Goal: Information Seeking & Learning: Check status

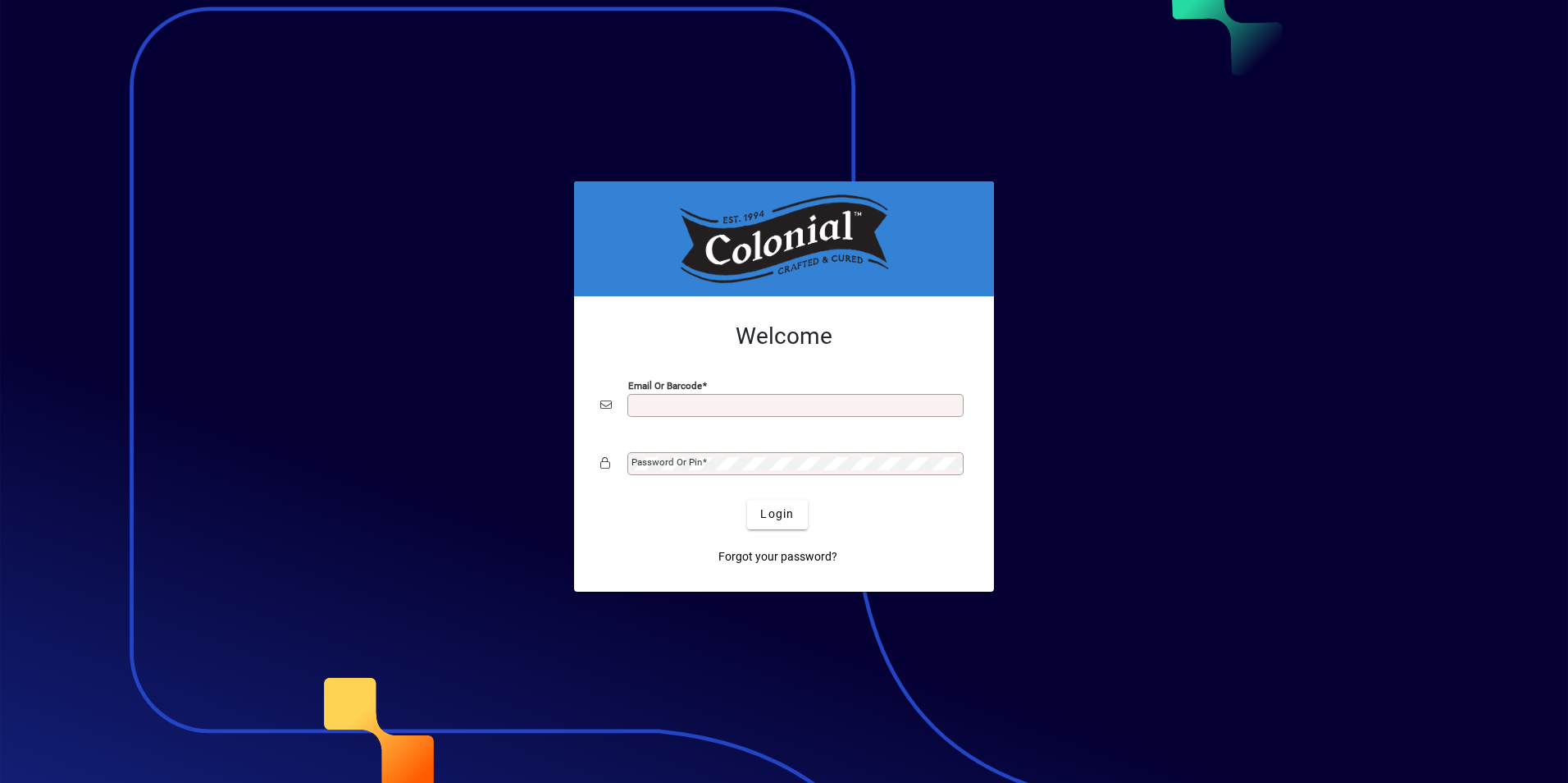
drag, startPoint x: 649, startPoint y: 405, endPoint x: 663, endPoint y: 405, distance: 14.0
click at [659, 405] on input "Email or Barcode" at bounding box center [798, 405] width 332 height 13
type input "**********"
click at [665, 462] on mat-label "Password or Pin" at bounding box center [667, 462] width 71 height 11
click at [777, 513] on span "Login" at bounding box center [777, 514] width 33 height 17
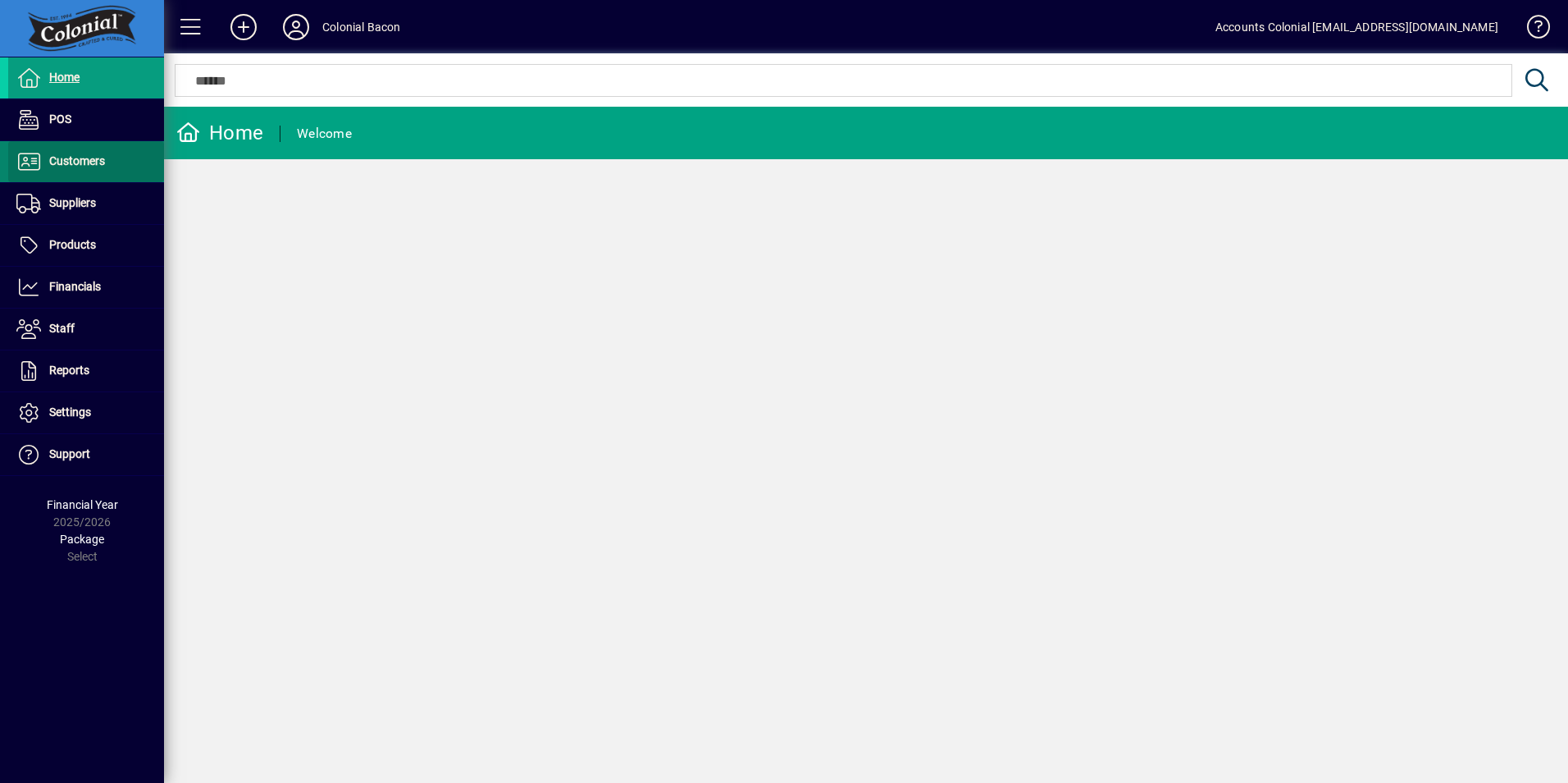
click at [100, 163] on span "Customers" at bounding box center [77, 161] width 56 height 13
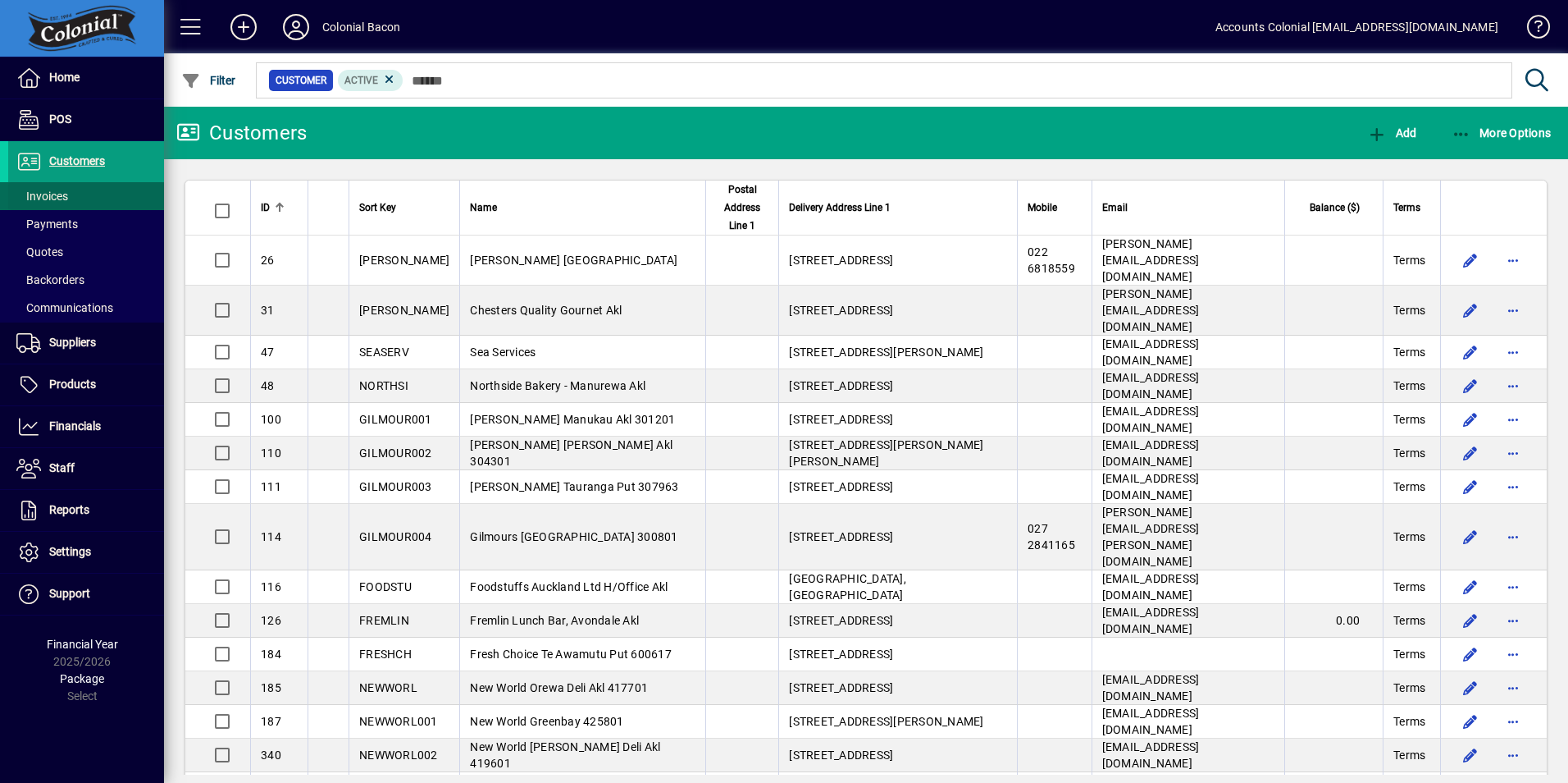
click at [56, 199] on span "Invoices" at bounding box center [42, 196] width 51 height 13
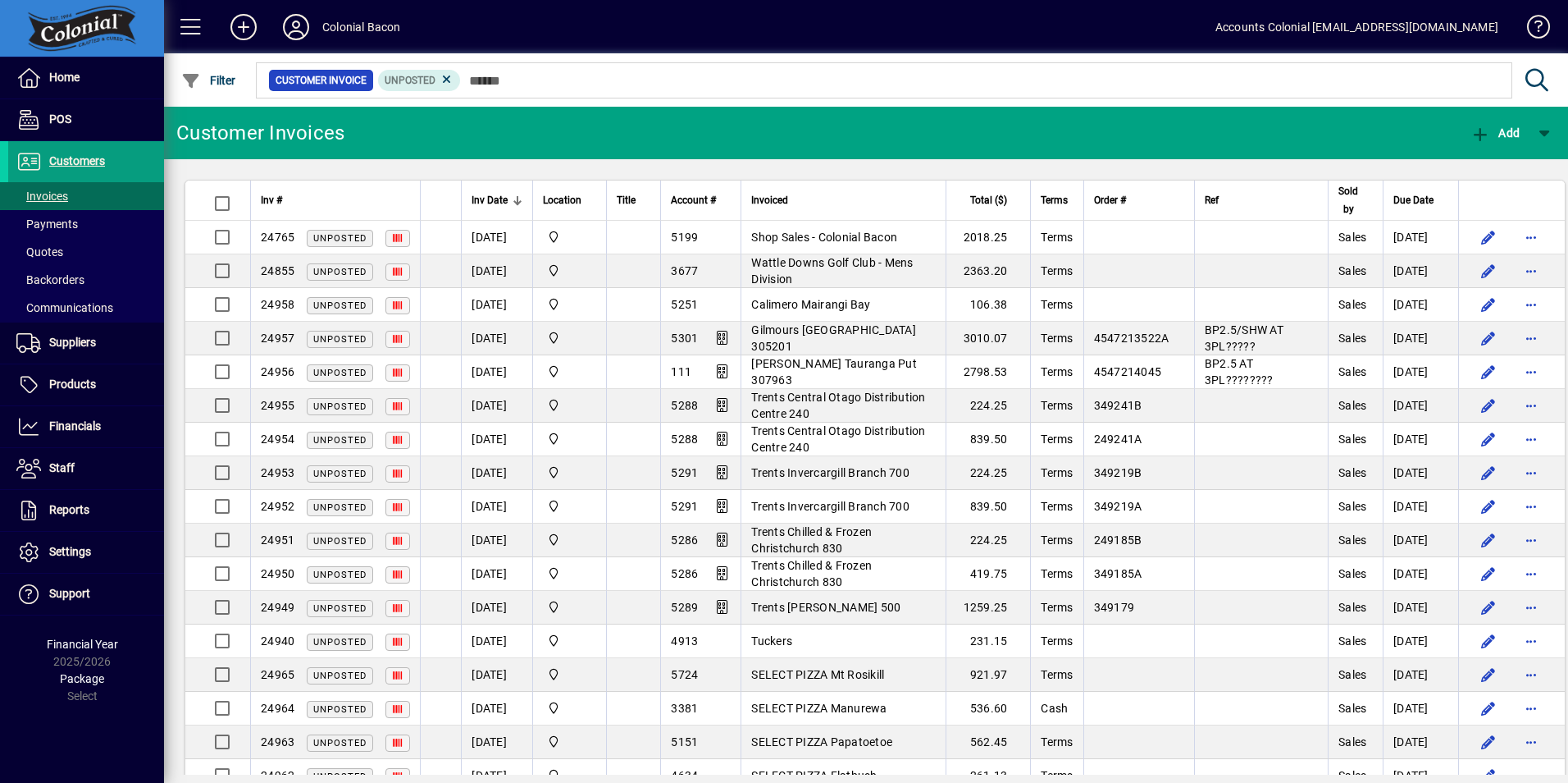
click at [497, 203] on span "Inv Date" at bounding box center [490, 199] width 36 height 18
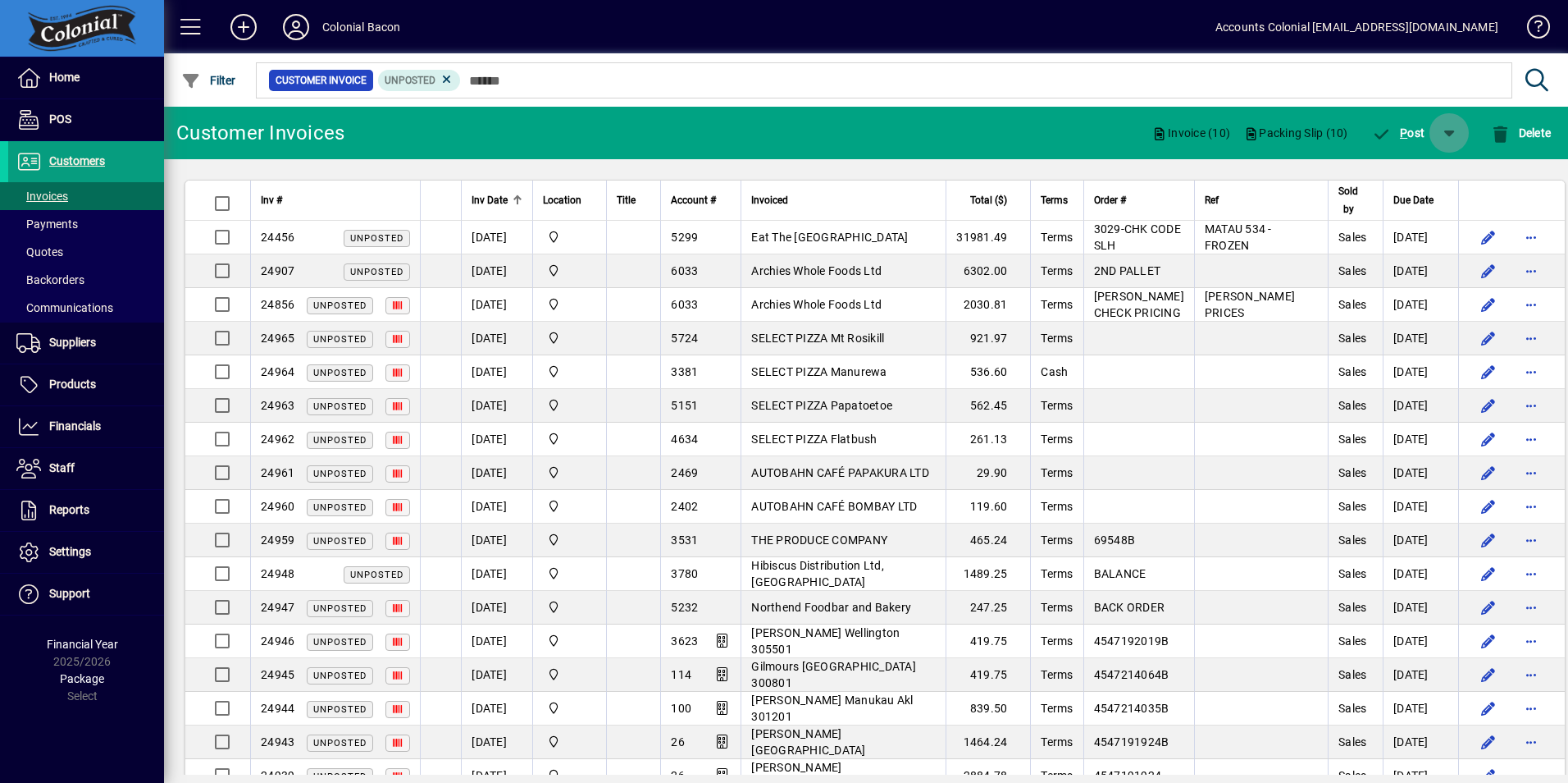
click at [1451, 135] on span "button" at bounding box center [1449, 133] width 39 height 39
click at [1428, 173] on span "P ost & Email" at bounding box center [1402, 175] width 97 height 13
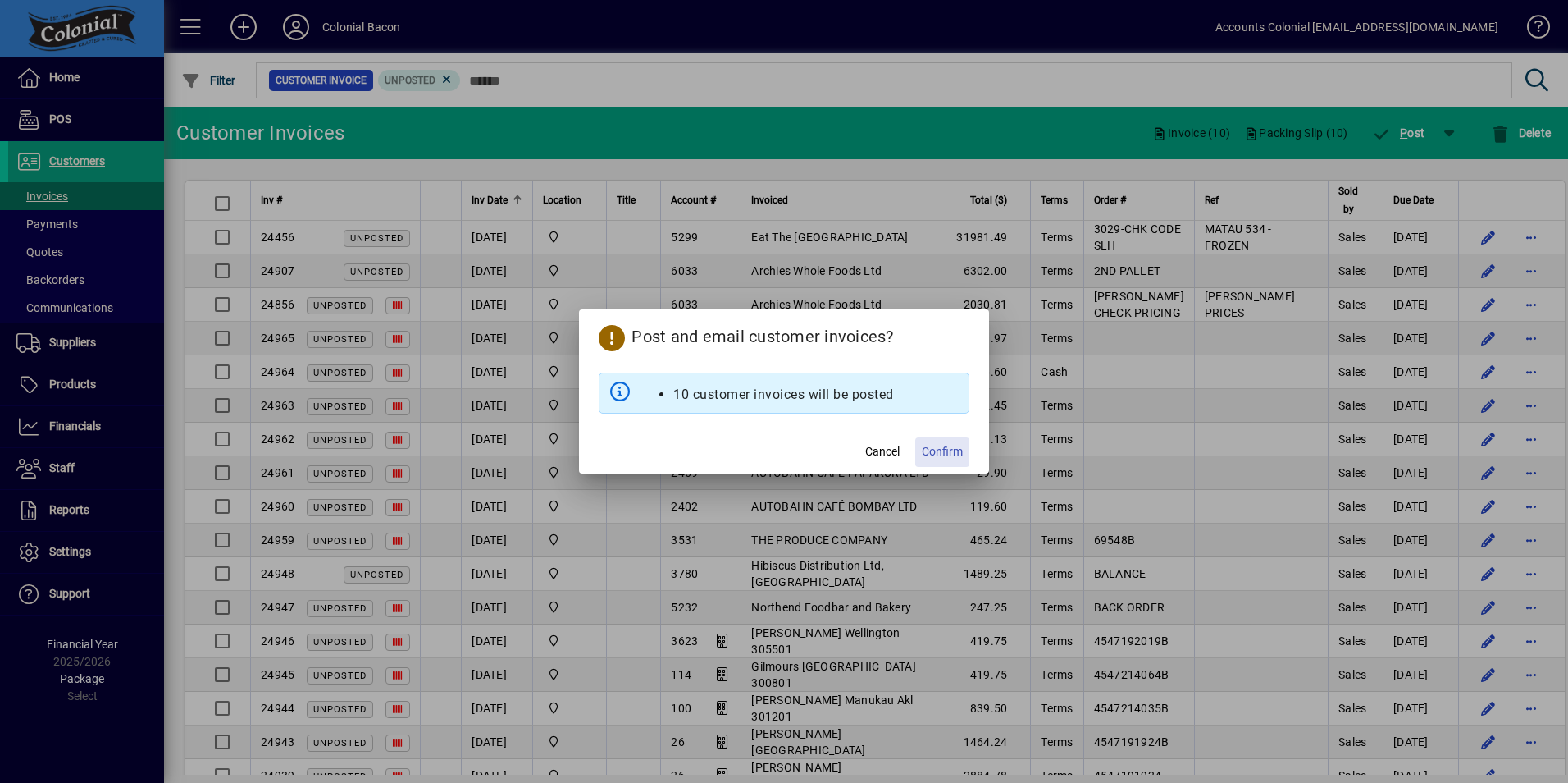
click at [947, 456] on span "Confirm" at bounding box center [942, 452] width 41 height 17
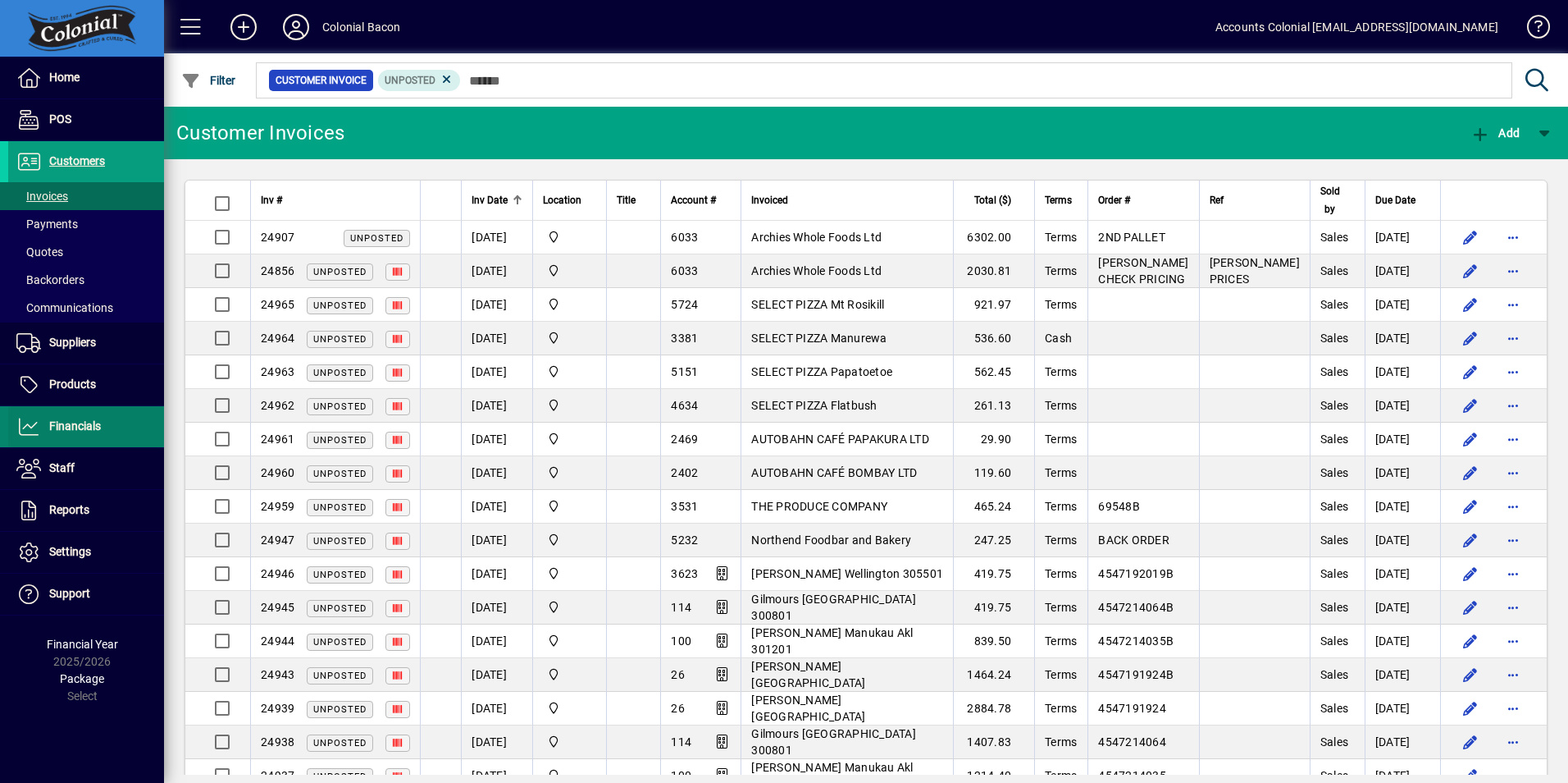
click at [83, 433] on span "Financials" at bounding box center [54, 426] width 92 height 20
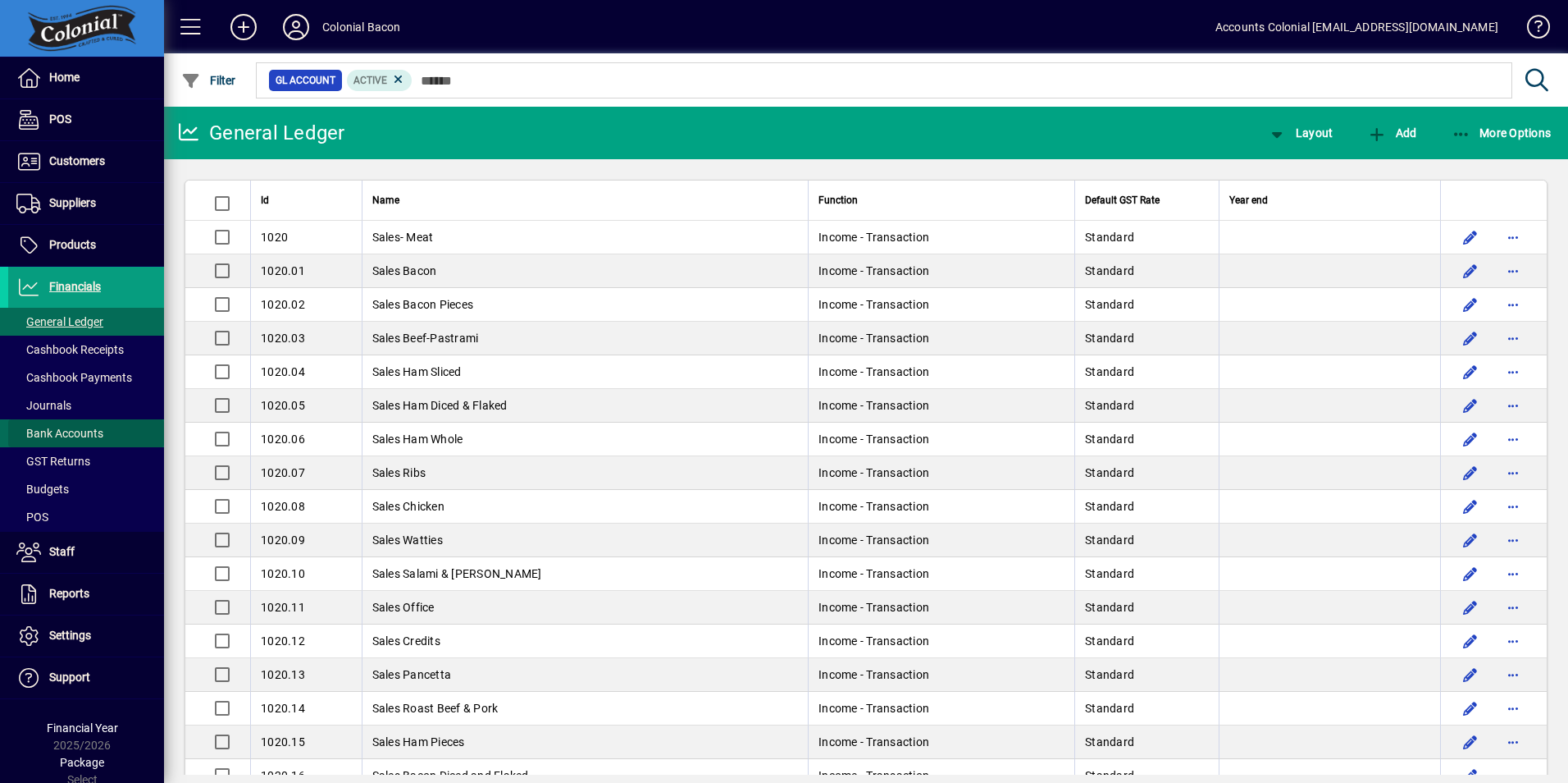
click at [86, 435] on span "Bank Accounts" at bounding box center [59, 433] width 87 height 13
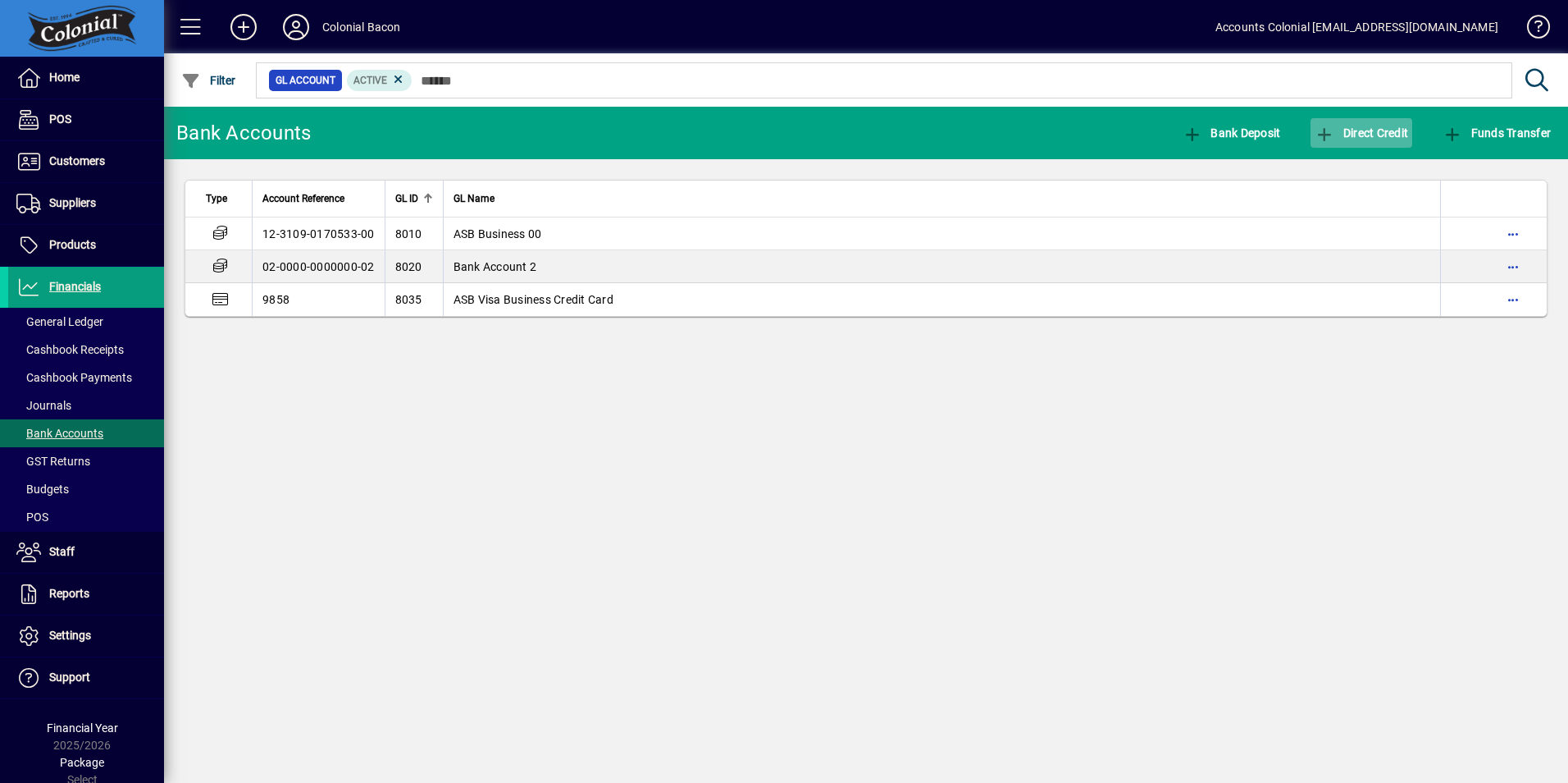
click at [1367, 135] on span "Direct Credit" at bounding box center [1361, 134] width 93 height 13
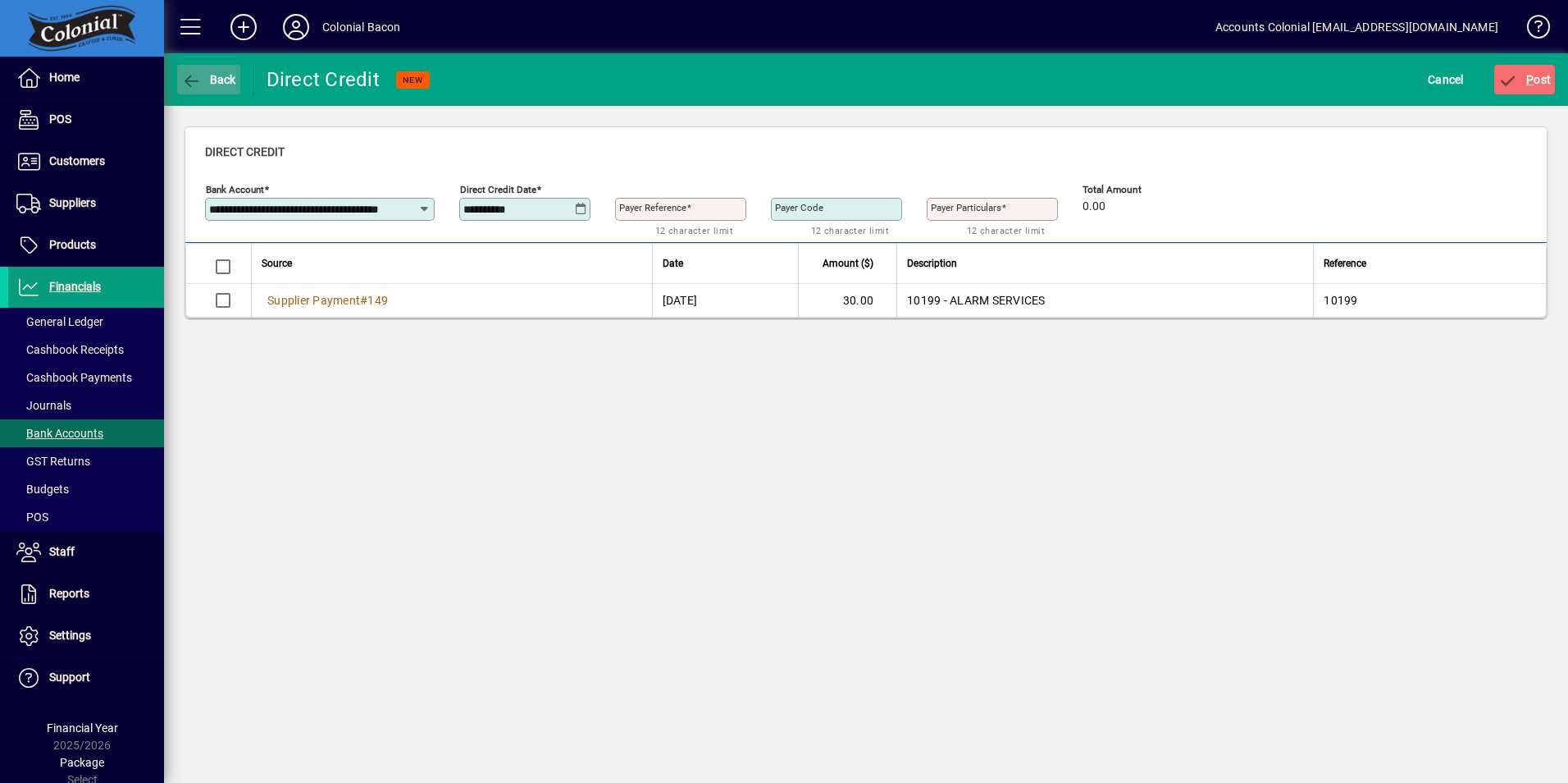
click at [181, 78] on icon "button" at bounding box center [192, 81] width 21 height 16
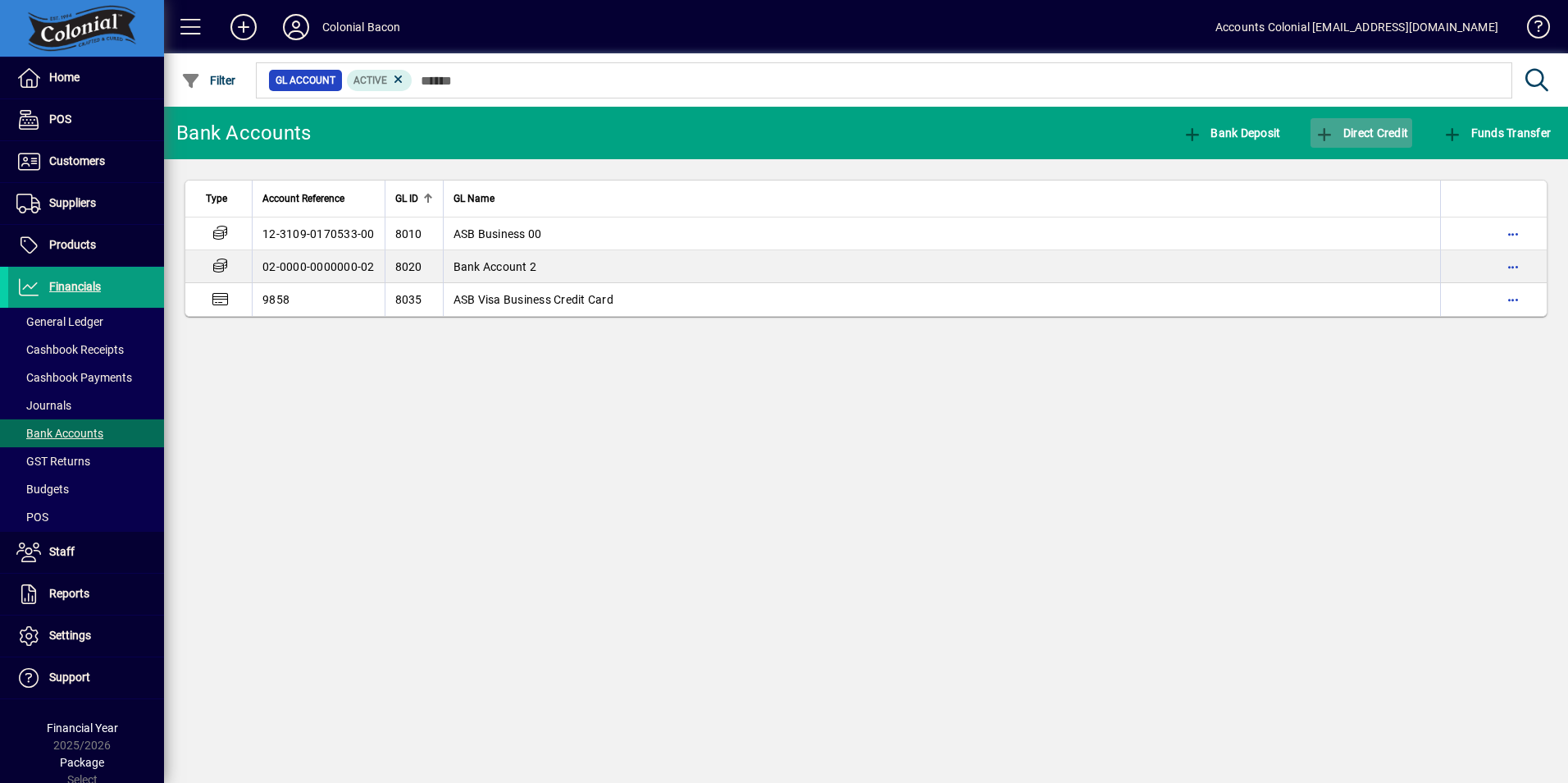
click at [1379, 135] on span "Direct Credit" at bounding box center [1361, 134] width 93 height 13
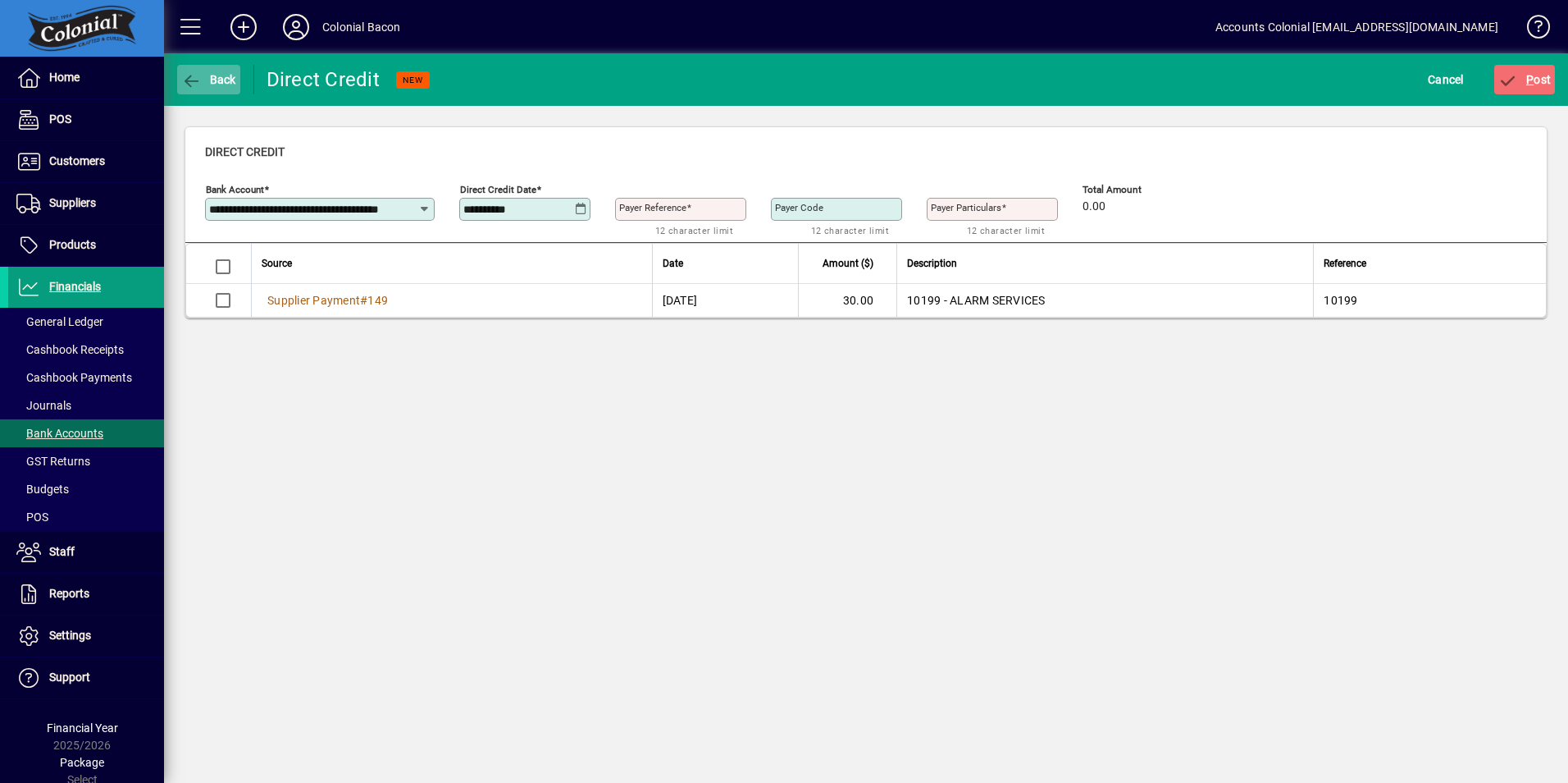
click at [238, 77] on span "button" at bounding box center [209, 79] width 63 height 39
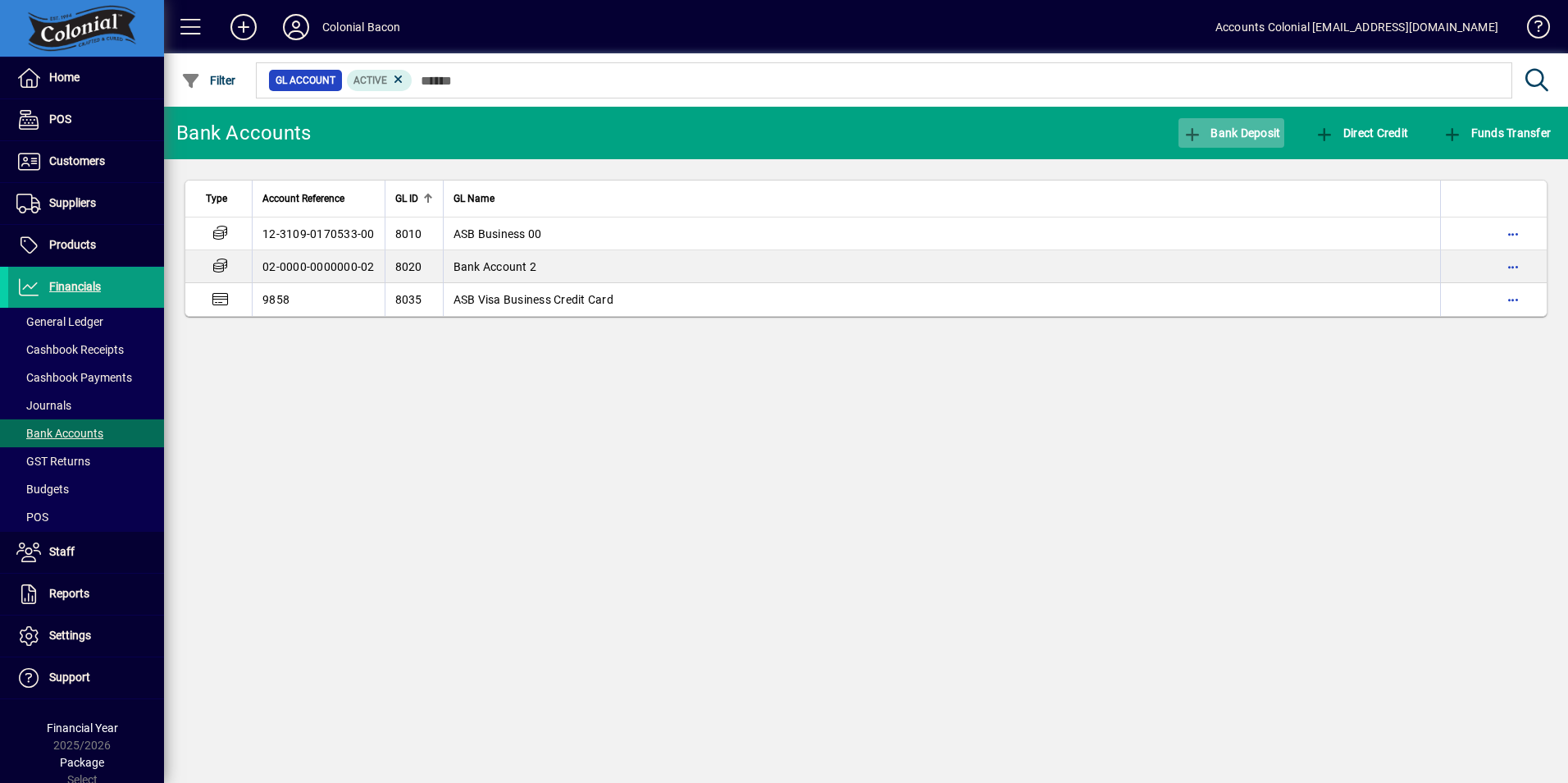
click at [1256, 130] on span "Bank Deposit" at bounding box center [1232, 134] width 98 height 13
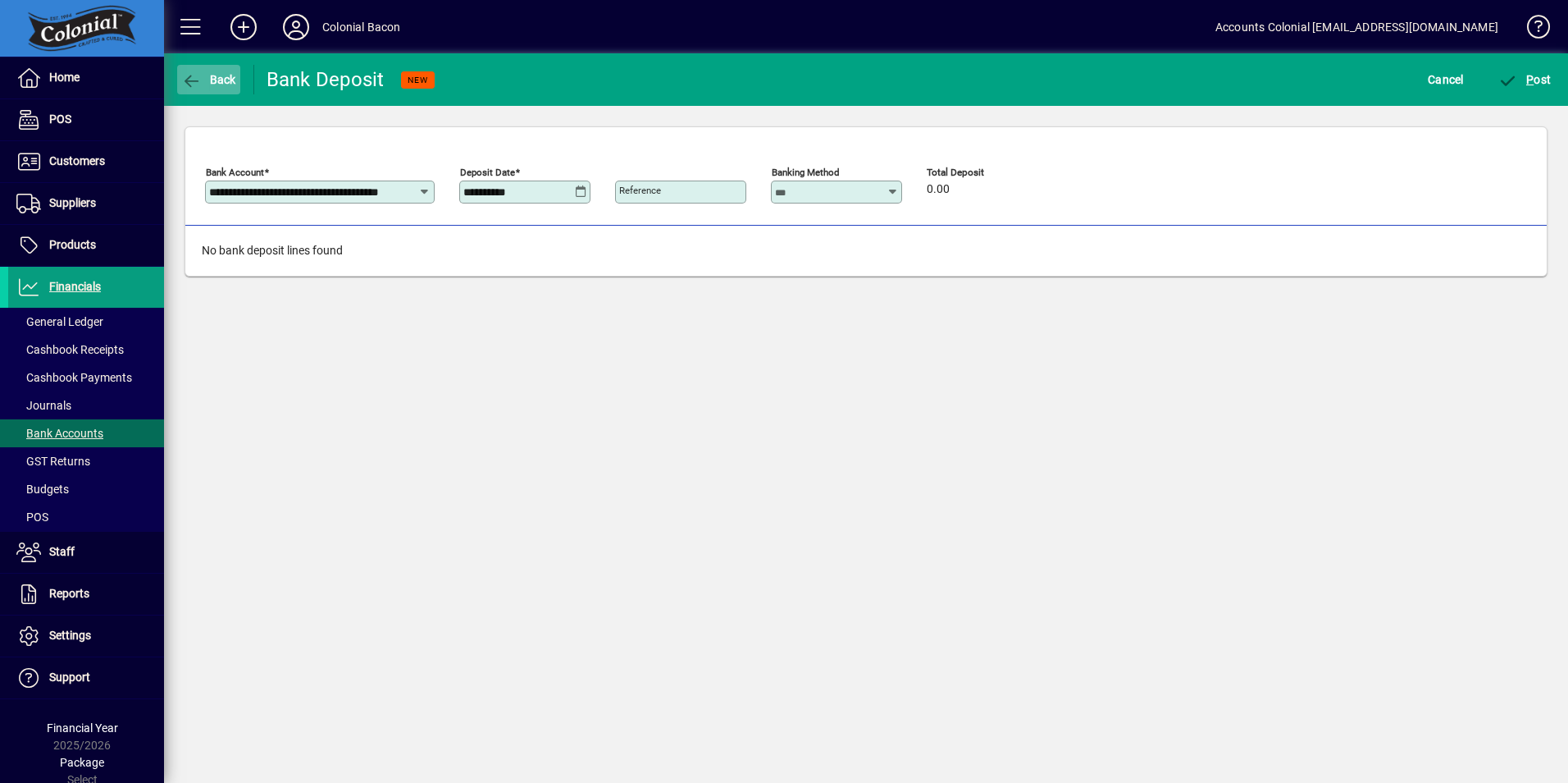
click at [204, 87] on span "button" at bounding box center [209, 79] width 63 height 39
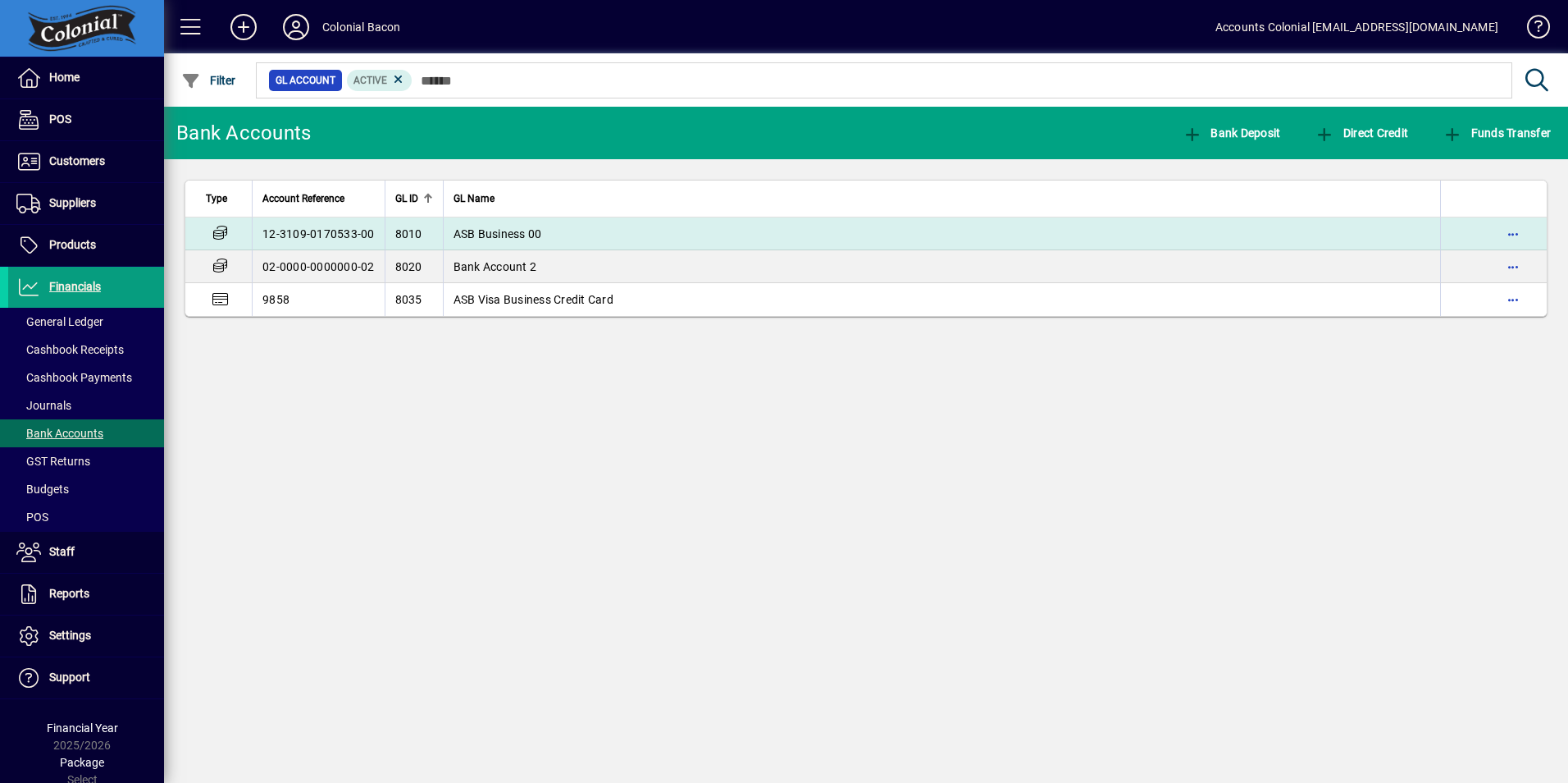
click at [651, 244] on td "ASB Business 00" at bounding box center [942, 234] width 998 height 32
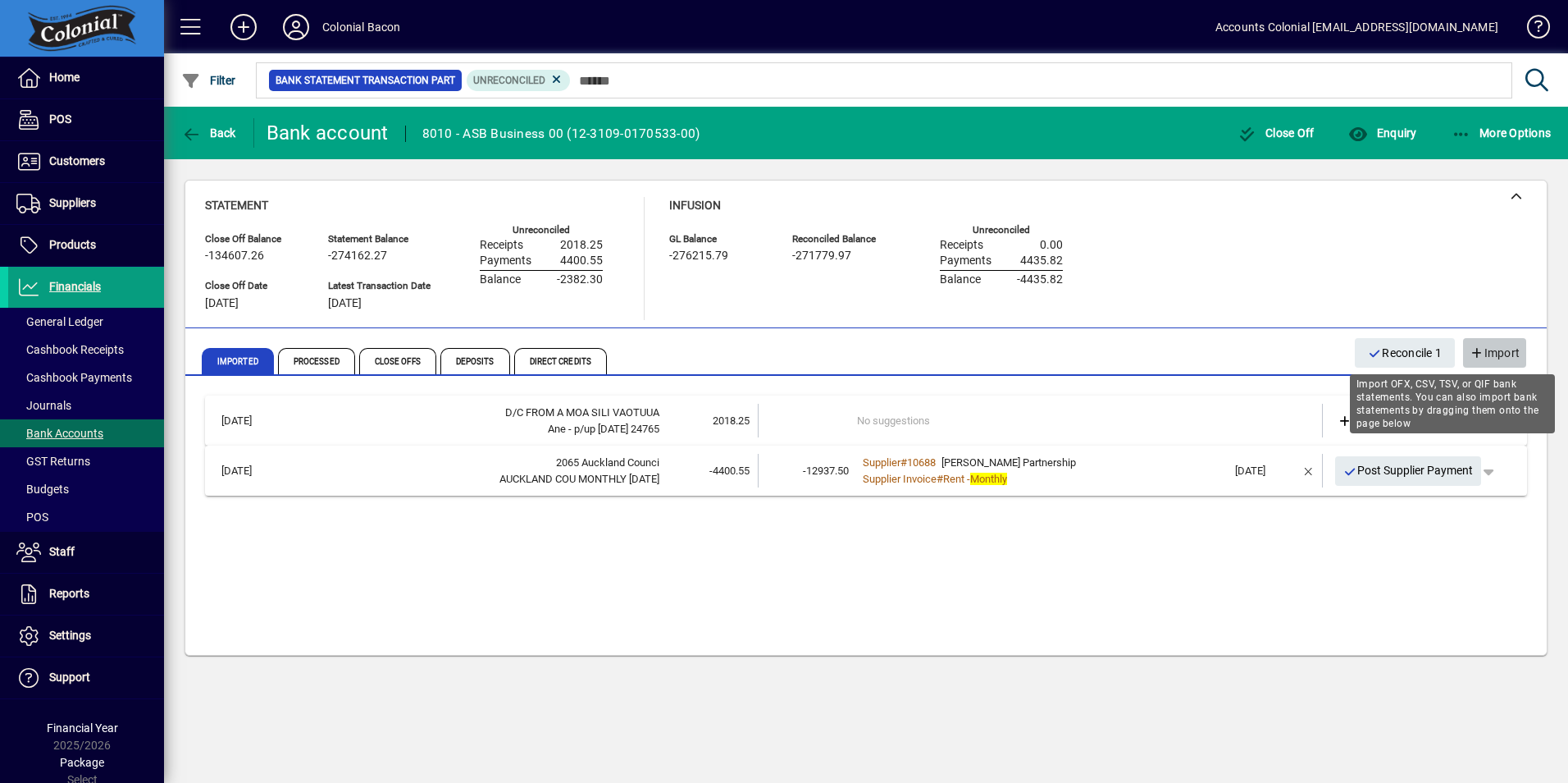
click at [1479, 346] on span "Import" at bounding box center [1495, 353] width 50 height 27
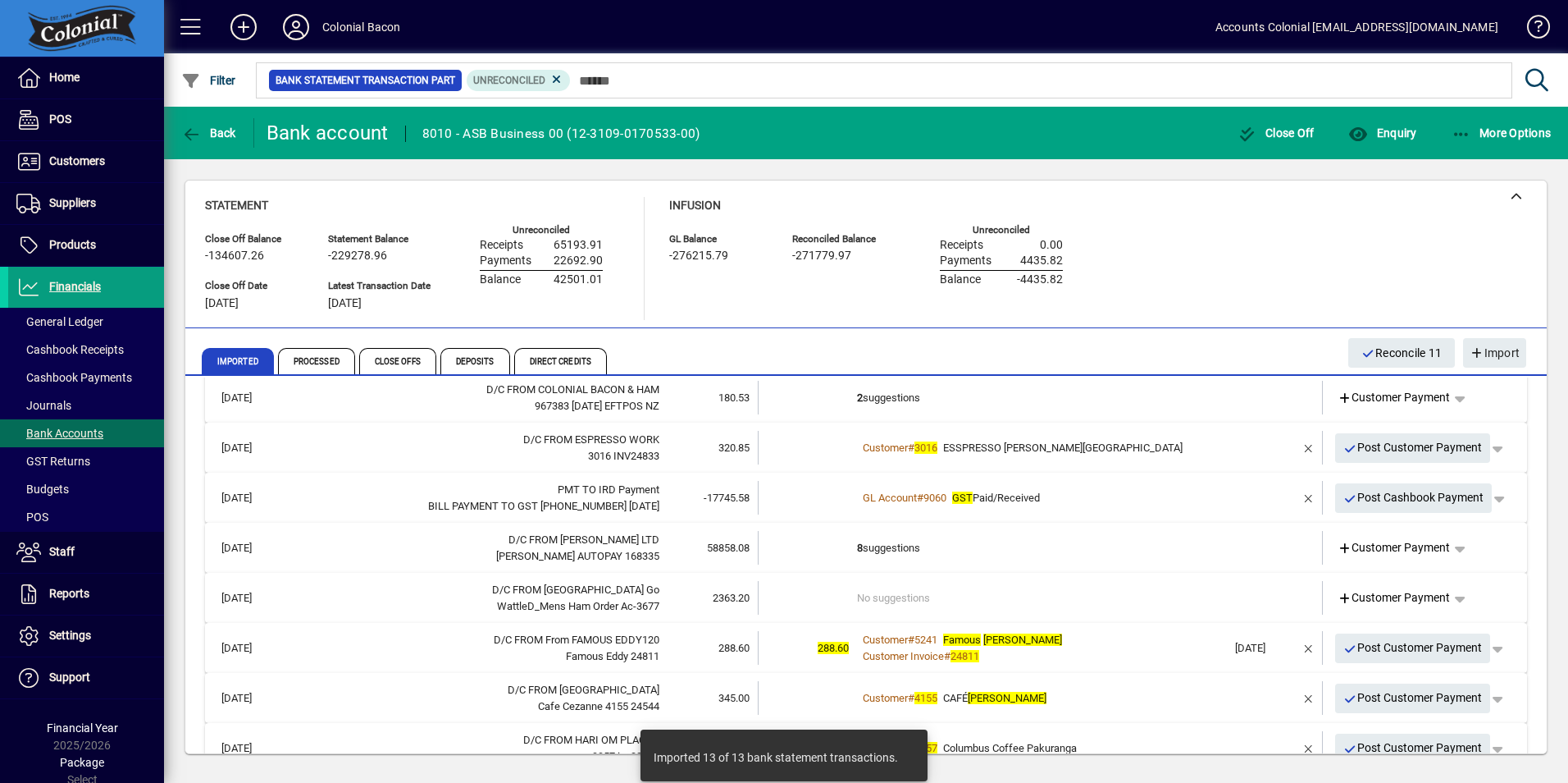
scroll to position [404, 0]
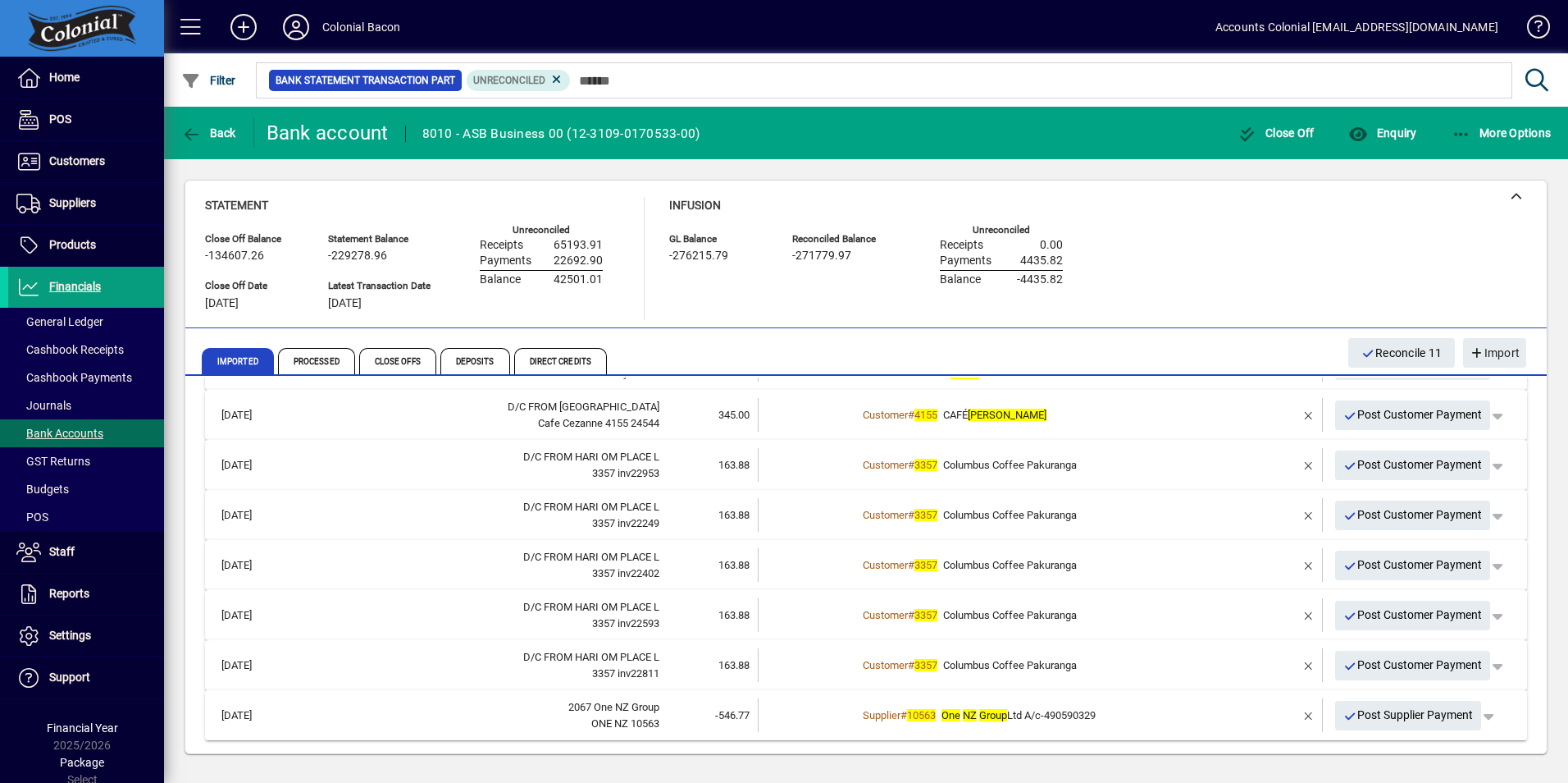
click at [1233, 718] on td at bounding box center [1261, 714] width 69 height 33
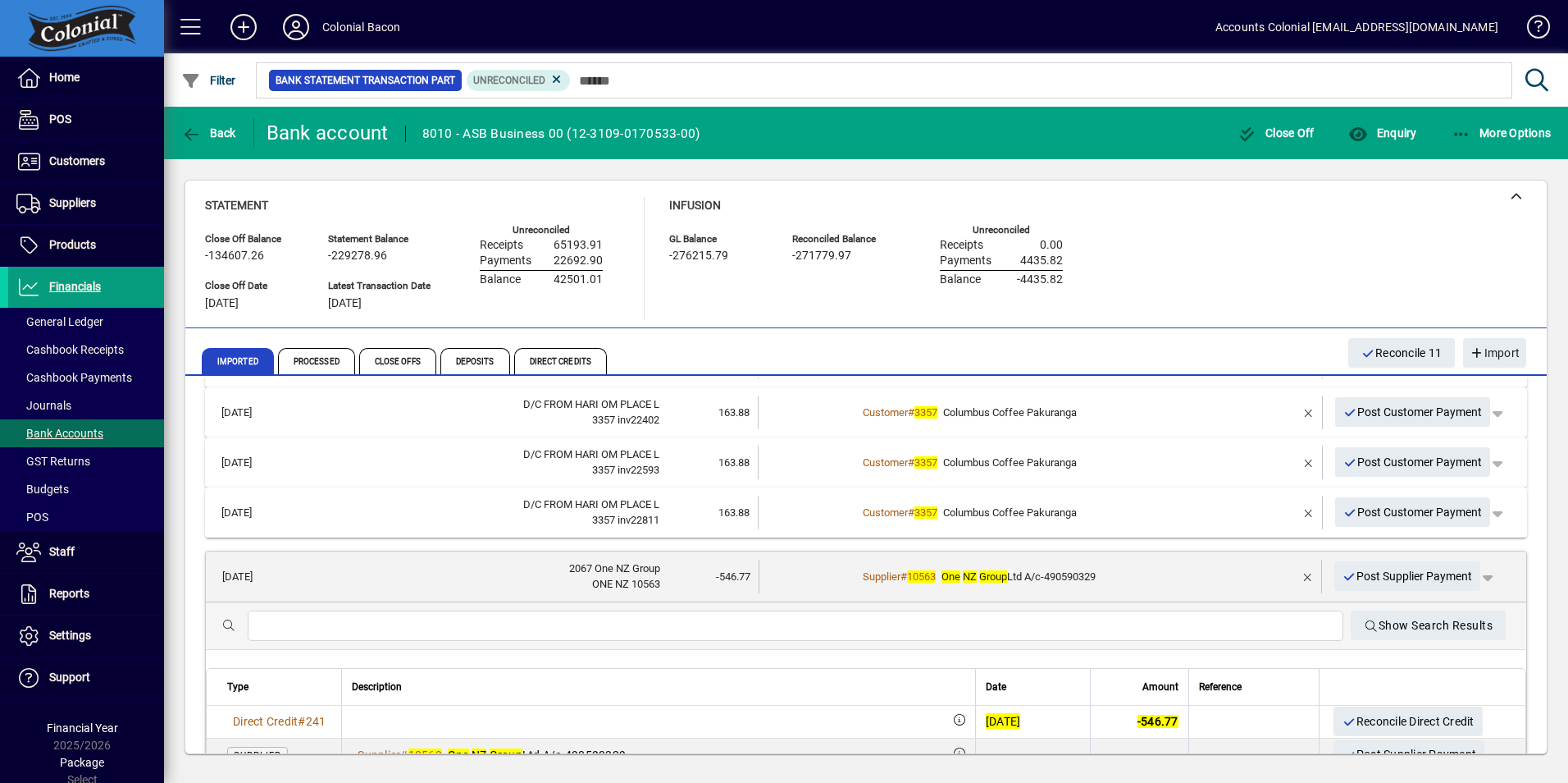
scroll to position [589, 0]
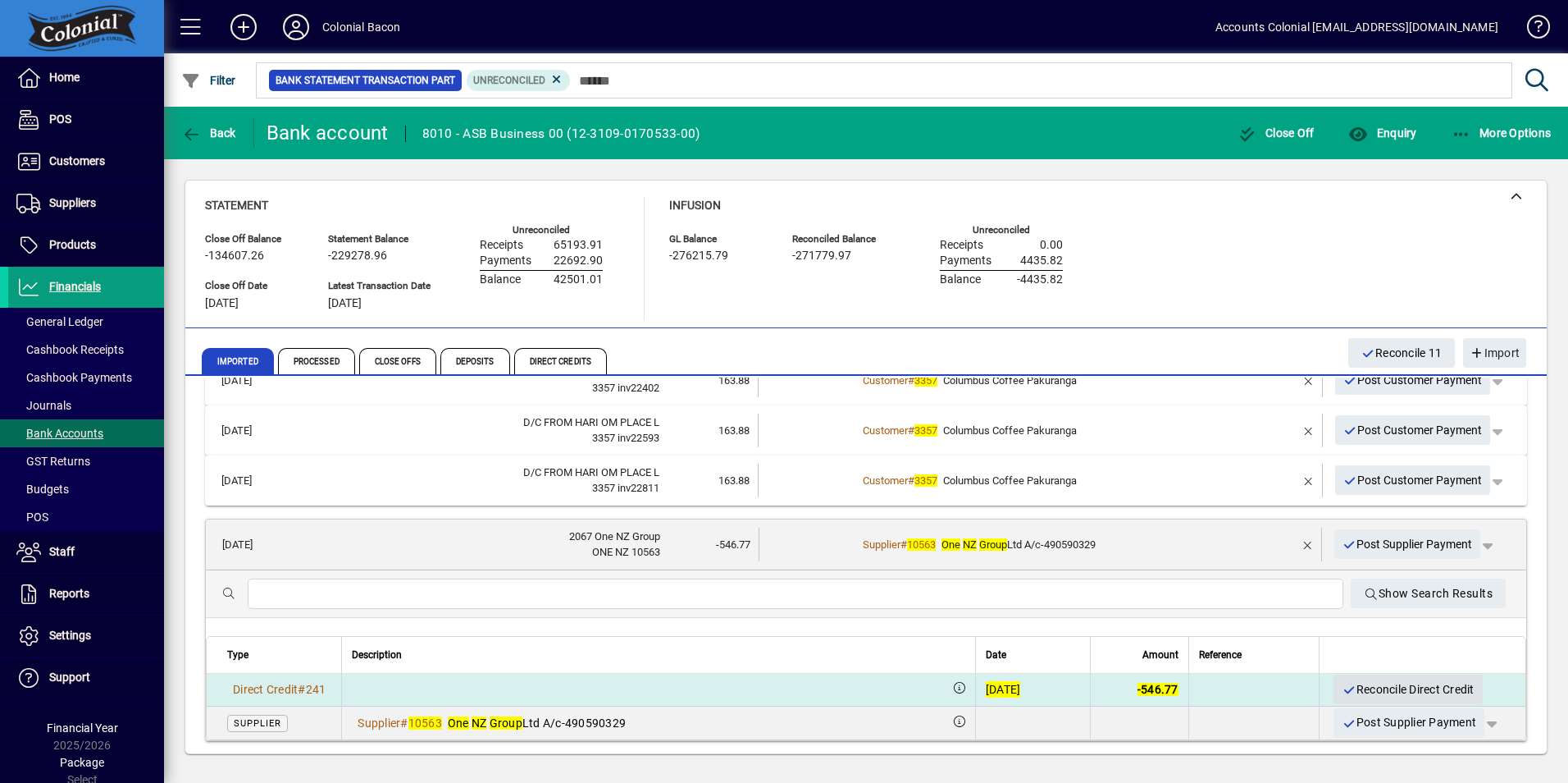
click at [1356, 686] on span "Reconcile Direct Credit" at bounding box center [1408, 690] width 132 height 27
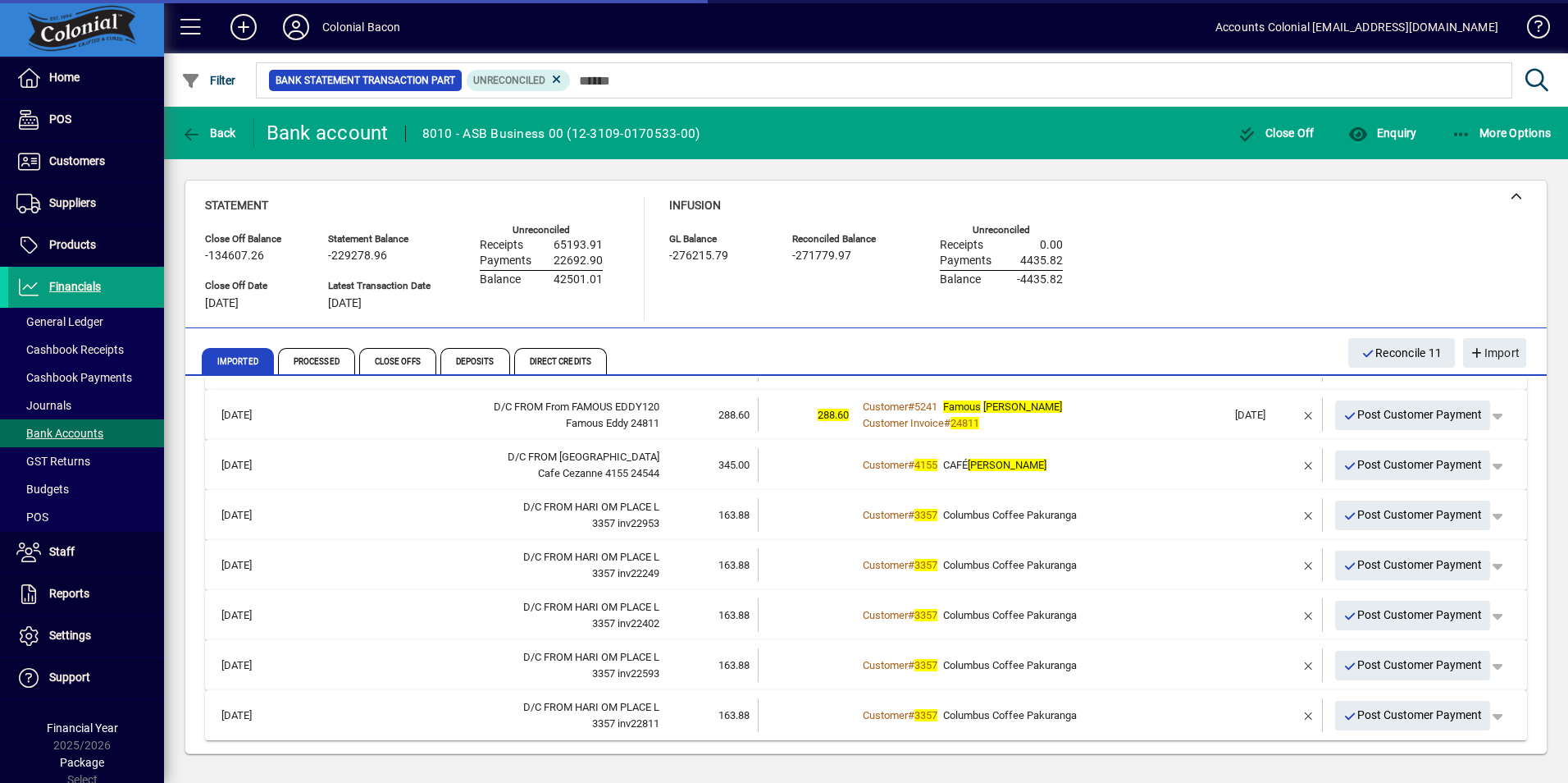
scroll to position [355, 0]
click at [1021, 417] on div "Customer Invoice # 24811" at bounding box center [1042, 422] width 370 height 16
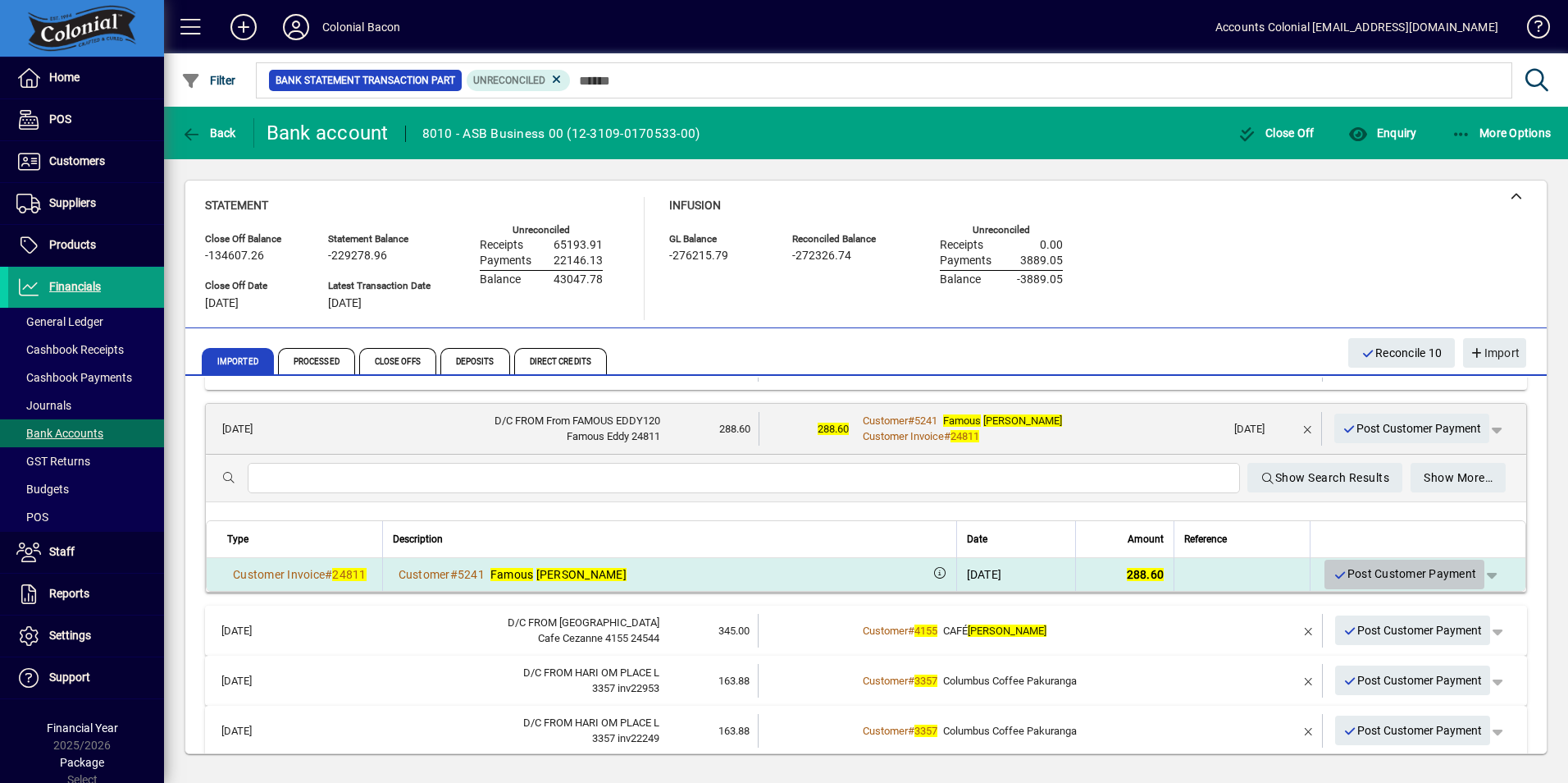
click at [1343, 563] on span "Post Customer Payment" at bounding box center [1404, 574] width 144 height 27
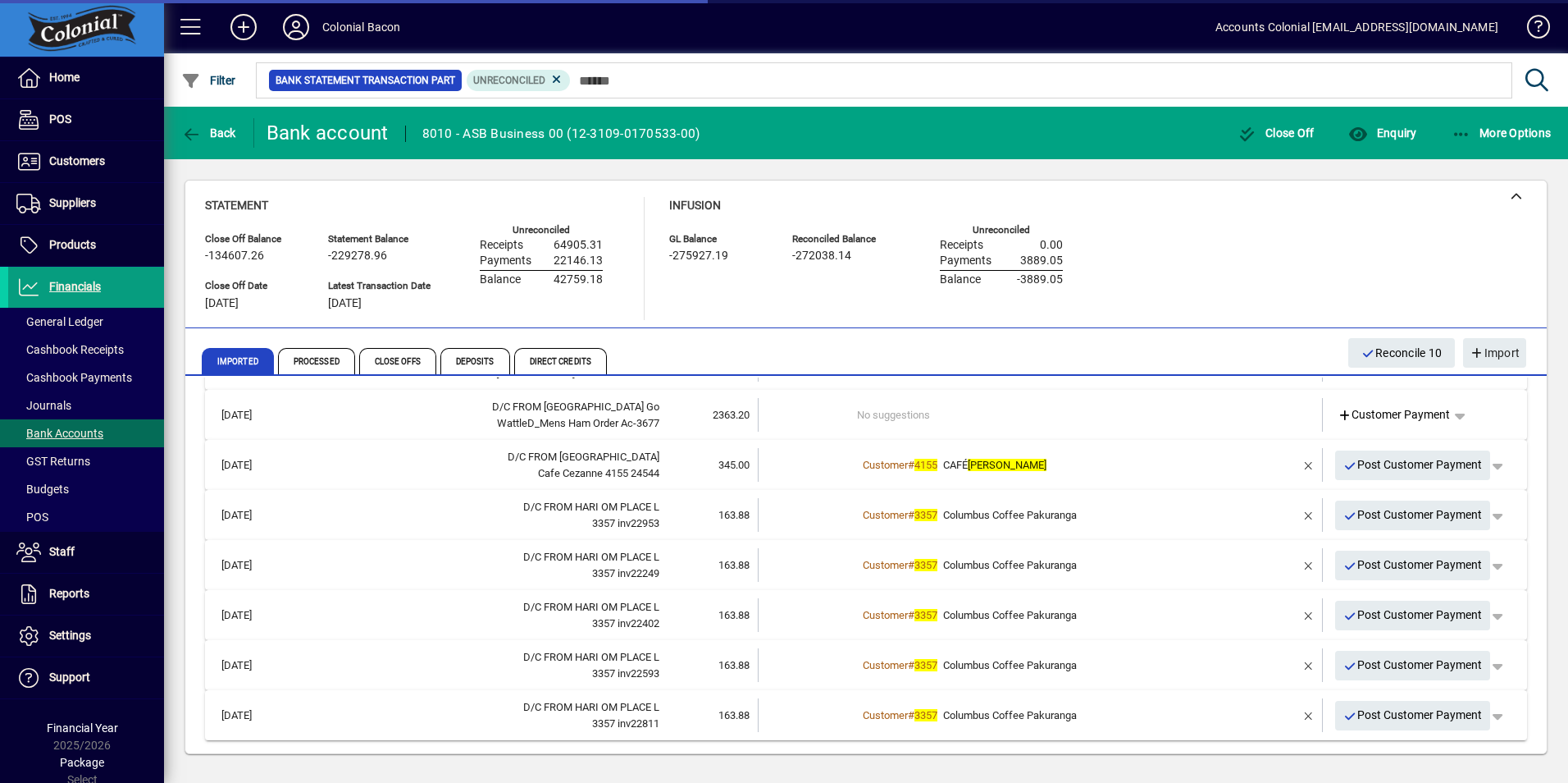
scroll to position [304, 0]
click at [1129, 480] on td "Customer # 4155 CAFÉ CEZANNE" at bounding box center [1042, 464] width 370 height 33
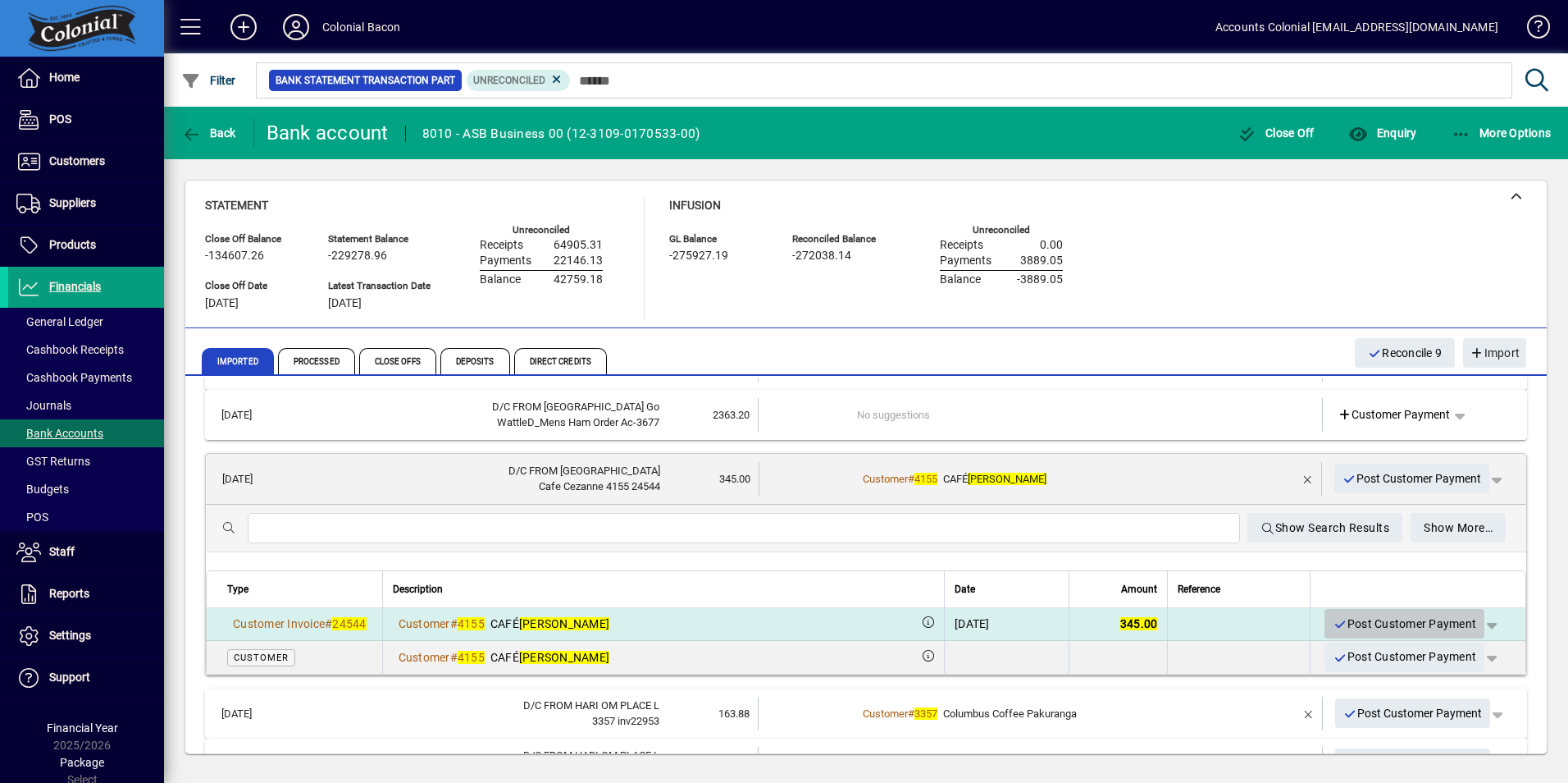
click at [1390, 617] on span "Post Customer Payment" at bounding box center [1404, 624] width 144 height 27
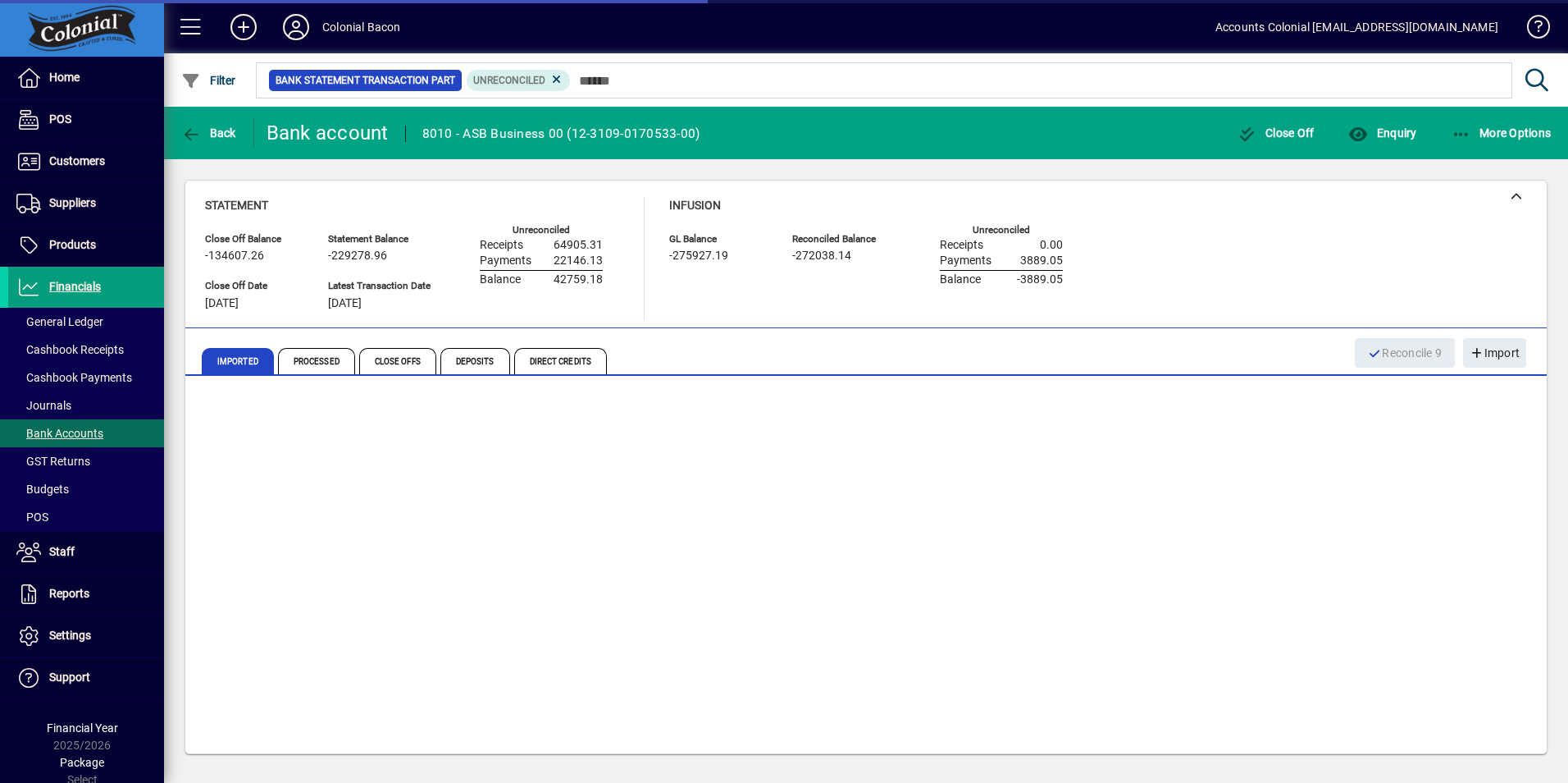
scroll to position [256, 0]
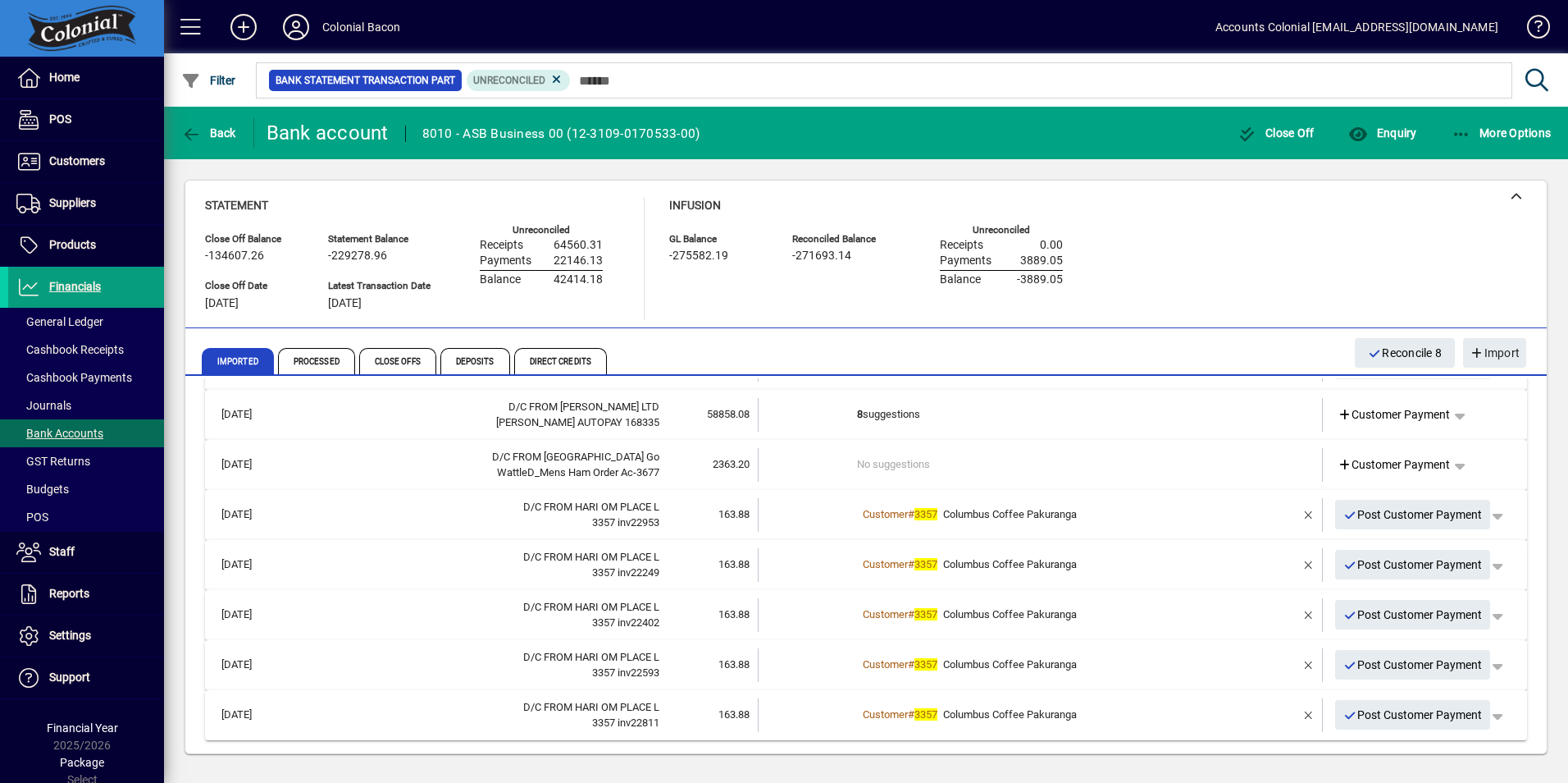
click at [1151, 514] on div "Customer # 3357 Columbus Coffee Pakuranga" at bounding box center [1042, 514] width 370 height 16
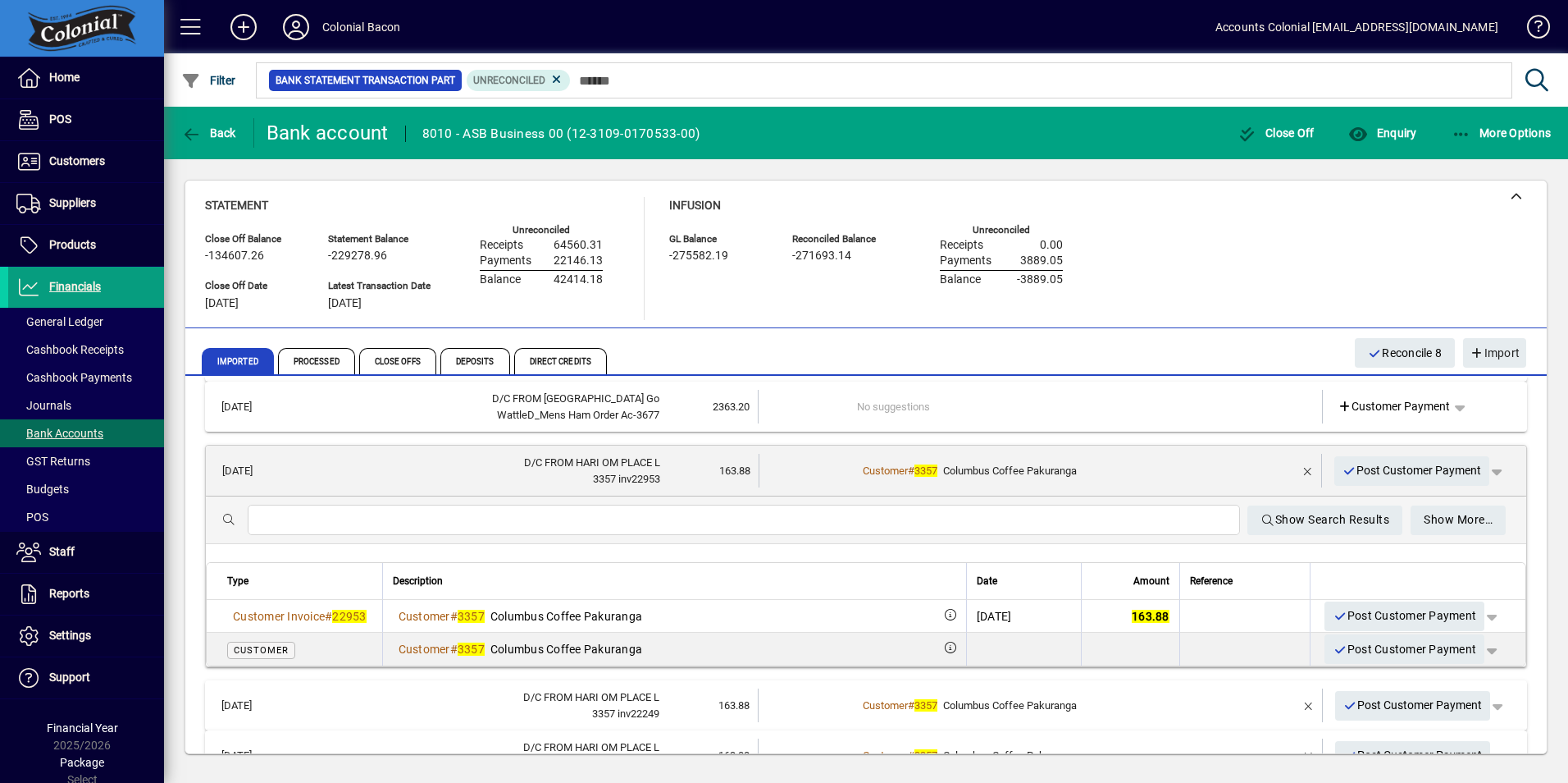
scroll to position [338, 0]
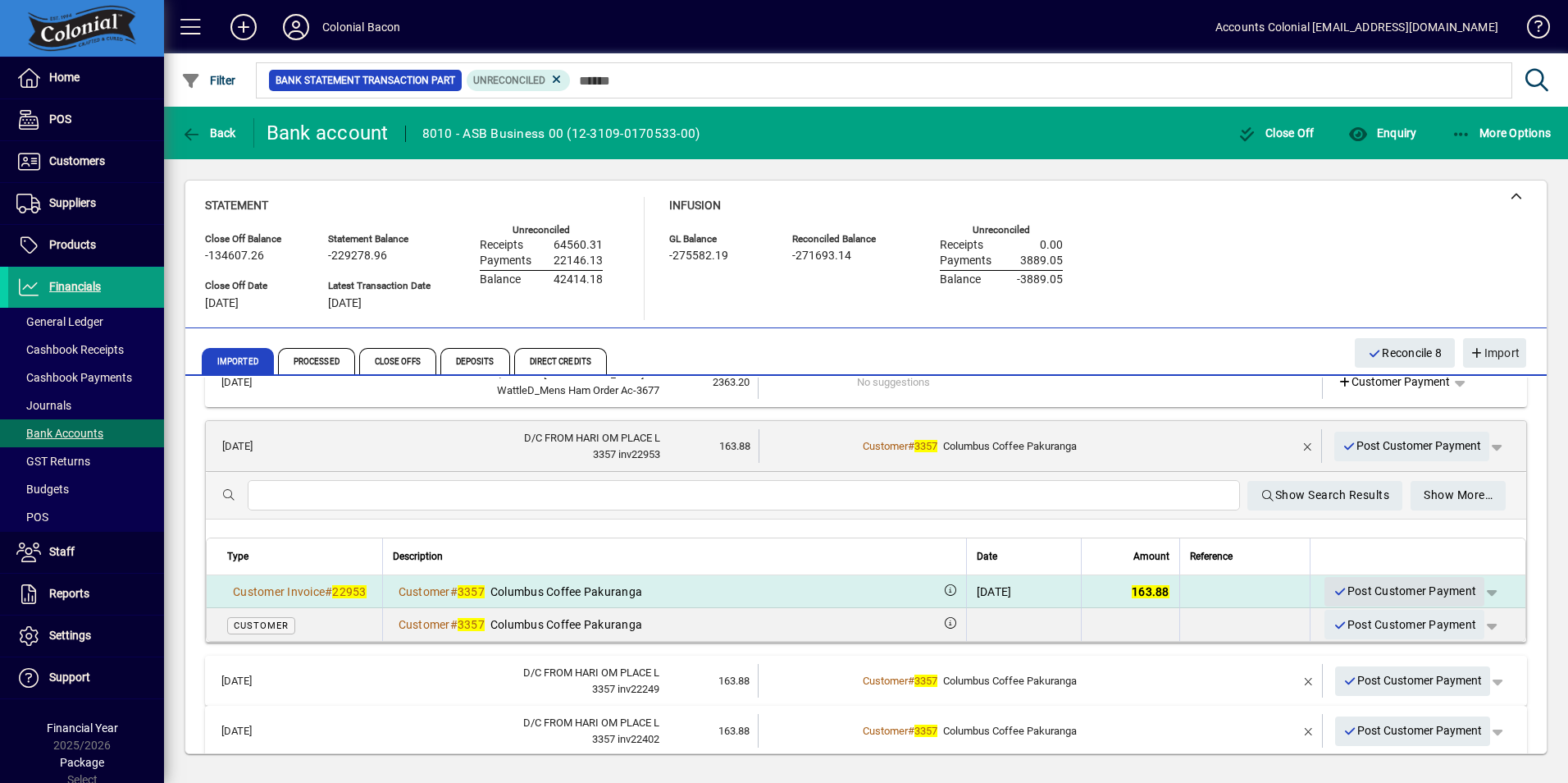
click at [1367, 586] on span "Post Customer Payment" at bounding box center [1404, 591] width 144 height 27
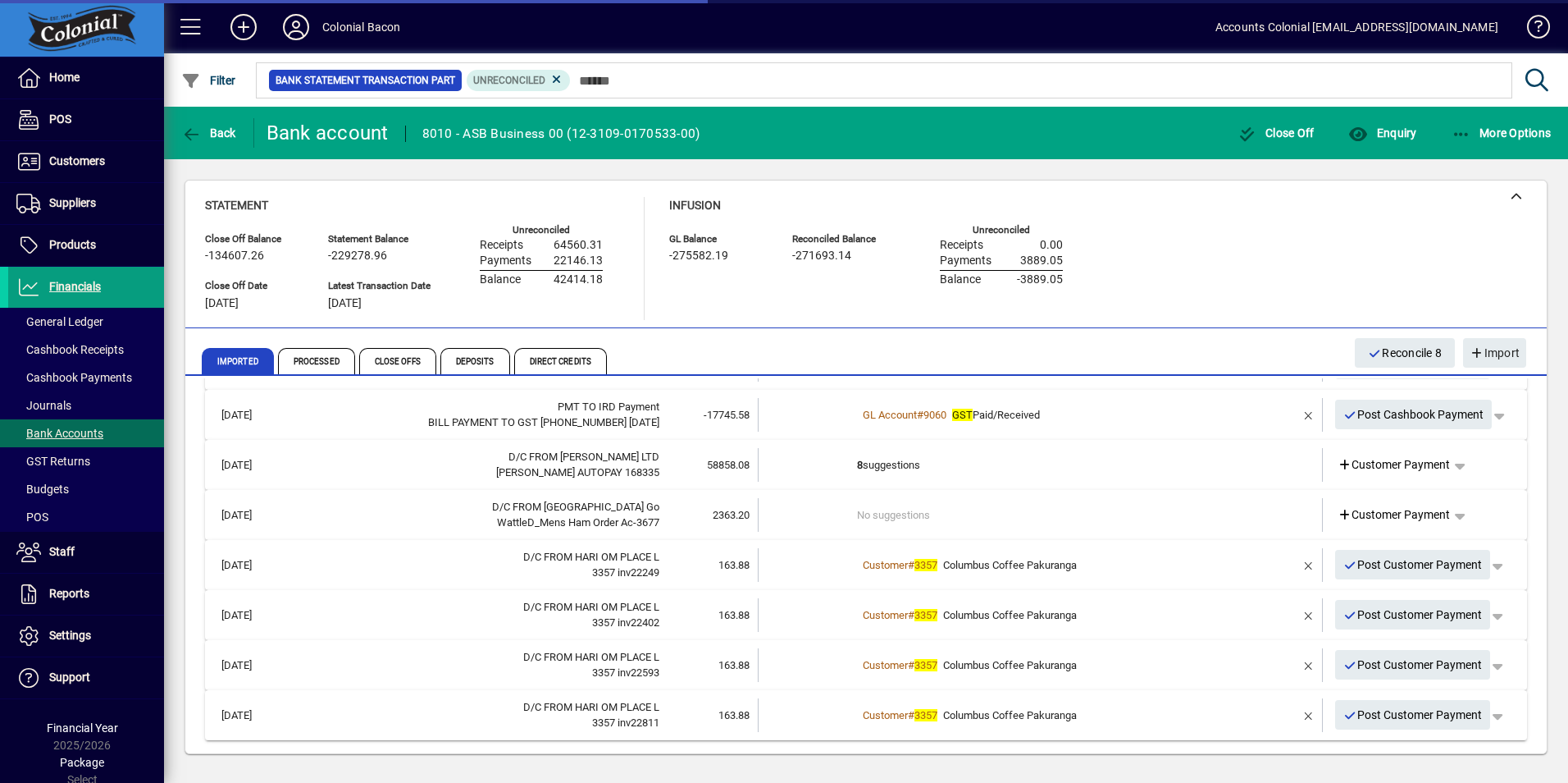
scroll to position [205, 0]
click at [1133, 567] on div "Customer # 3357 Columbus Coffee Pakuranga" at bounding box center [1042, 565] width 370 height 16
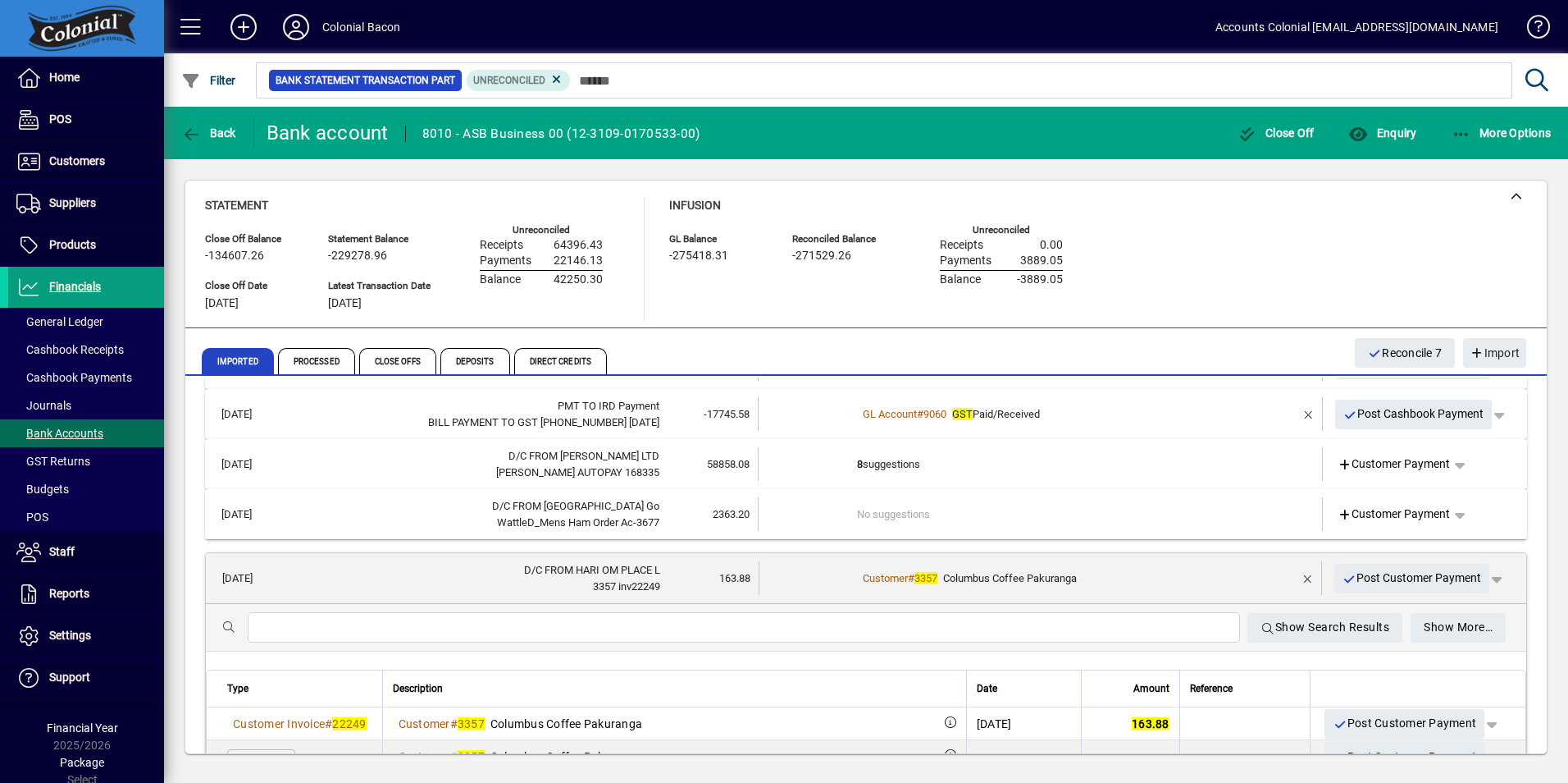
scroll to position [287, 0]
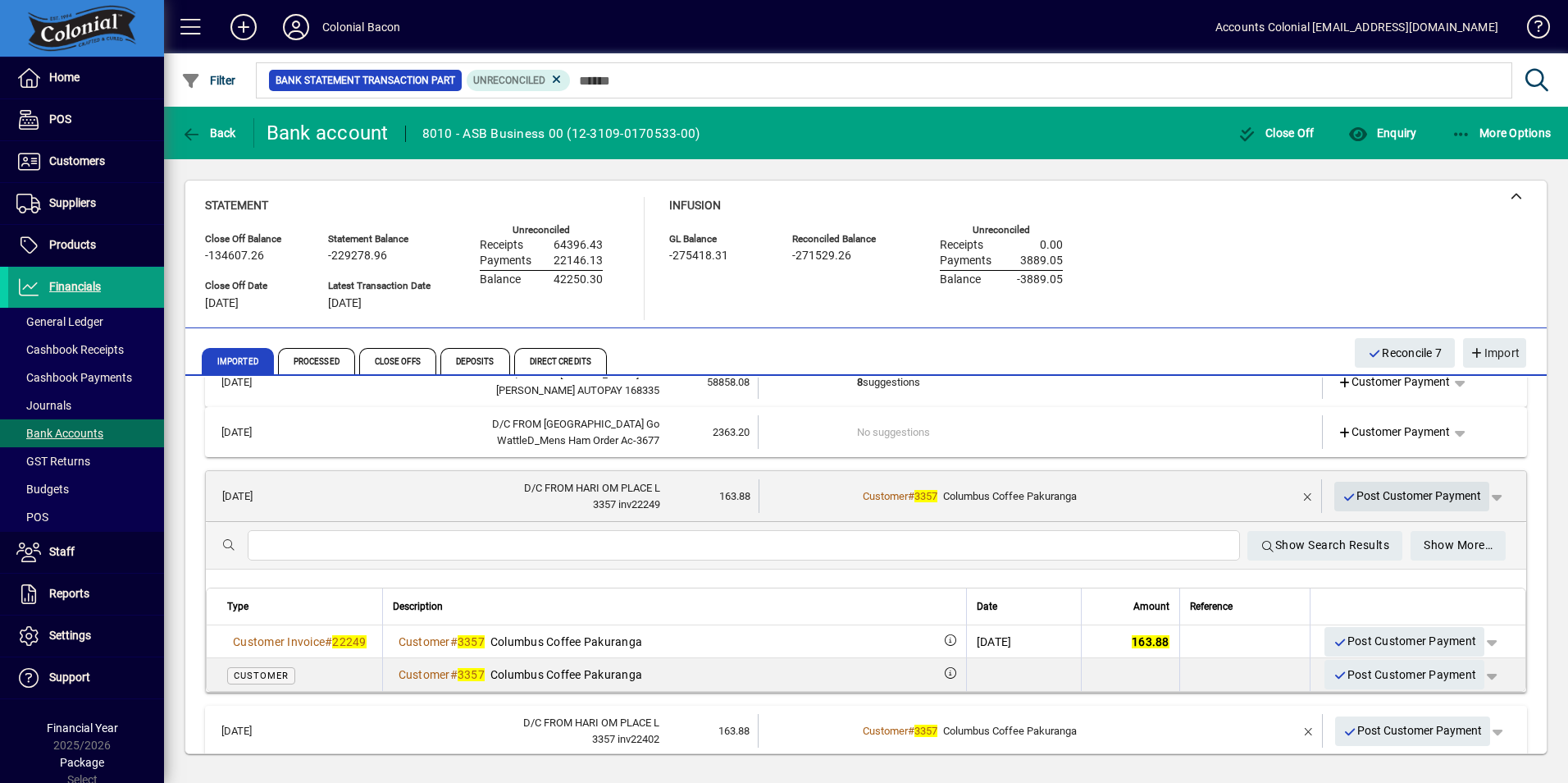
click at [1370, 500] on span "Post Customer Payment" at bounding box center [1413, 496] width 139 height 27
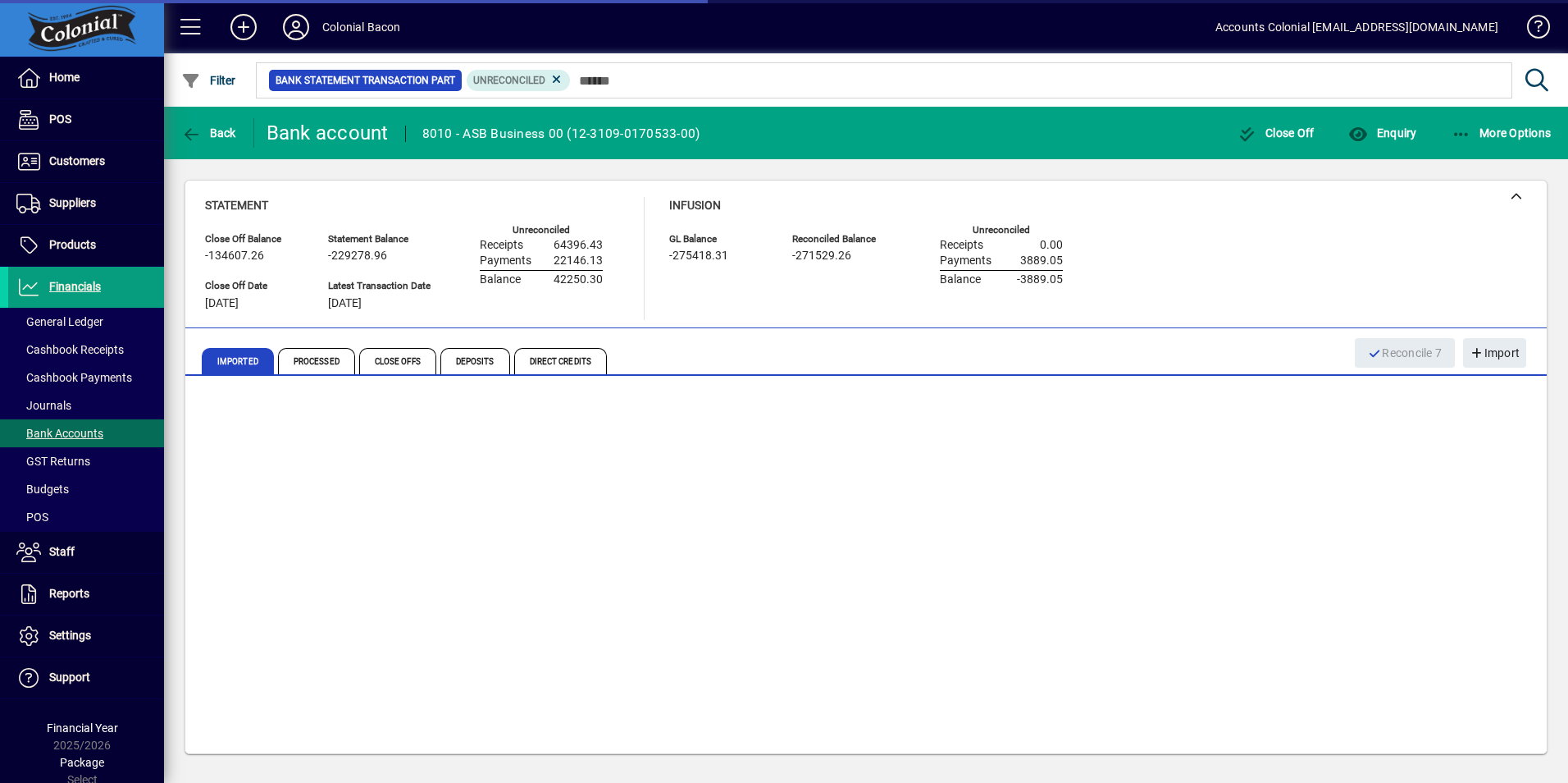
scroll to position [155, 0]
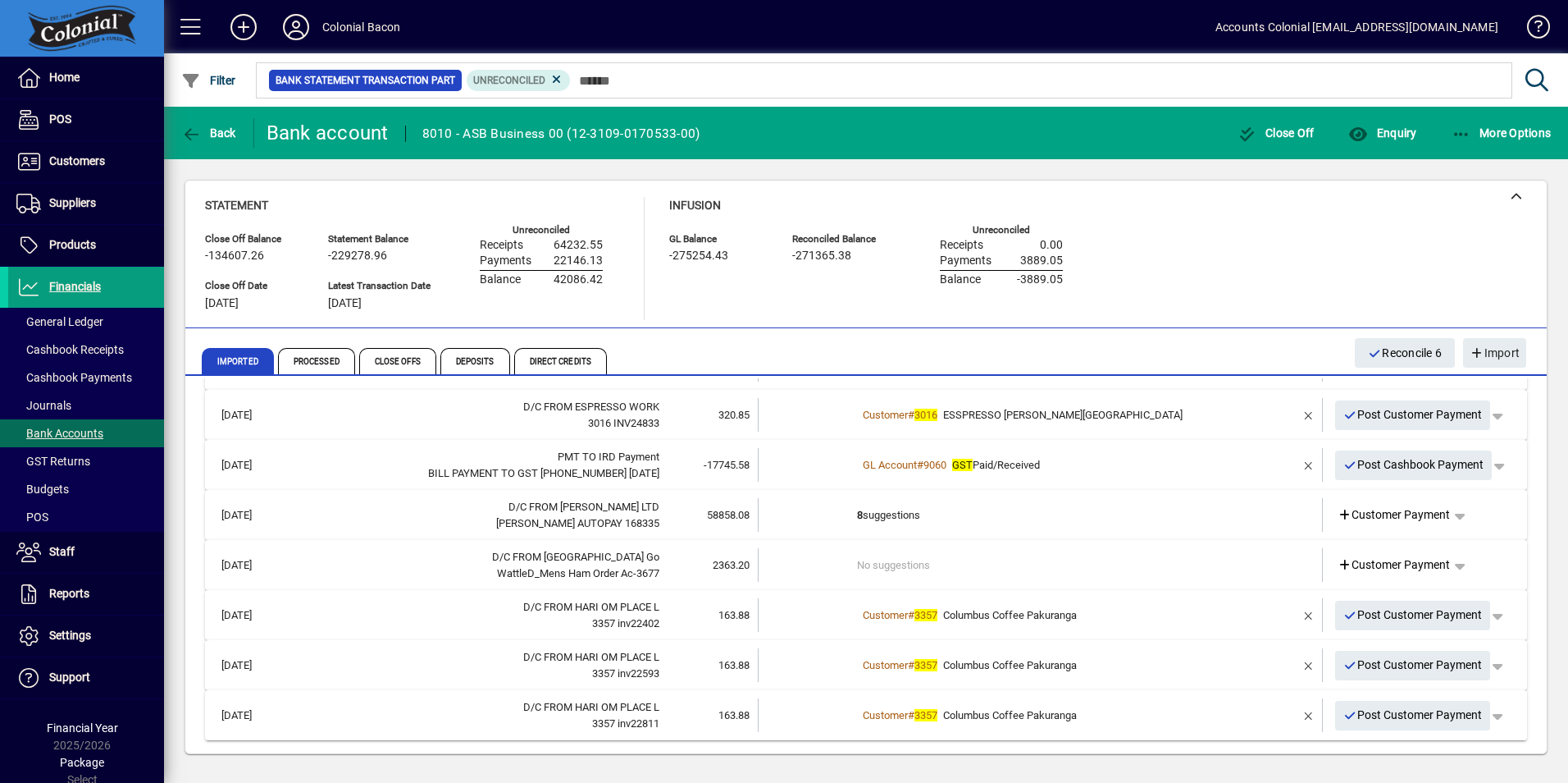
click at [1089, 560] on td "No suggestions" at bounding box center [1042, 565] width 370 height 33
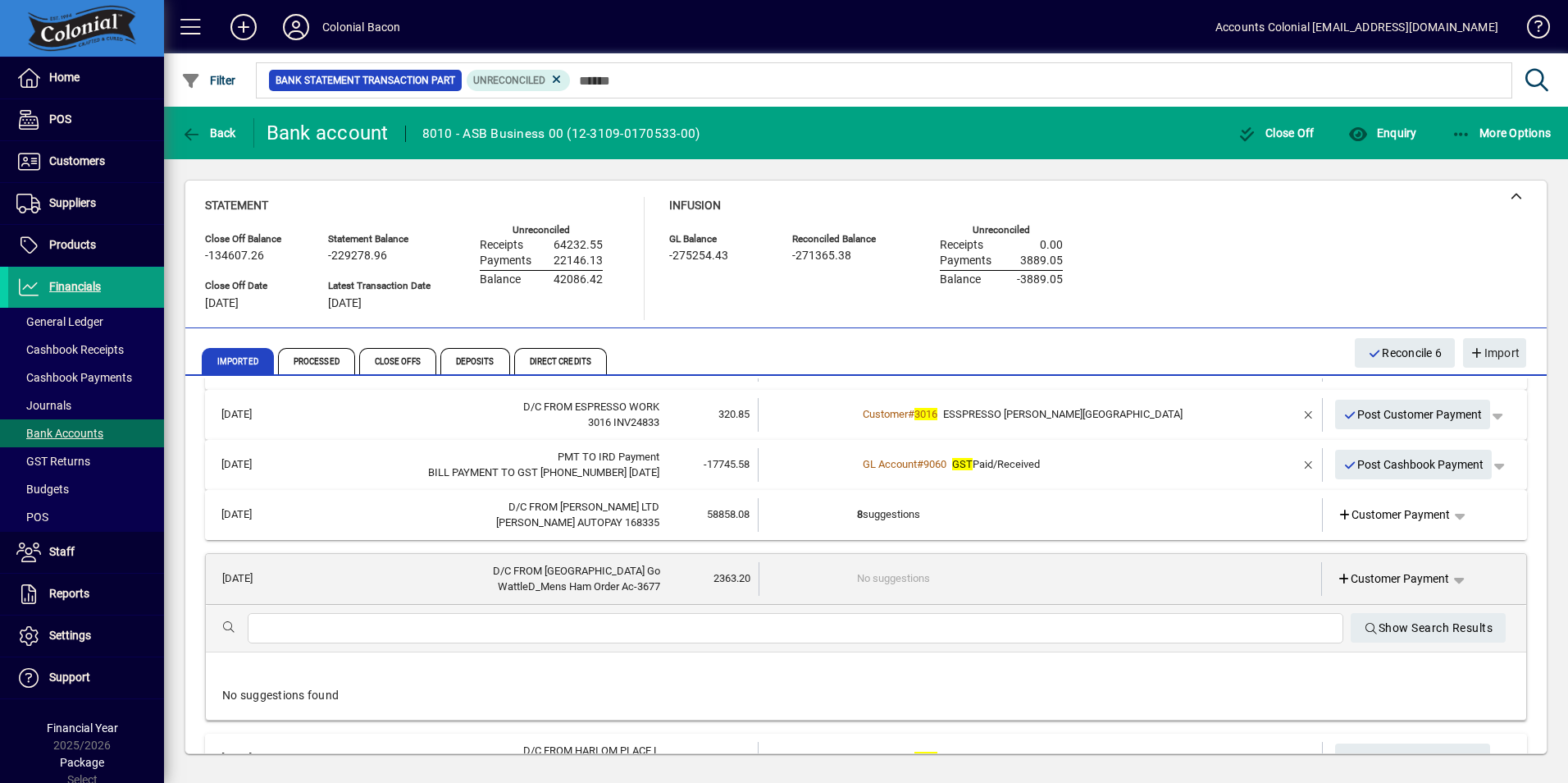
click at [1089, 526] on td "8 suggestions" at bounding box center [1042, 514] width 370 height 33
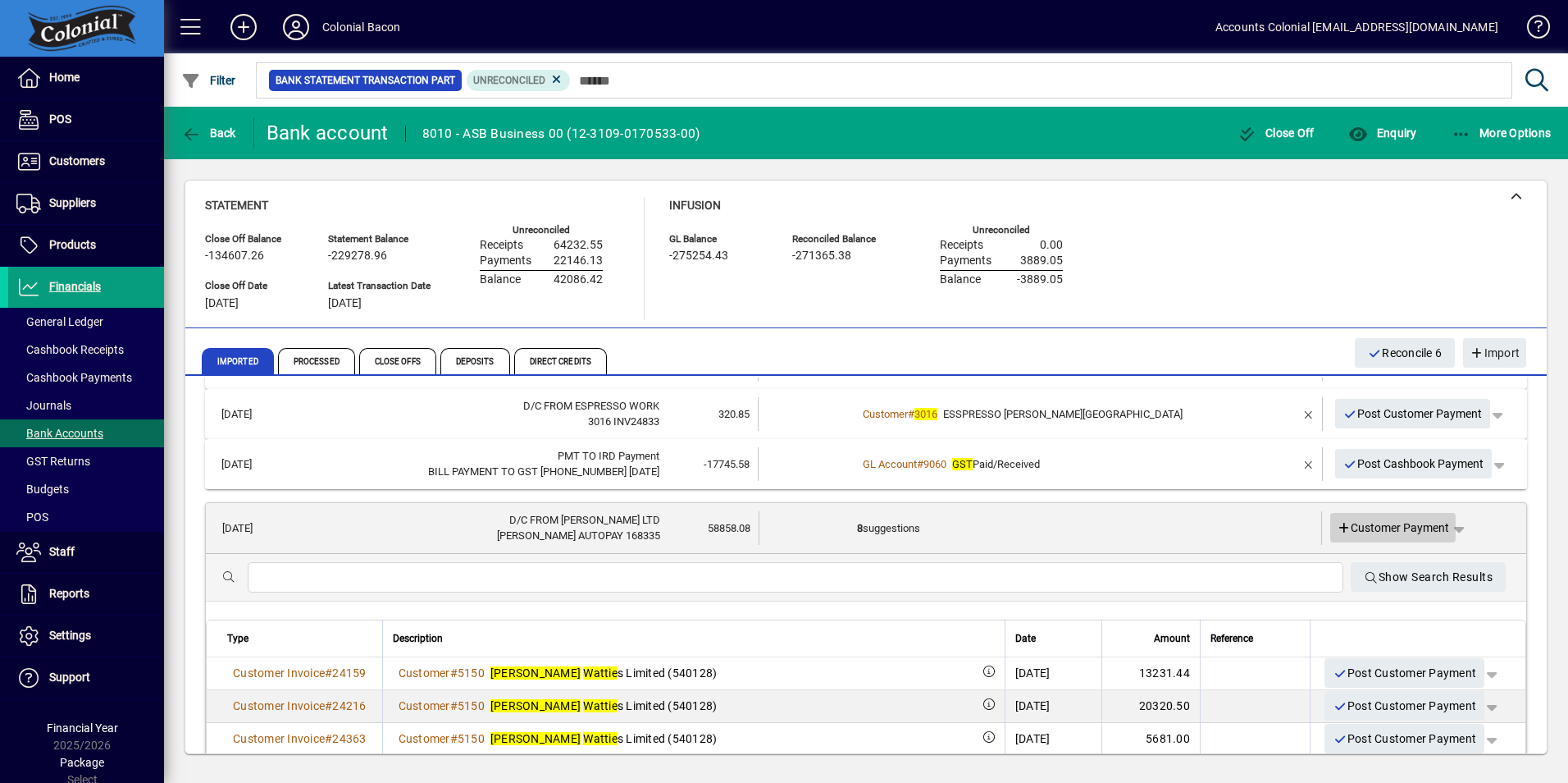
click at [1337, 527] on icon at bounding box center [1344, 528] width 14 height 11
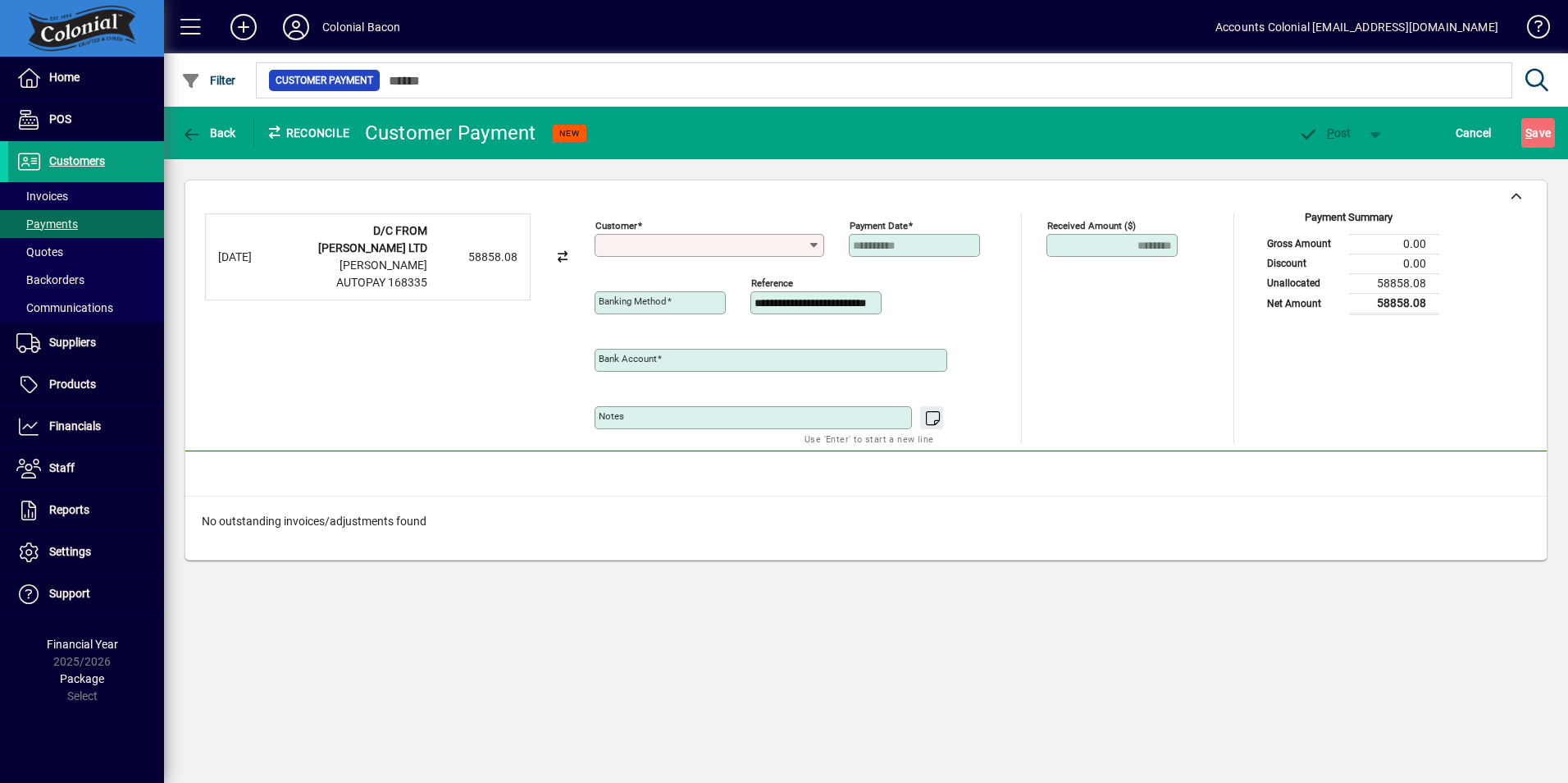
type input "**********"
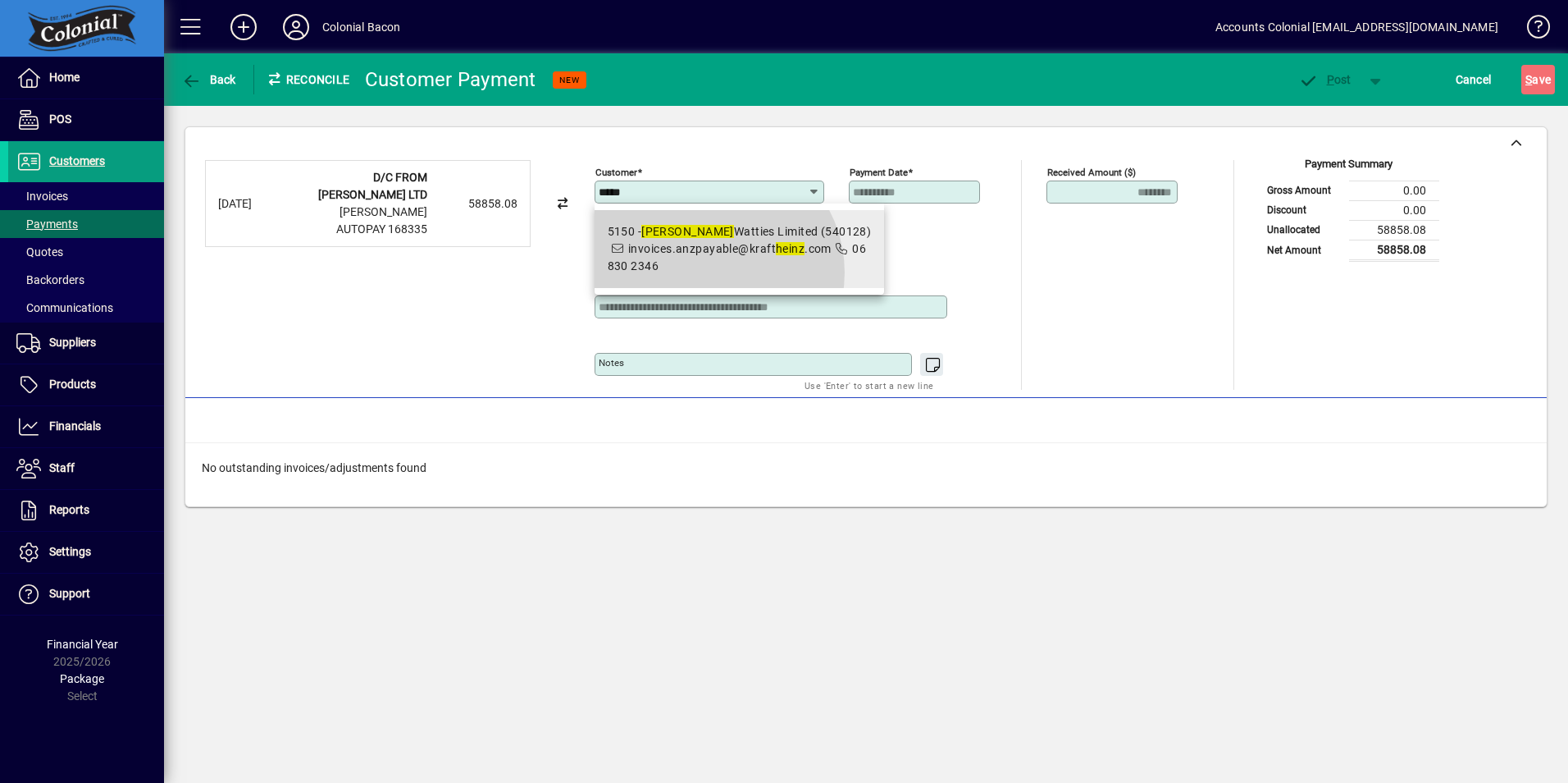
click at [711, 256] on span "invoices.anzpayable@kraft heinz .com" at bounding box center [729, 249] width 203 height 13
type input "**********"
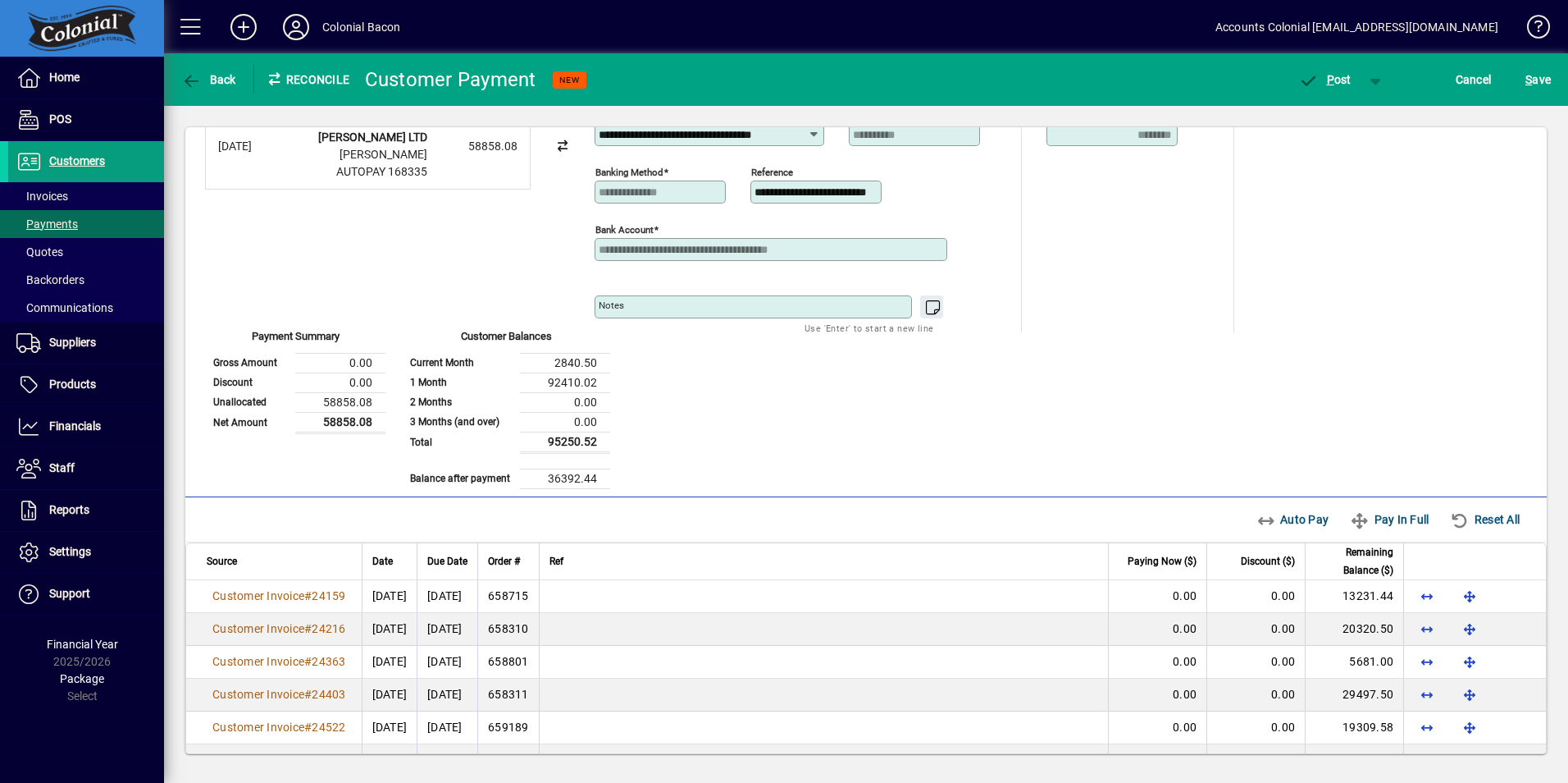
scroll to position [82, 0]
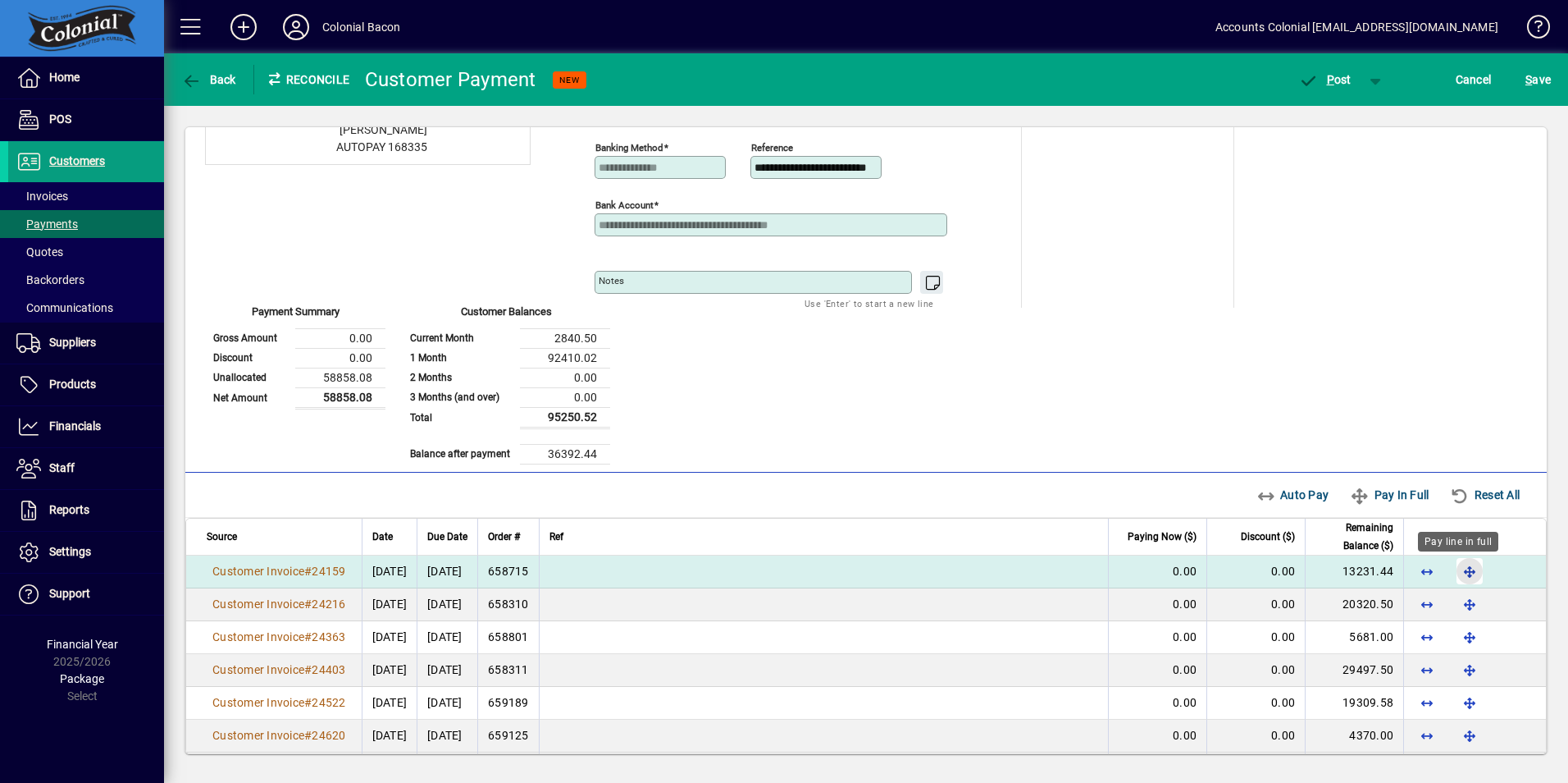
click at [1454, 569] on span "button" at bounding box center [1469, 570] width 39 height 39
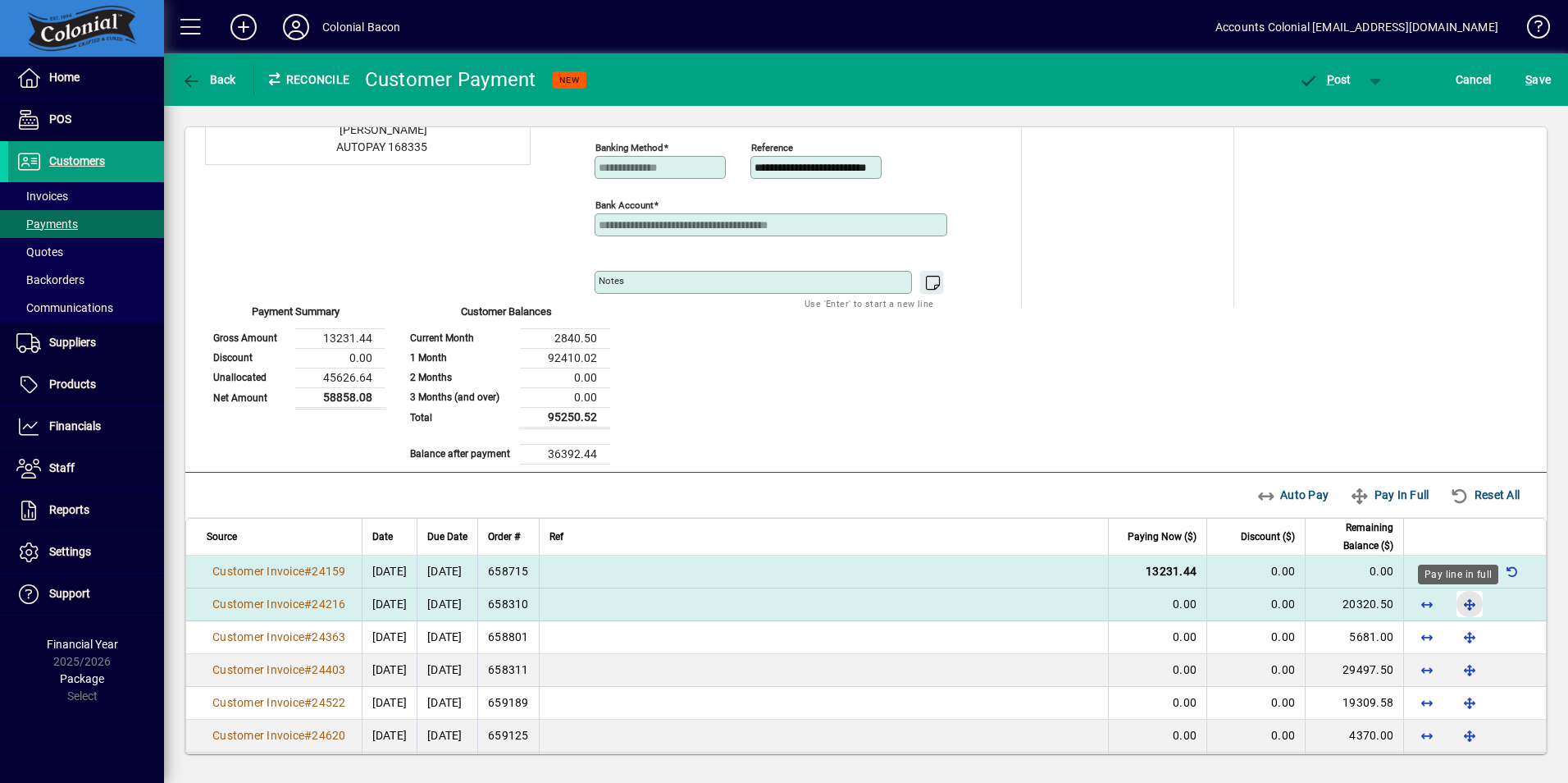
click at [1457, 608] on span "button" at bounding box center [1469, 604] width 39 height 39
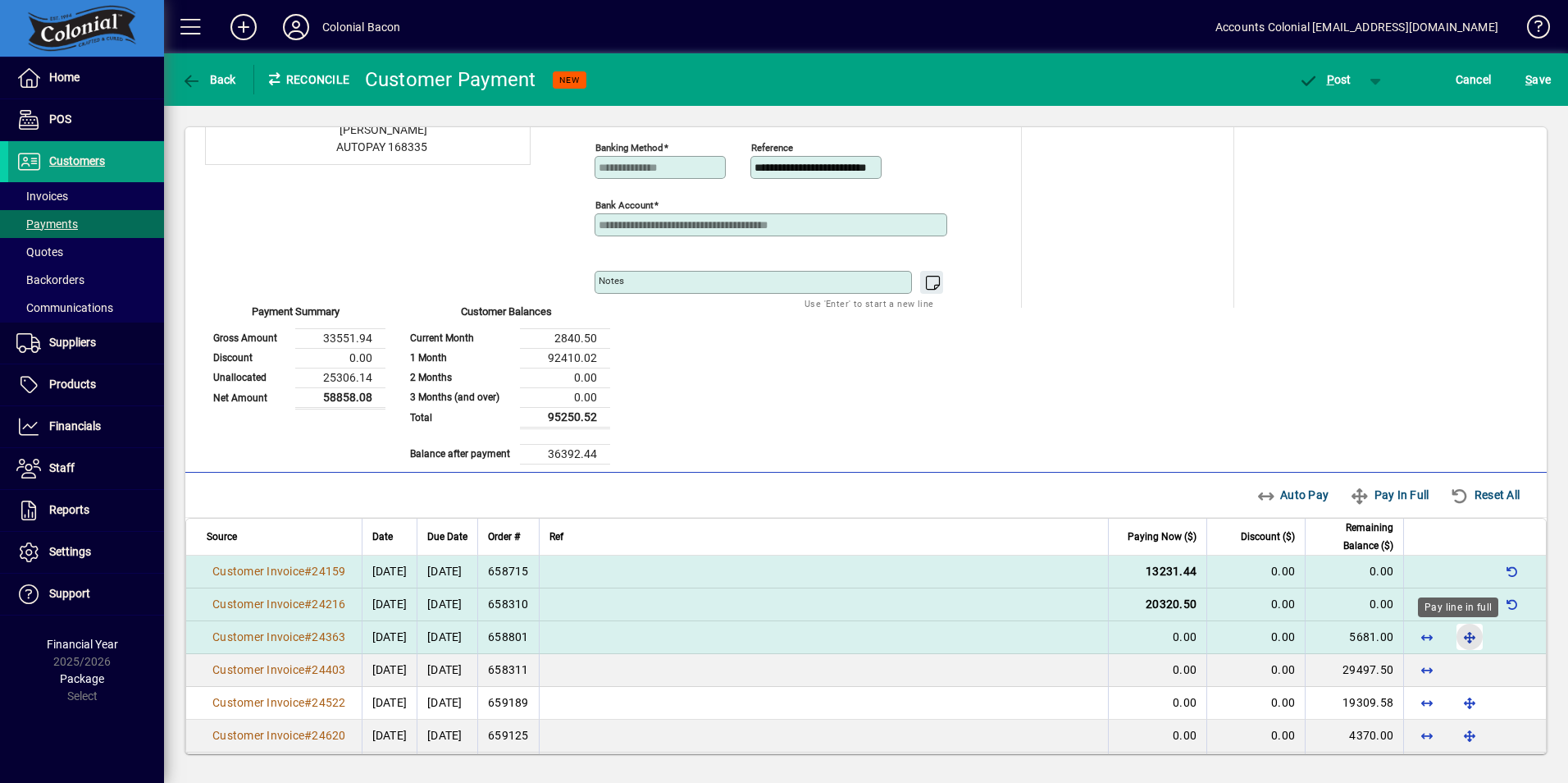
click at [1455, 630] on span "button" at bounding box center [1469, 636] width 39 height 39
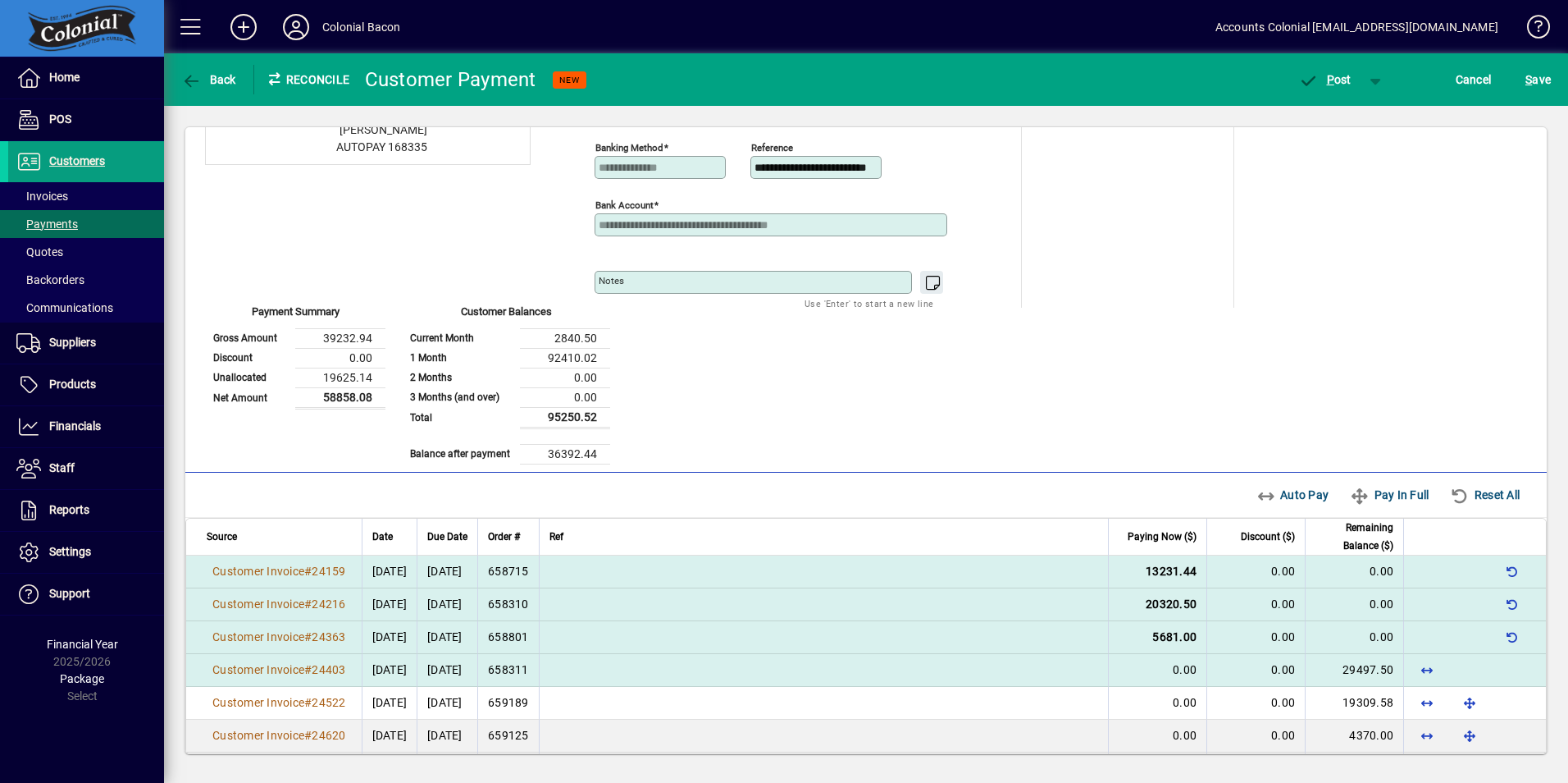
click at [1455, 670] on td at bounding box center [1475, 670] width 143 height 32
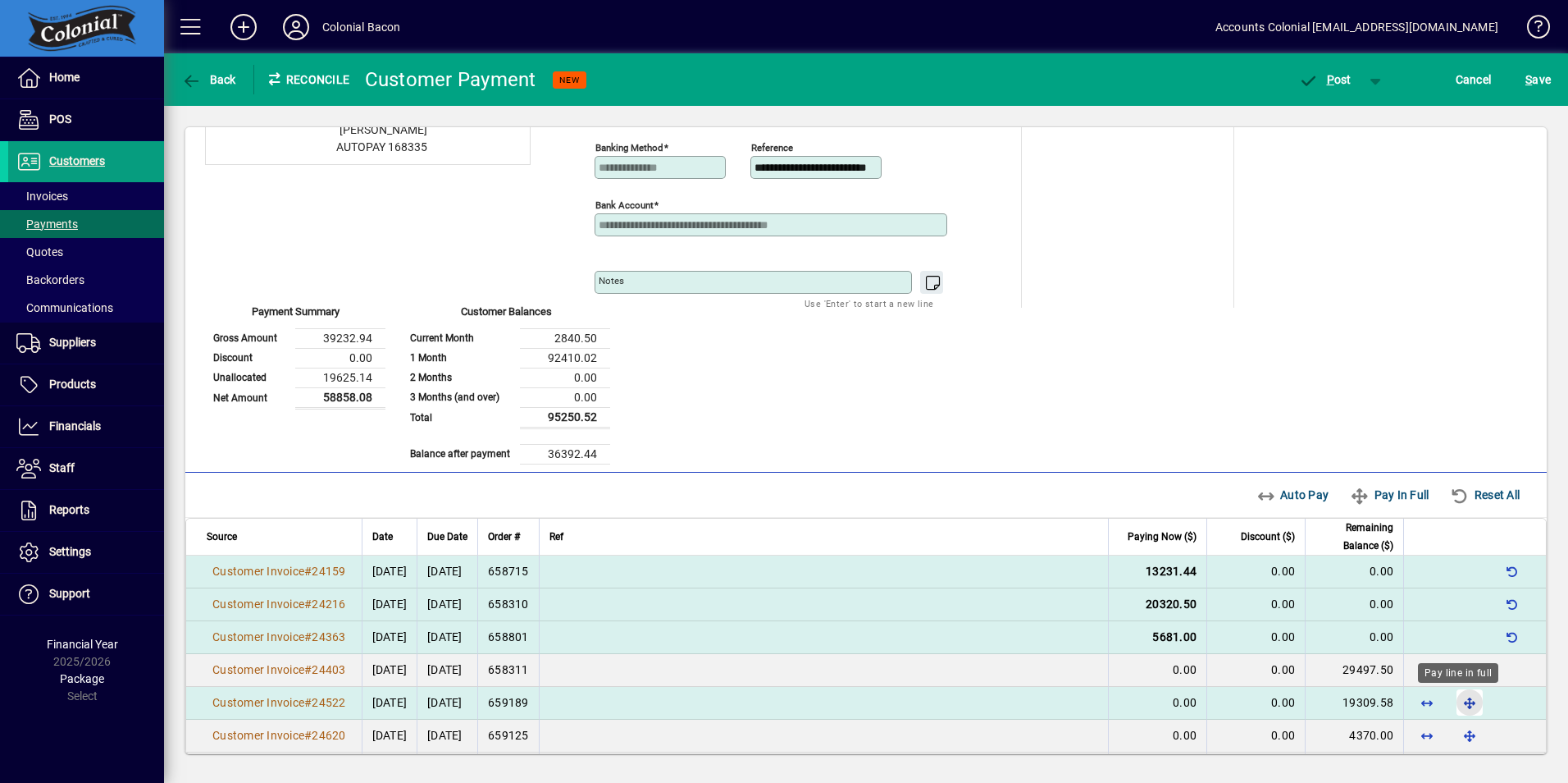
click at [1458, 706] on span "button" at bounding box center [1469, 702] width 39 height 39
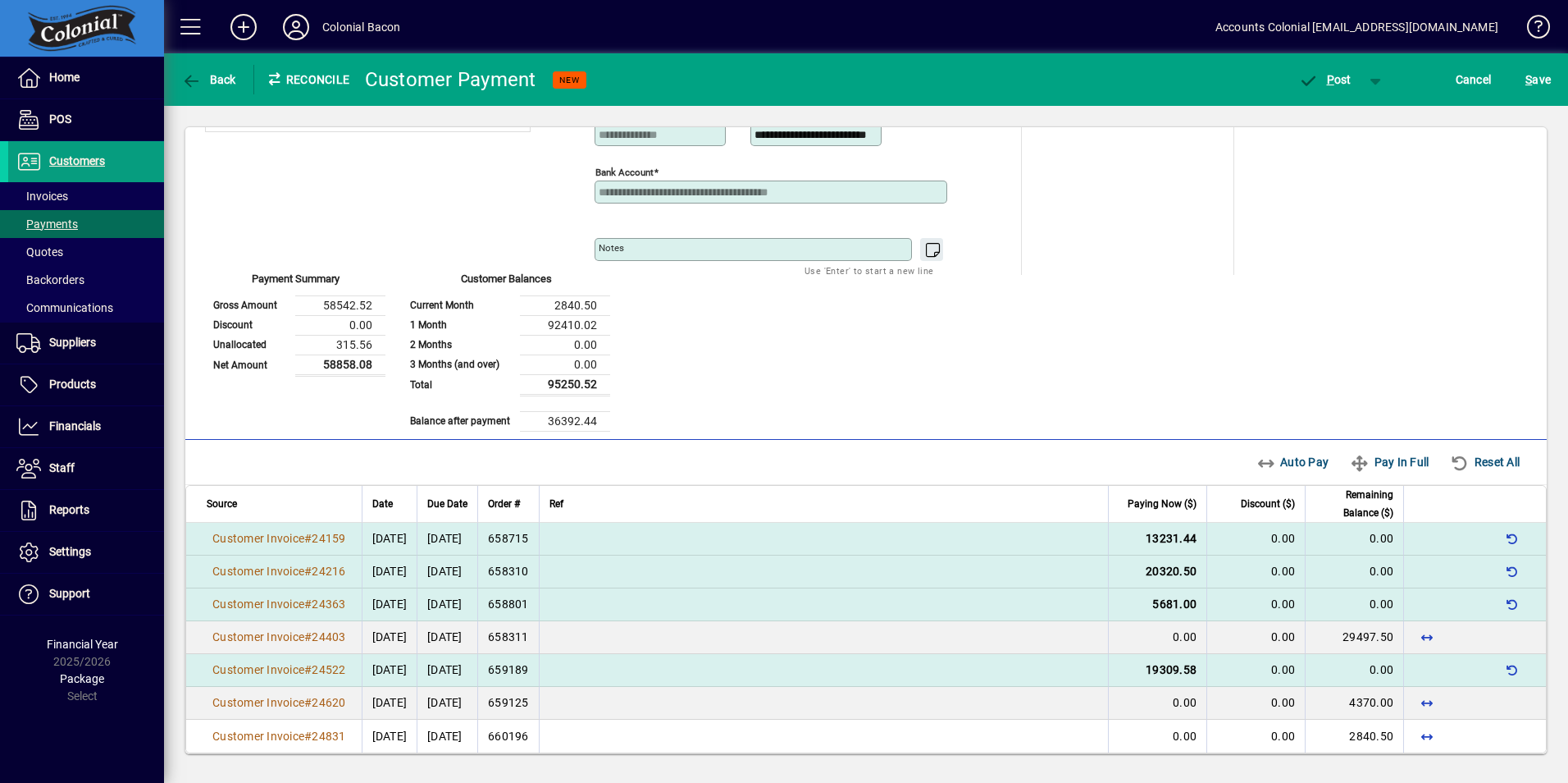
scroll to position [128, 0]
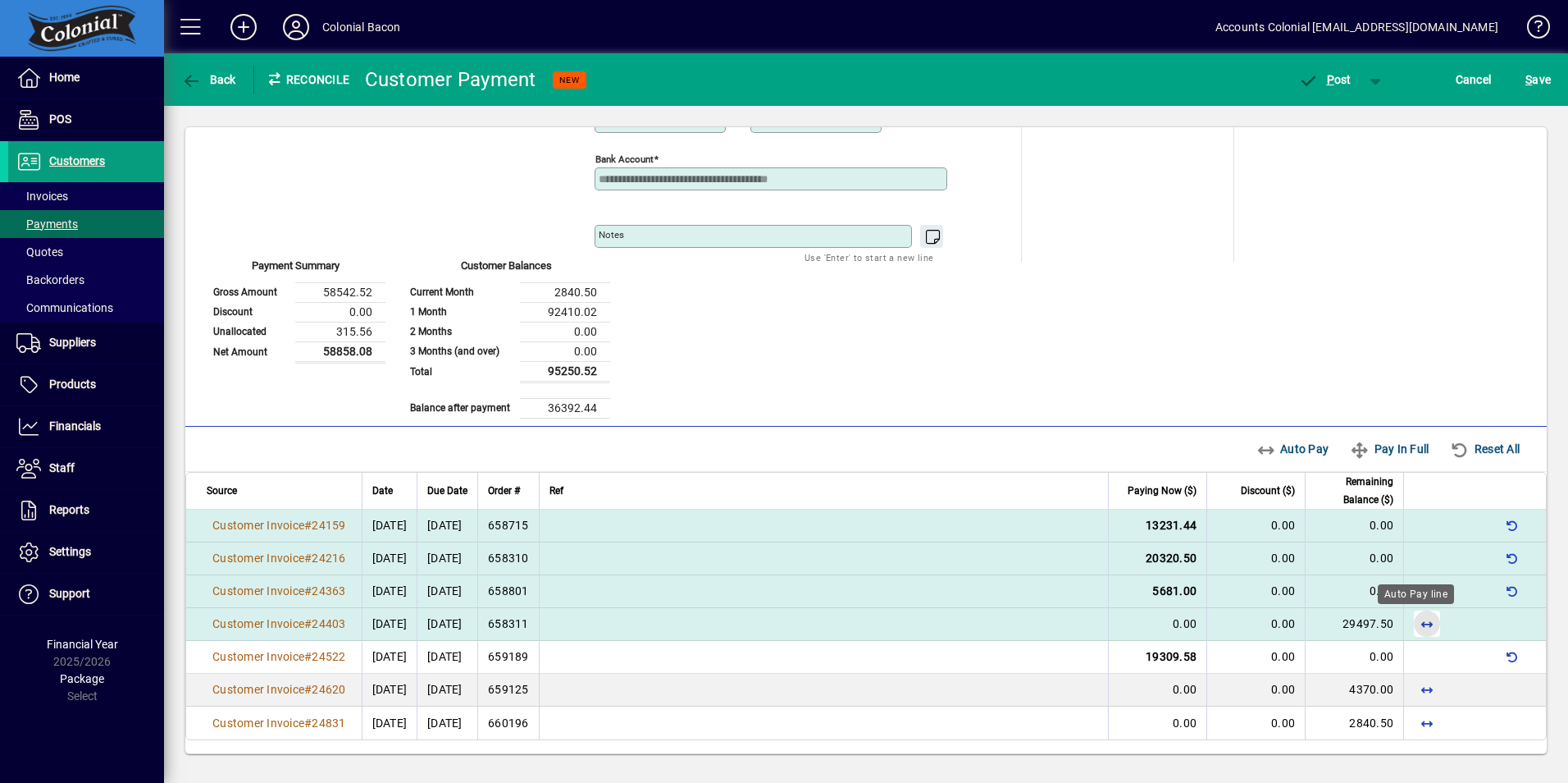
click at [1413, 624] on span "button" at bounding box center [1427, 623] width 39 height 39
click at [1501, 621] on span "button" at bounding box center [1512, 623] width 39 height 39
click at [1498, 527] on span "button" at bounding box center [1512, 525] width 39 height 39
click at [1497, 555] on span "button" at bounding box center [1512, 557] width 39 height 39
click at [1501, 591] on span "button" at bounding box center [1512, 590] width 39 height 39
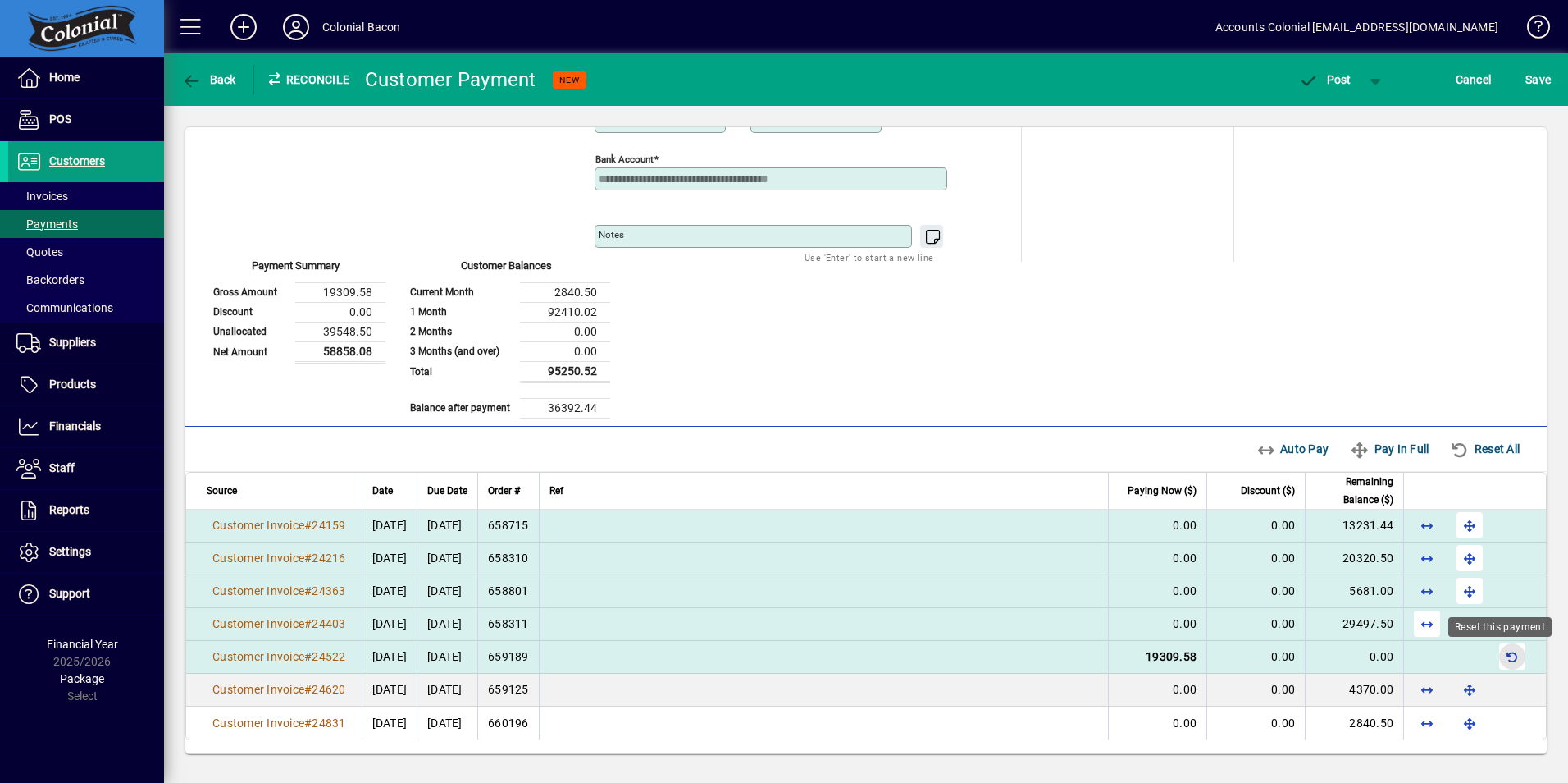
click at [1498, 656] on span "button" at bounding box center [1512, 656] width 39 height 39
click at [1456, 559] on span "button" at bounding box center [1469, 557] width 39 height 39
click at [1450, 593] on span "button" at bounding box center [1469, 590] width 39 height 39
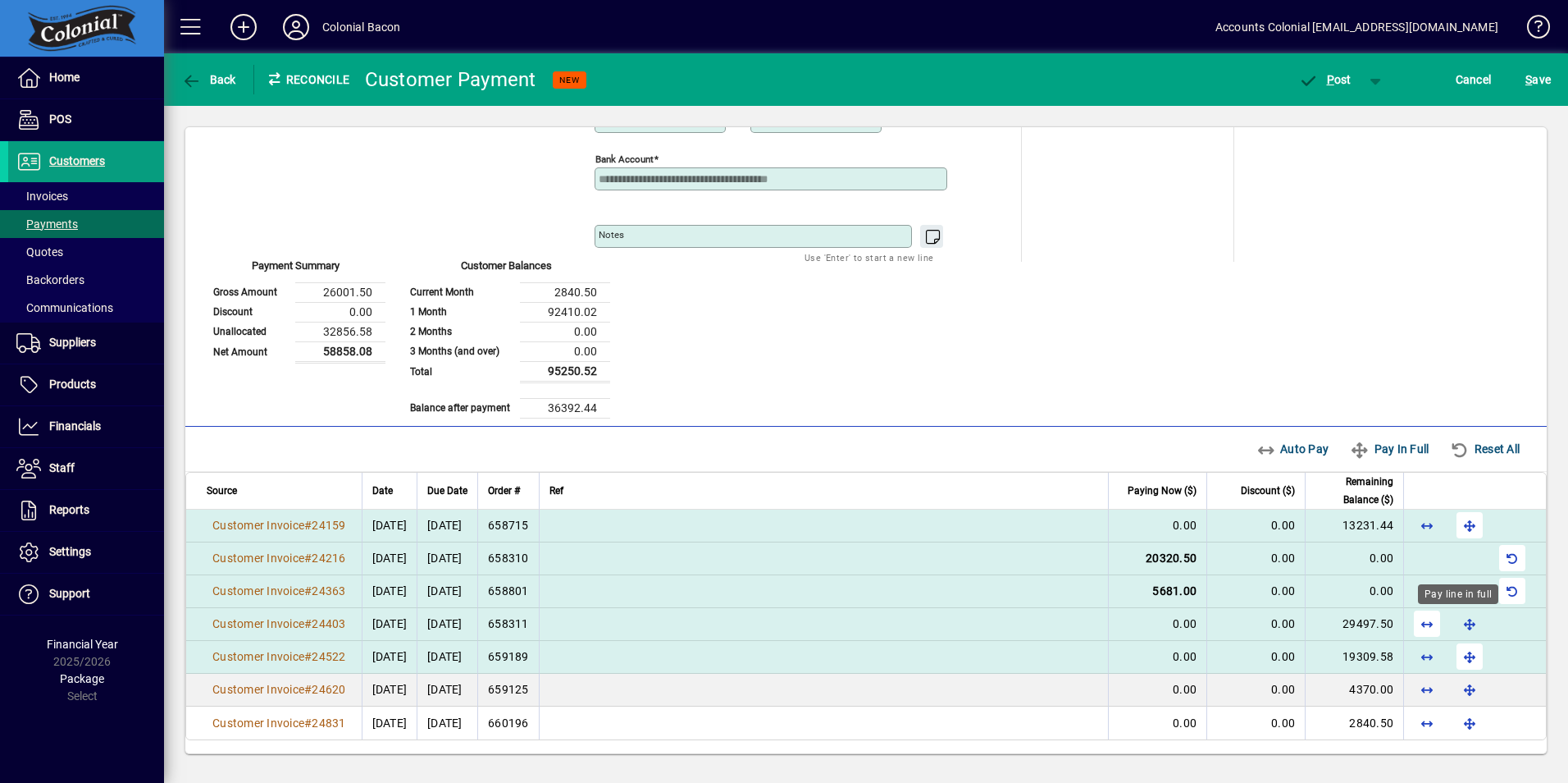
drag, startPoint x: 1457, startPoint y: 621, endPoint x: 1457, endPoint y: 630, distance: 9.0
click at [1457, 622] on span "button" at bounding box center [1469, 623] width 39 height 39
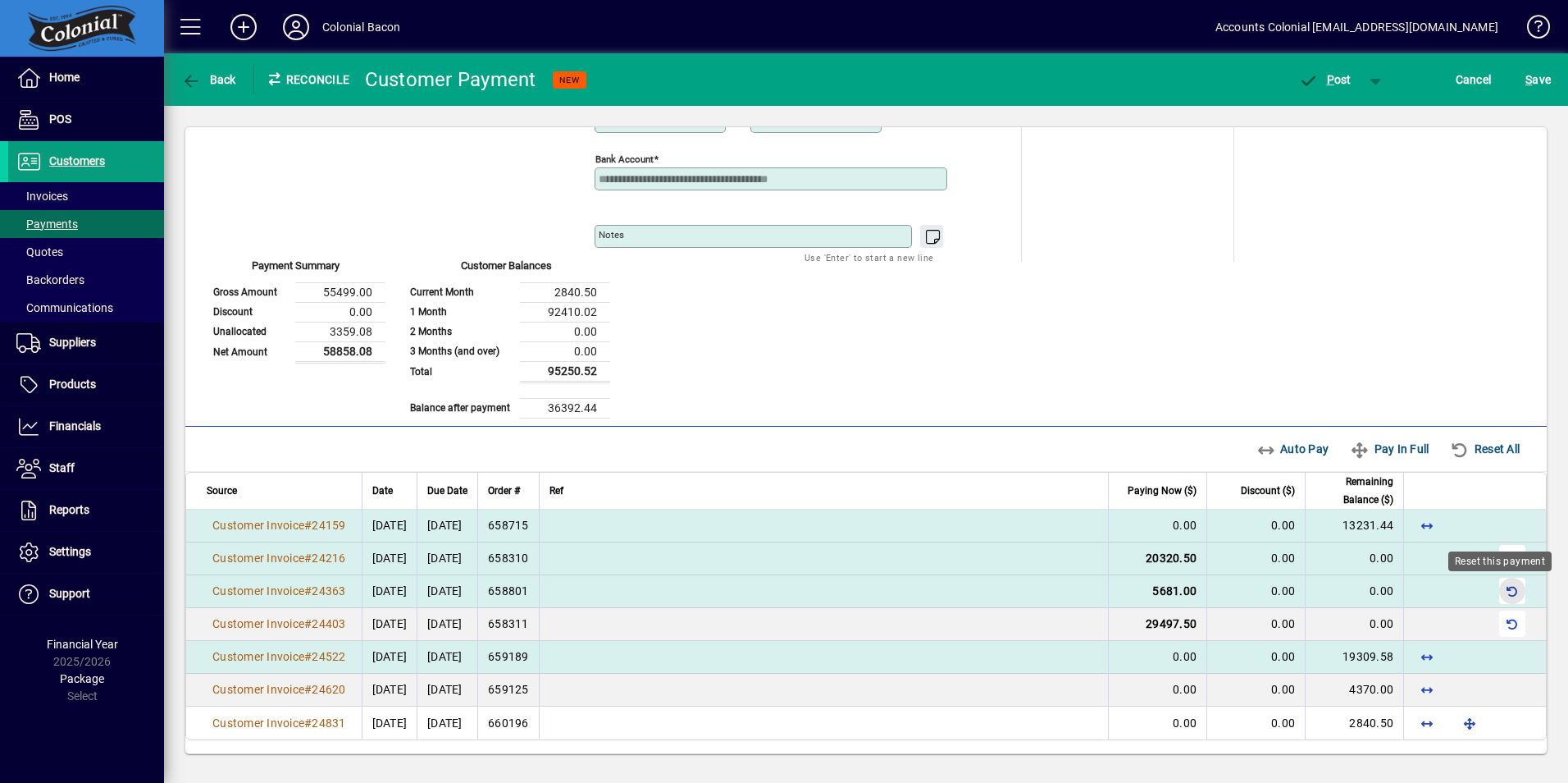
click at [1499, 587] on span "button" at bounding box center [1512, 590] width 39 height 39
click at [1503, 555] on span "button" at bounding box center [1512, 557] width 39 height 39
click at [1497, 626] on span "button" at bounding box center [1512, 623] width 39 height 39
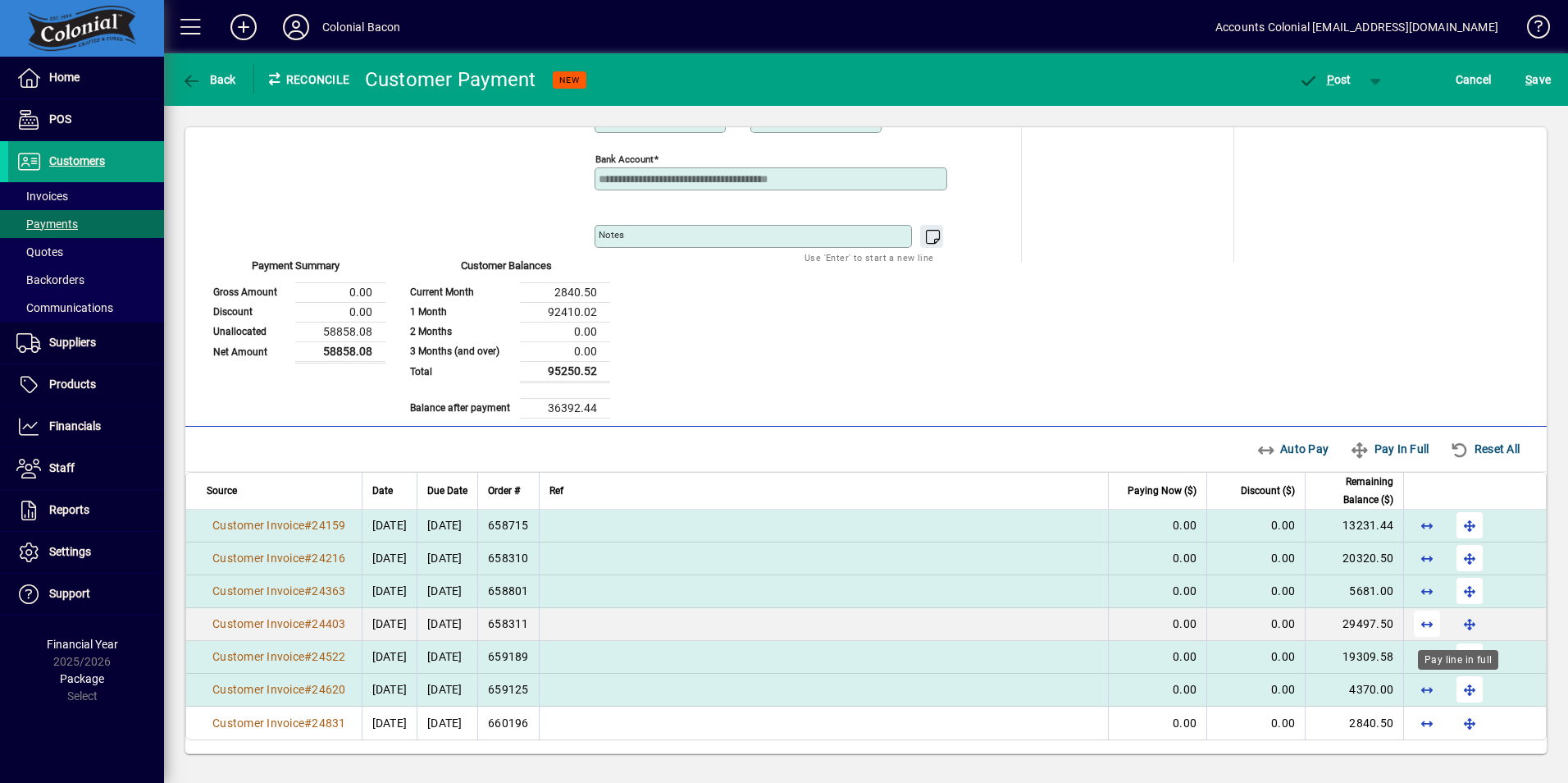
click at [1451, 691] on span "button" at bounding box center [1469, 689] width 39 height 39
click at [1456, 661] on span "button" at bounding box center [1469, 656] width 39 height 39
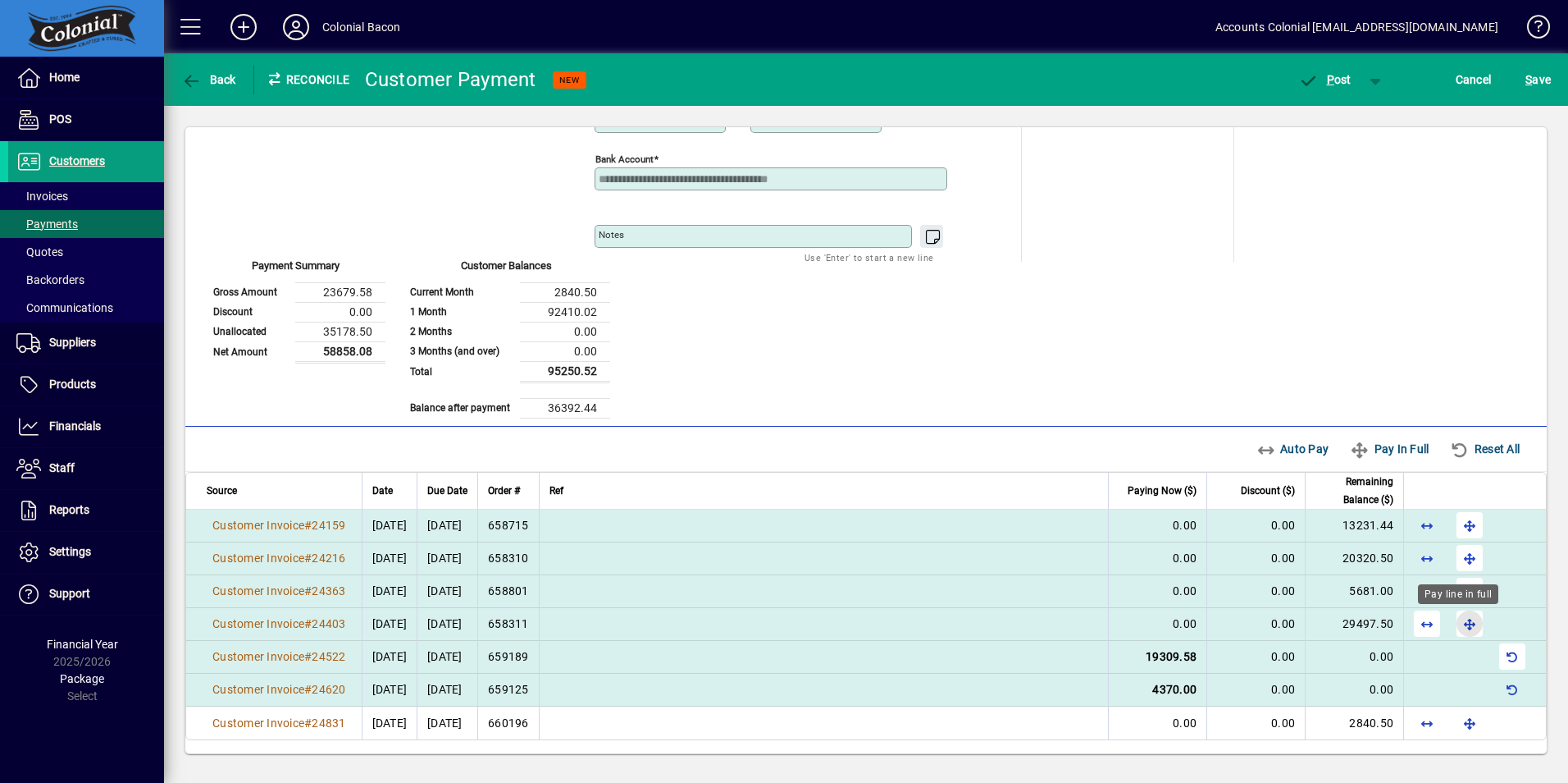
click at [1457, 626] on span "button" at bounding box center [1469, 623] width 39 height 39
click at [1454, 589] on span "button" at bounding box center [1469, 590] width 39 height 39
click at [1334, 79] on span "P ost" at bounding box center [1325, 80] width 53 height 13
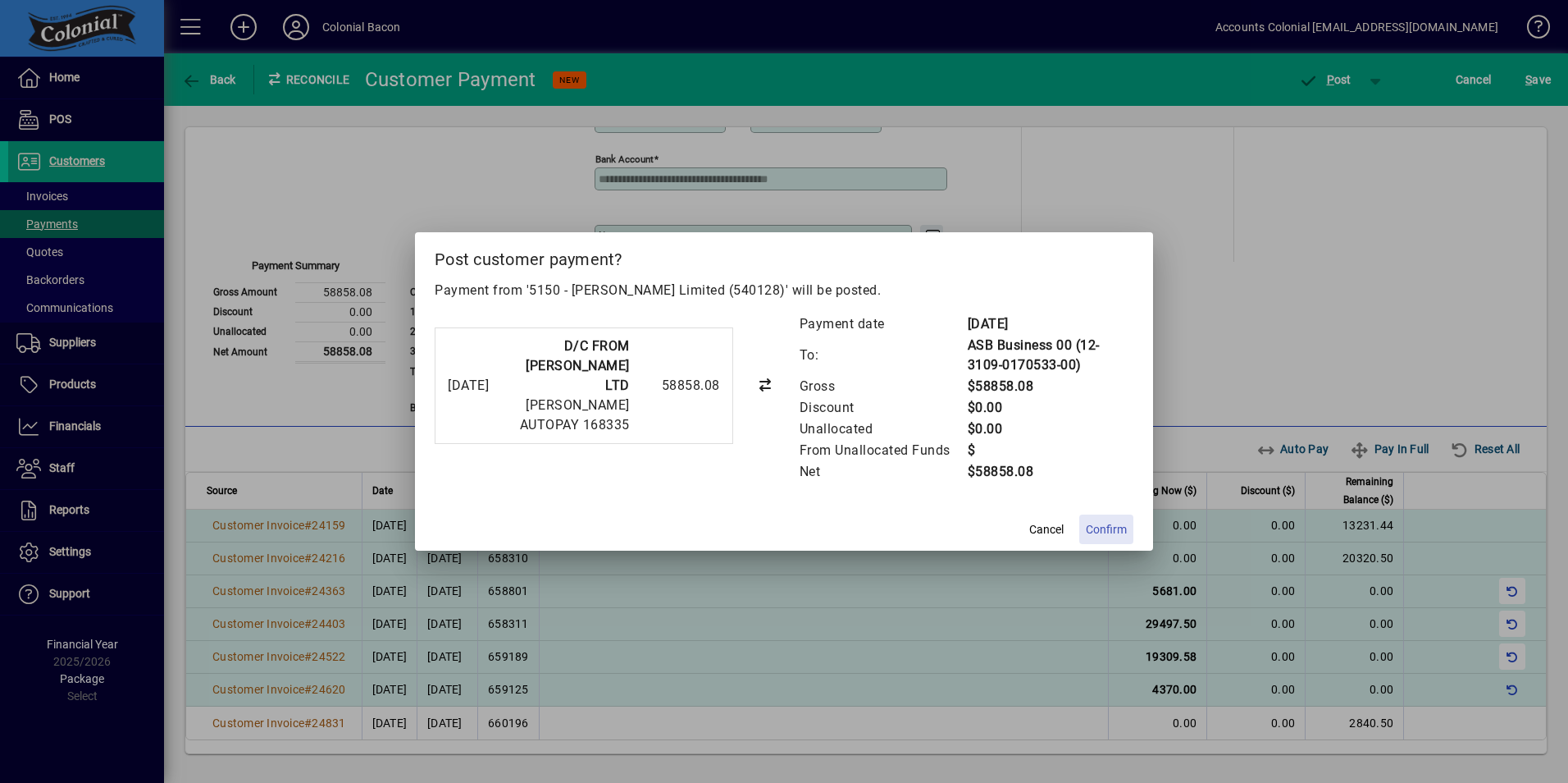
click at [1126, 526] on span "Confirm" at bounding box center [1106, 529] width 41 height 17
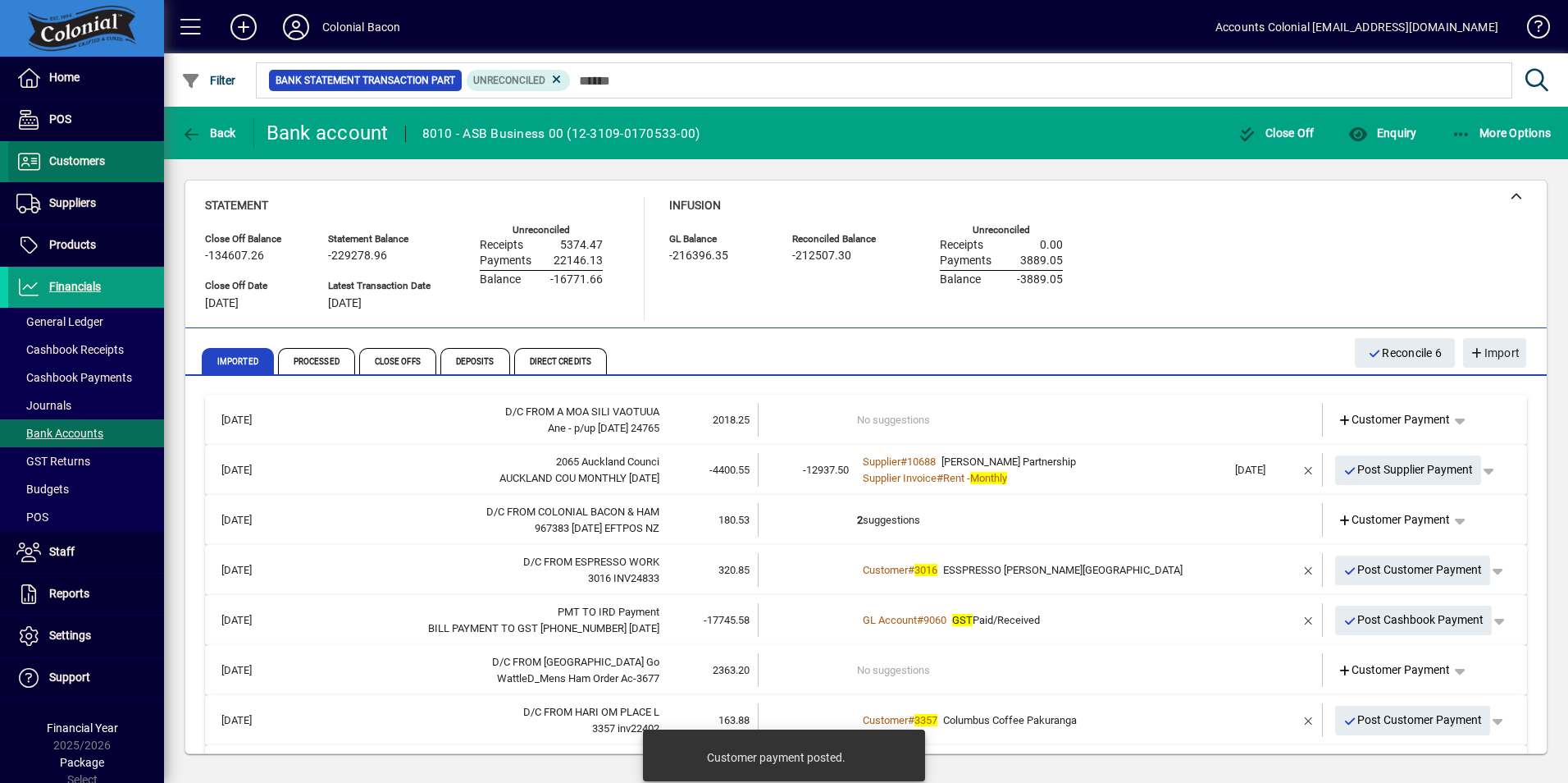
click at [92, 169] on span "Customers" at bounding box center [57, 161] width 97 height 20
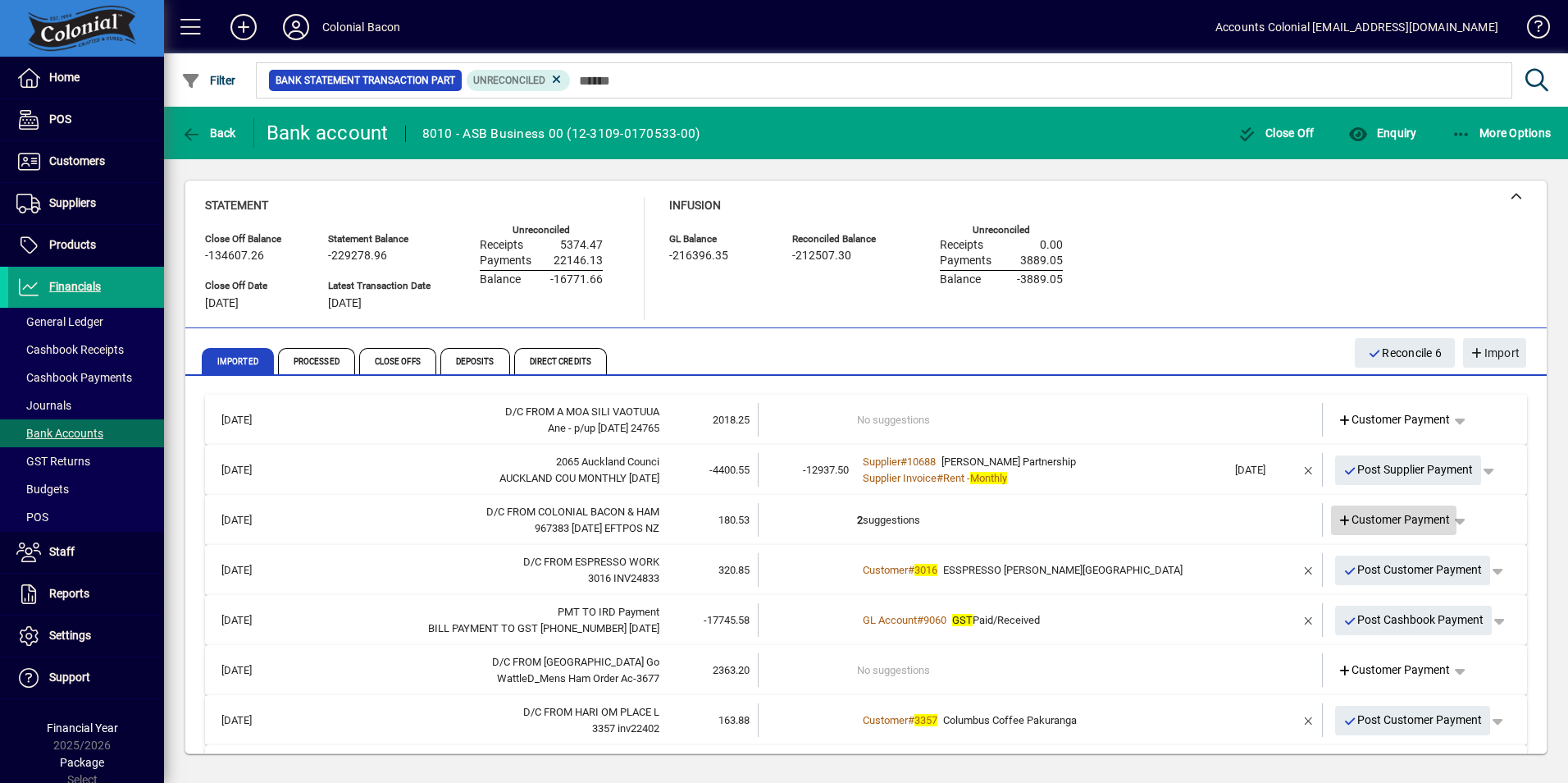
click at [1337, 525] on icon at bounding box center [1344, 521] width 14 height 11
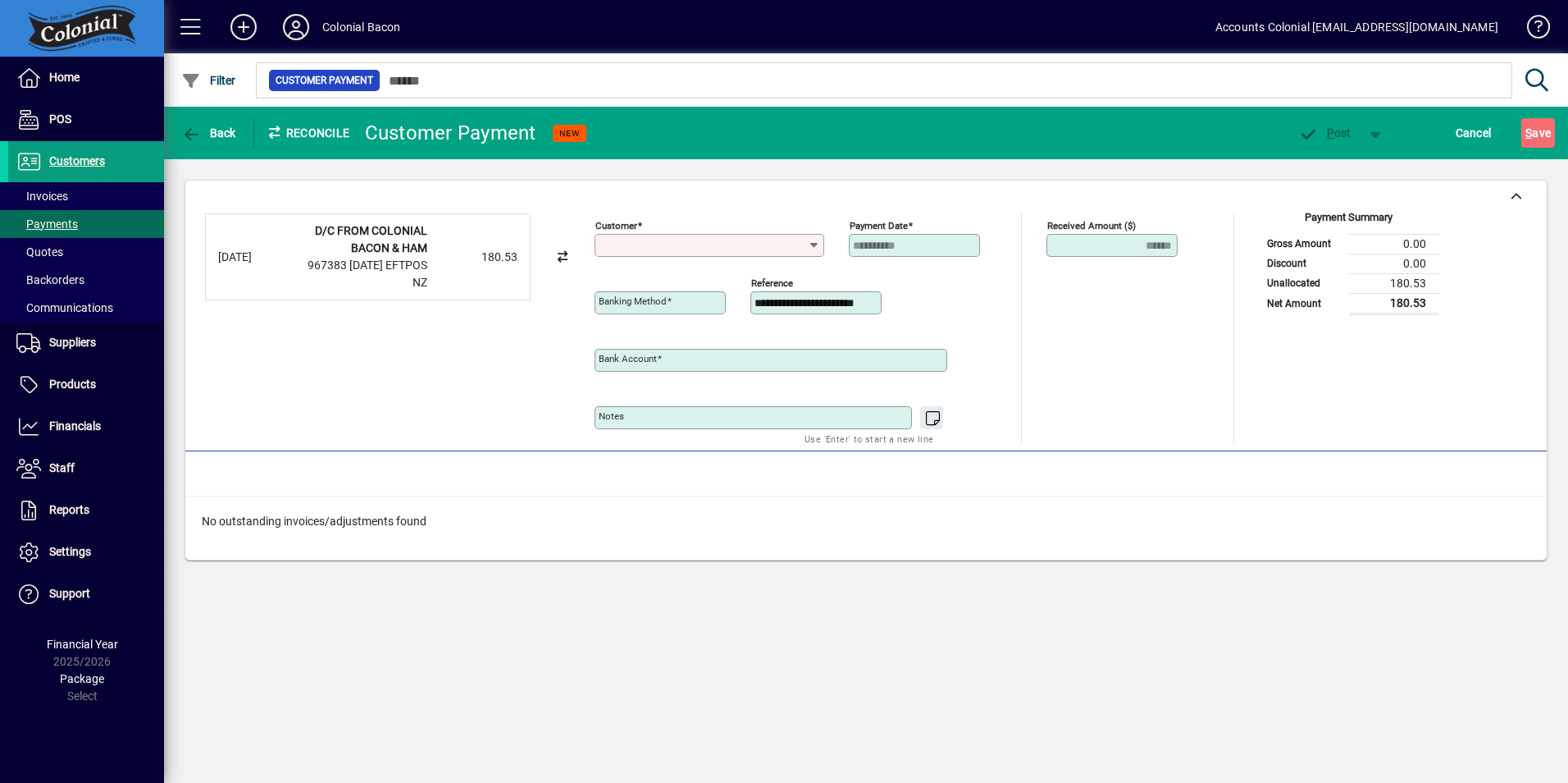
type input "**********"
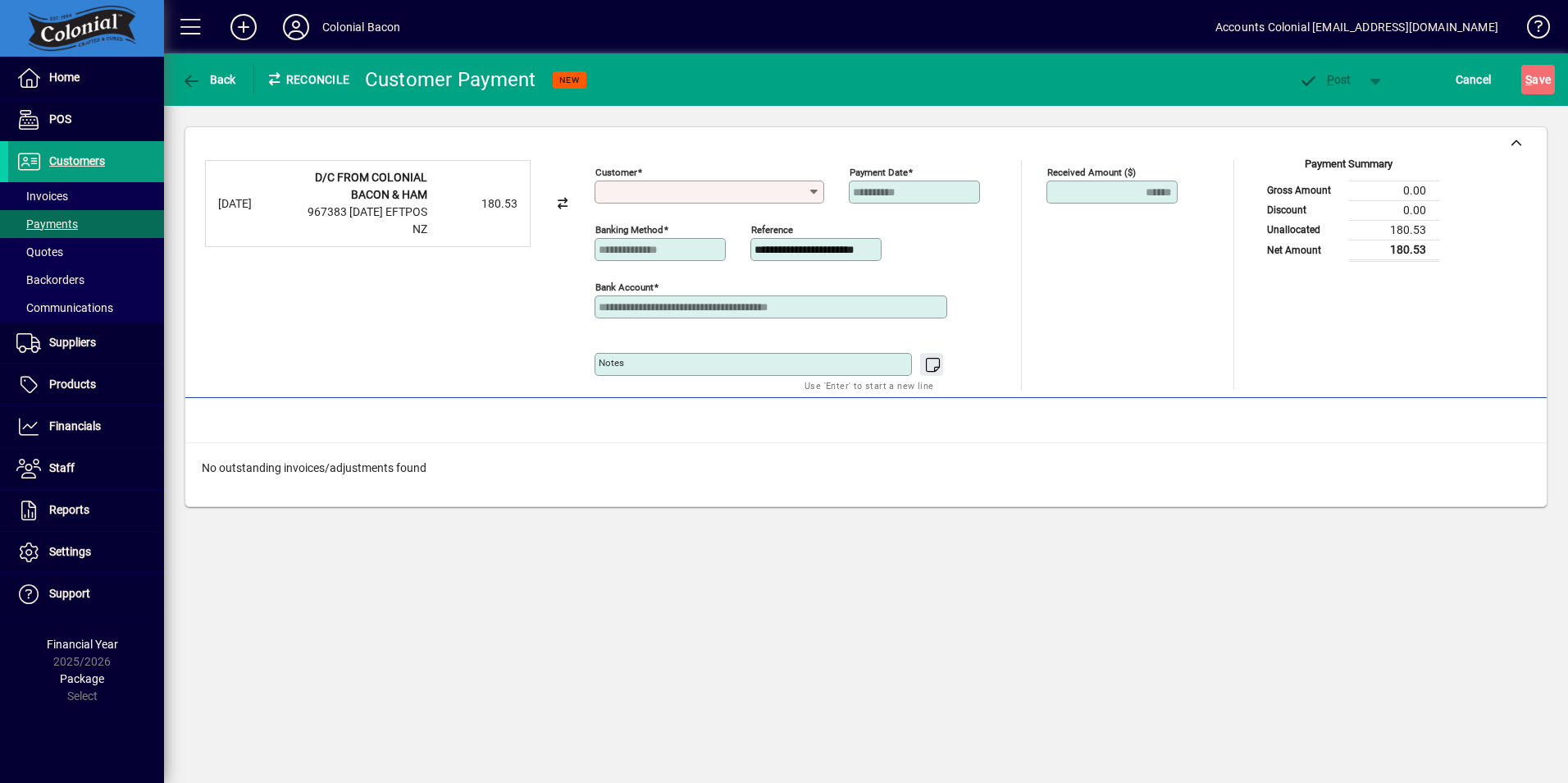
click at [817, 192] on icon at bounding box center [814, 192] width 13 height 13
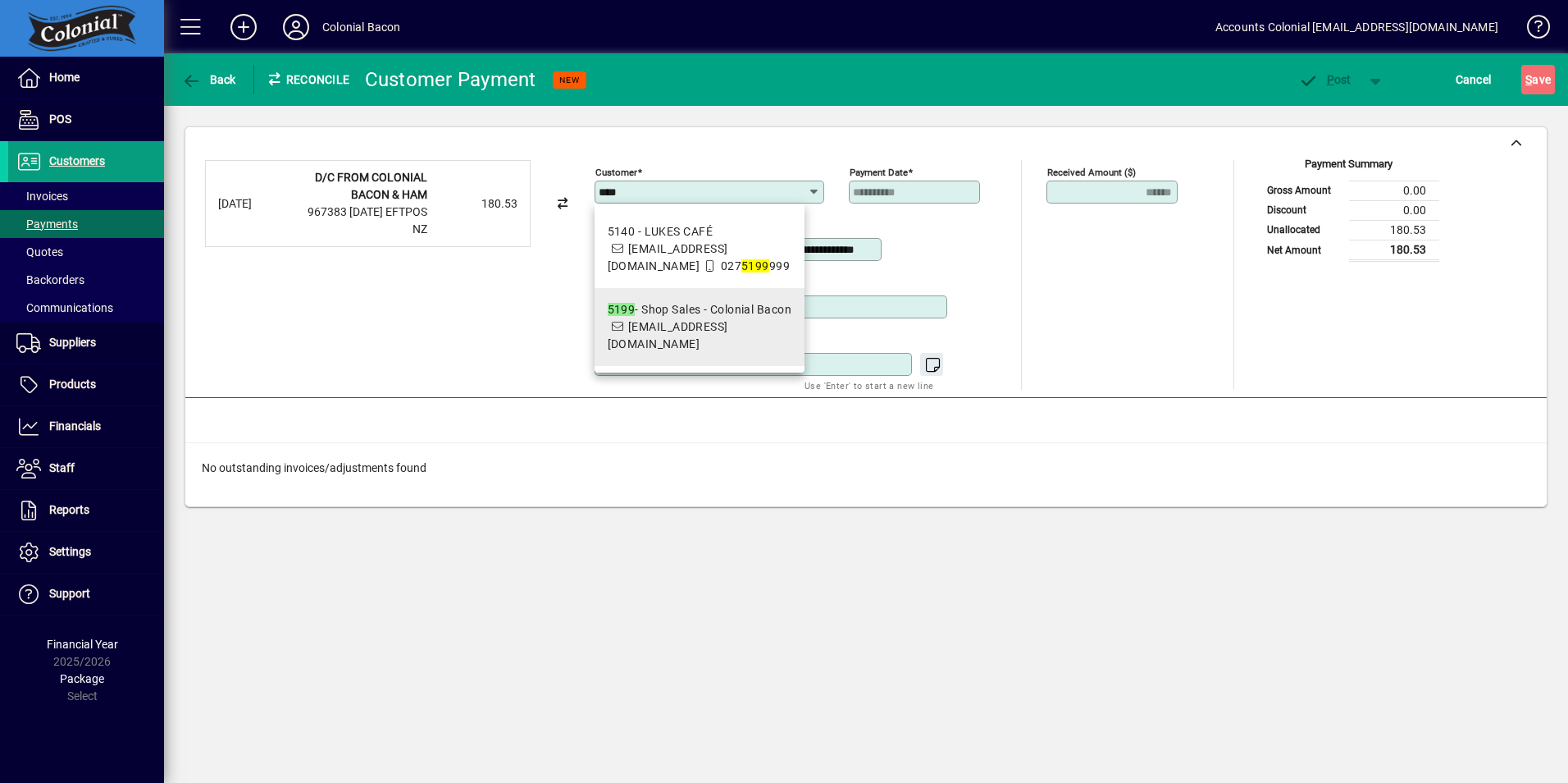
click at [701, 332] on span "5199 - Shop Sales - Colonial Bacon accounts@colonialbacon.co.nz" at bounding box center [700, 327] width 184 height 52
type input "**********"
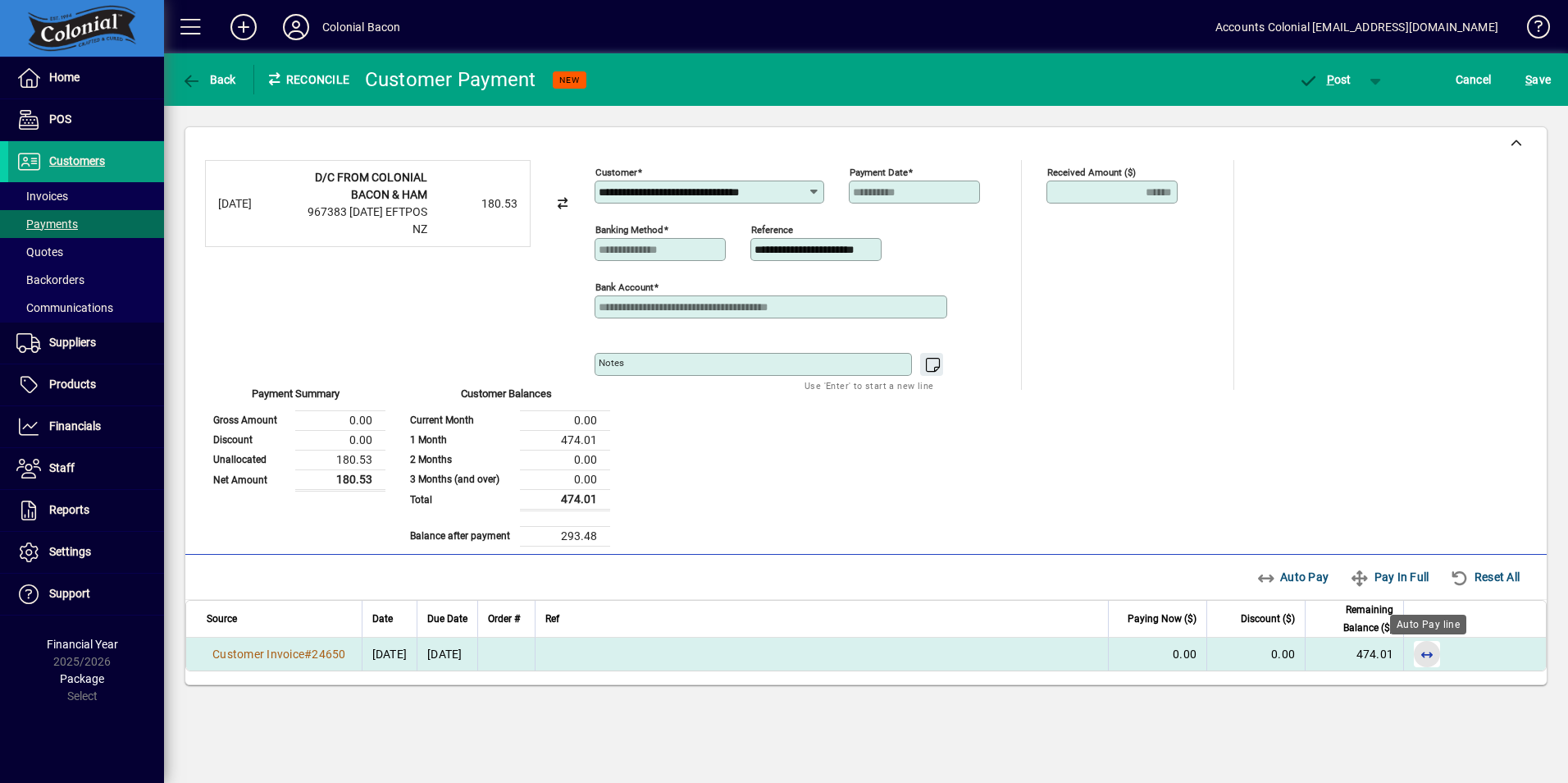
click at [1425, 657] on span "button" at bounding box center [1427, 653] width 39 height 39
click at [1329, 77] on span "P" at bounding box center [1331, 80] width 8 height 13
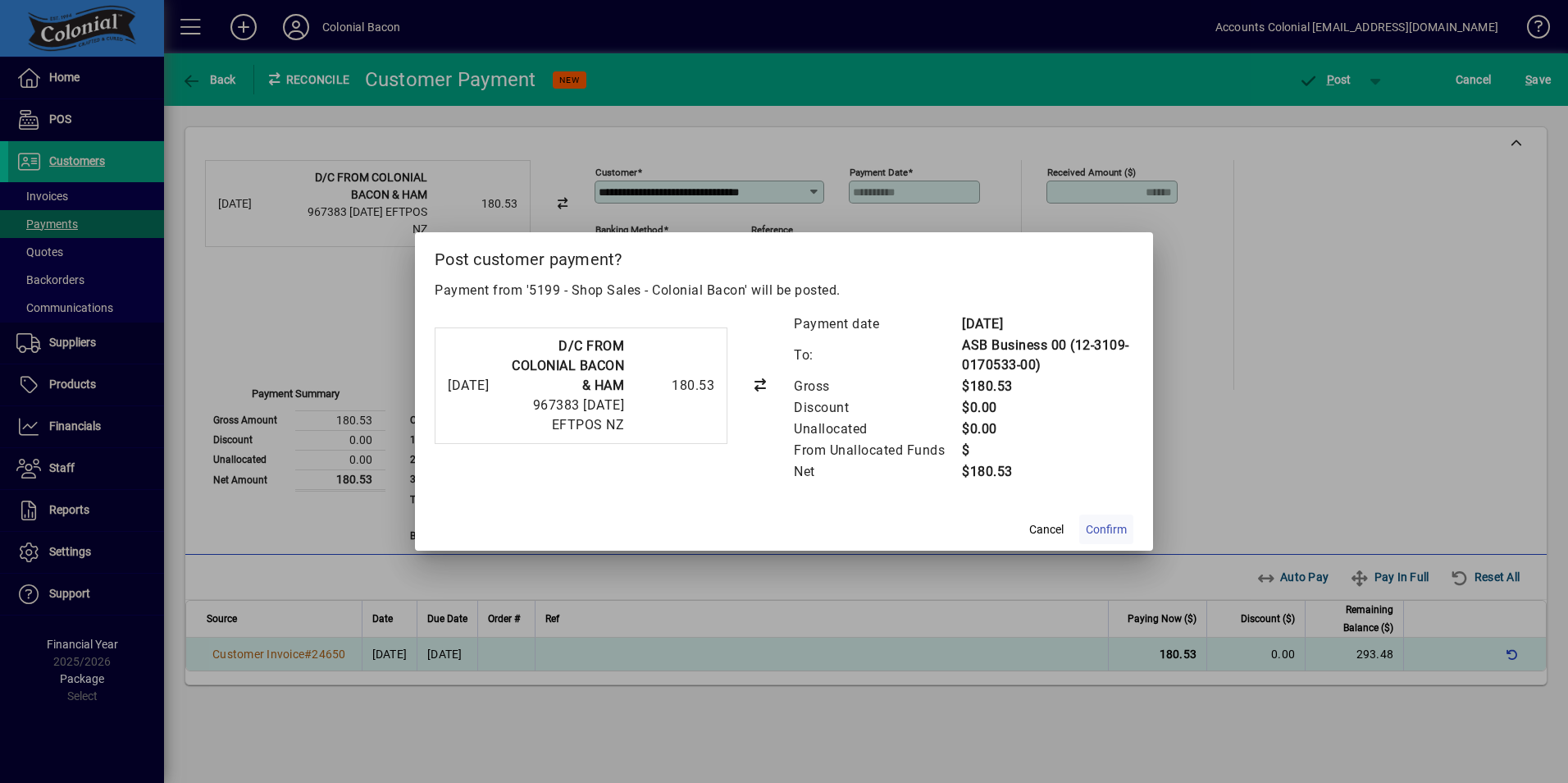
click at [1120, 519] on span at bounding box center [1106, 528] width 54 height 39
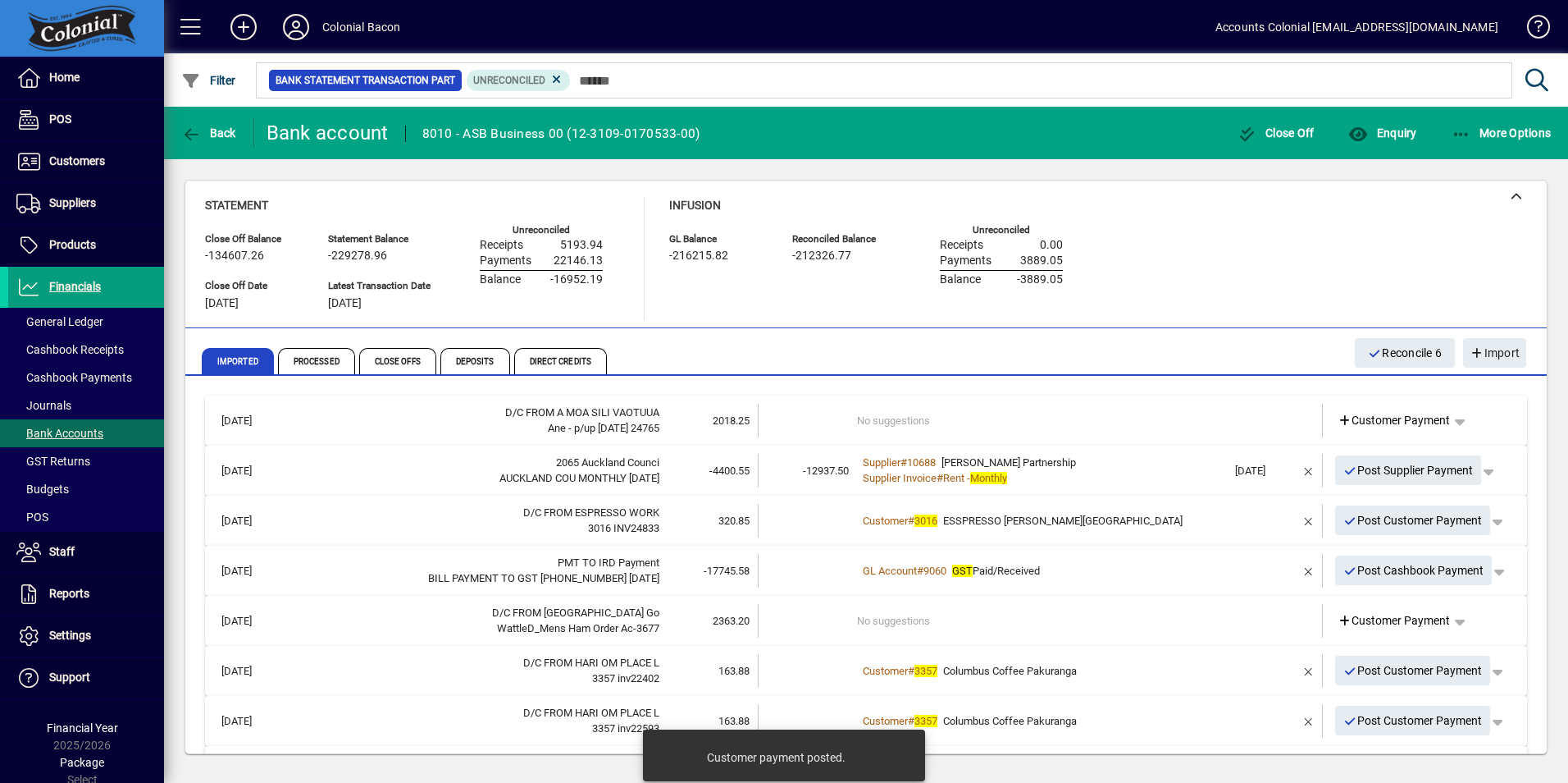
click at [1065, 527] on div "Customer # 3016 ESSPRESSO OWENS ROAD" at bounding box center [1042, 521] width 370 height 16
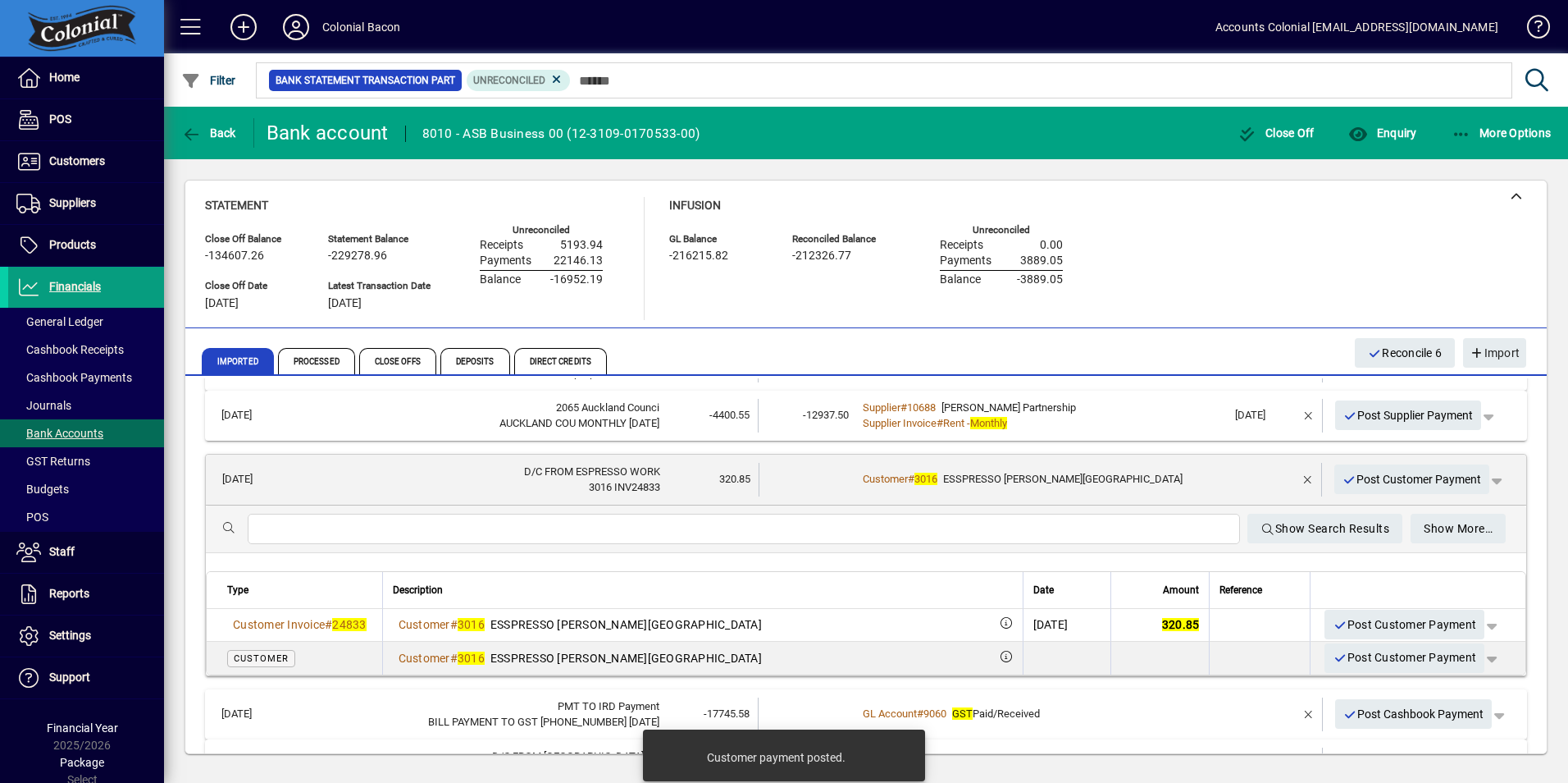
scroll to position [82, 0]
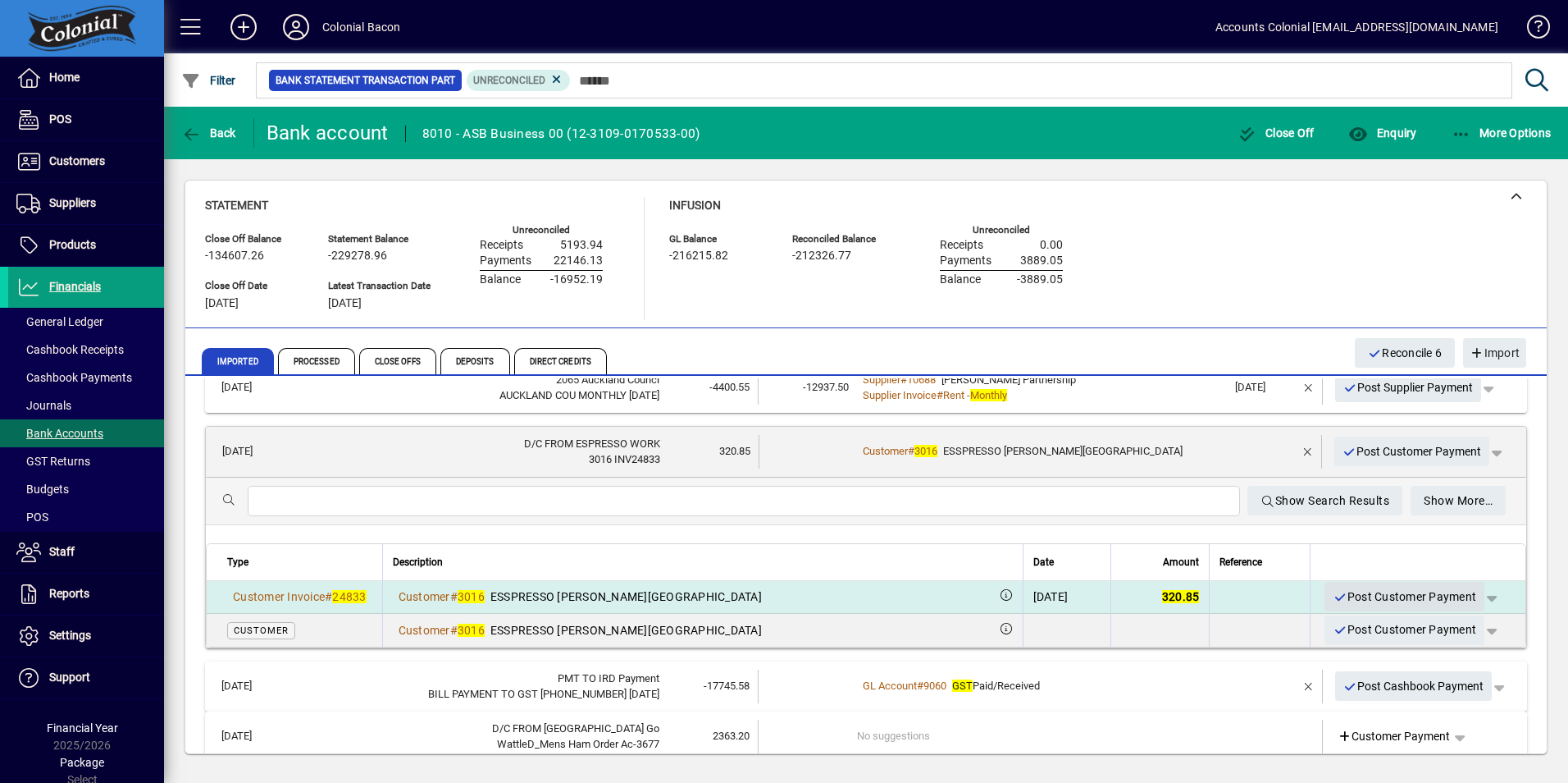
click at [1376, 593] on span "Post Customer Payment" at bounding box center [1404, 597] width 144 height 27
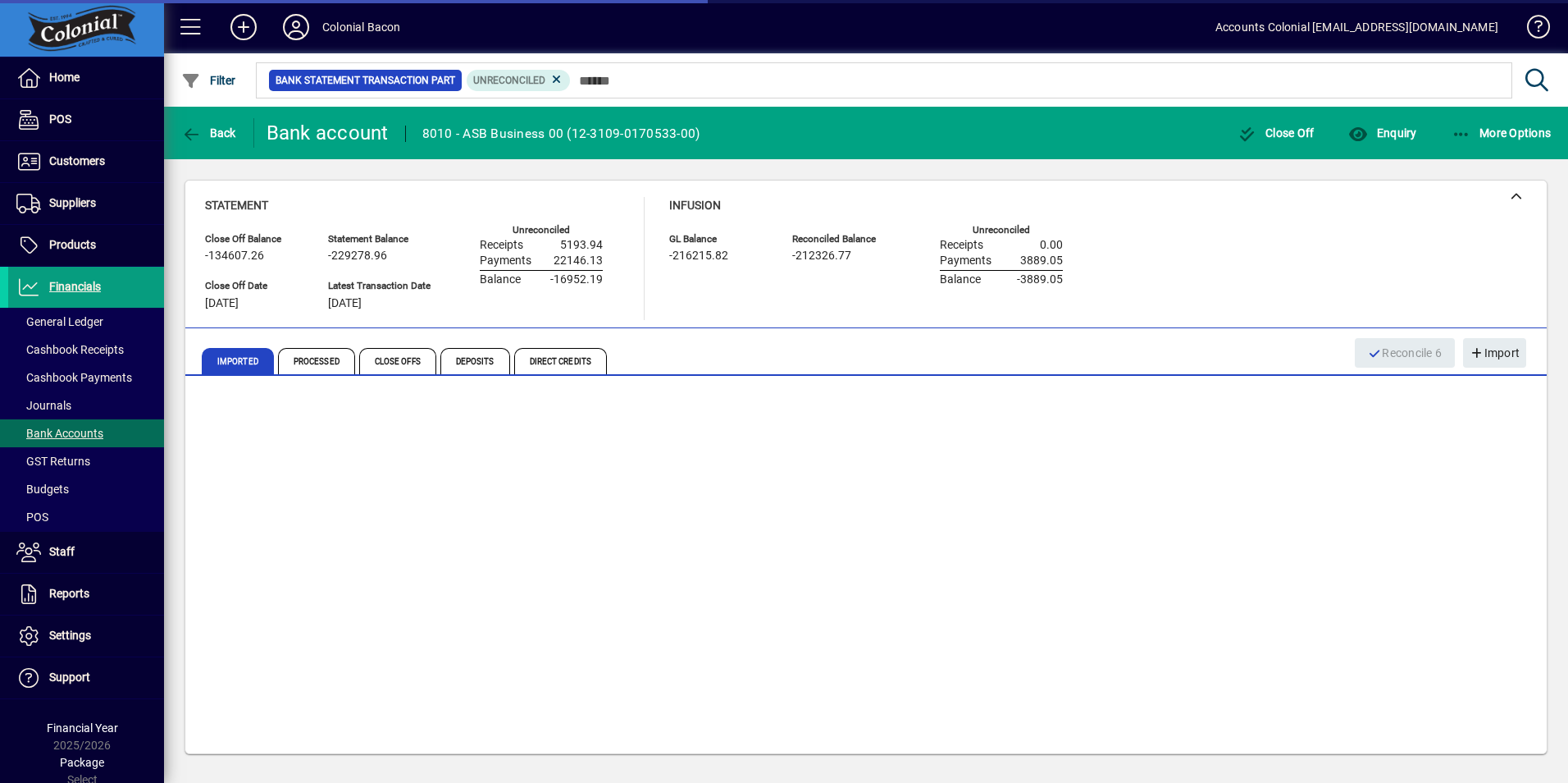
scroll to position [6, 0]
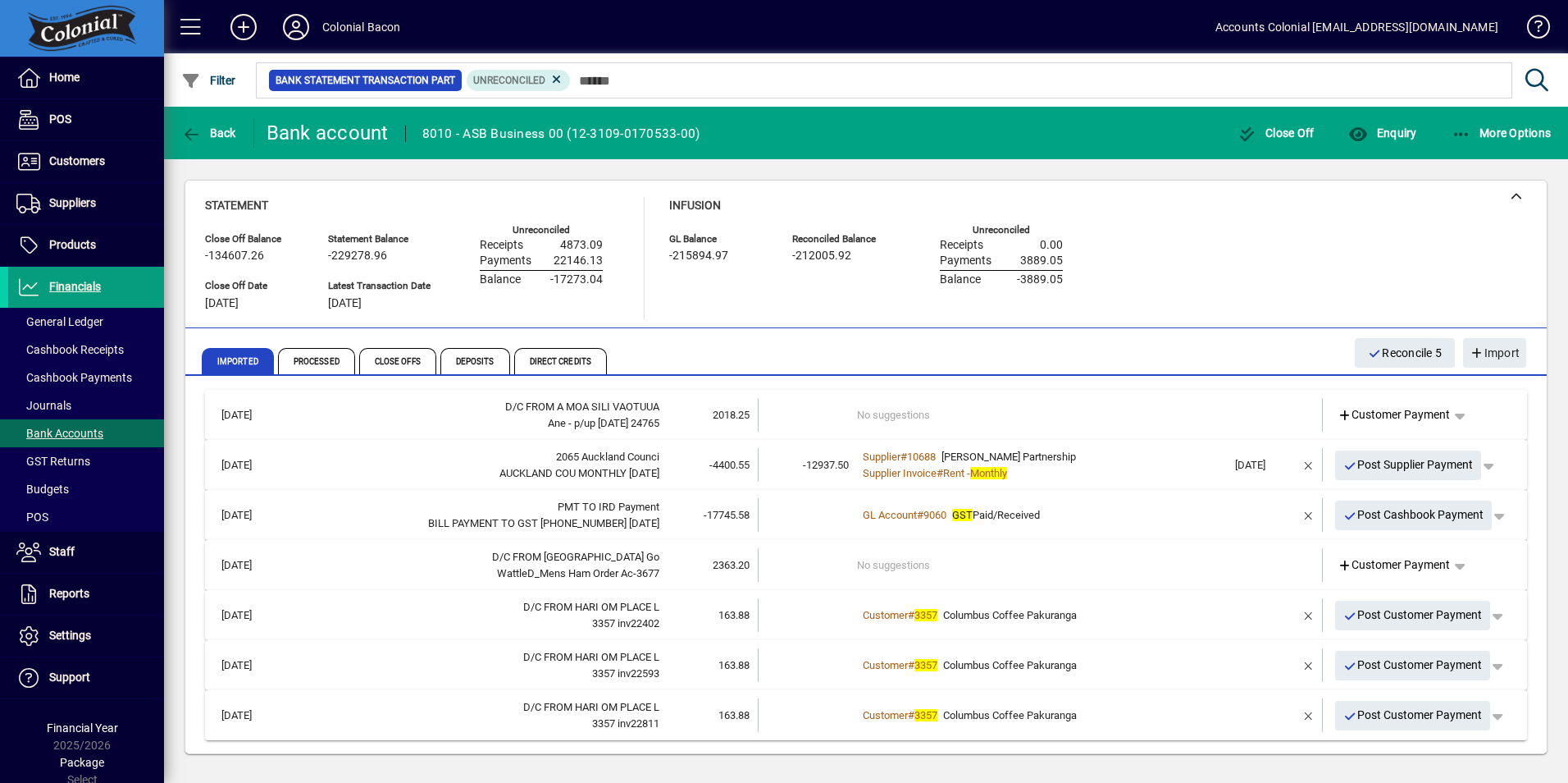
click at [1208, 567] on td "No suggestions" at bounding box center [1042, 565] width 370 height 33
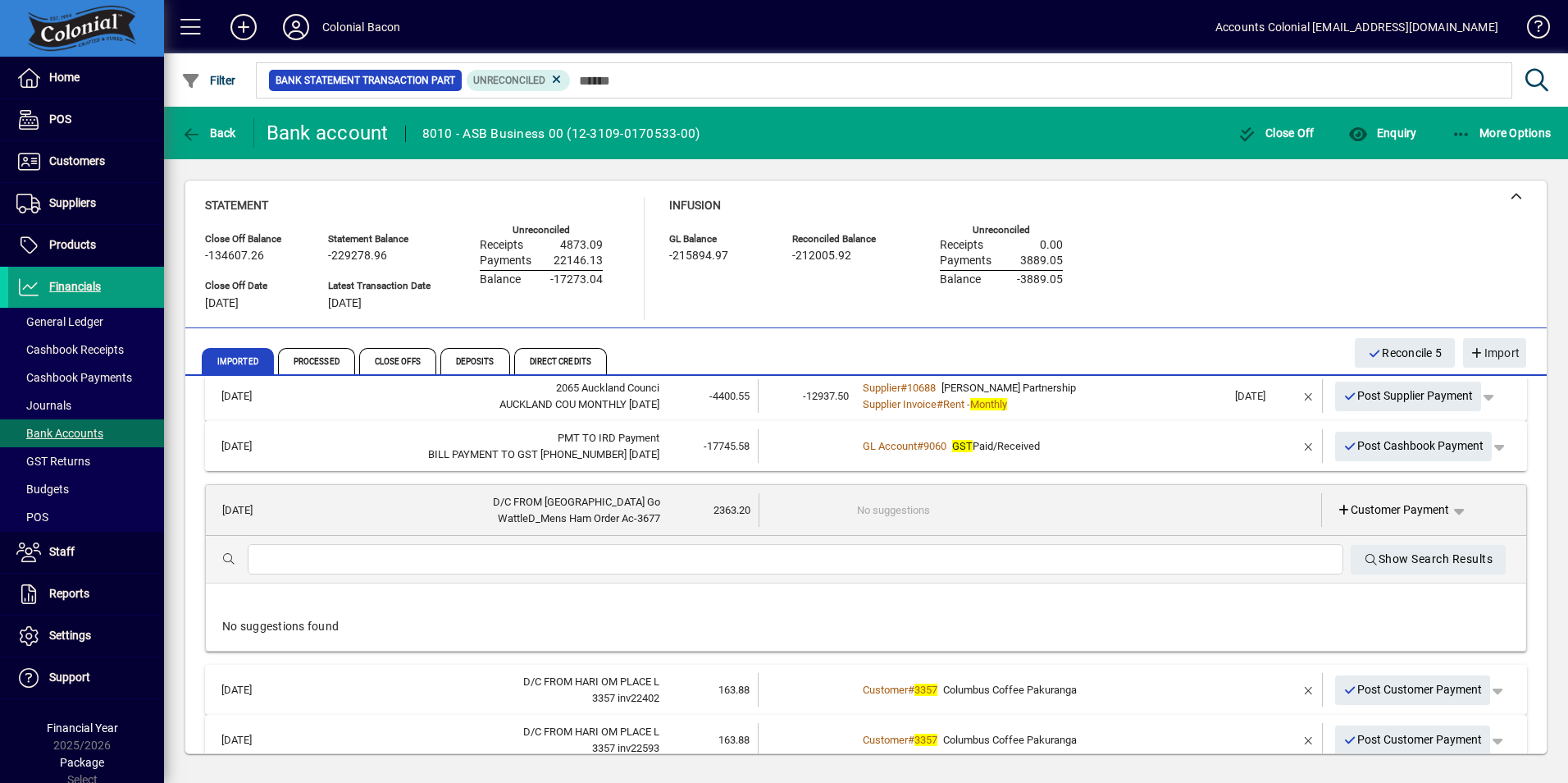
scroll to position [0, 0]
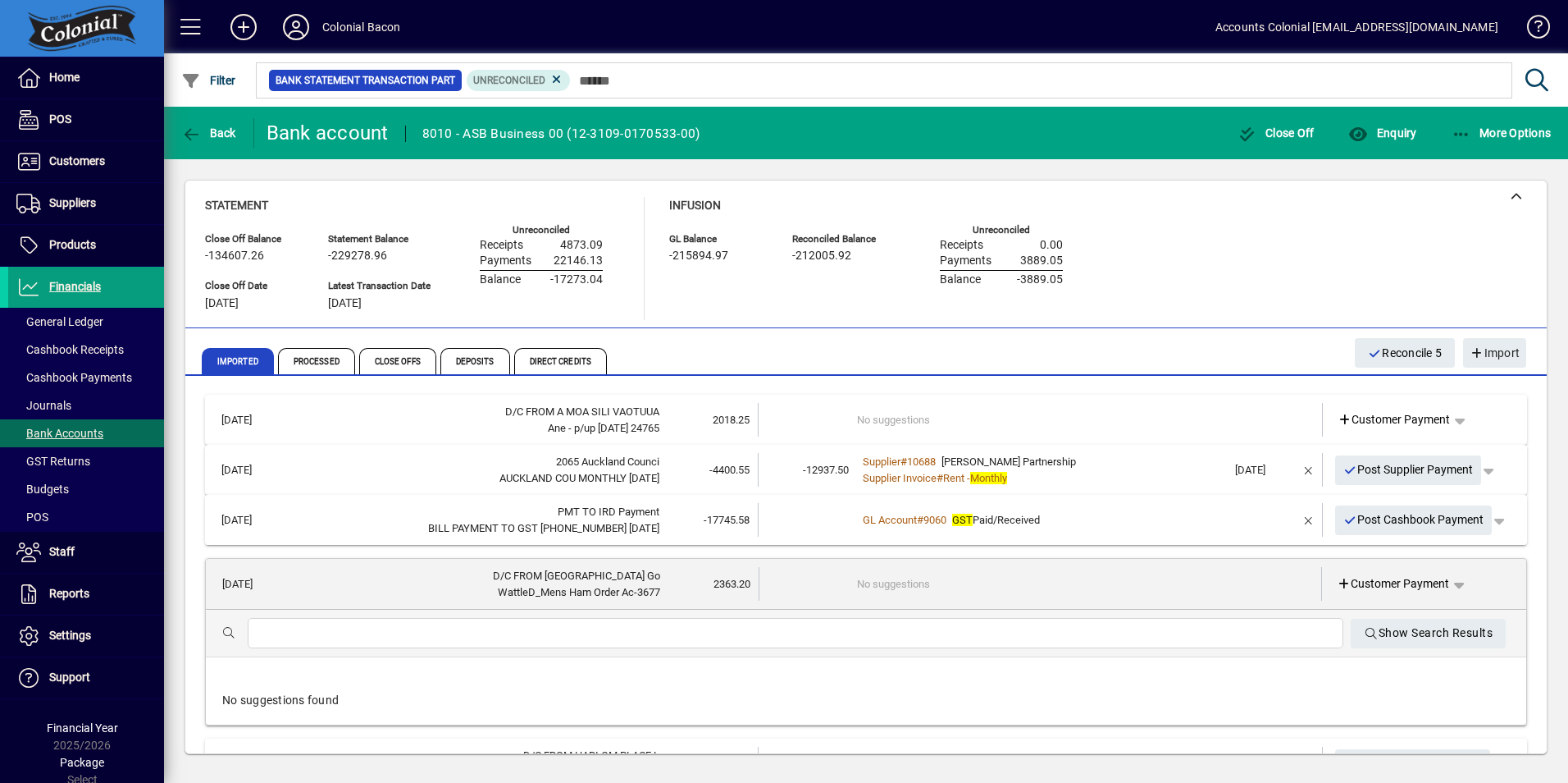
click at [1149, 520] on div "GL Account # 9060 GST Paid/Received" at bounding box center [1042, 520] width 370 height 16
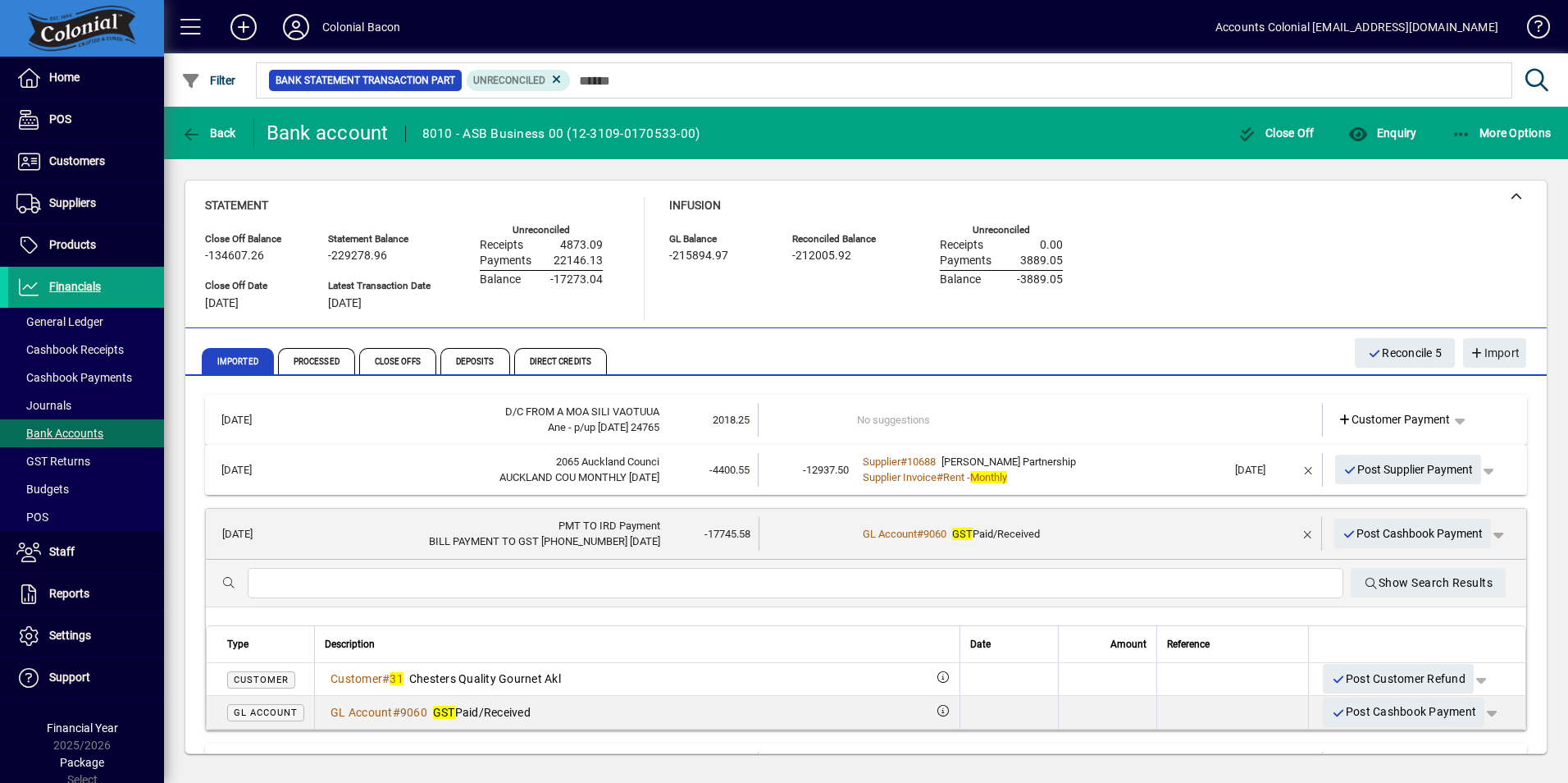
click at [1173, 529] on div "GL Account # 9060 GST Paid/Received" at bounding box center [1041, 534] width 369 height 16
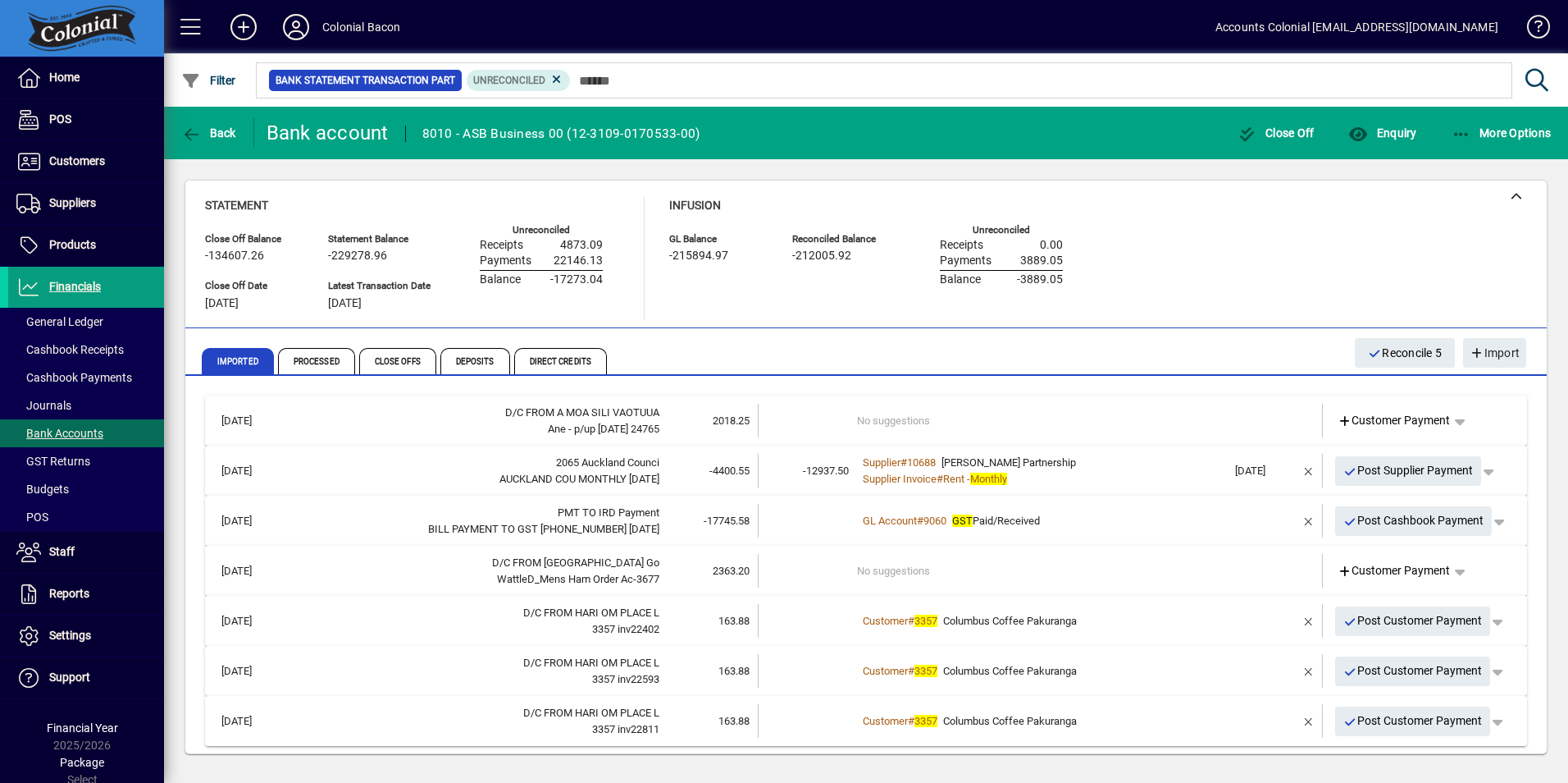
click at [1064, 614] on span "Columbus Coffee Pakuranga" at bounding box center [1010, 620] width 133 height 12
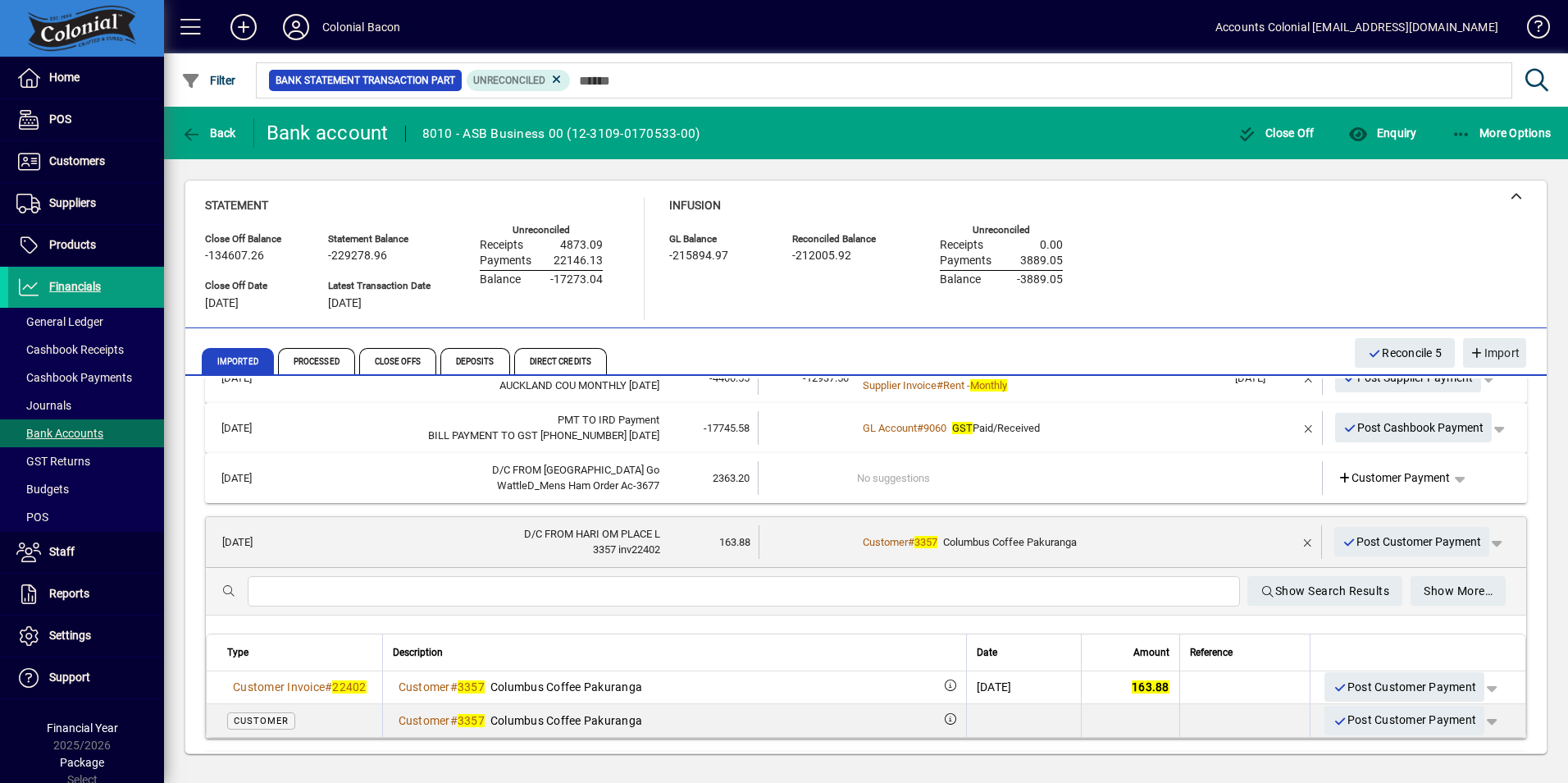
scroll to position [203, 0]
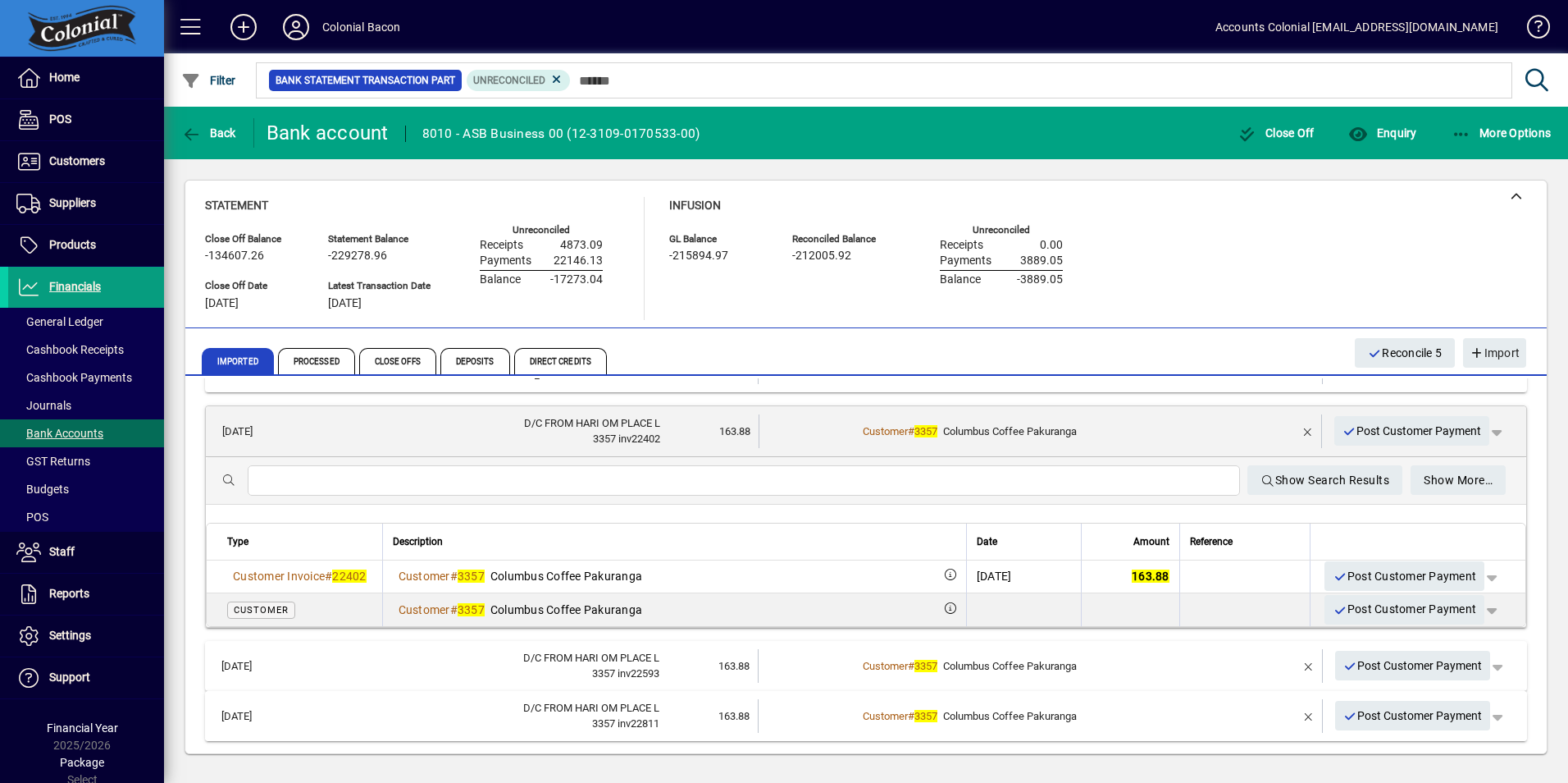
click at [1100, 719] on div "Customer # 3357 Columbus Coffee Pakuranga" at bounding box center [1042, 716] width 370 height 16
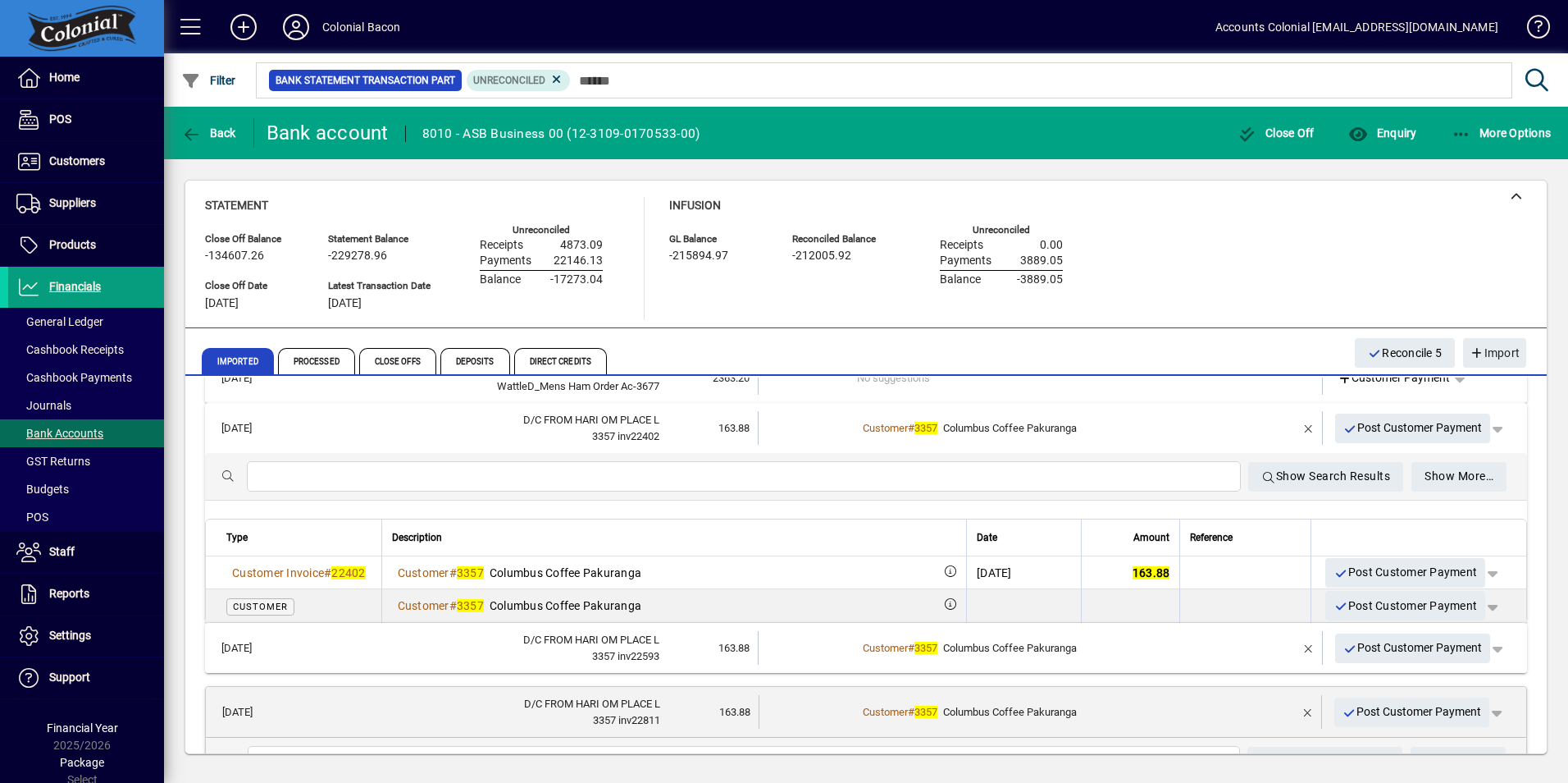
scroll to position [190, 0]
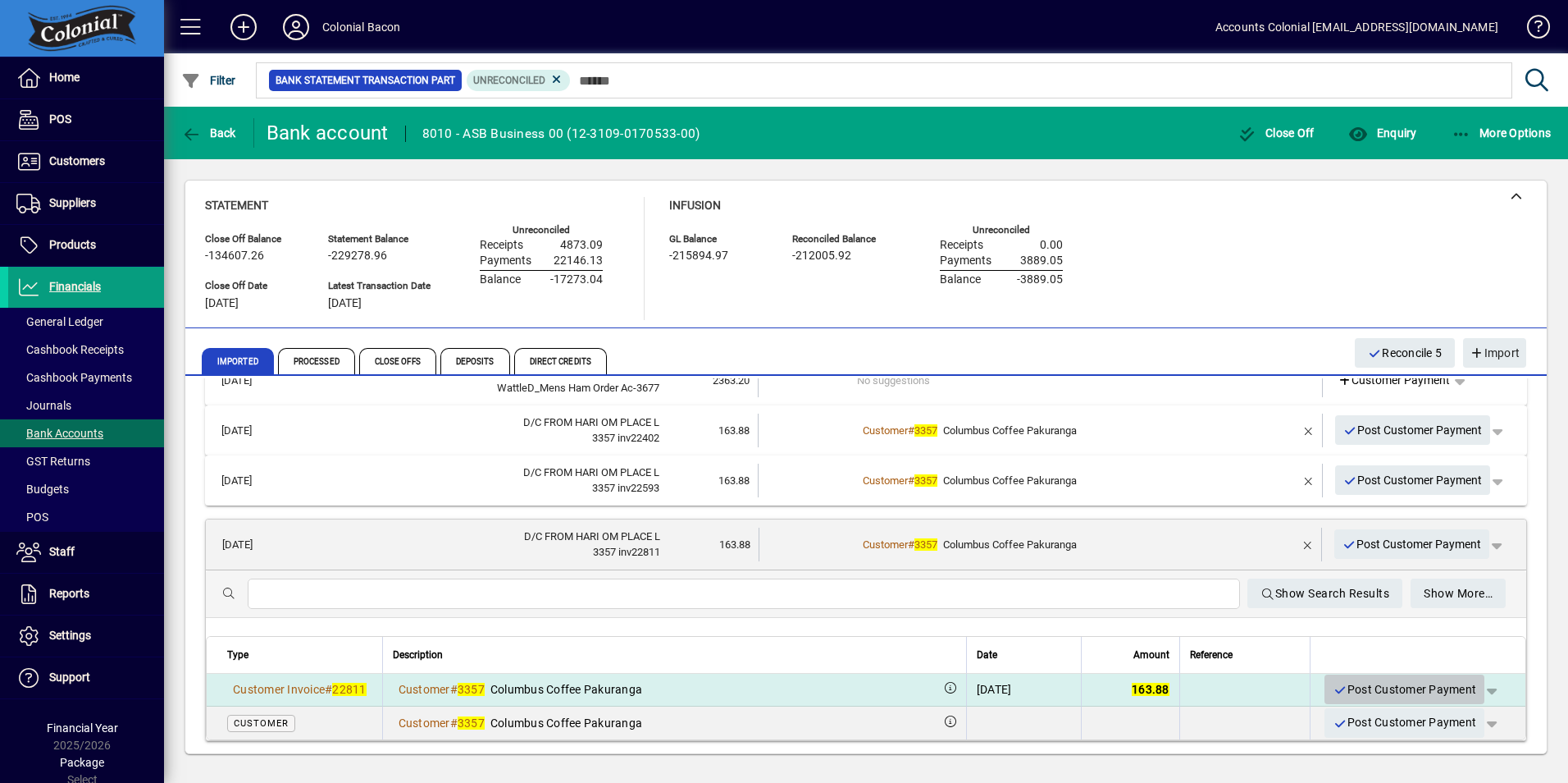
click at [1390, 680] on span "Post Customer Payment" at bounding box center [1404, 690] width 144 height 27
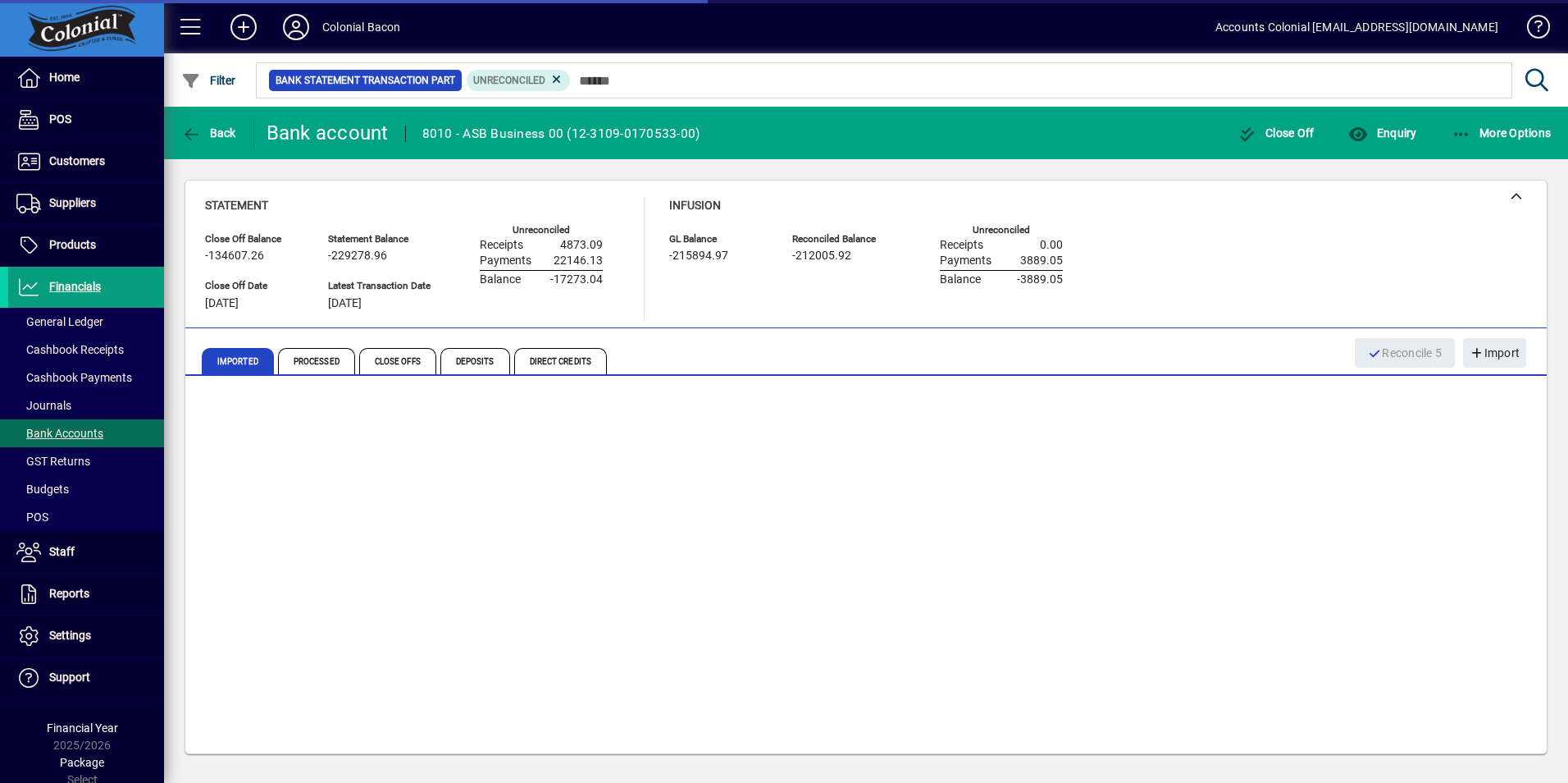
scroll to position [0, 0]
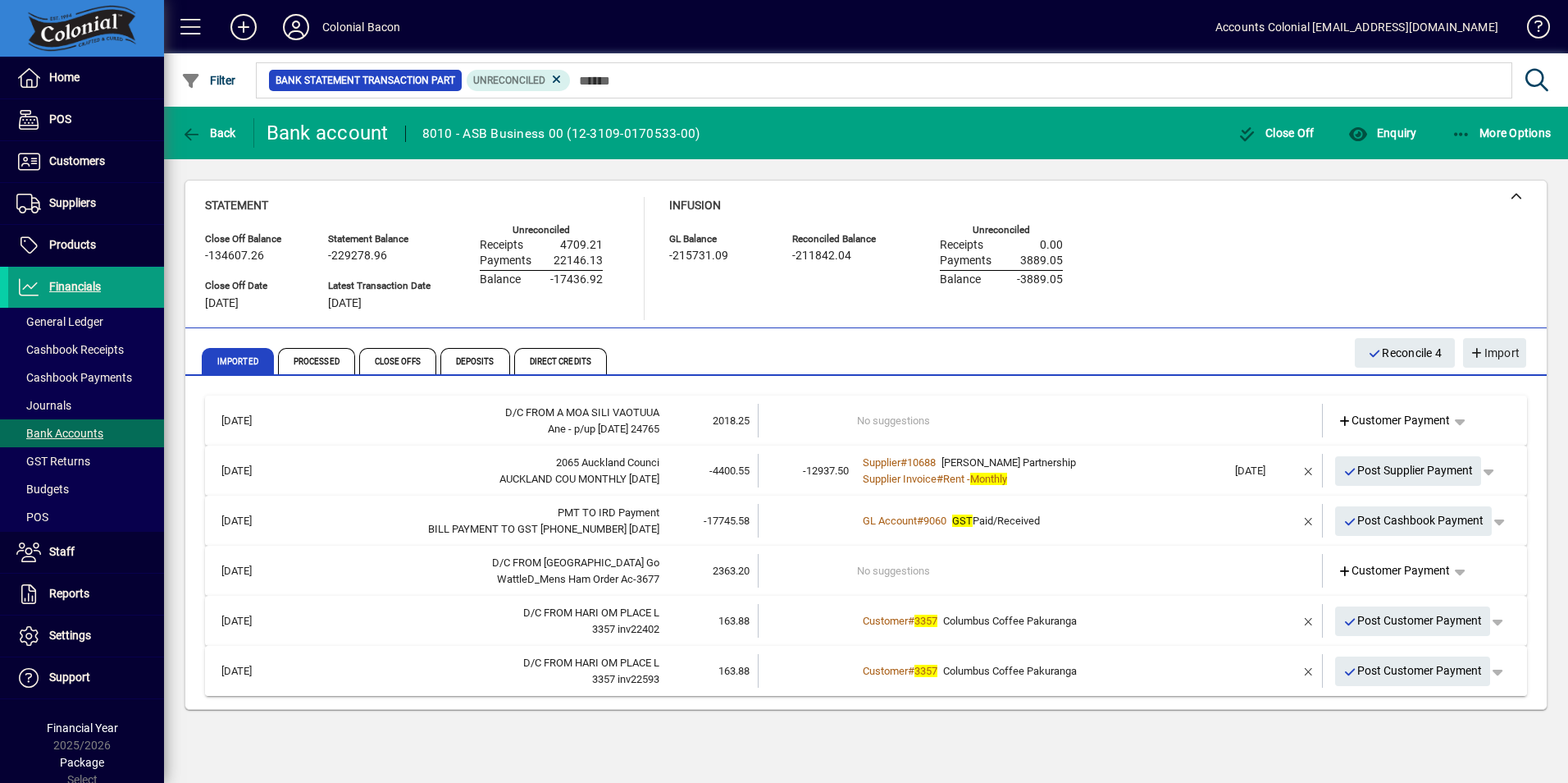
click at [1049, 670] on span "Columbus Coffee Pakuranga" at bounding box center [1010, 670] width 133 height 12
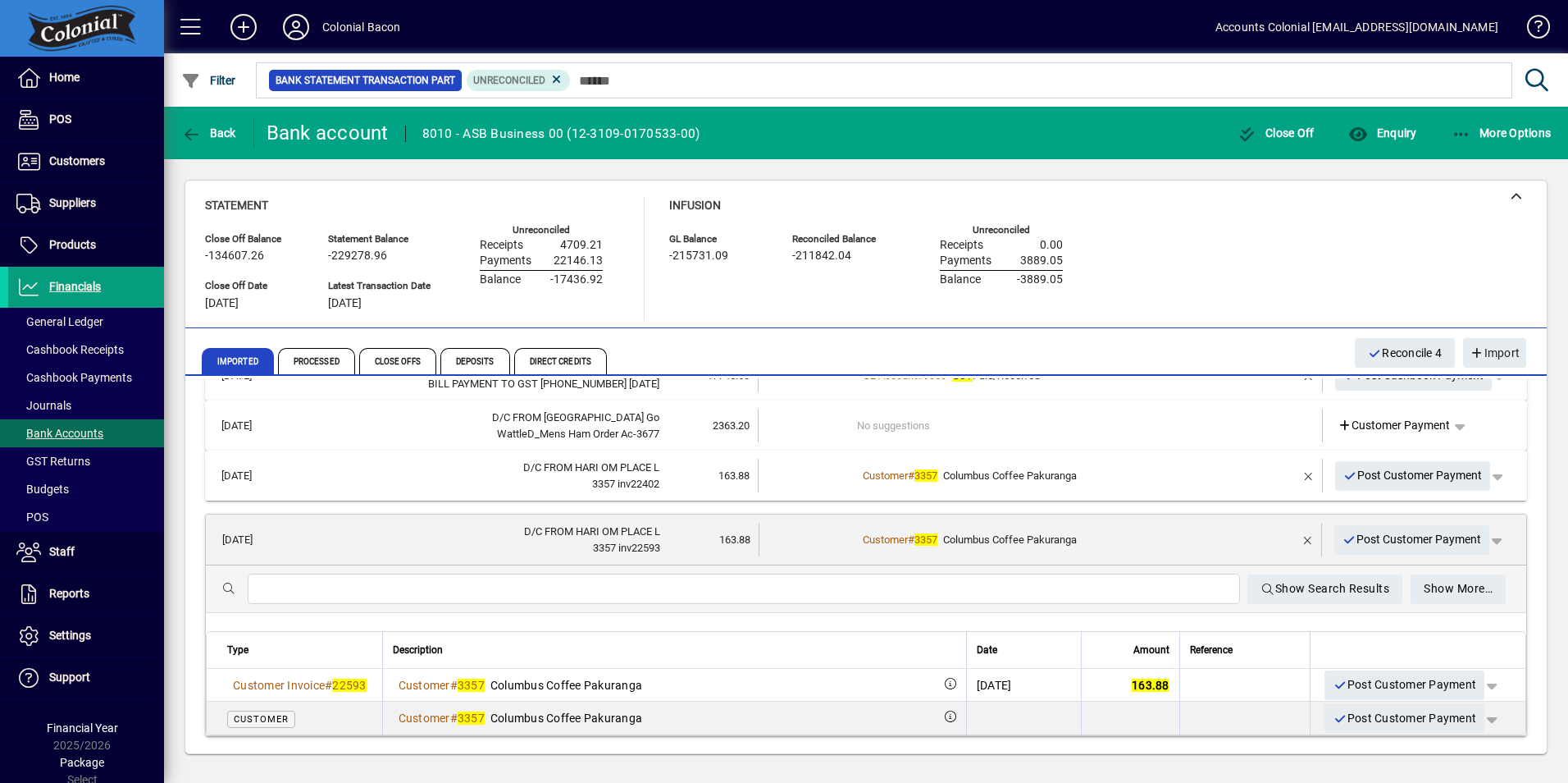
scroll to position [153, 0]
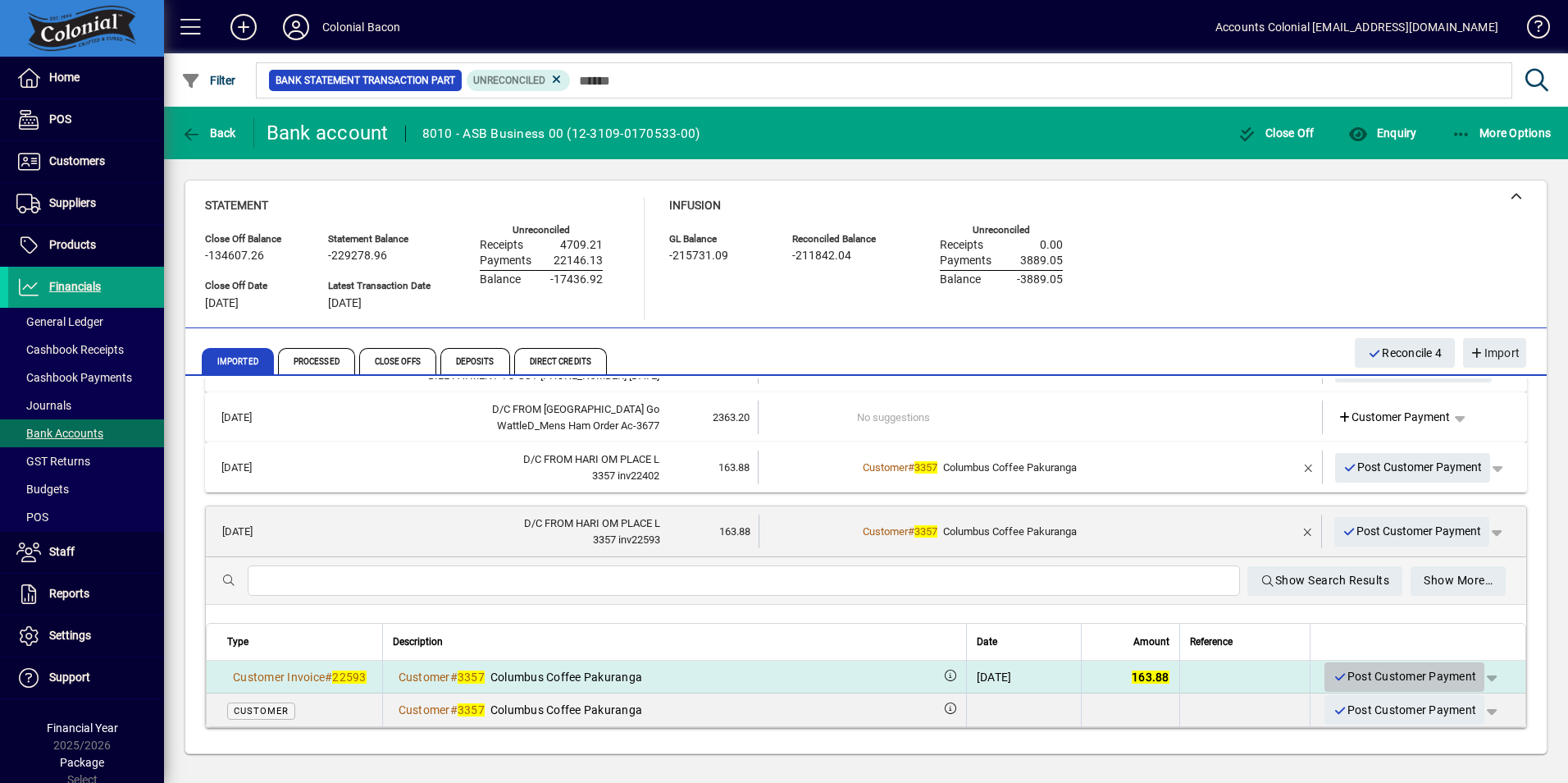
click at [1375, 663] on span "Post Customer Payment" at bounding box center [1404, 676] width 144 height 27
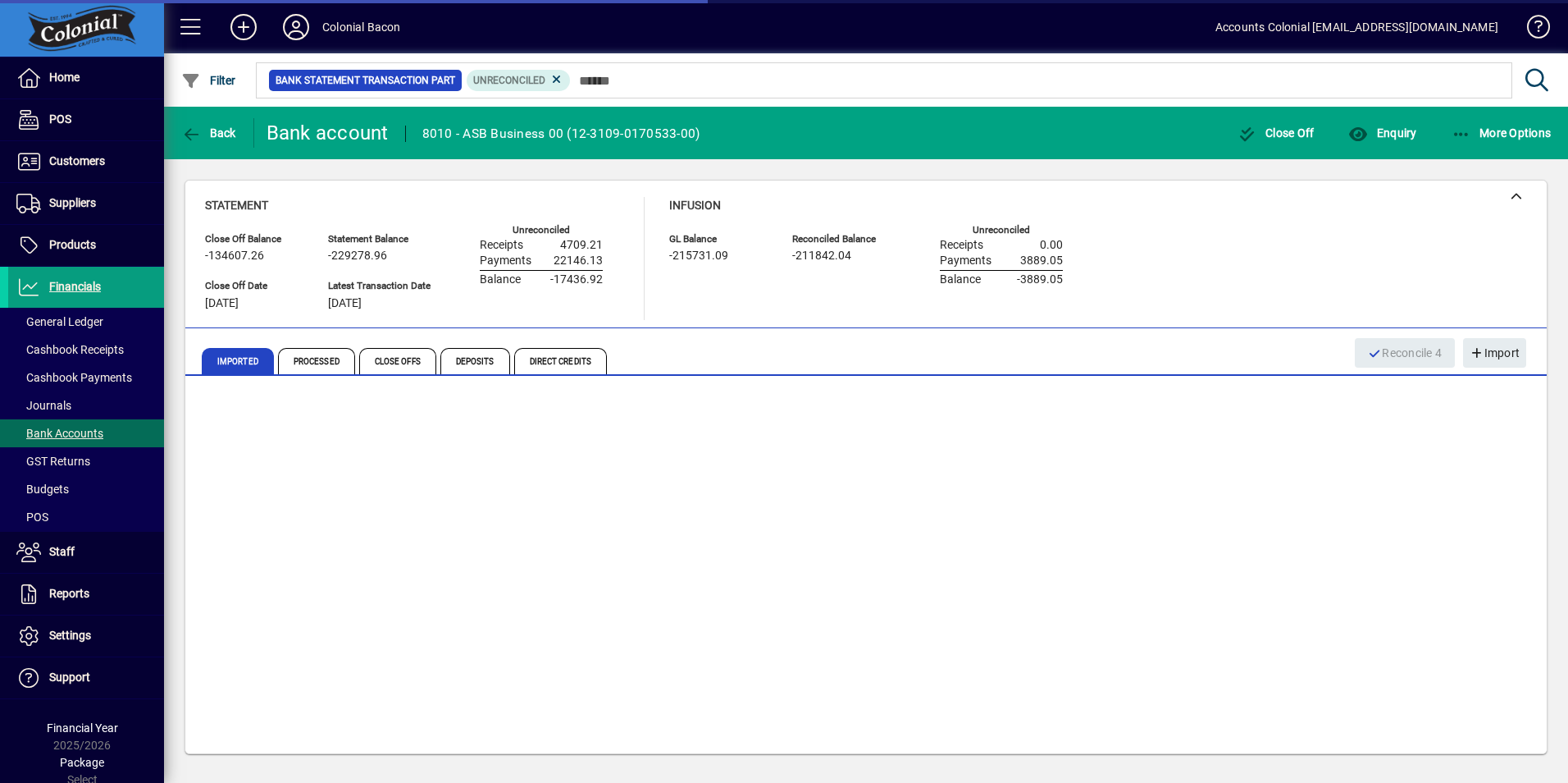
scroll to position [0, 0]
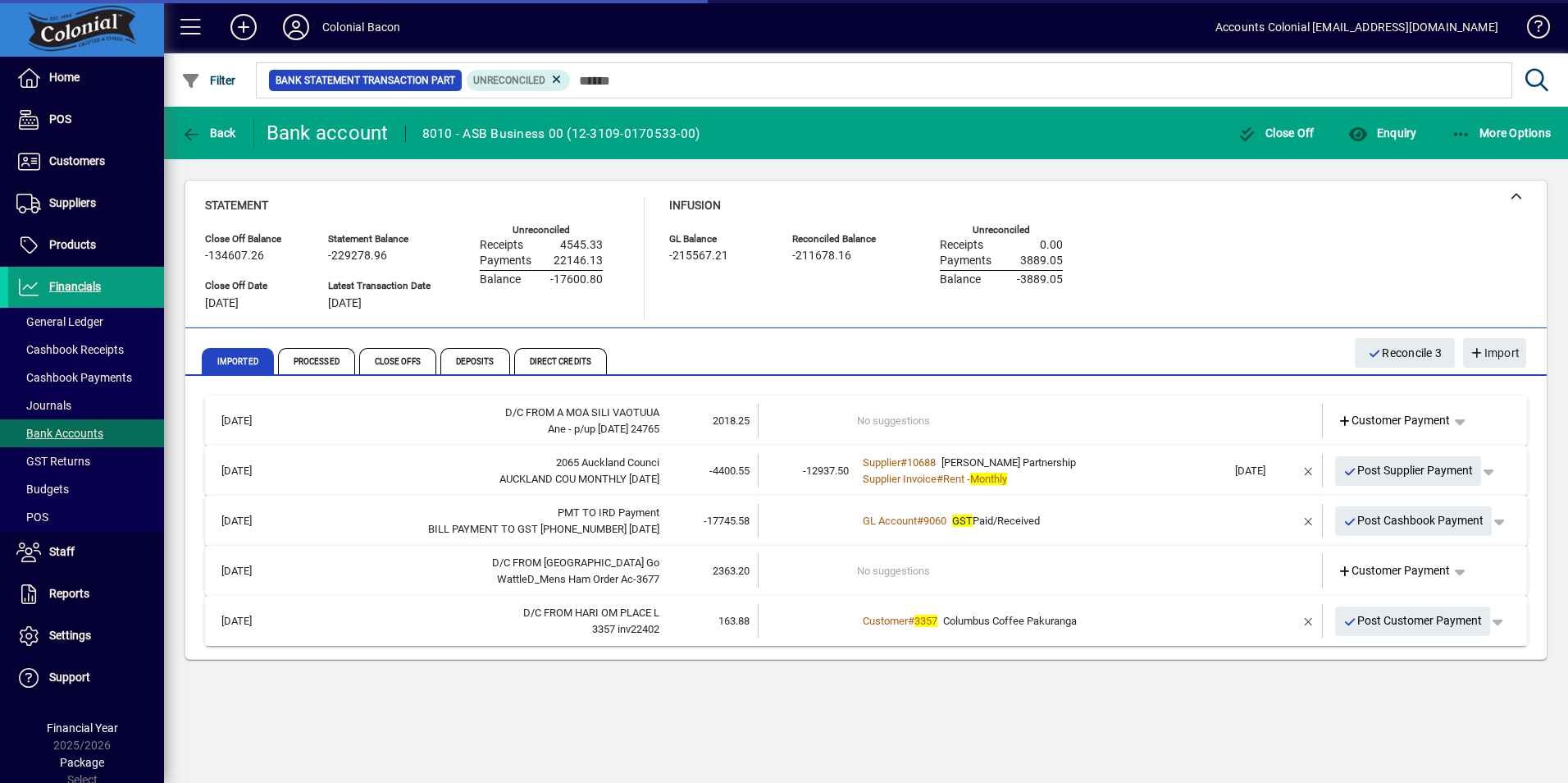
click at [1054, 614] on span "Columbus Coffee Pakuranga" at bounding box center [1010, 620] width 133 height 12
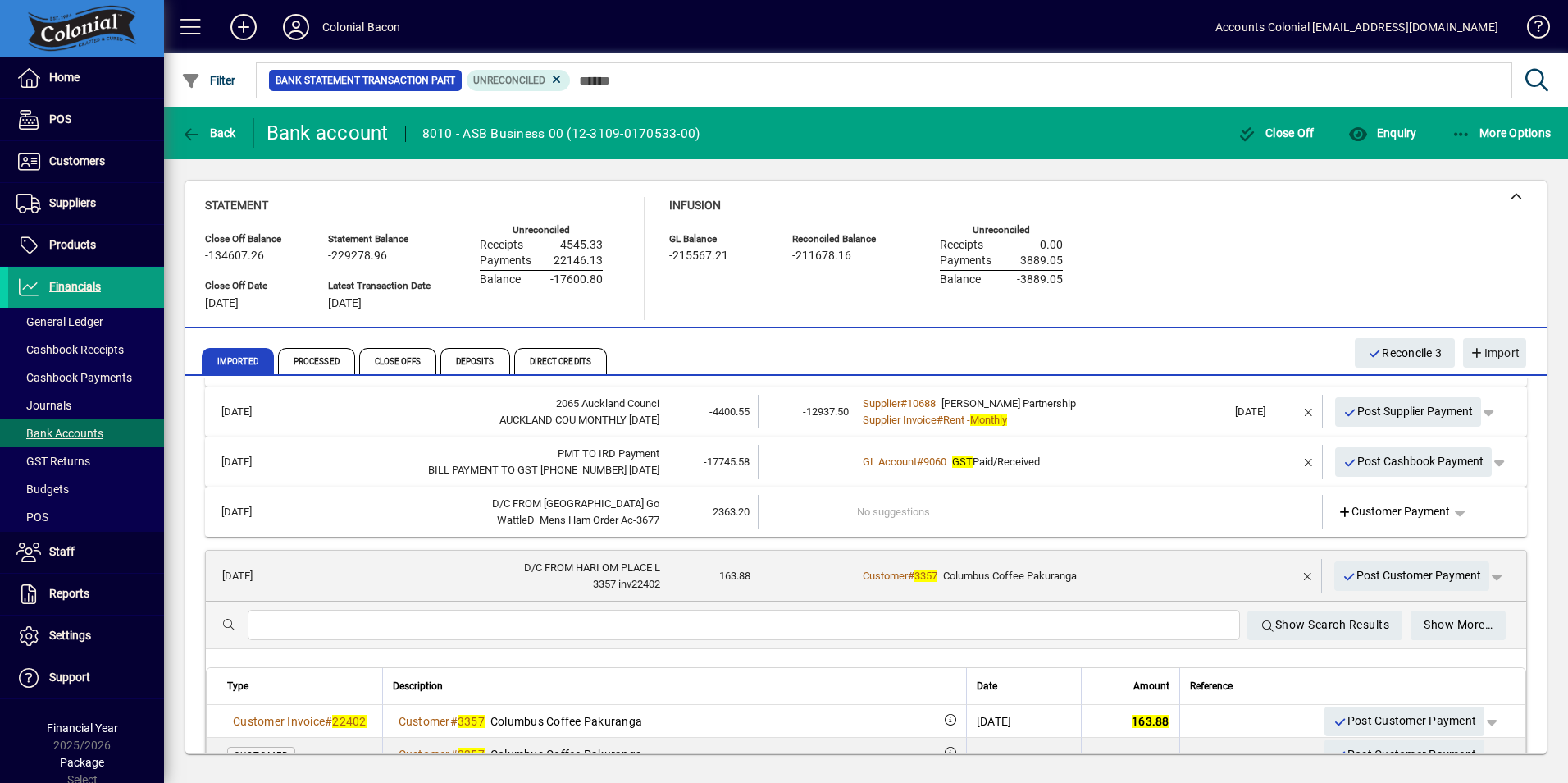
scroll to position [82, 0]
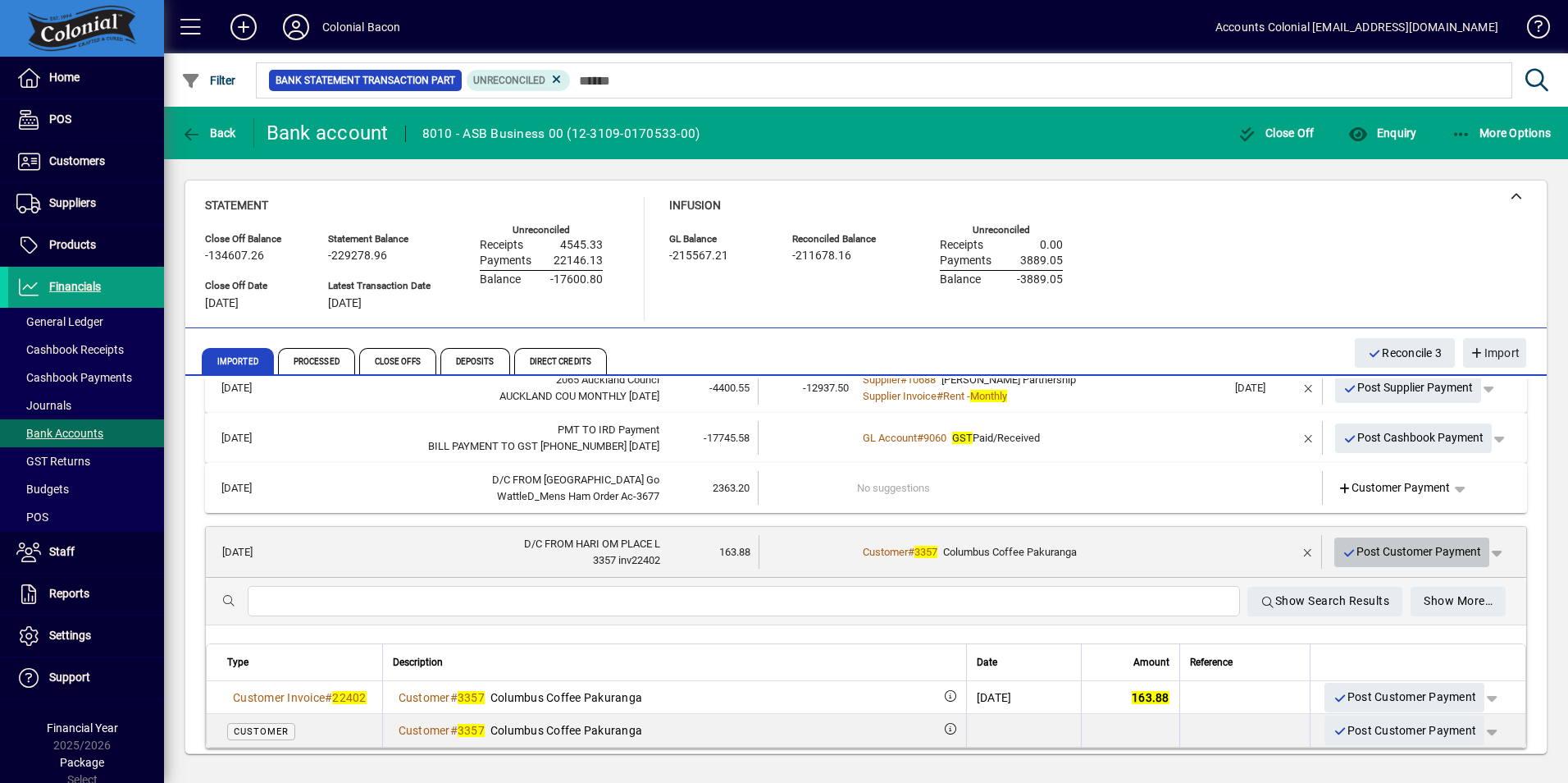
click at [1368, 548] on span "Post Customer Payment" at bounding box center [1413, 551] width 139 height 27
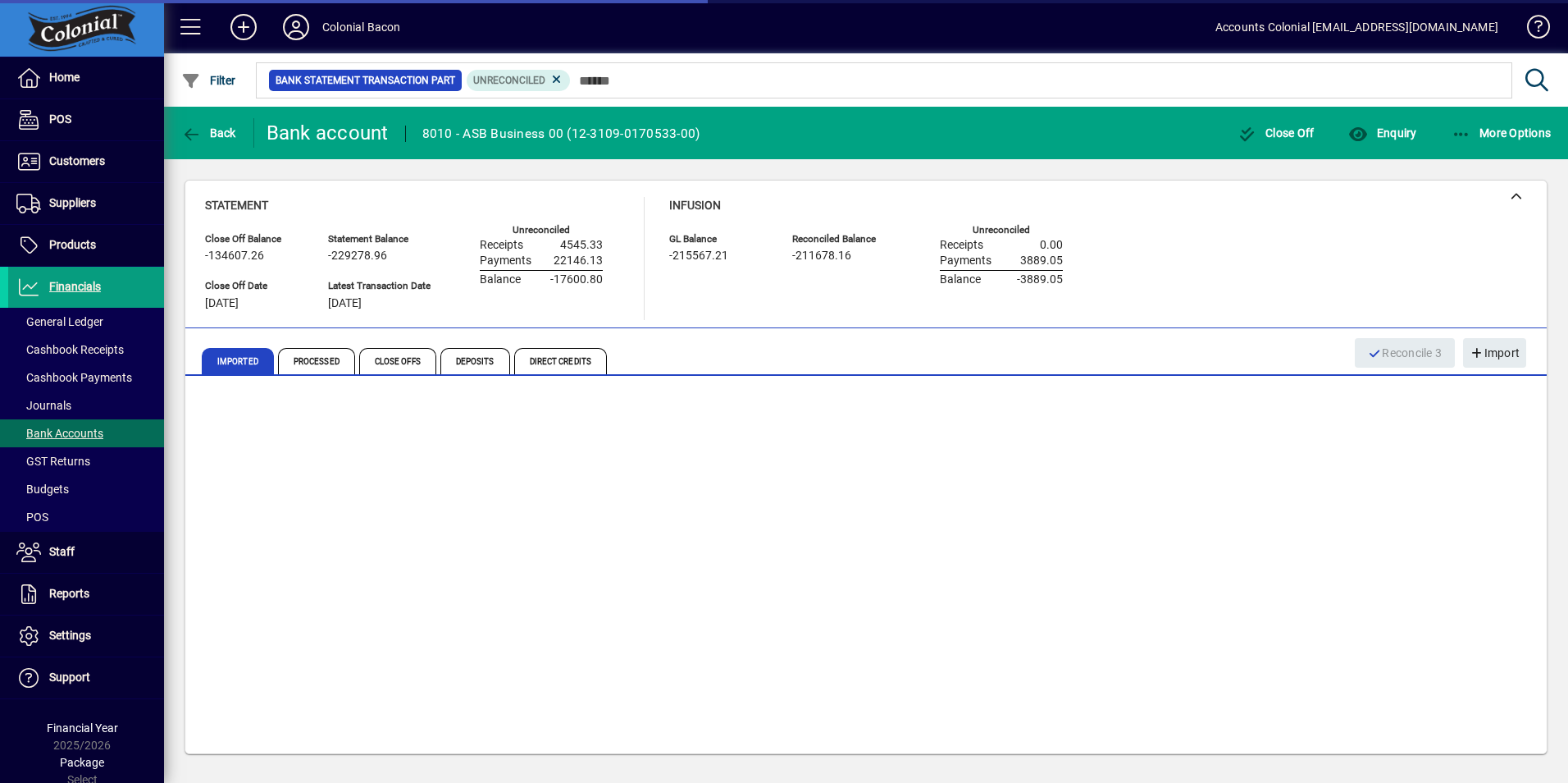
scroll to position [0, 0]
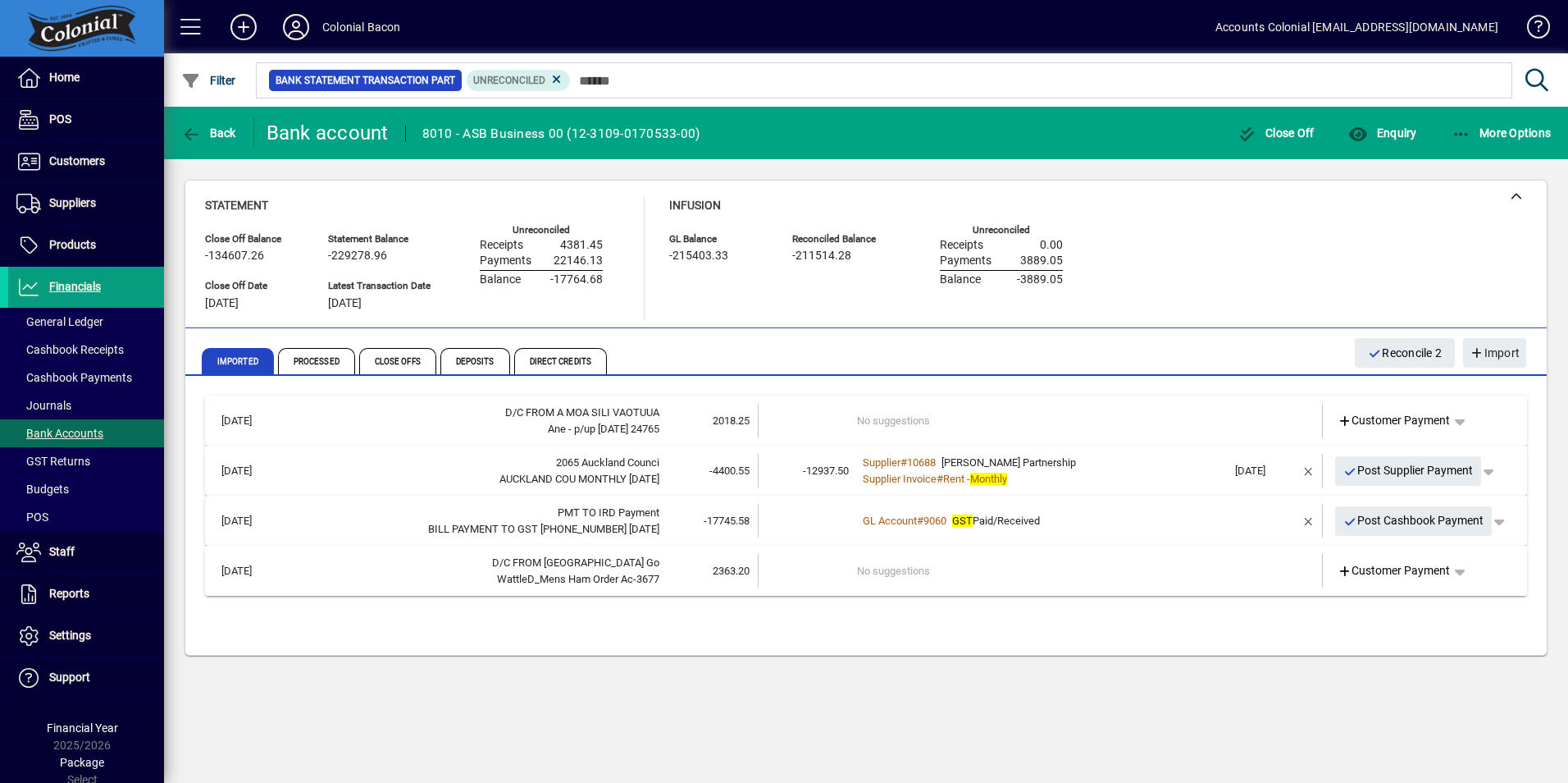
click at [717, 428] on td "2018.25" at bounding box center [708, 420] width 98 height 33
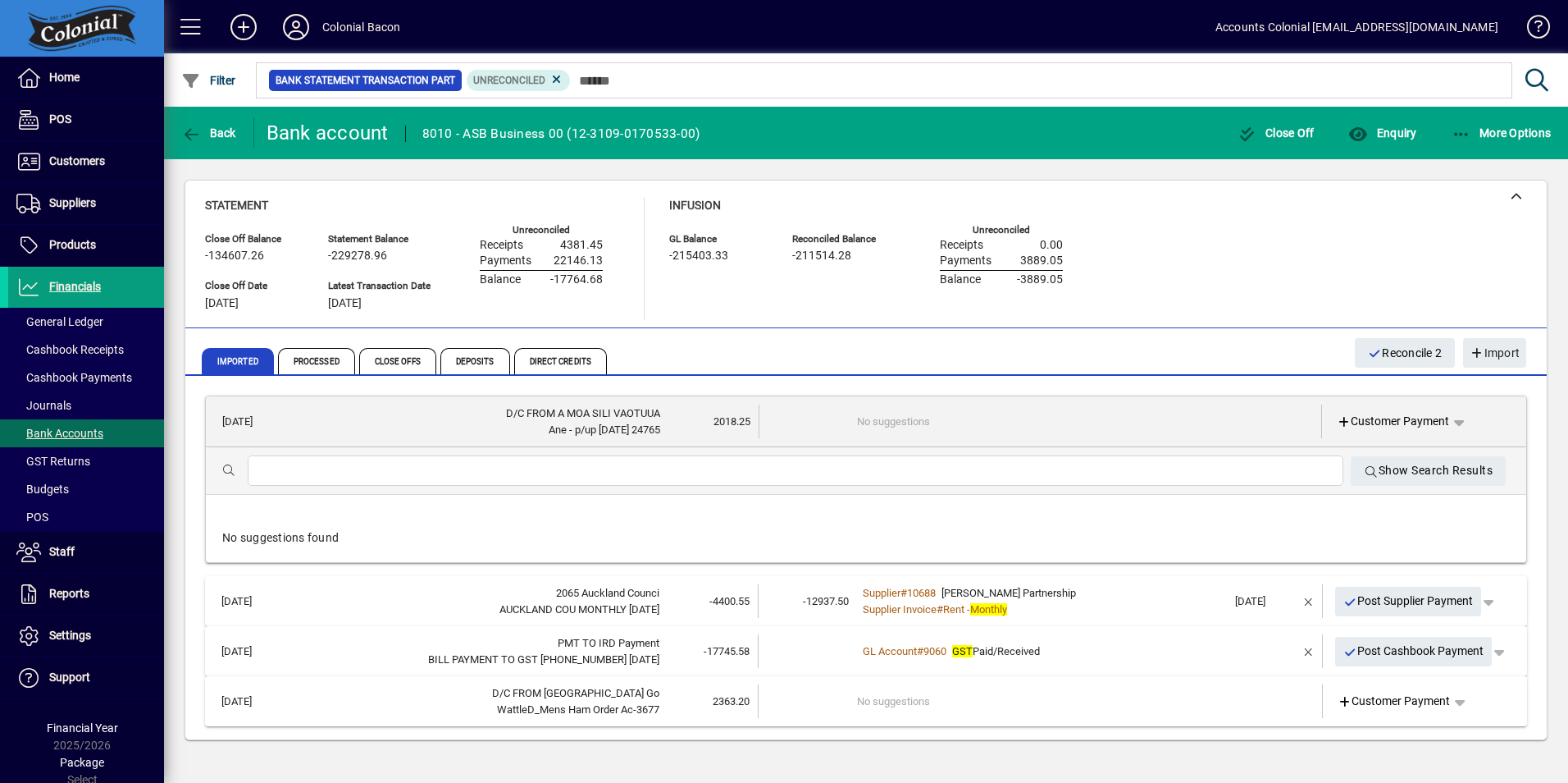
click at [1021, 423] on td "No suggestions" at bounding box center [1041, 421] width 369 height 33
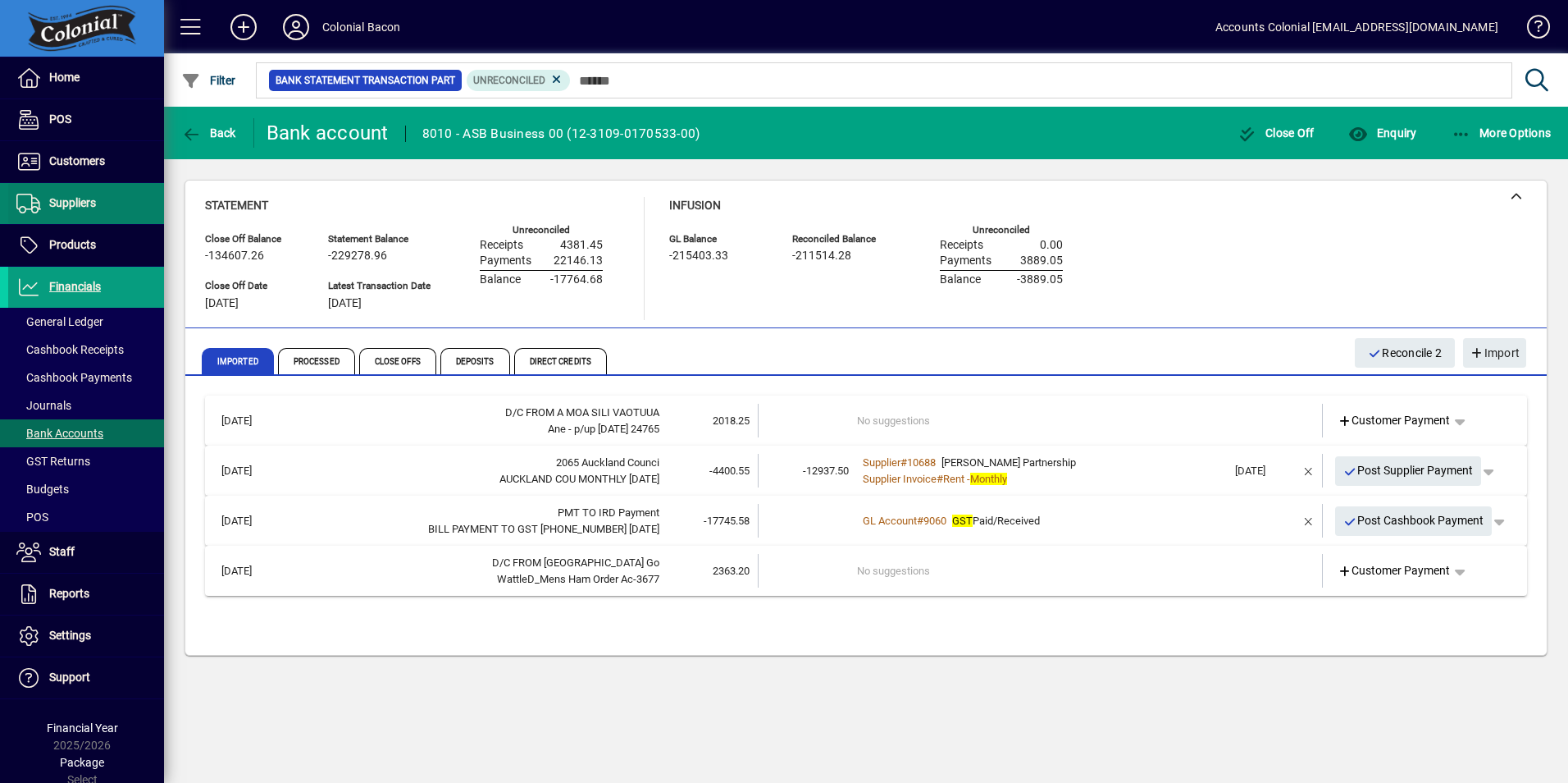
click at [85, 215] on span at bounding box center [86, 203] width 155 height 39
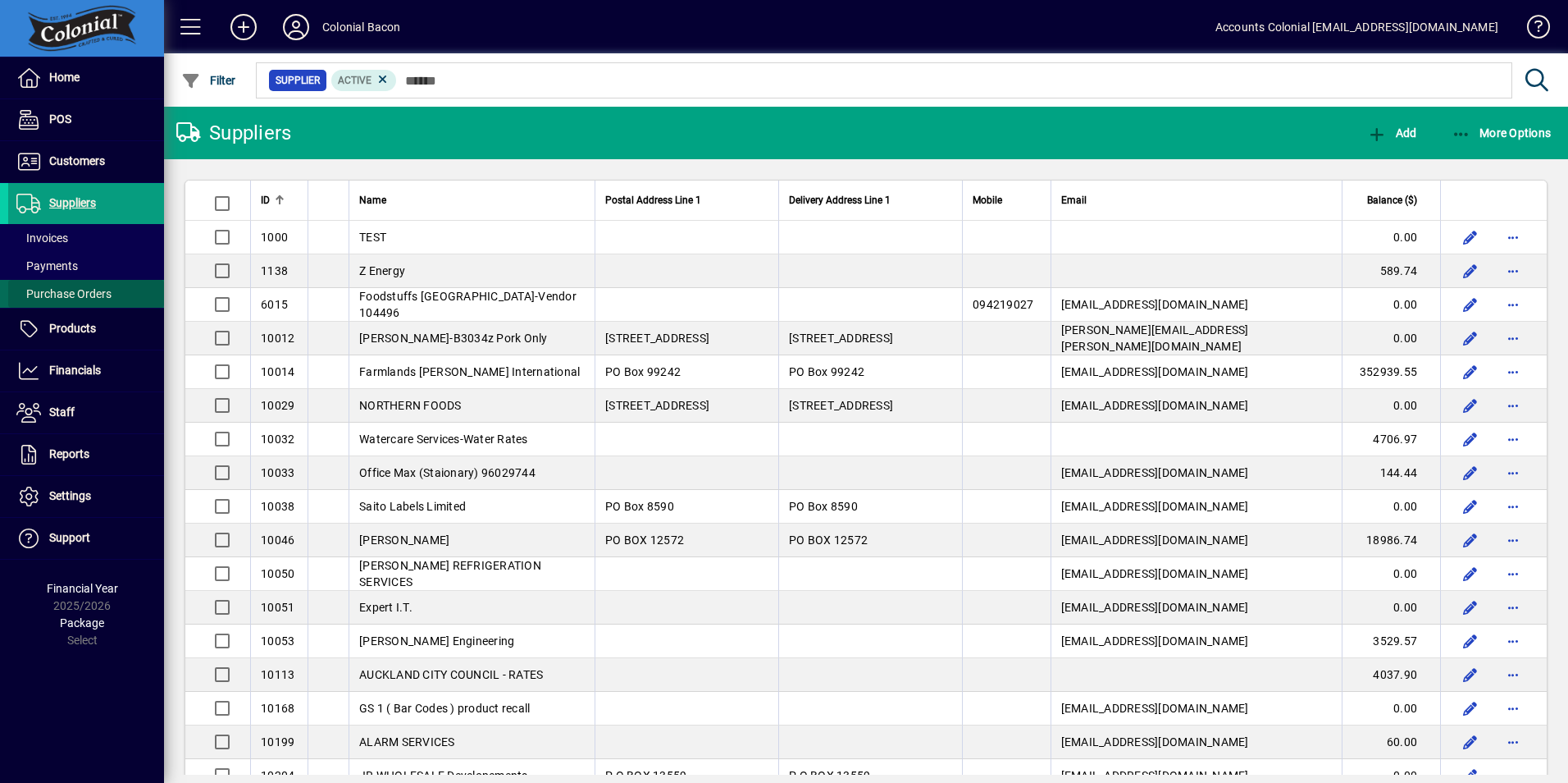
click at [103, 298] on span "Purchase Orders" at bounding box center [64, 294] width 95 height 13
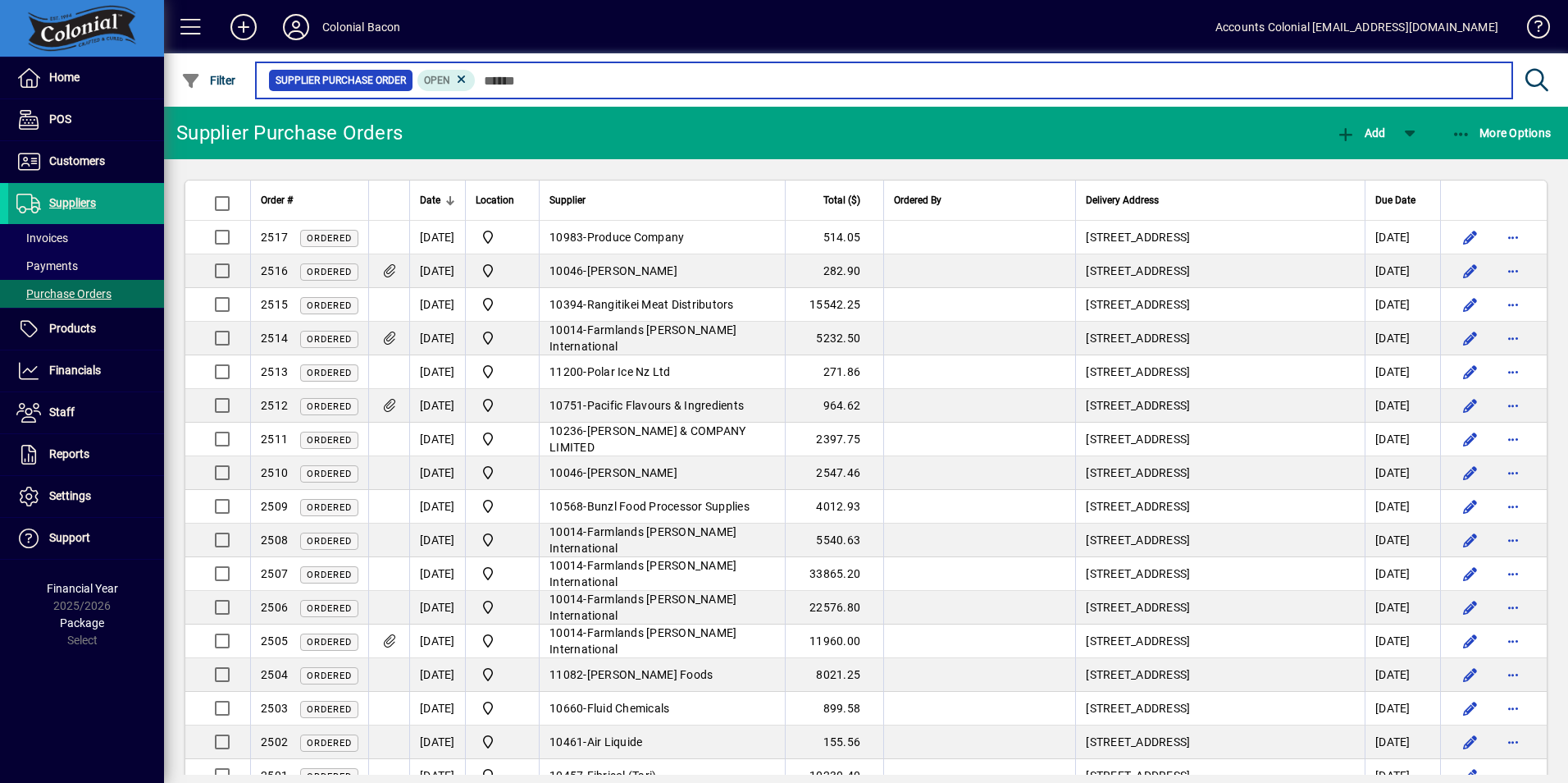
click at [509, 85] on input "text" at bounding box center [988, 80] width 1024 height 23
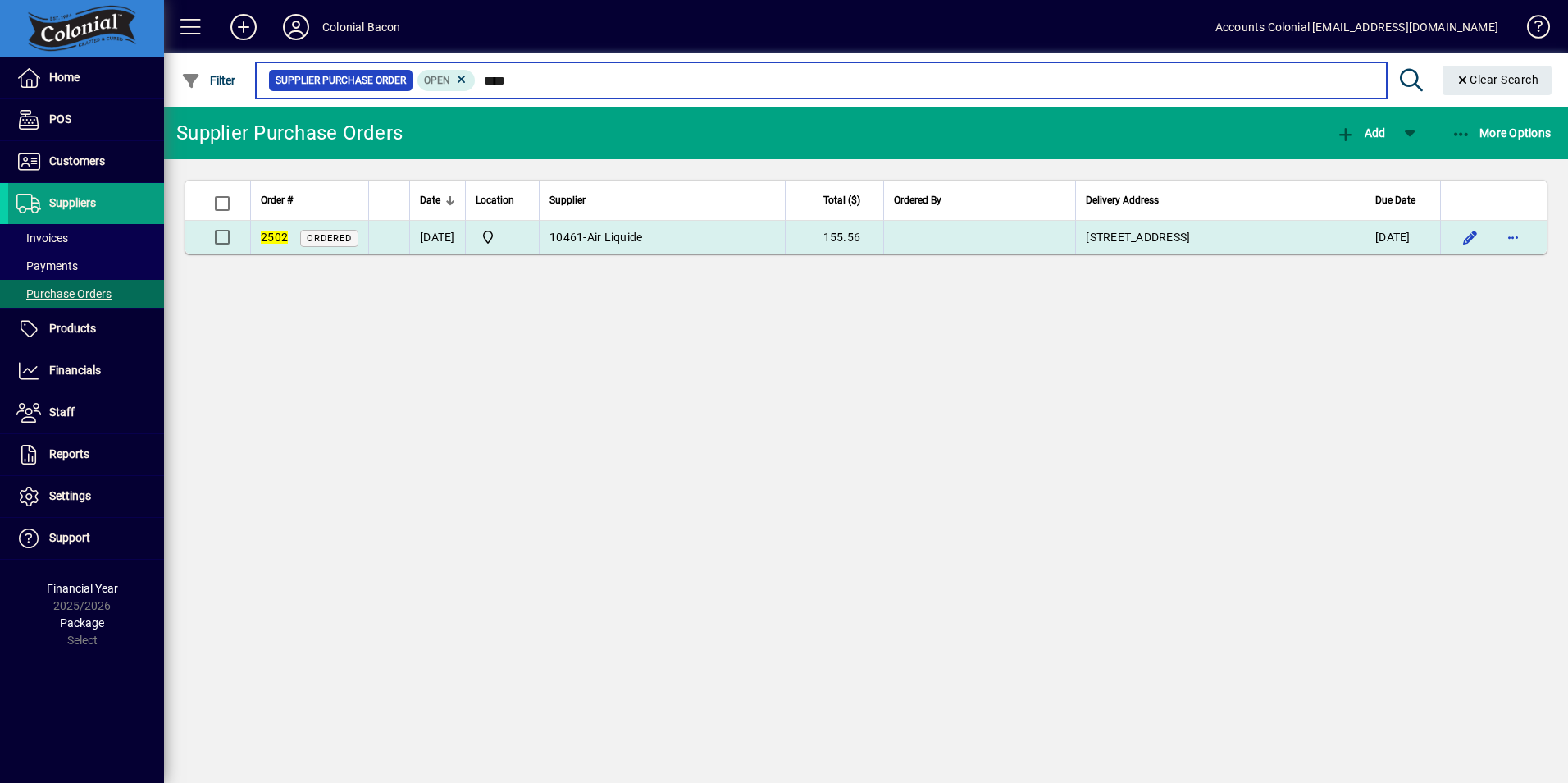
type input "****"
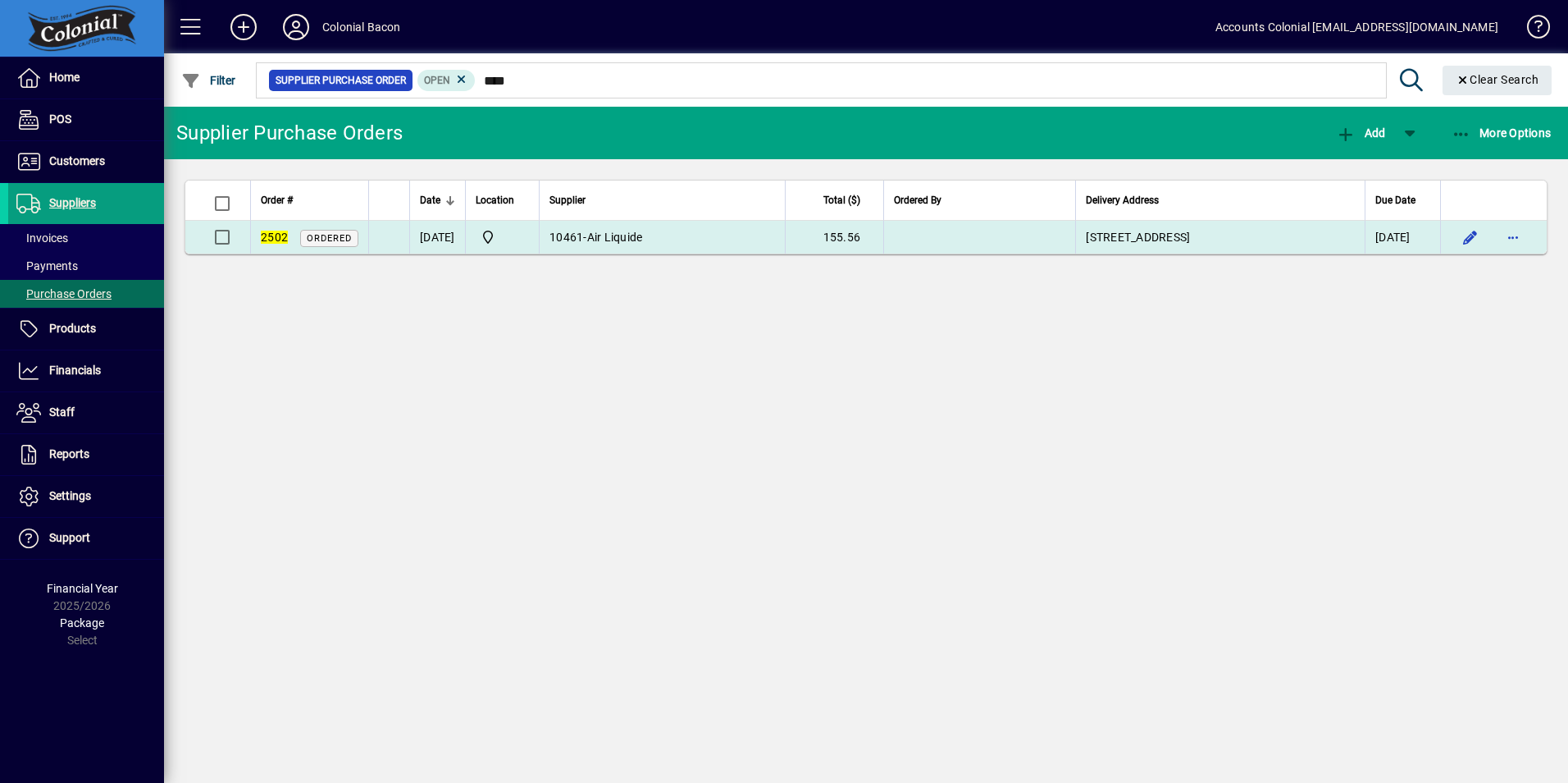
click at [643, 237] on span "Air Liquide" at bounding box center [615, 237] width 56 height 13
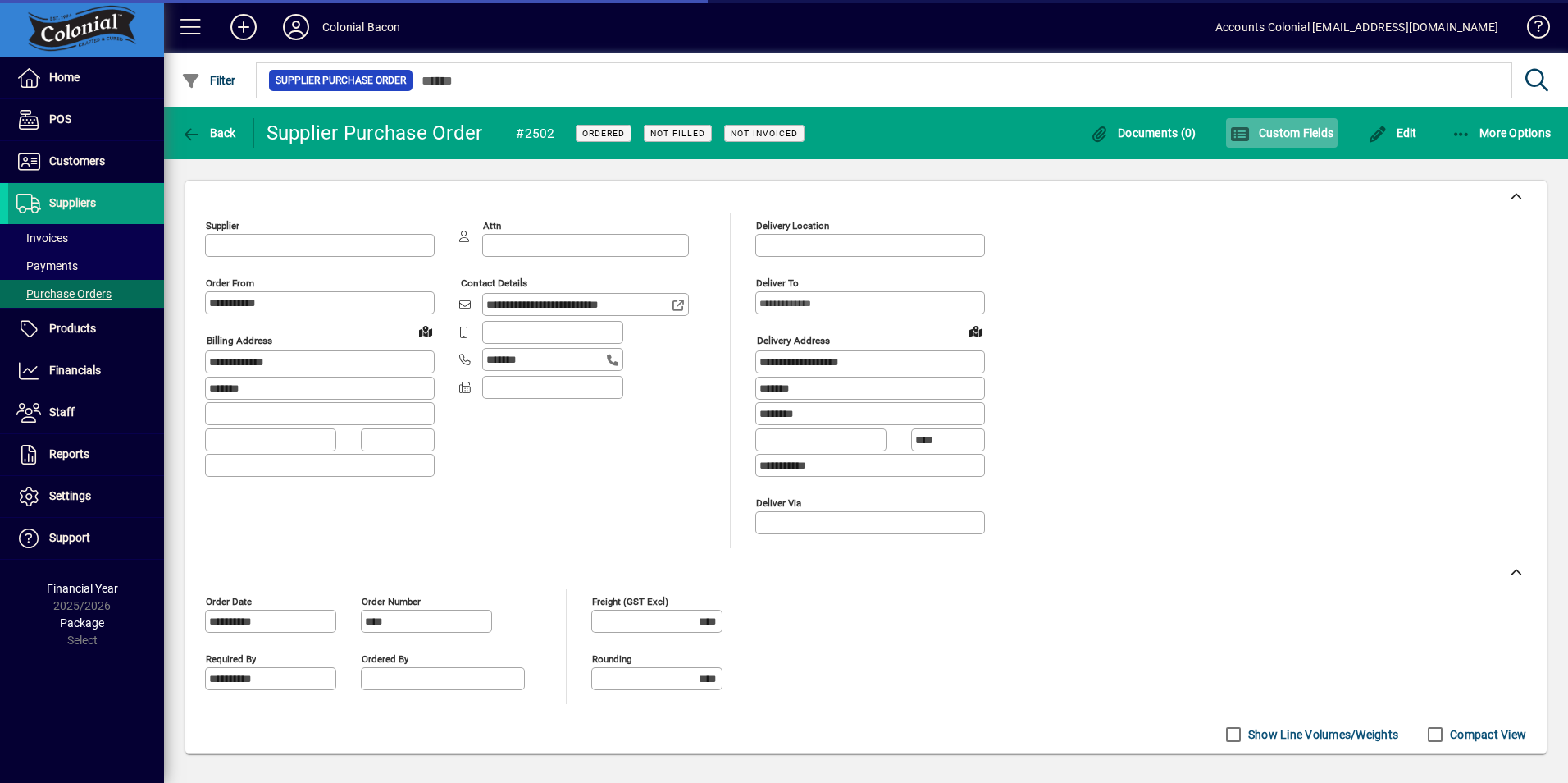
type input "**********"
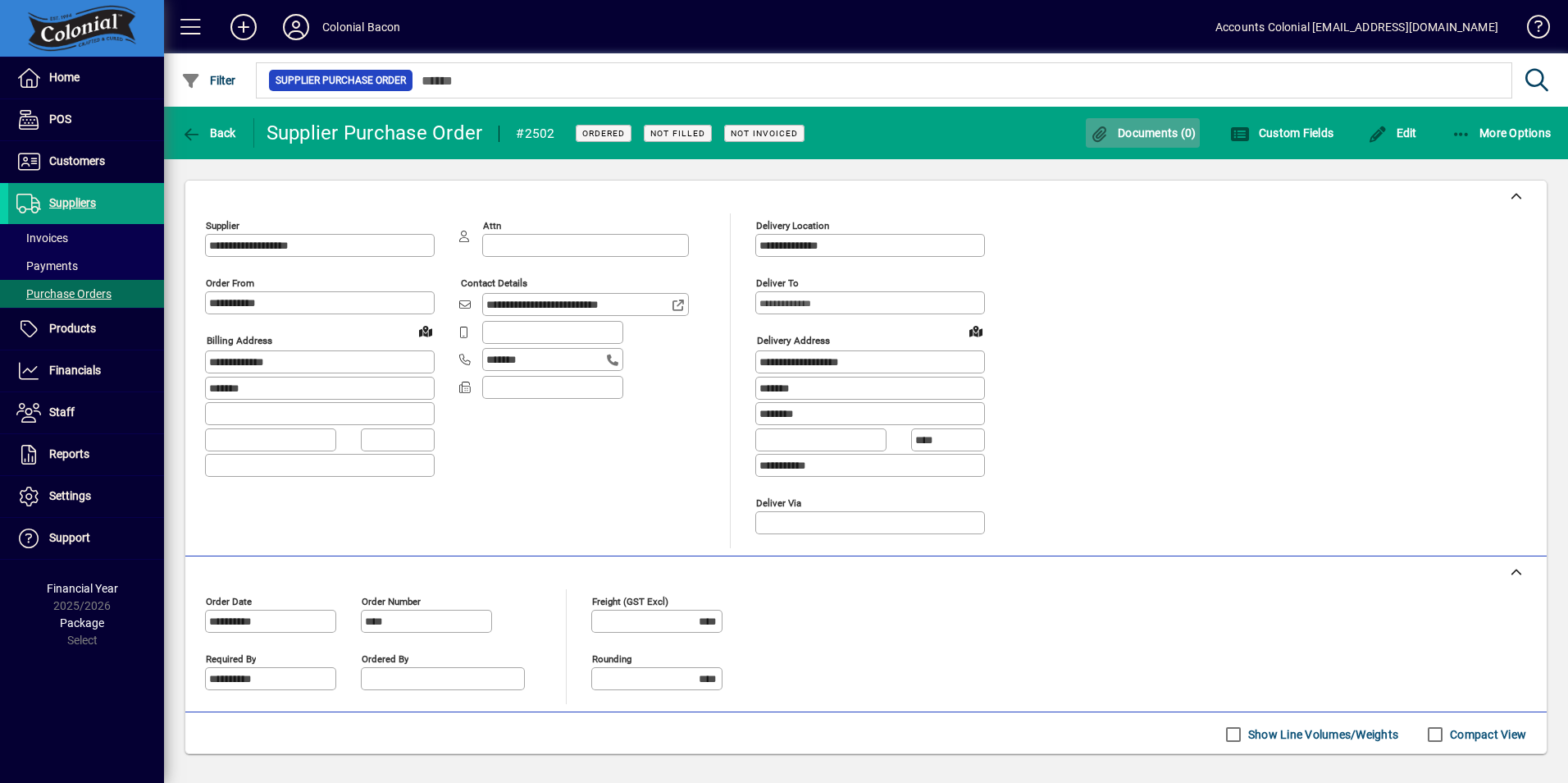
click at [1147, 135] on span "Documents (0)" at bounding box center [1144, 134] width 107 height 13
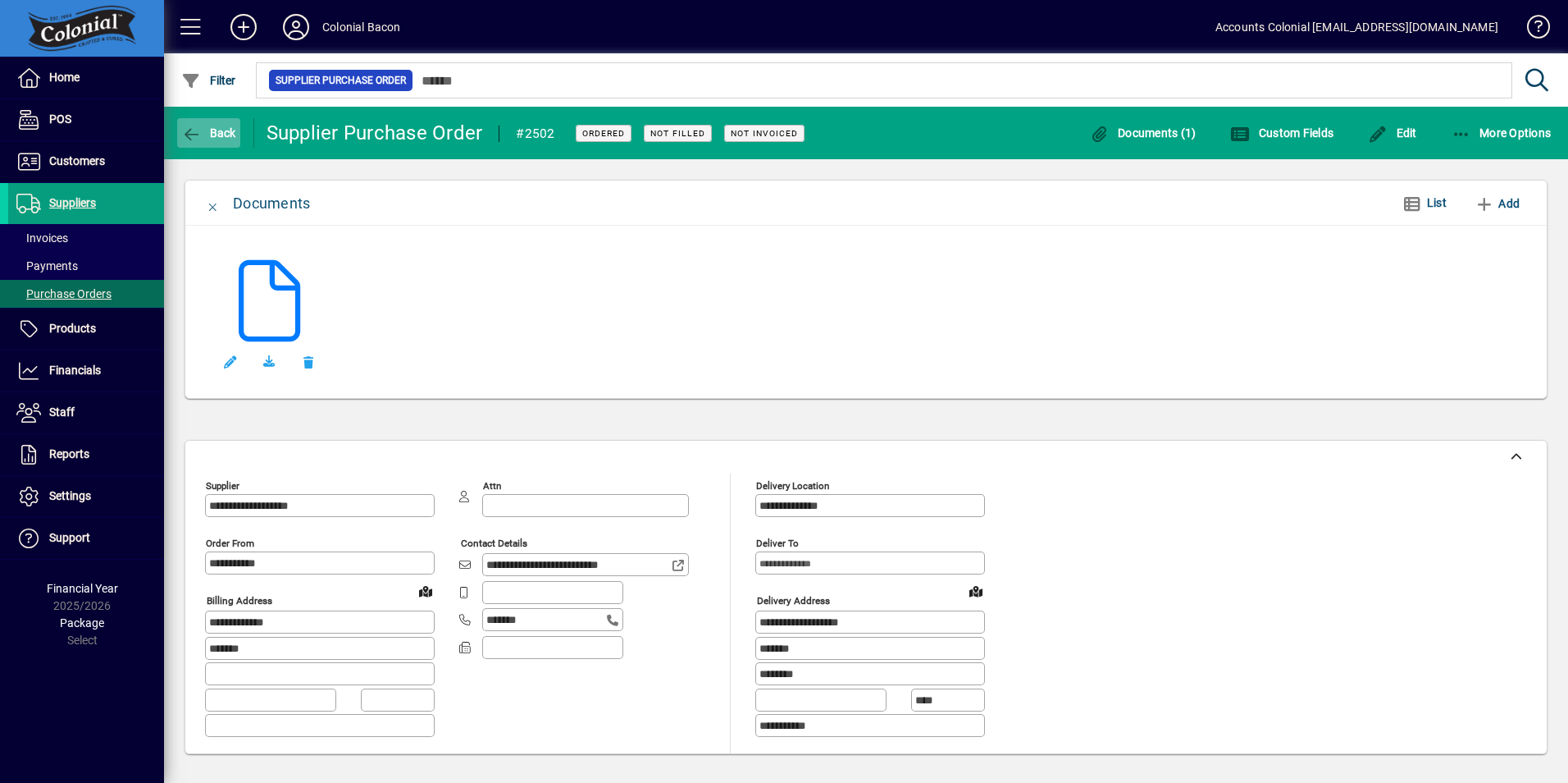
click at [226, 131] on span "Back" at bounding box center [209, 134] width 55 height 13
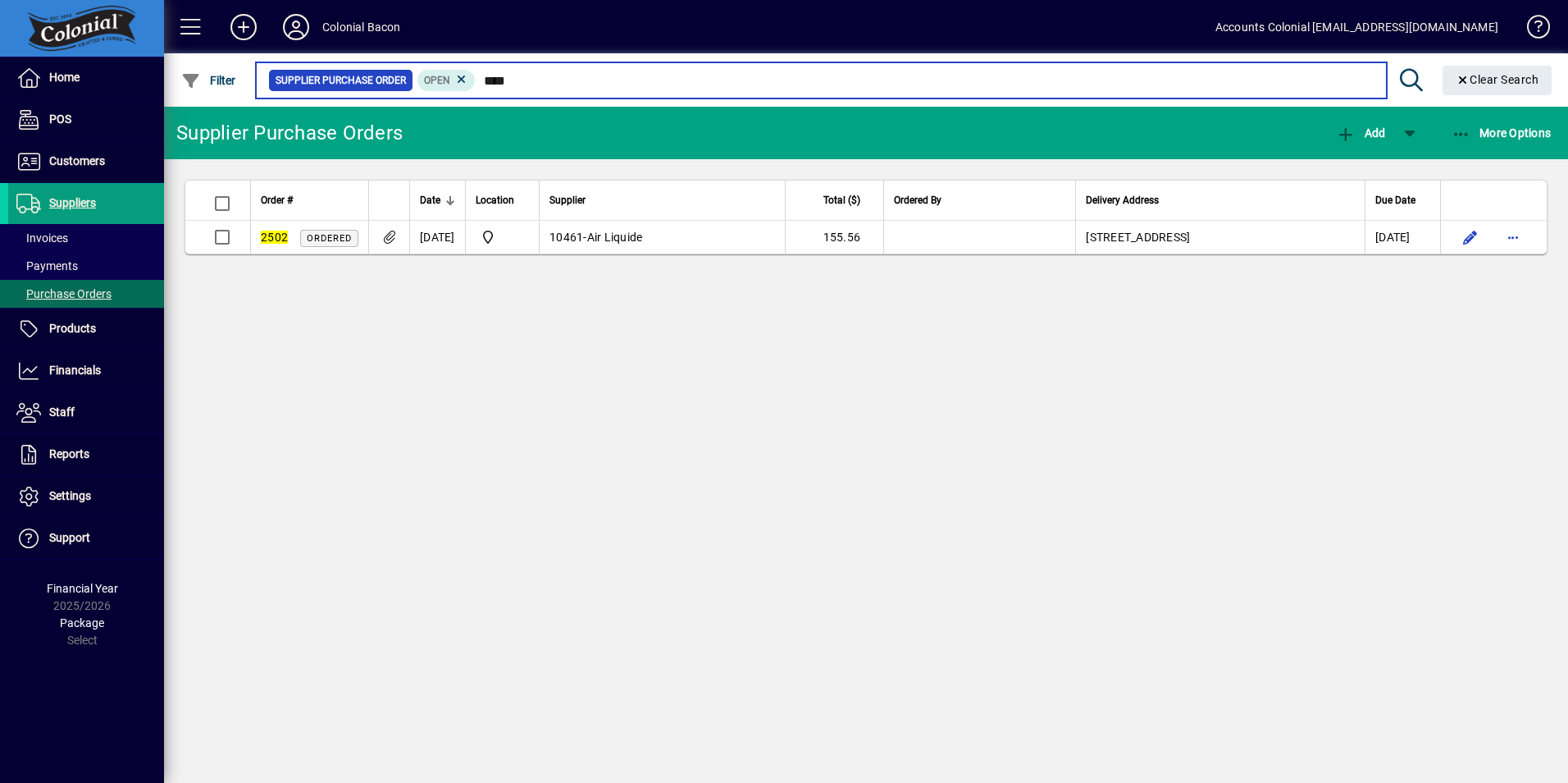
drag, startPoint x: 529, startPoint y: 79, endPoint x: 455, endPoint y: 93, distance: 75.3
click at [457, 93] on mat-chip-set "Supplier Purchase Order Open ****" at bounding box center [821, 80] width 1130 height 34
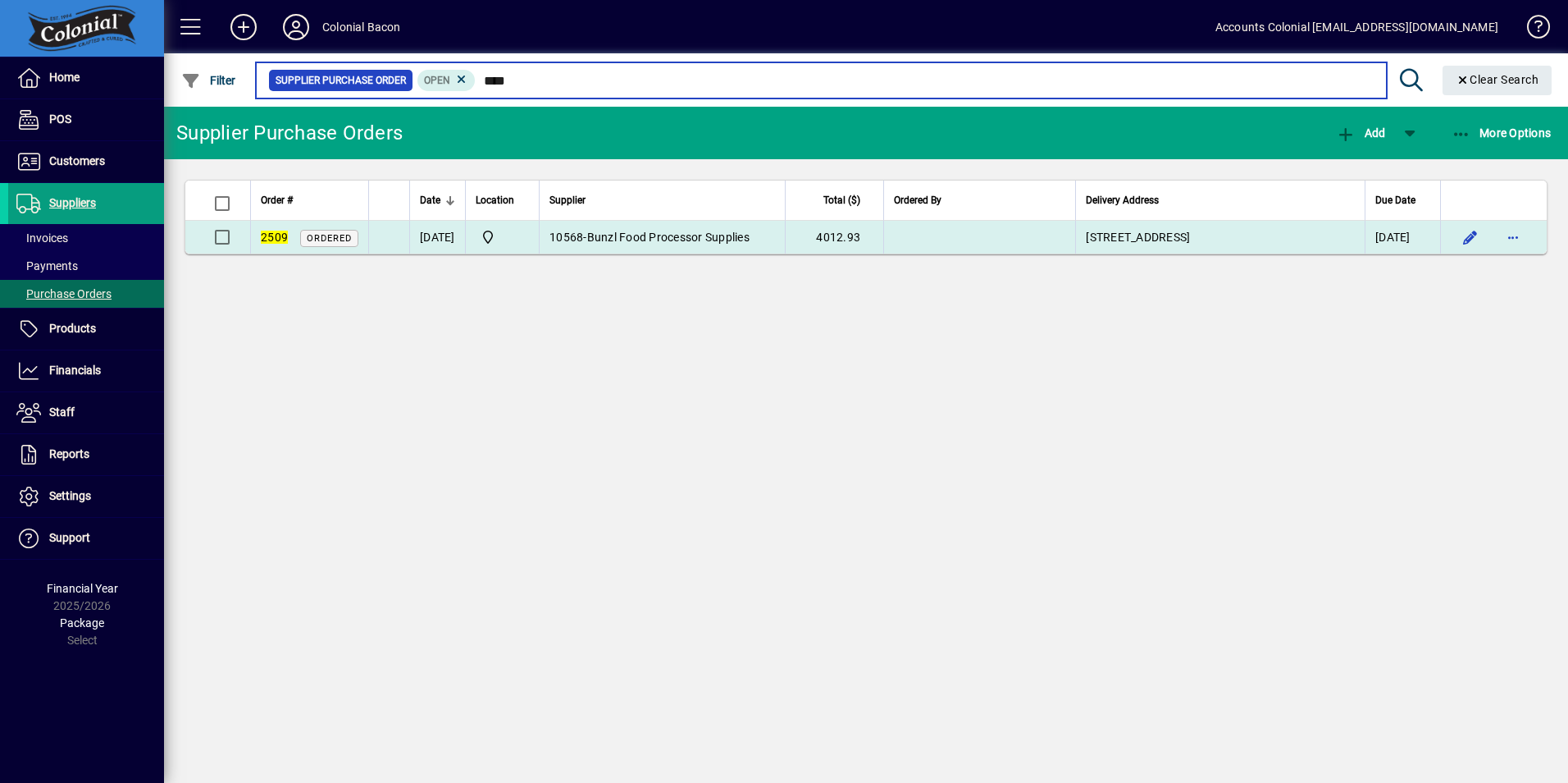
type input "****"
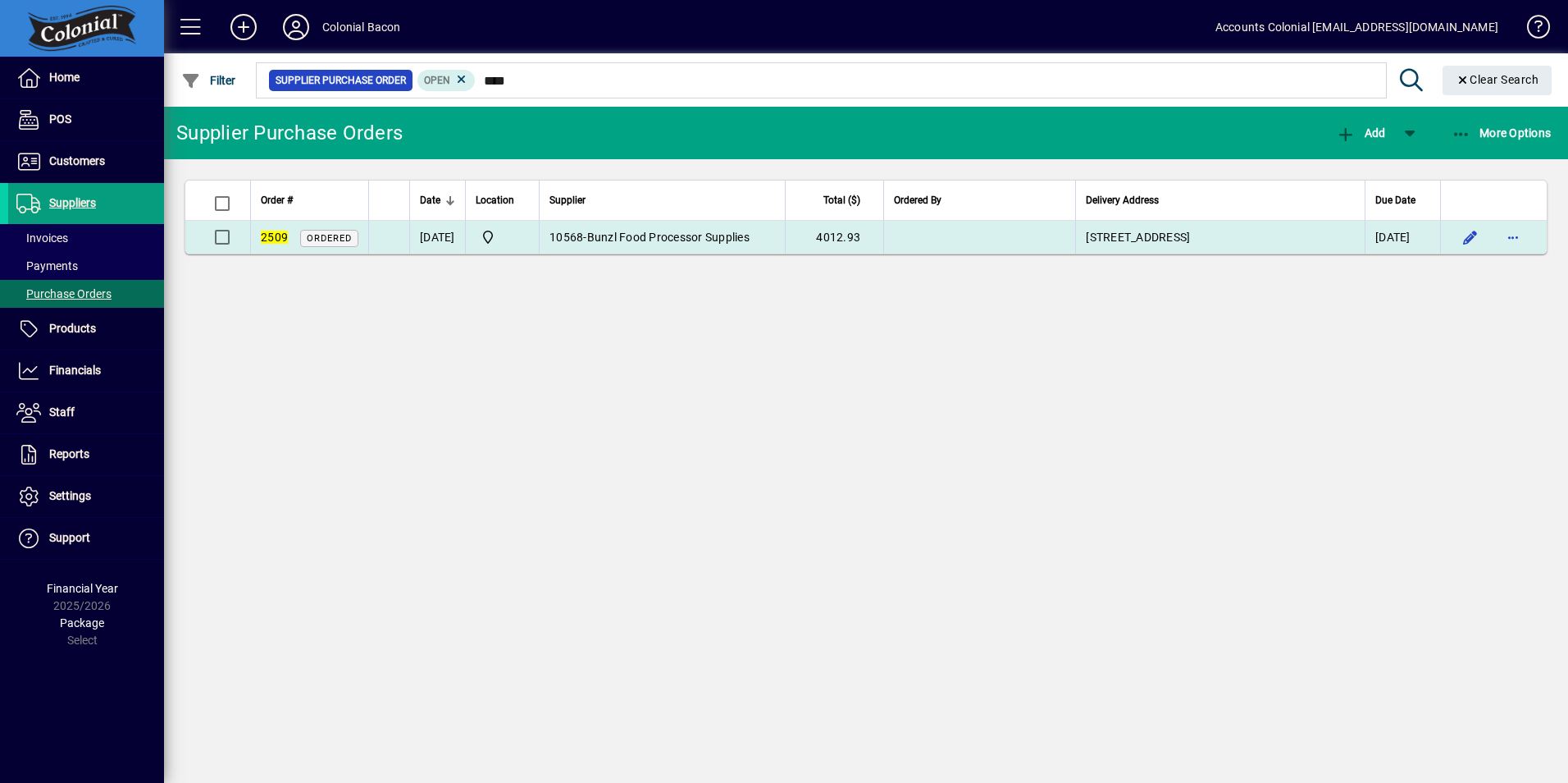
click at [658, 244] on td "10568 - Bunzl Food Processor Supplies" at bounding box center [662, 237] width 246 height 32
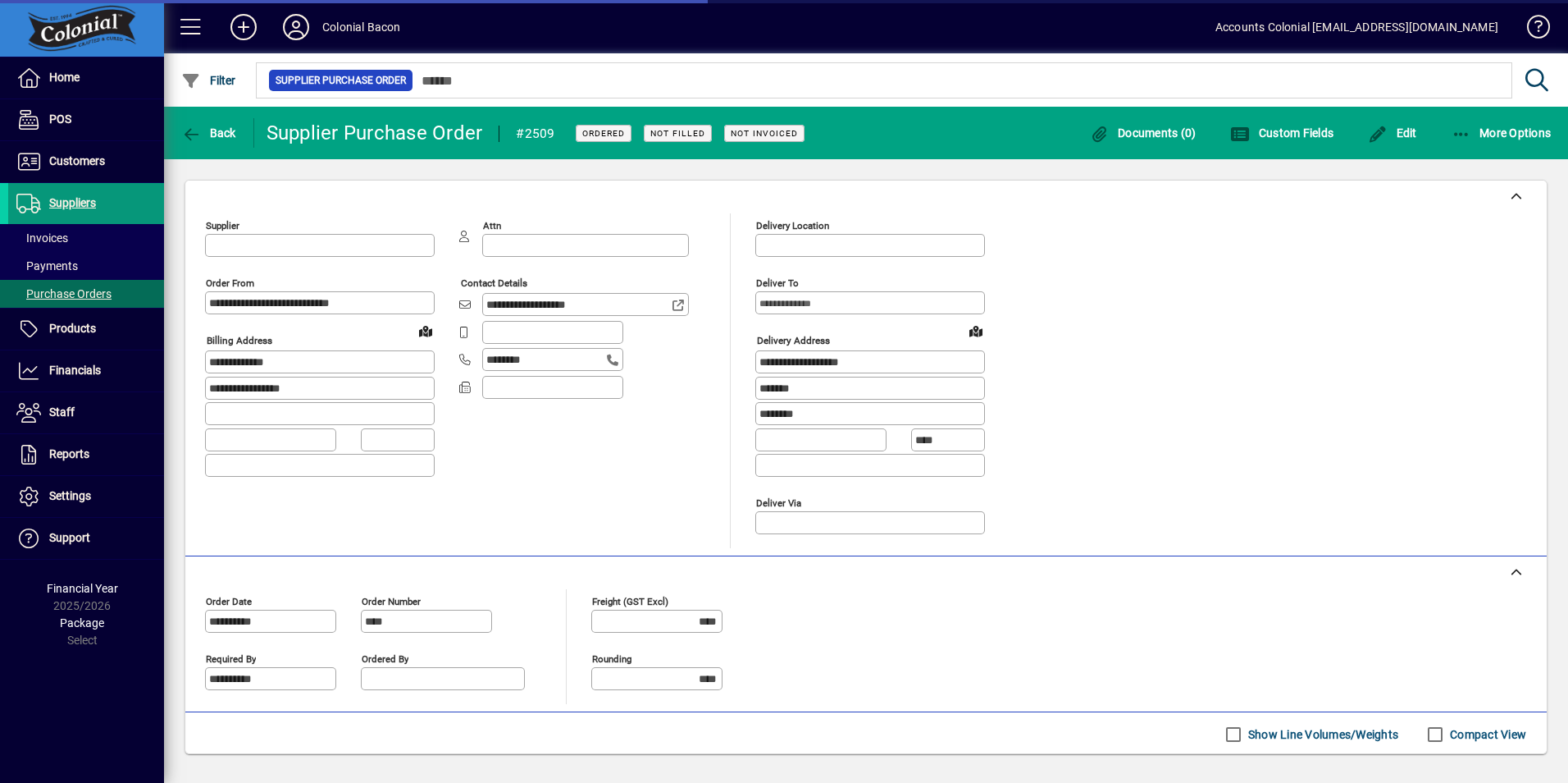
type input "**********"
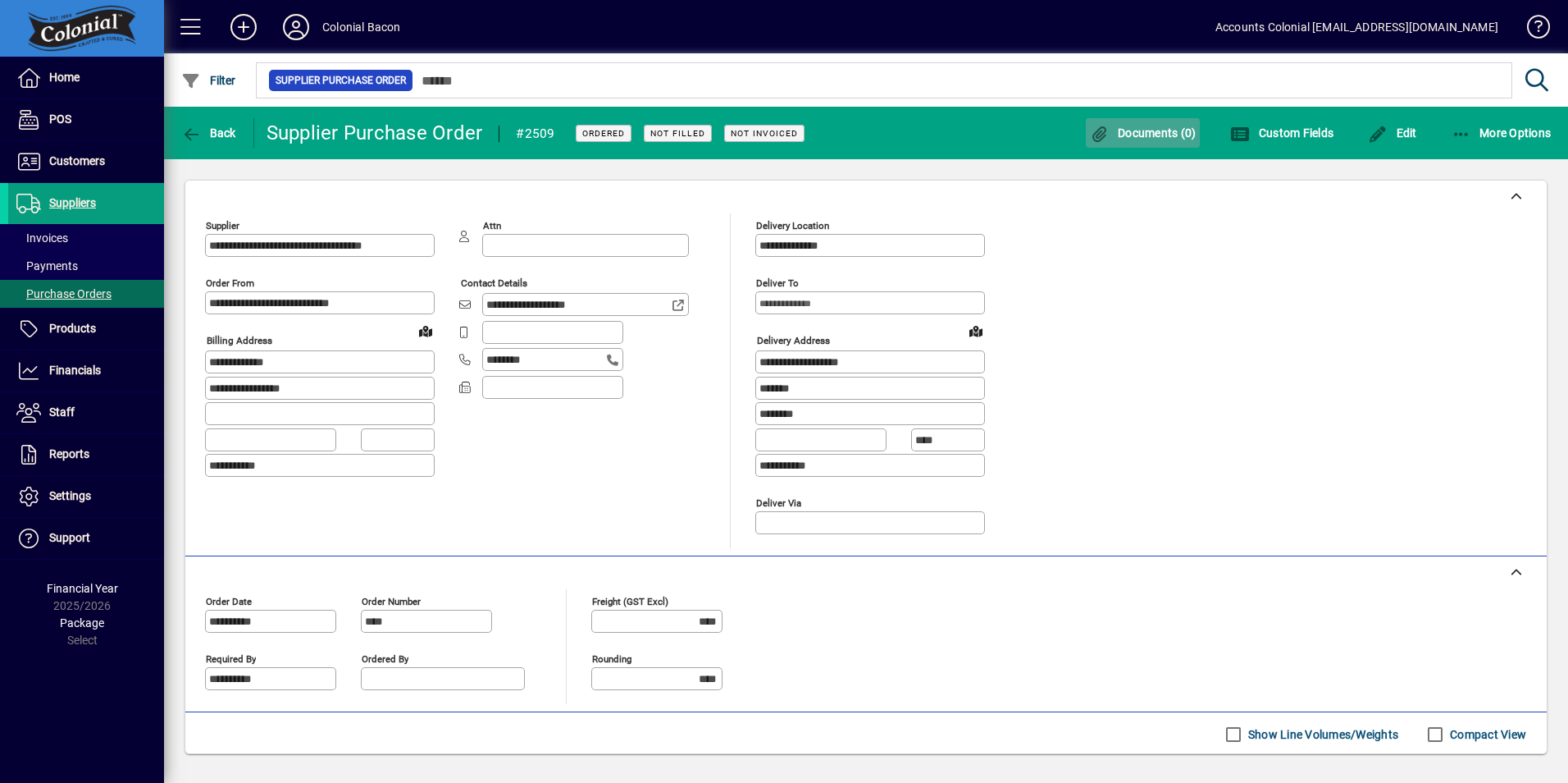
click at [1171, 128] on span "Documents (0)" at bounding box center [1144, 134] width 107 height 13
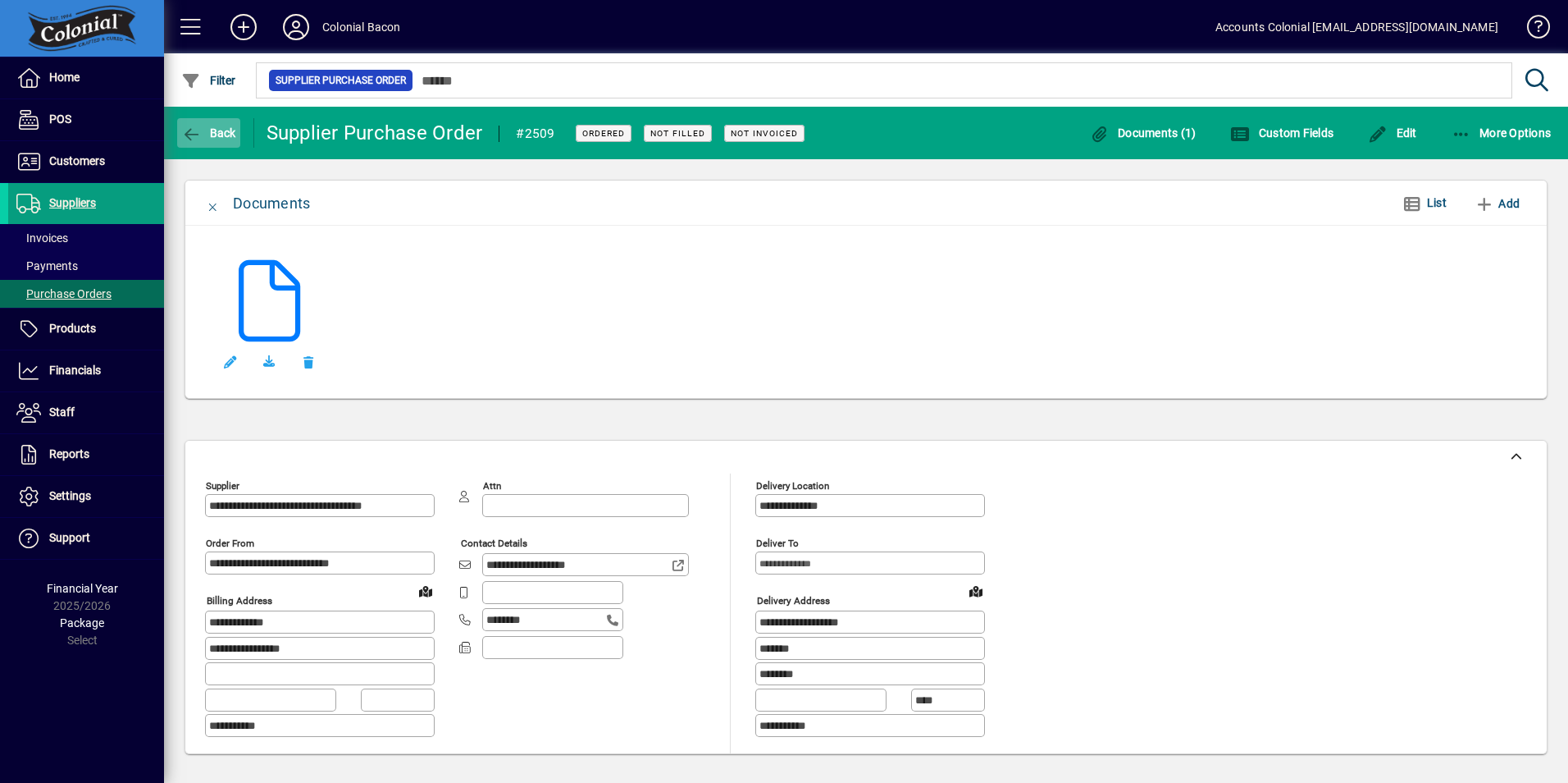
click at [222, 120] on span "button" at bounding box center [209, 133] width 63 height 39
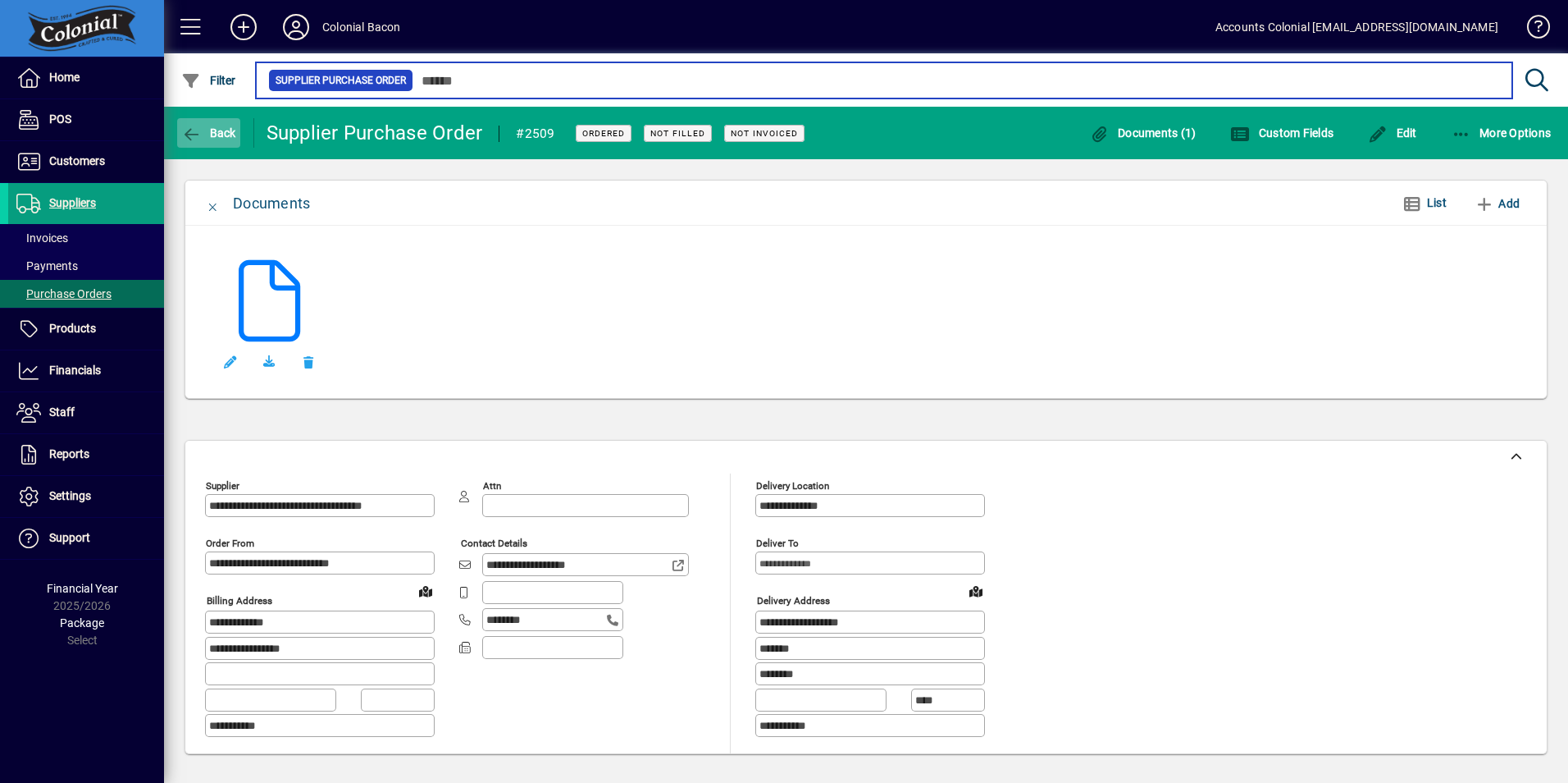
type input "****"
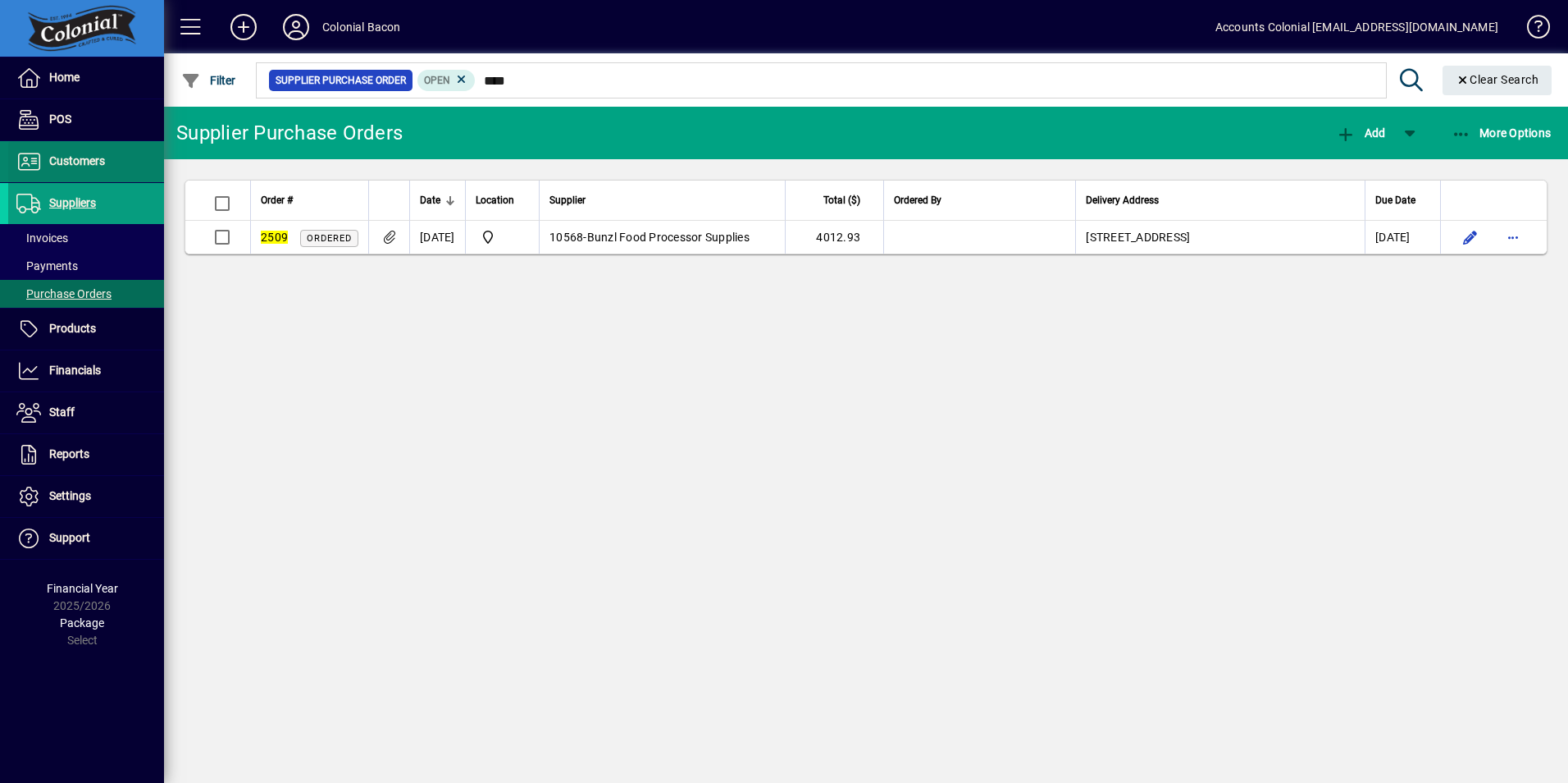
click at [92, 153] on span "Customers" at bounding box center [57, 161] width 97 height 20
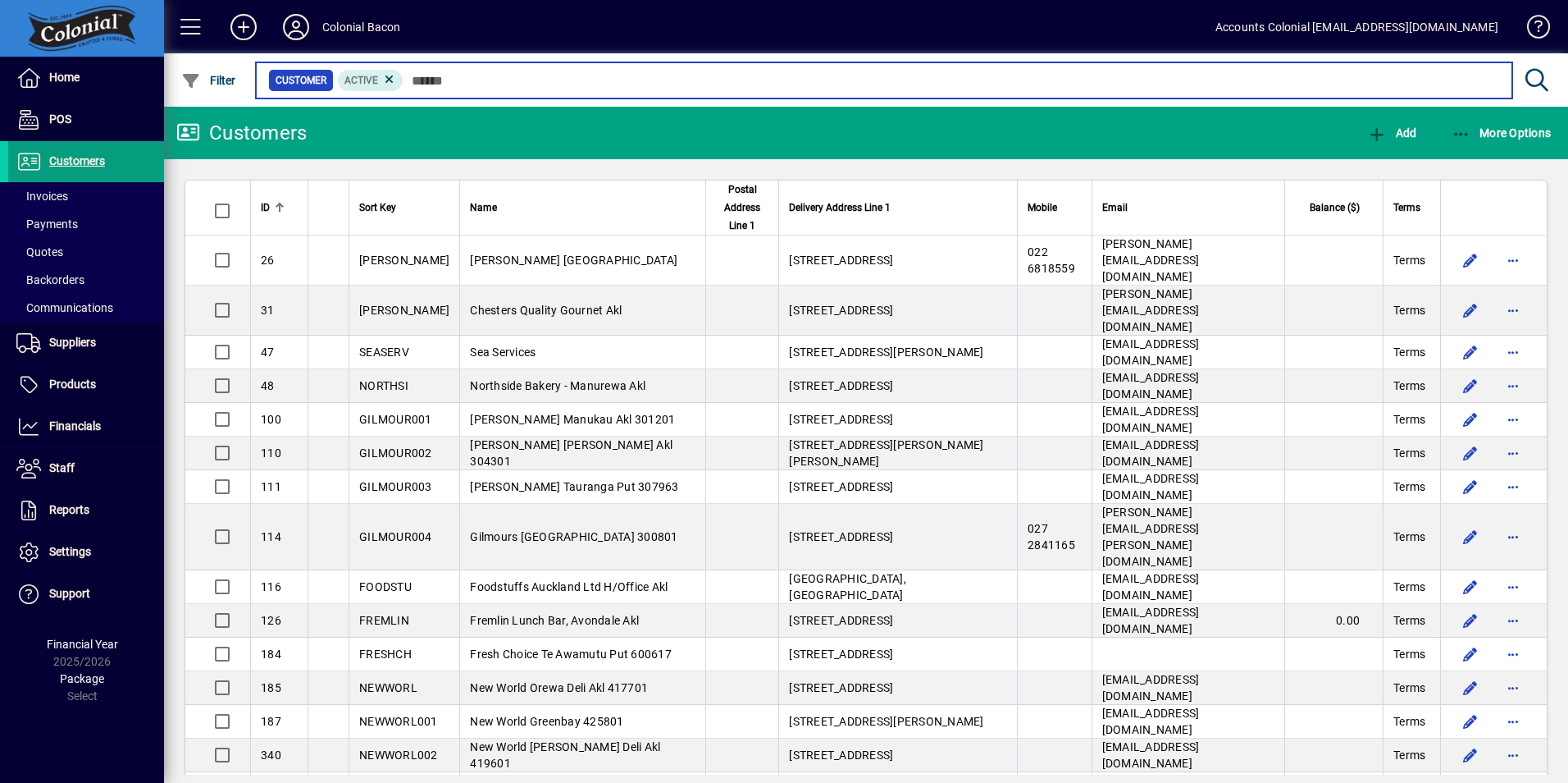
click at [490, 74] on input "text" at bounding box center [951, 80] width 1096 height 23
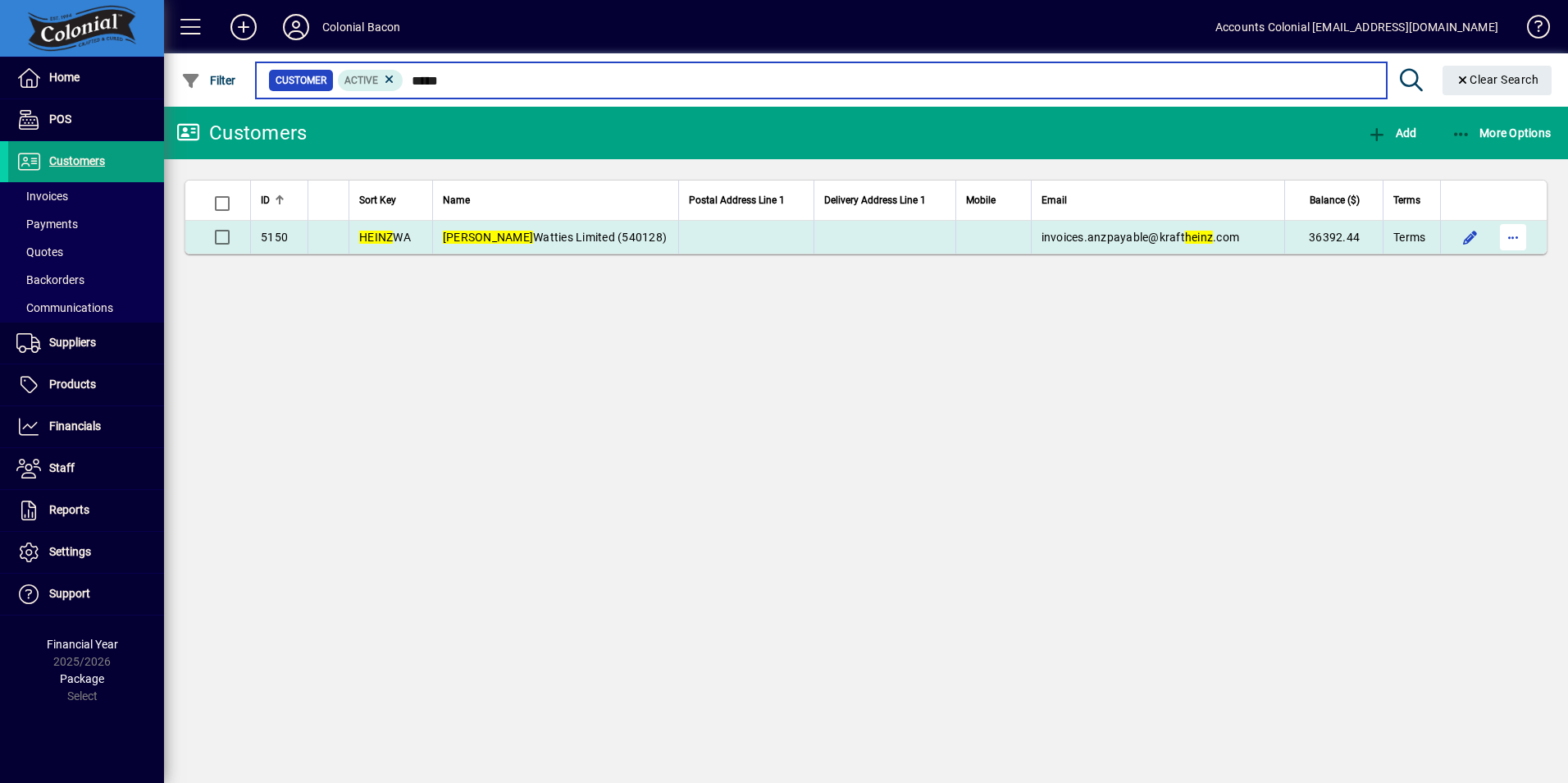
type input "*****"
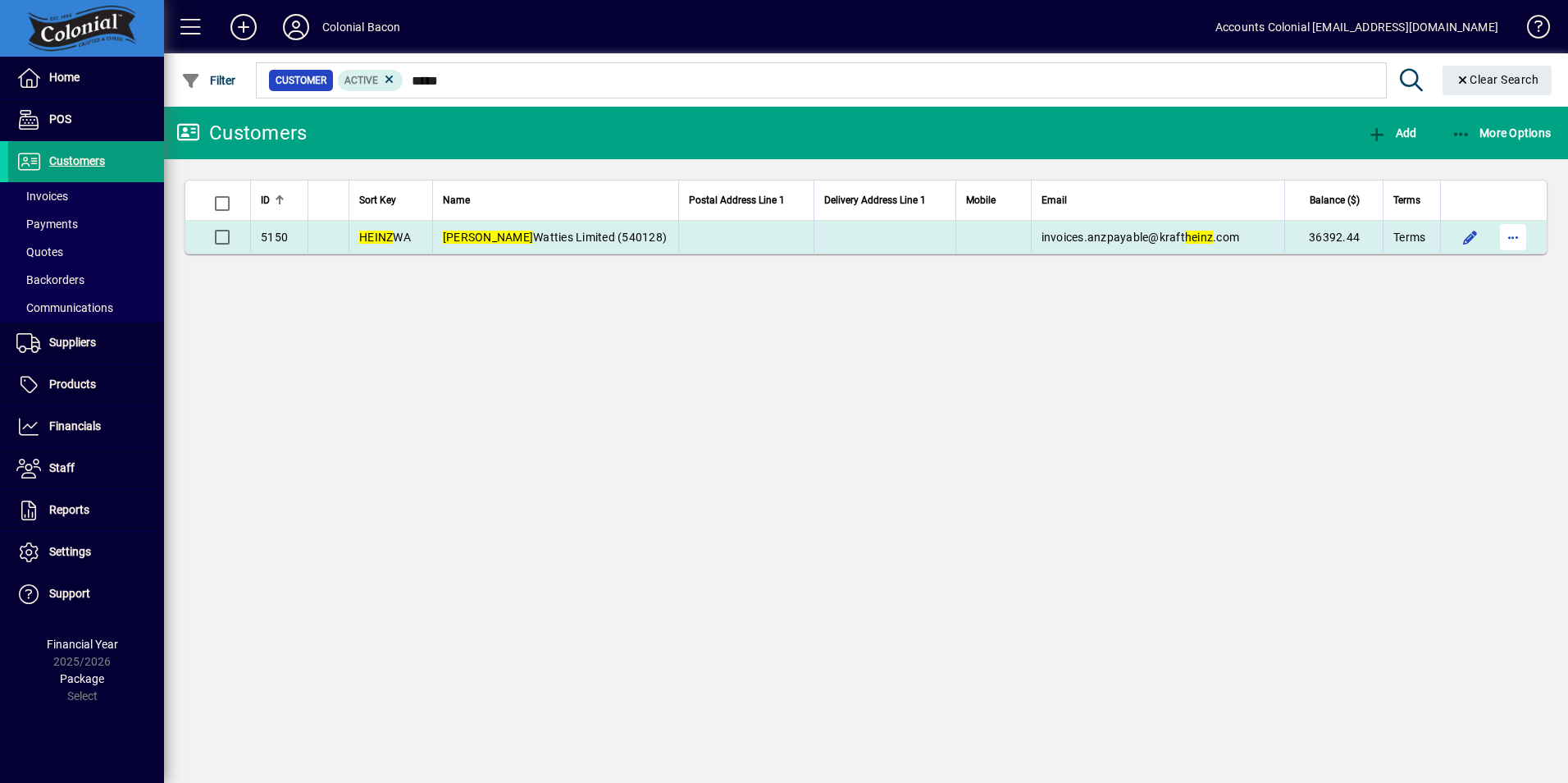
click at [1517, 241] on span "button" at bounding box center [1513, 237] width 39 height 39
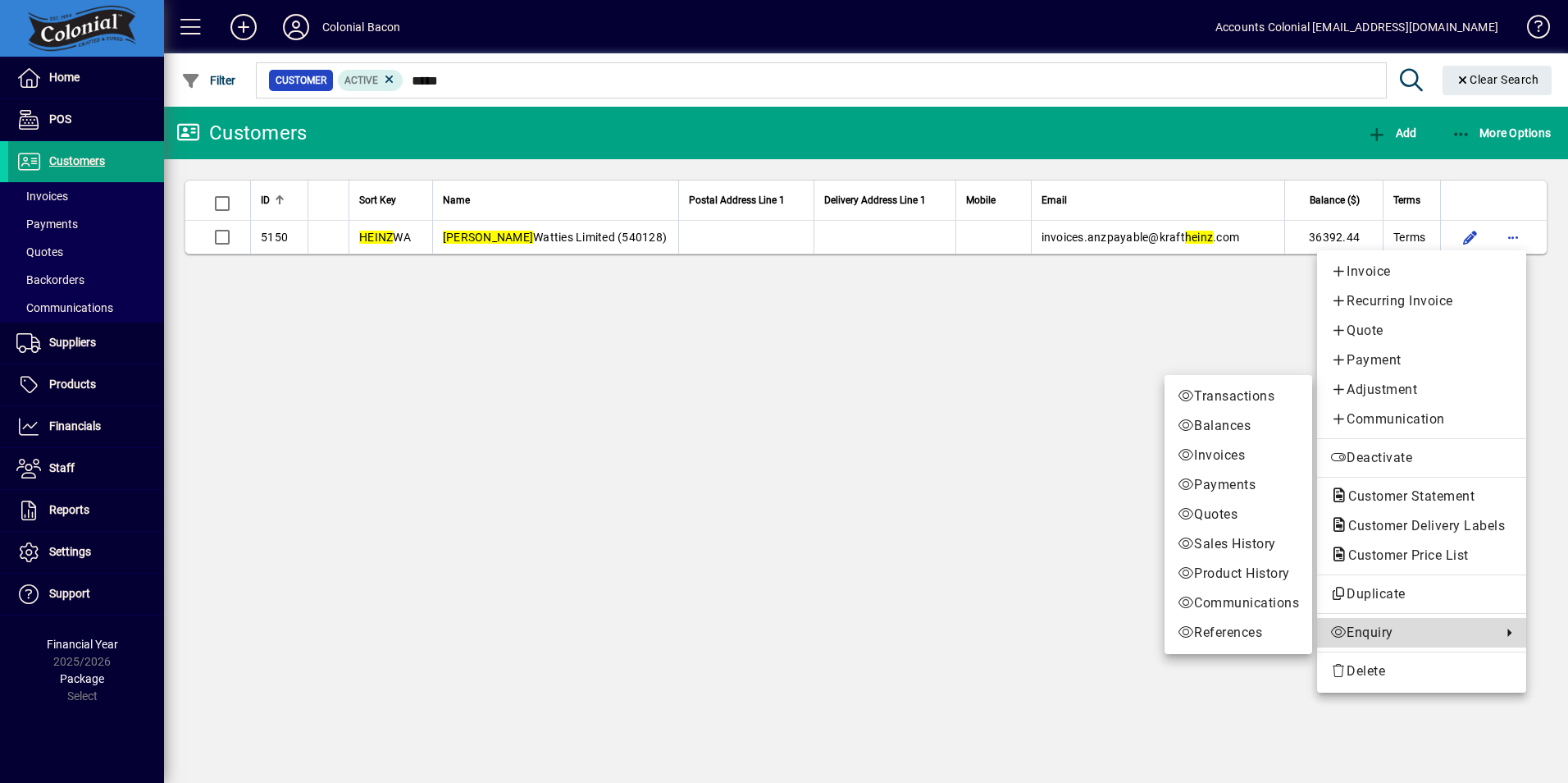
click at [1377, 629] on span "Enquiry" at bounding box center [1412, 632] width 163 height 20
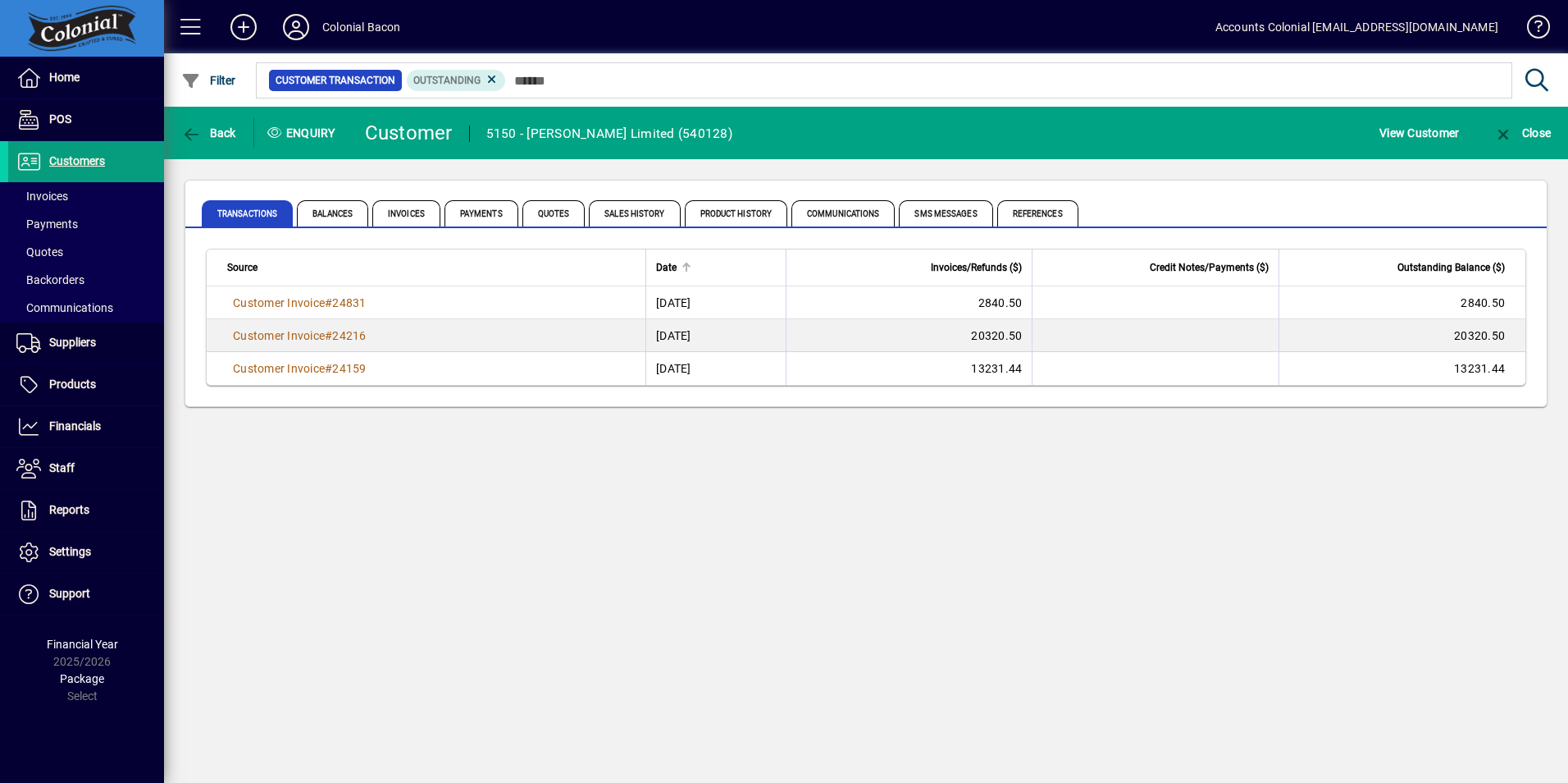
click at [656, 268] on span "Date" at bounding box center [666, 267] width 21 height 18
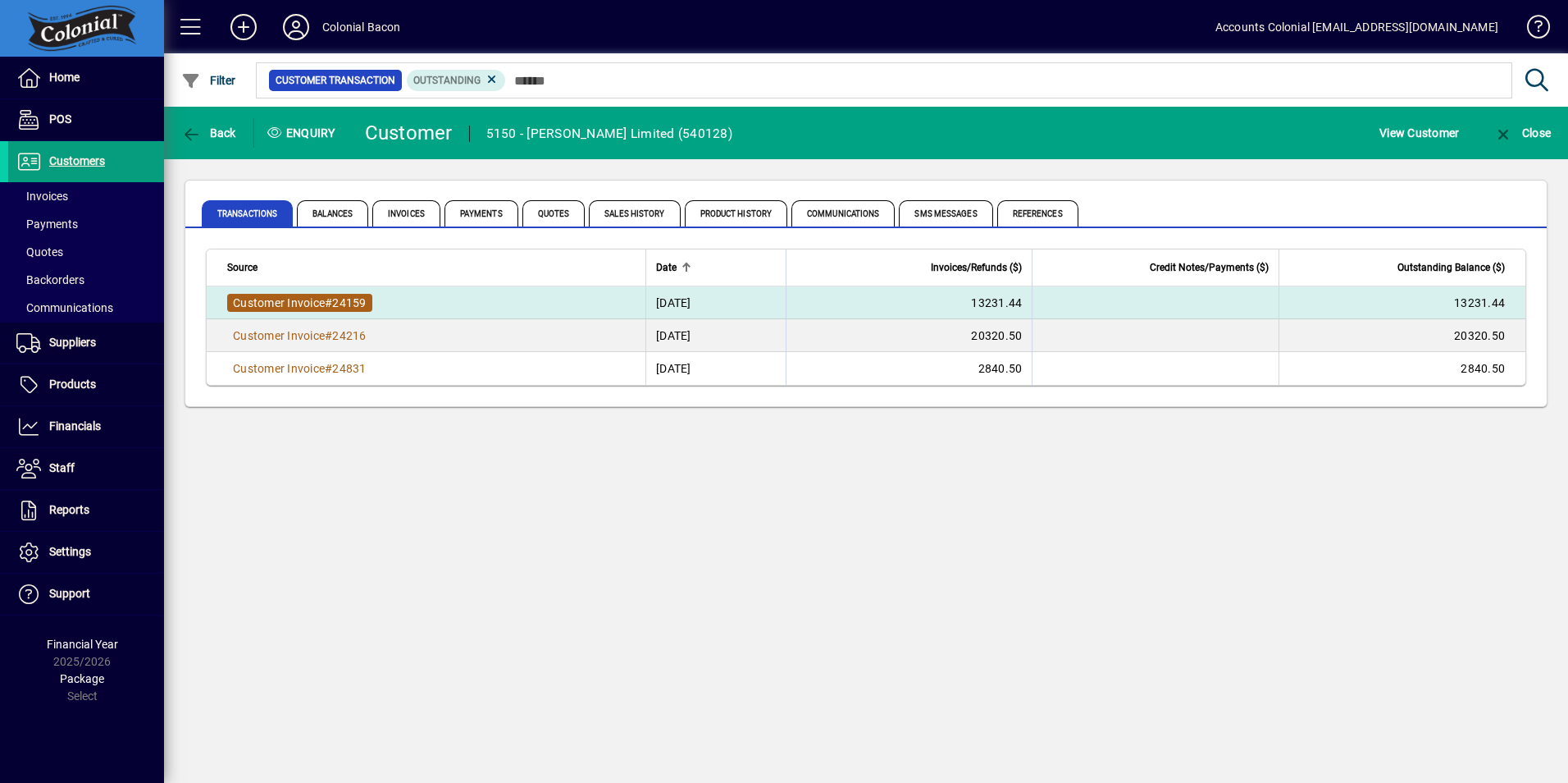
click at [332, 303] on span "#" at bounding box center [329, 303] width 8 height 13
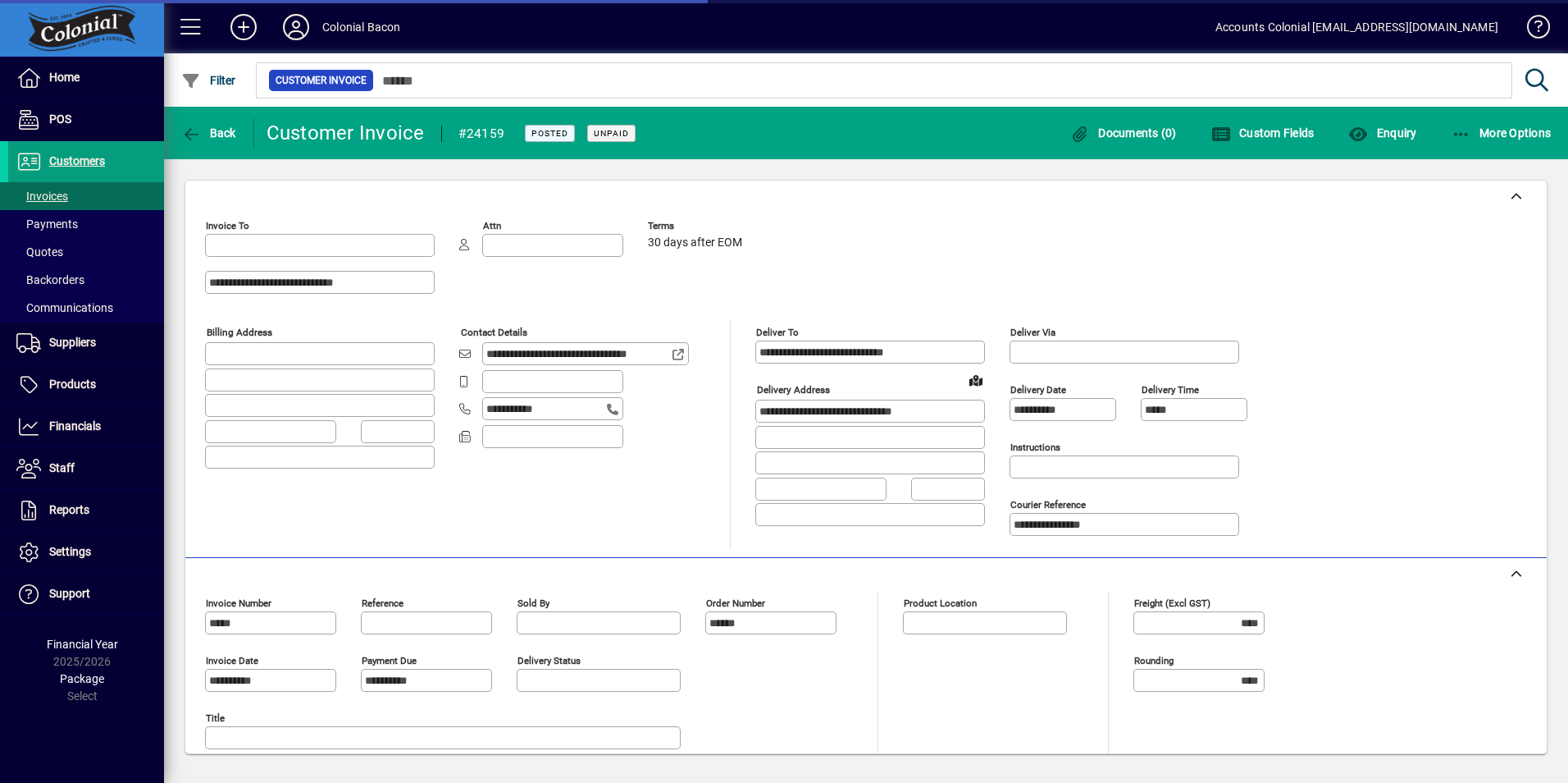
type input "**********"
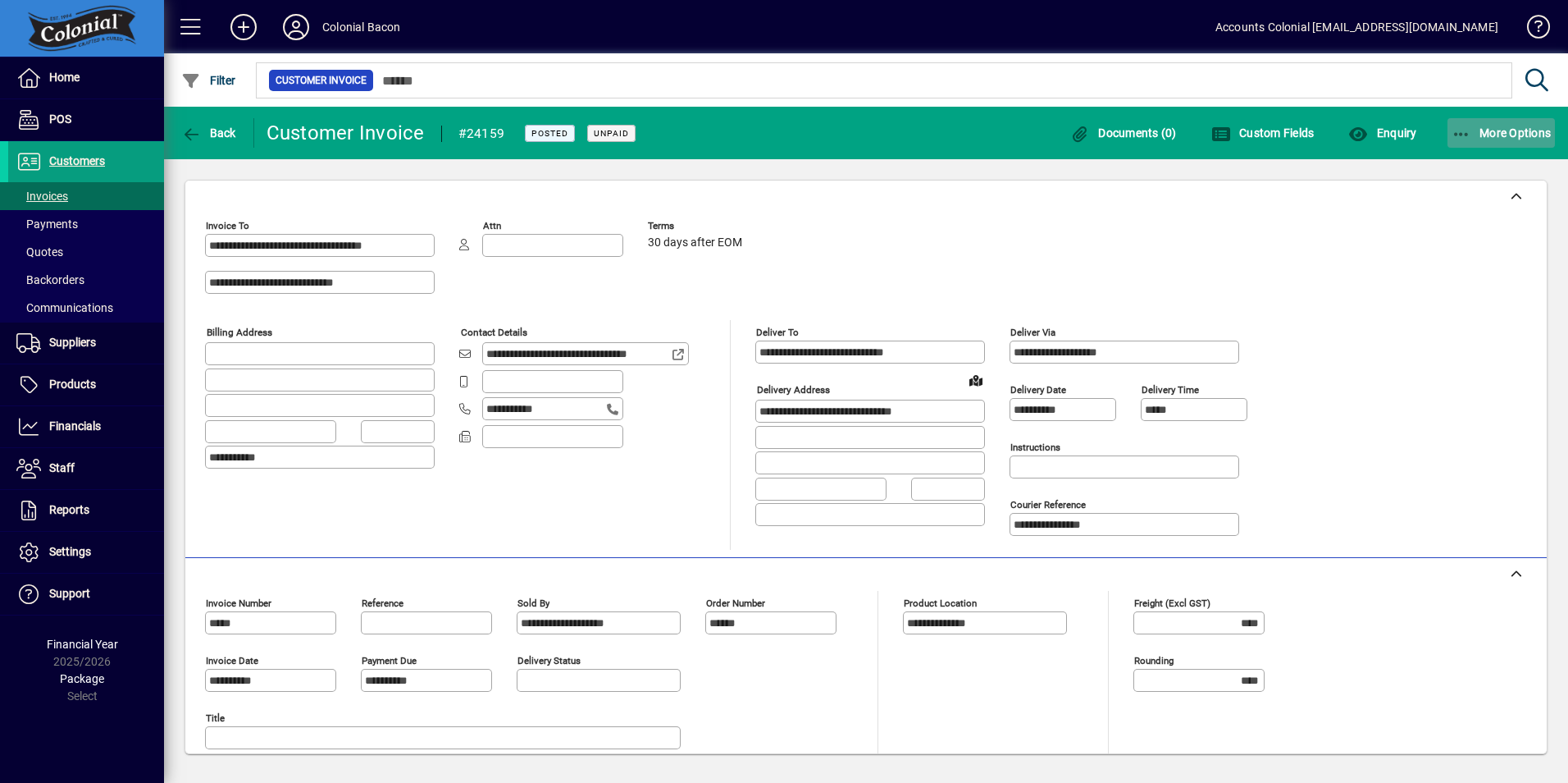
click at [1467, 137] on icon "button" at bounding box center [1462, 134] width 21 height 16
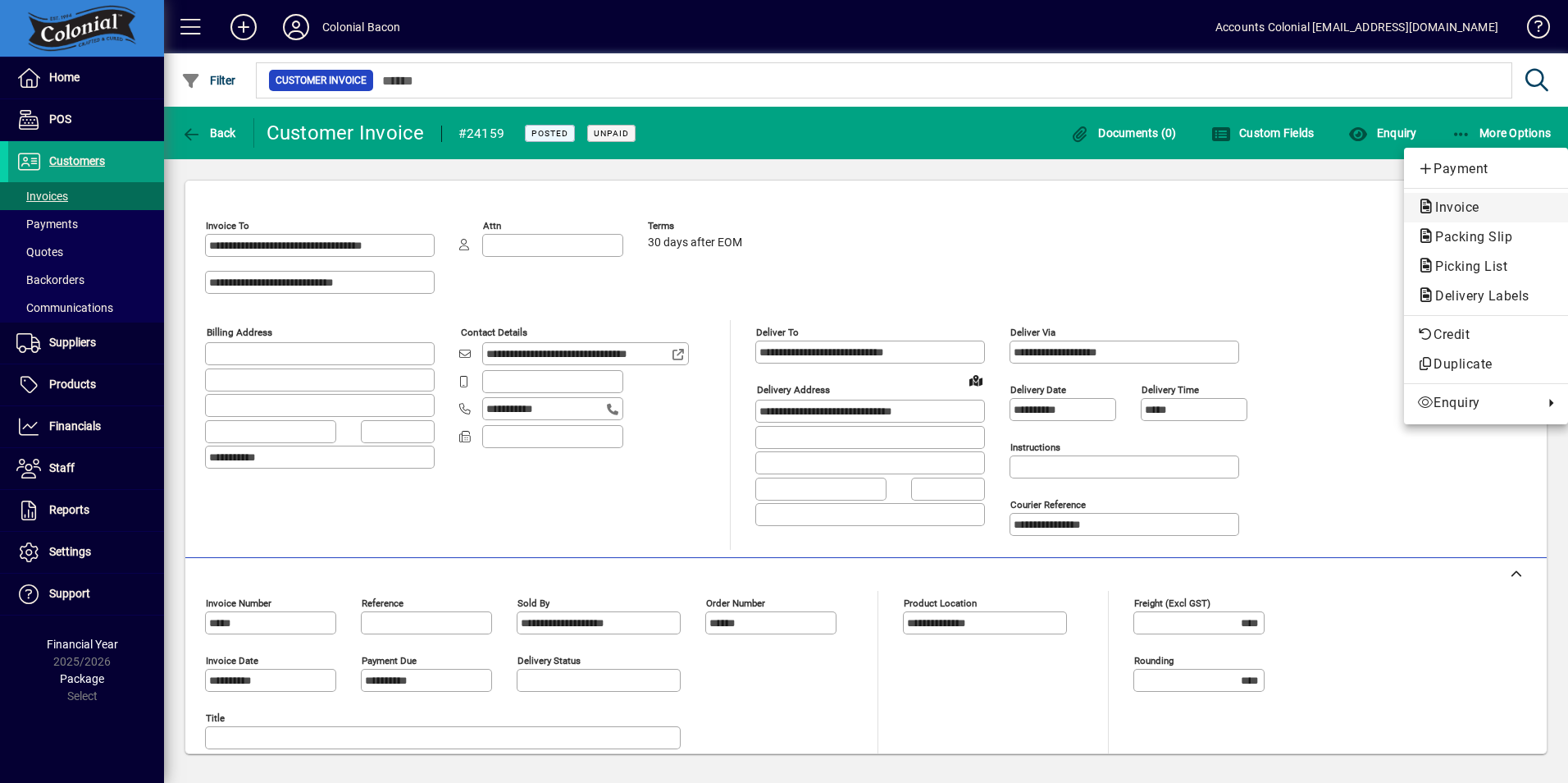
click at [1466, 208] on span "Invoice" at bounding box center [1453, 207] width 71 height 15
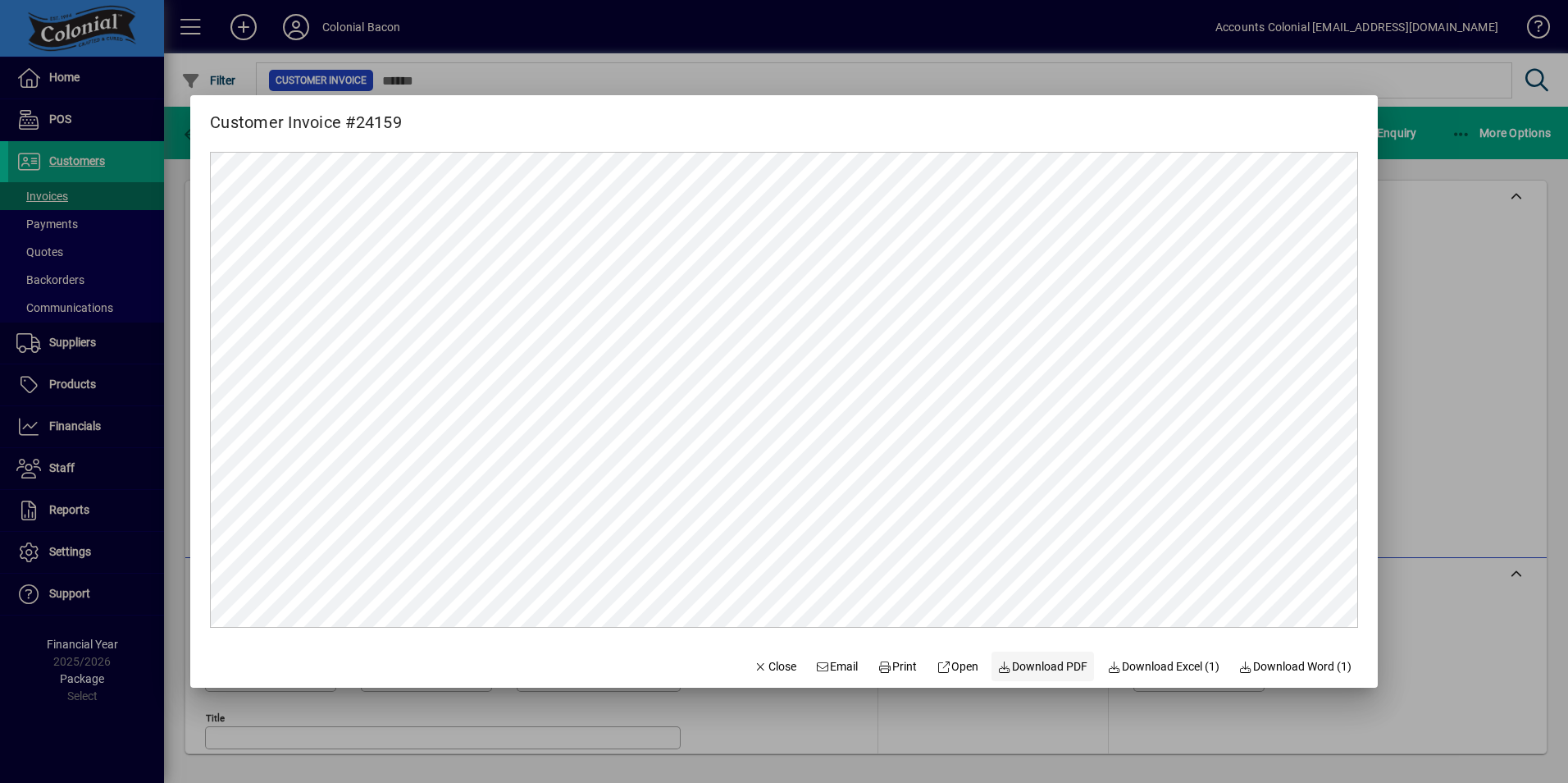
click at [1014, 666] on span "Download PDF" at bounding box center [1043, 667] width 91 height 17
click at [758, 668] on span "Close" at bounding box center [775, 667] width 43 height 17
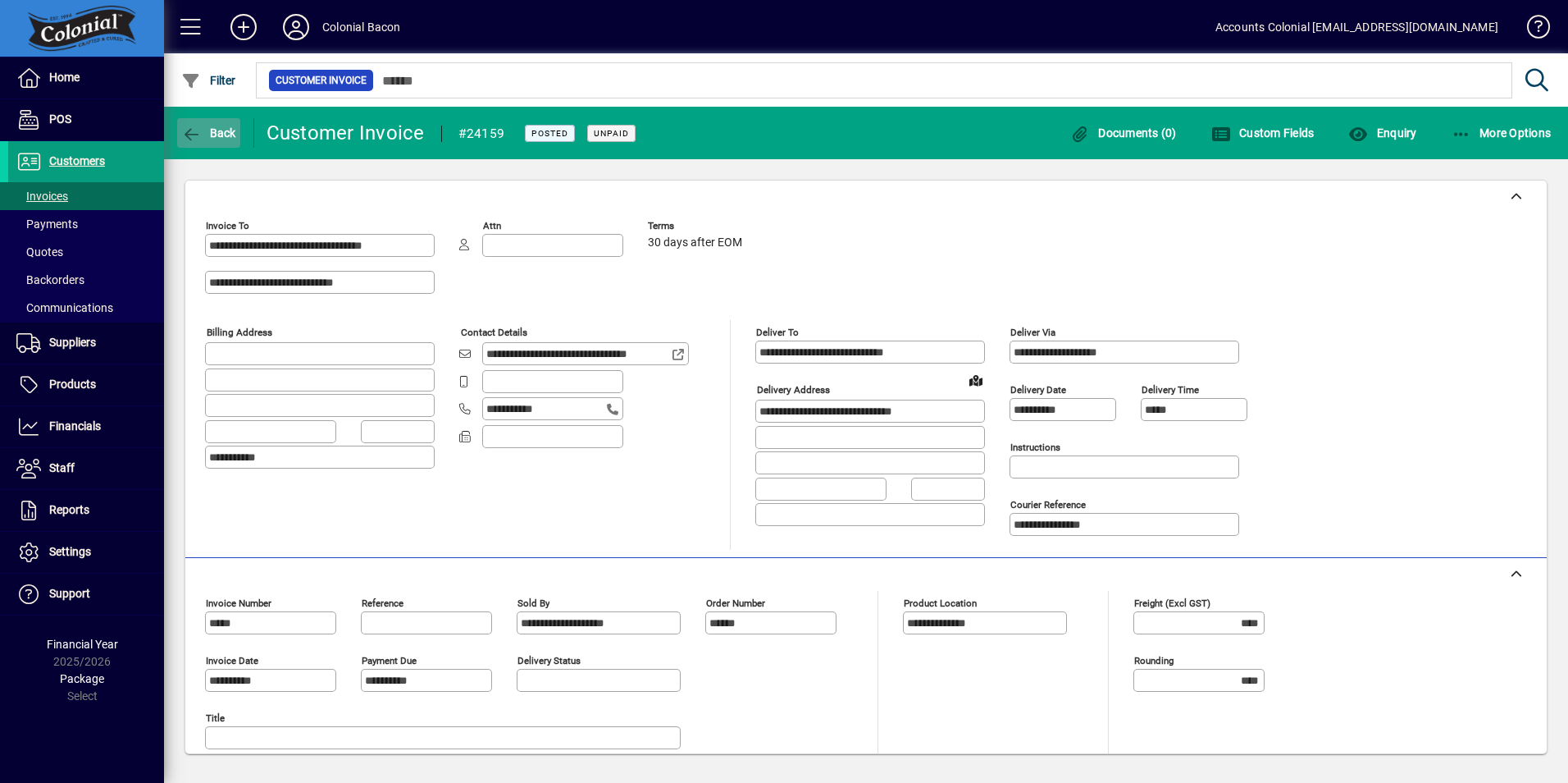
click at [221, 134] on span "Back" at bounding box center [209, 134] width 55 height 13
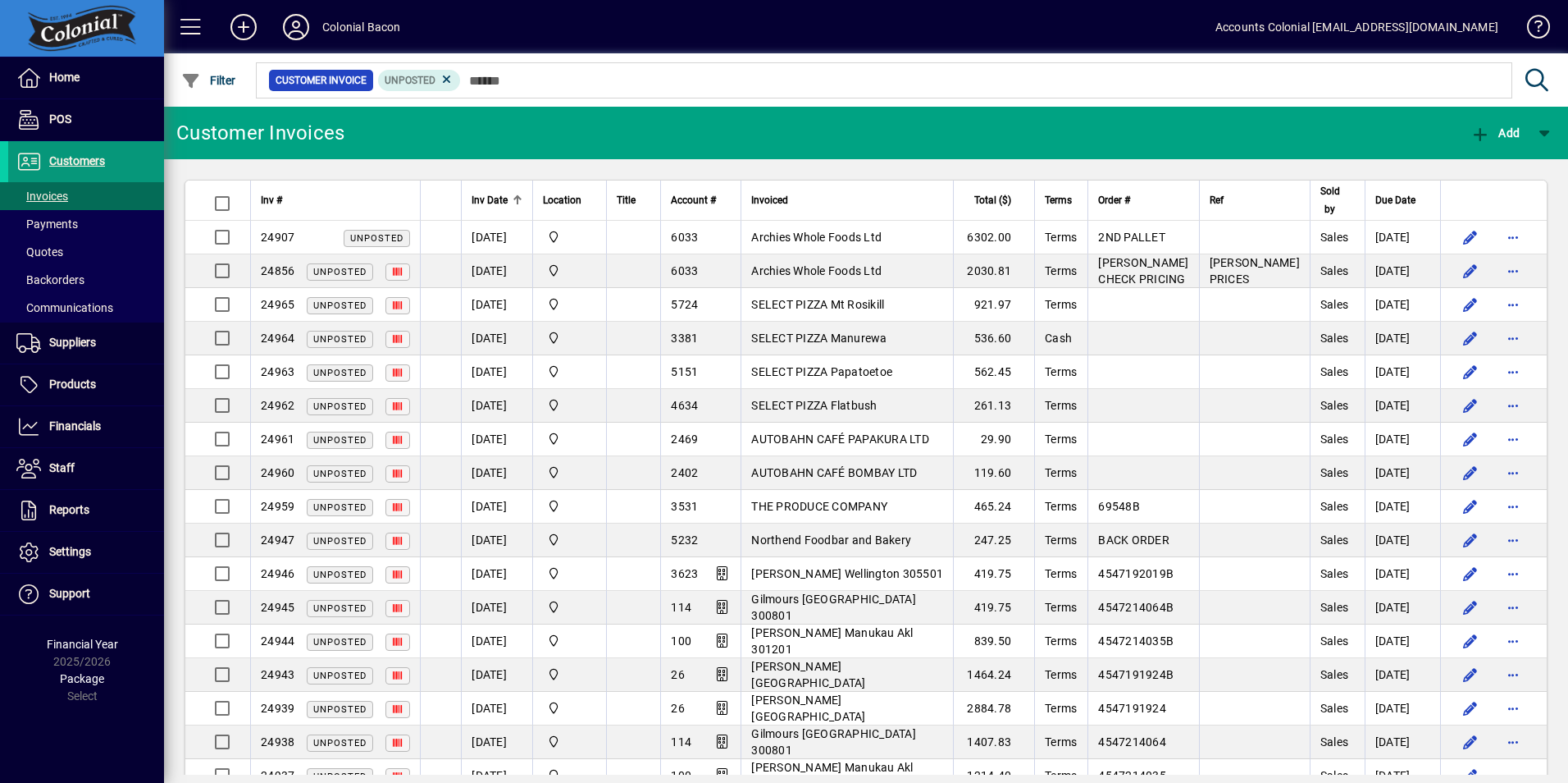
click at [84, 161] on span "Customers" at bounding box center [77, 161] width 56 height 13
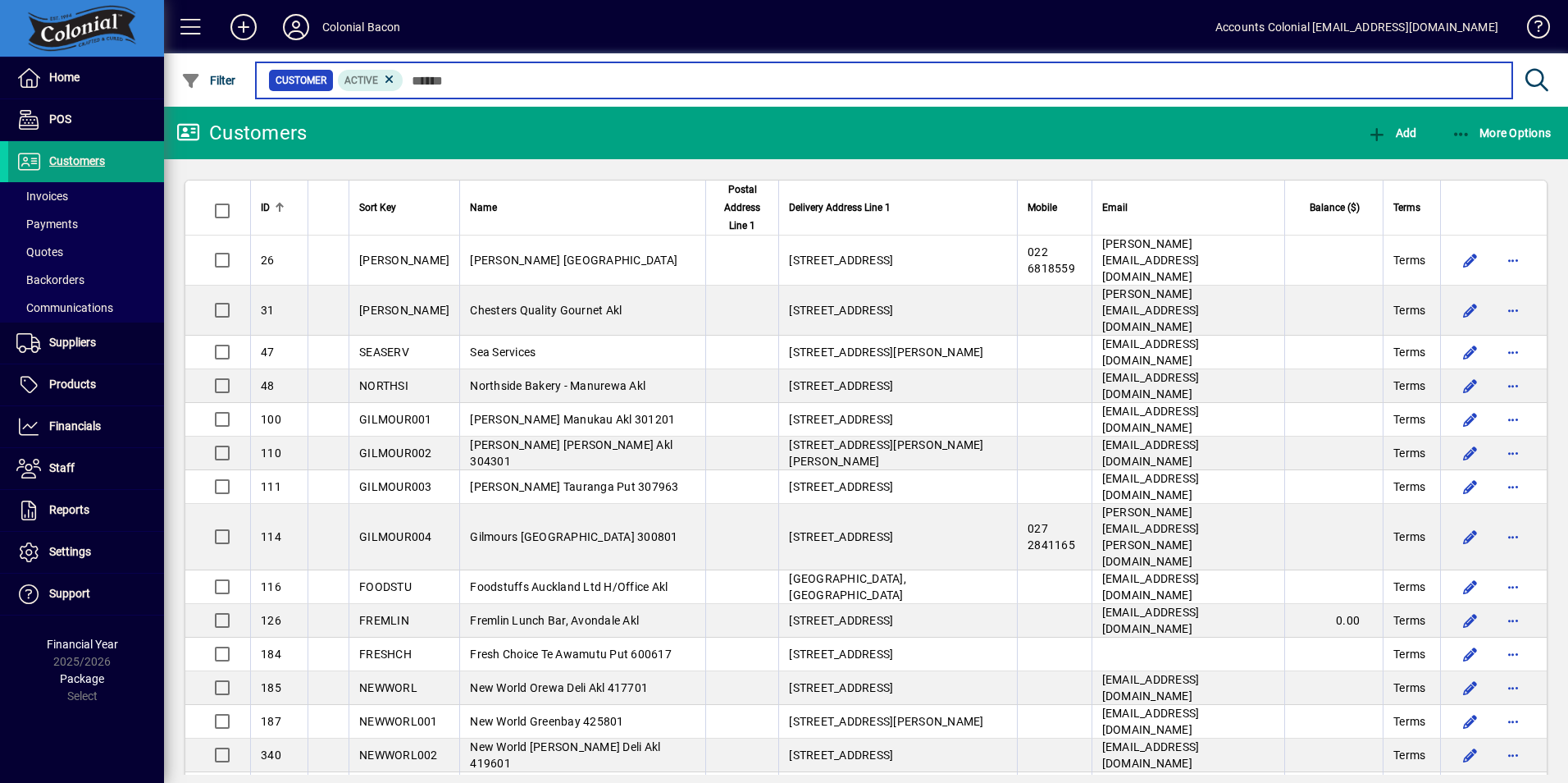
click at [405, 79] on input "text" at bounding box center [951, 80] width 1096 height 23
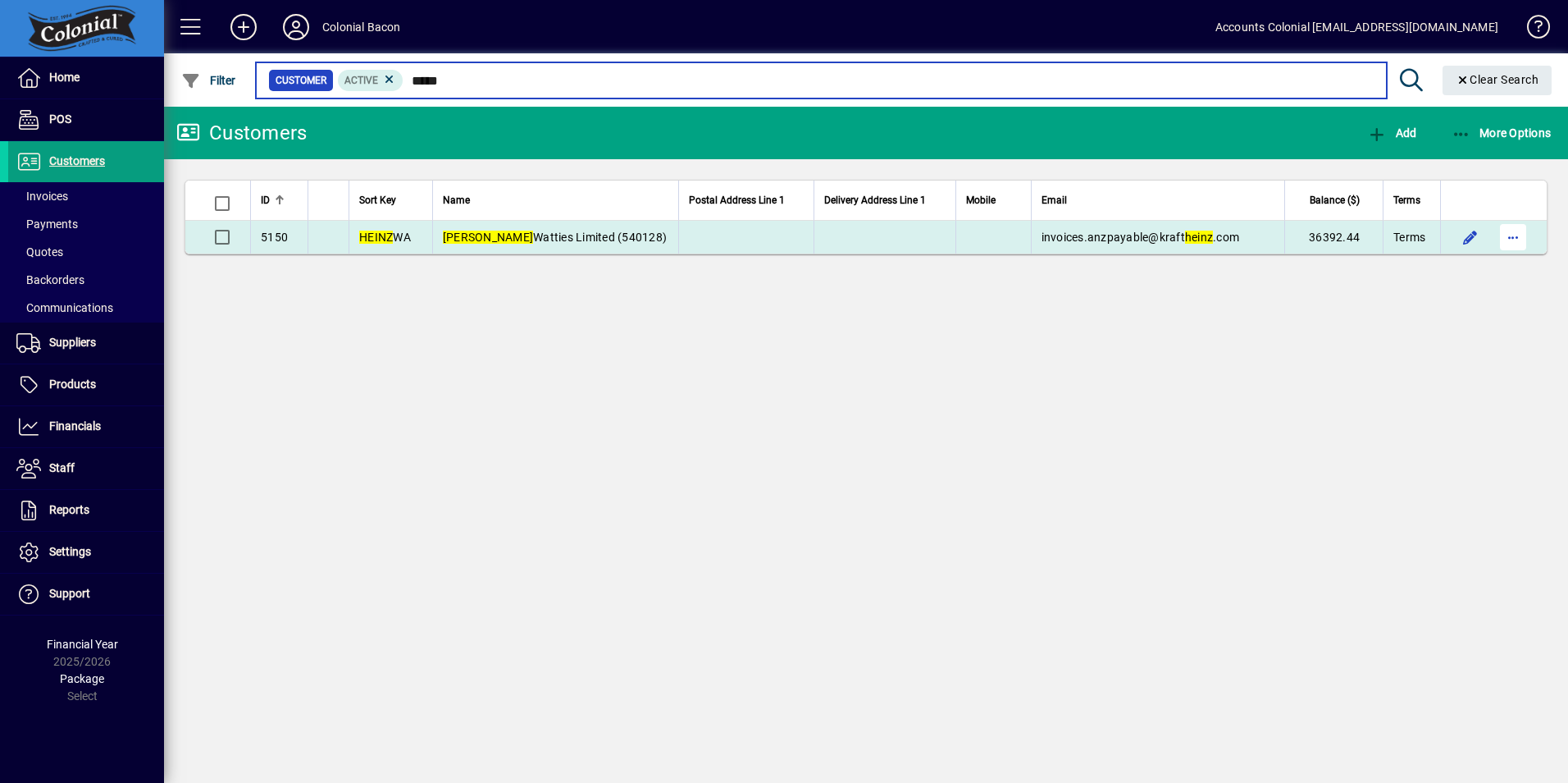
type input "*****"
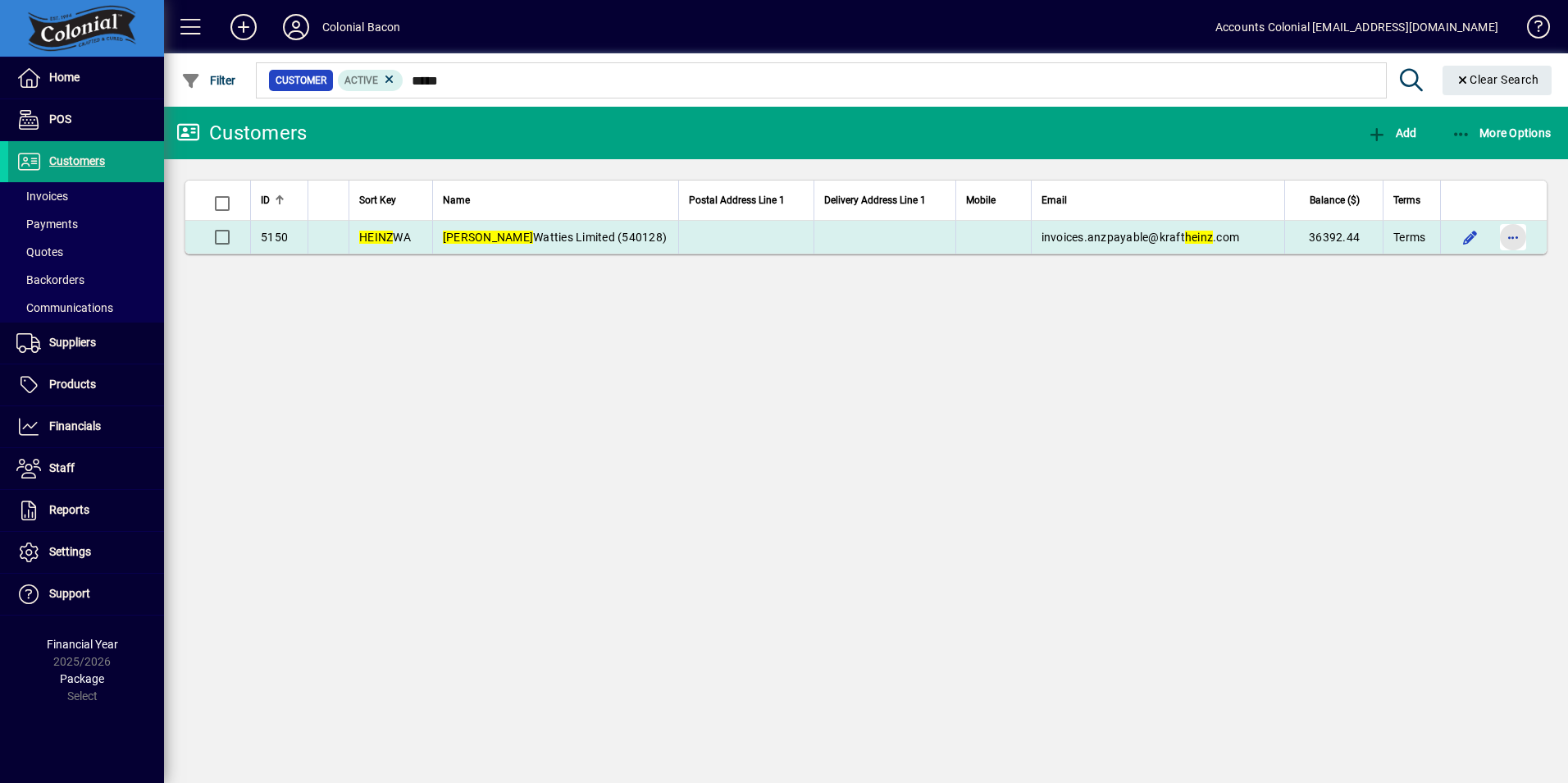
click at [1518, 244] on span "button" at bounding box center [1513, 237] width 39 height 39
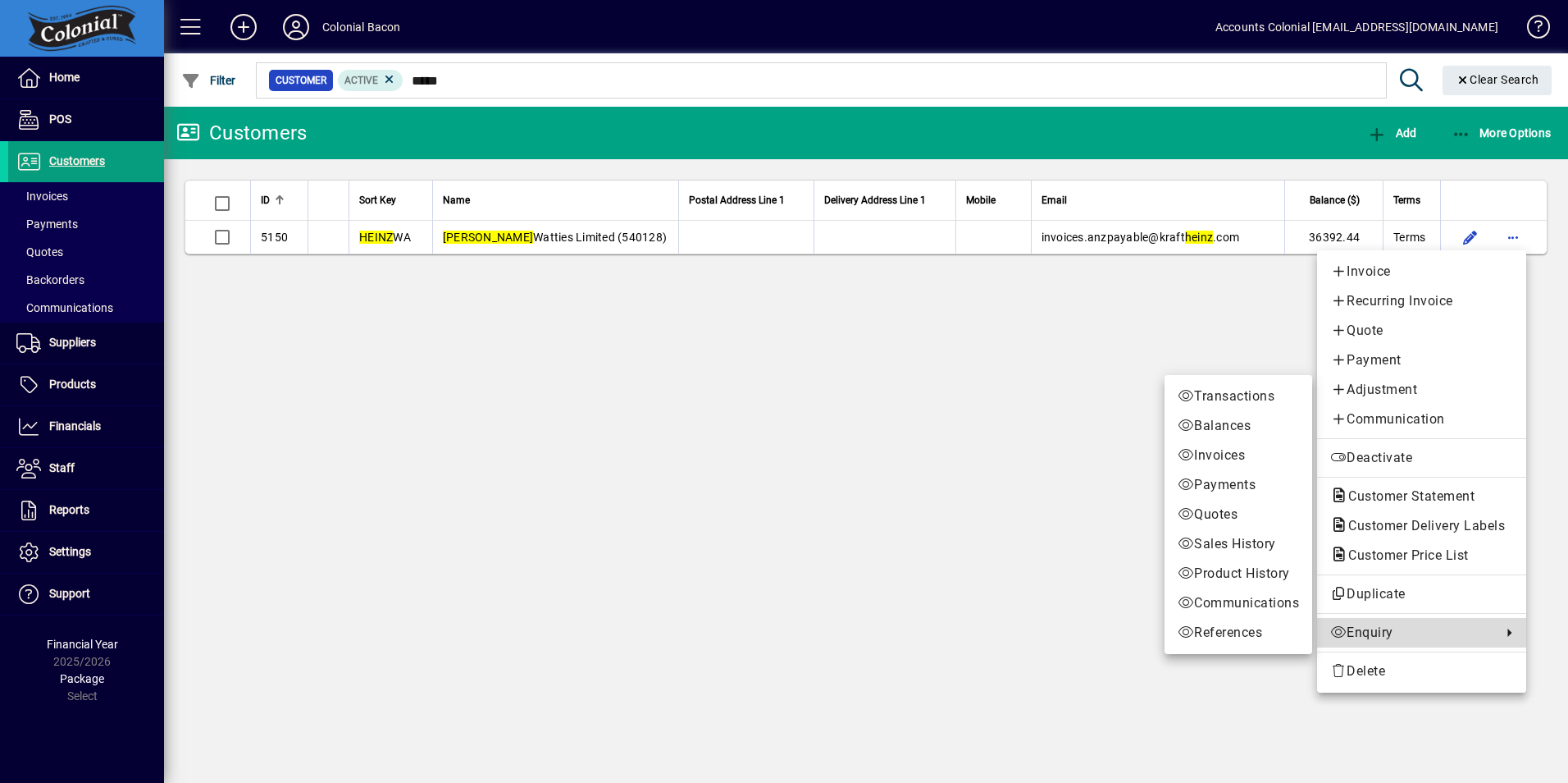
click at [1358, 631] on span "Enquiry" at bounding box center [1412, 632] width 163 height 20
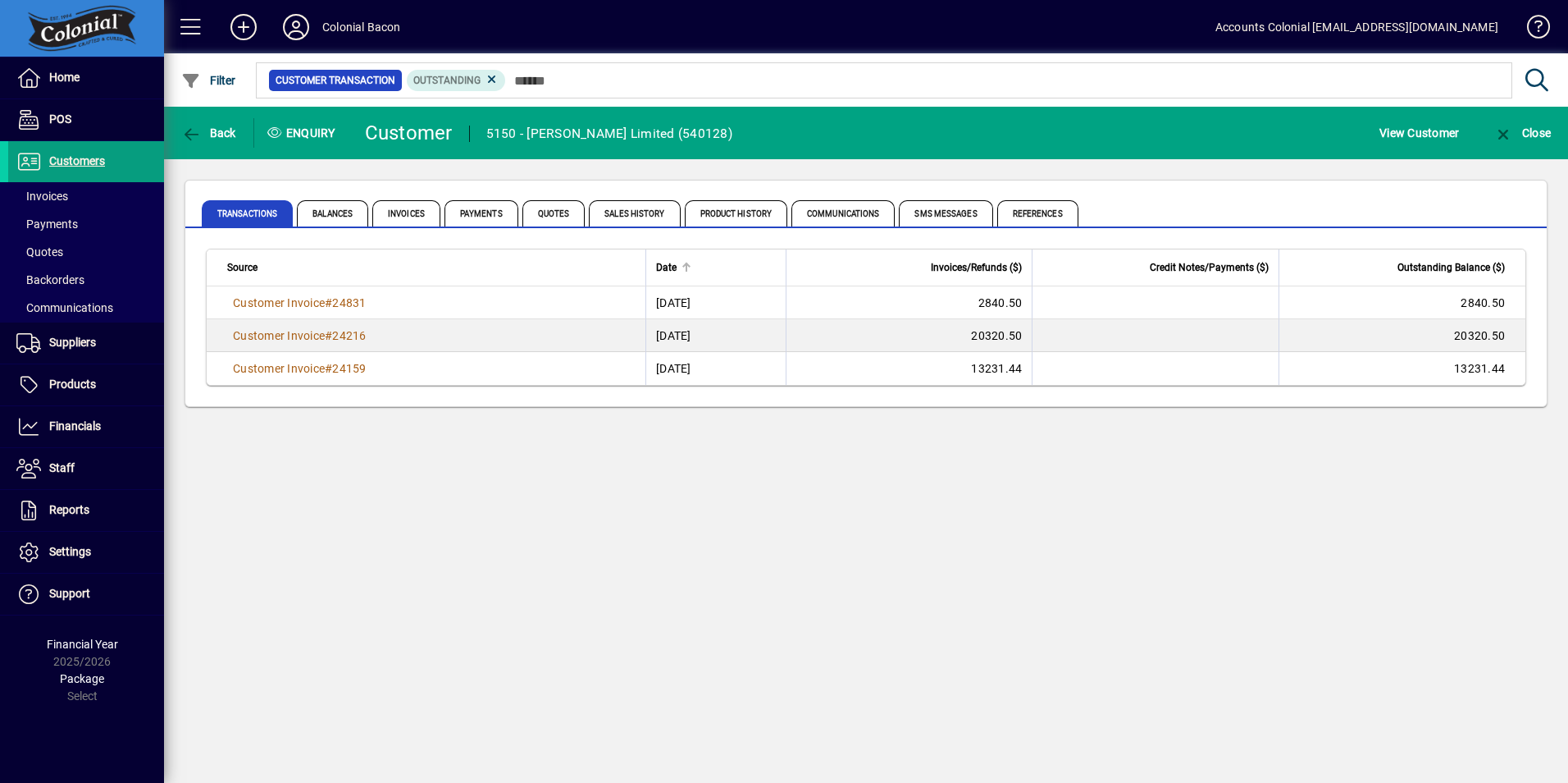
click at [656, 267] on span "Date" at bounding box center [666, 267] width 21 height 18
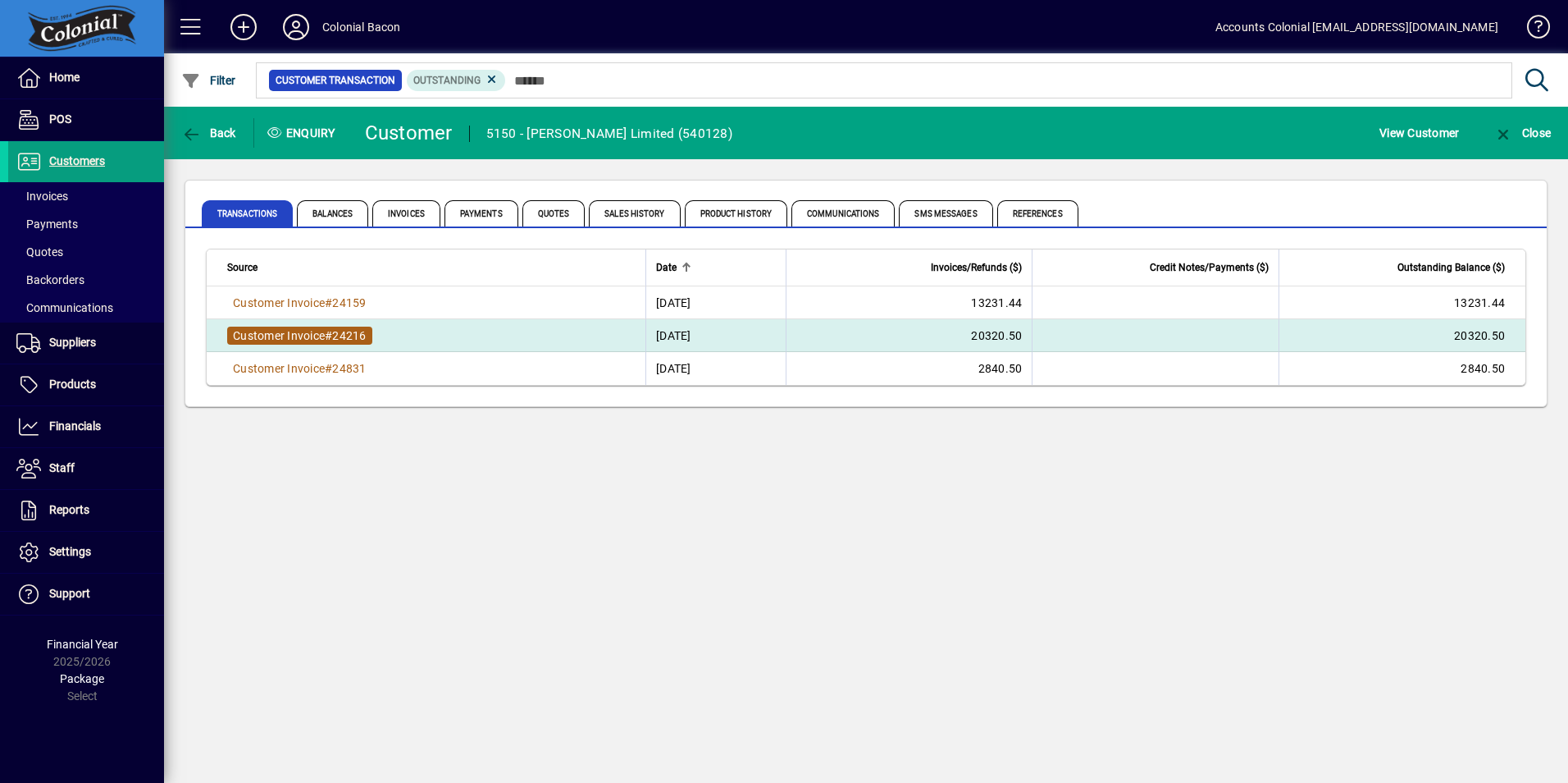
click at [348, 338] on span "24216" at bounding box center [348, 336] width 33 height 13
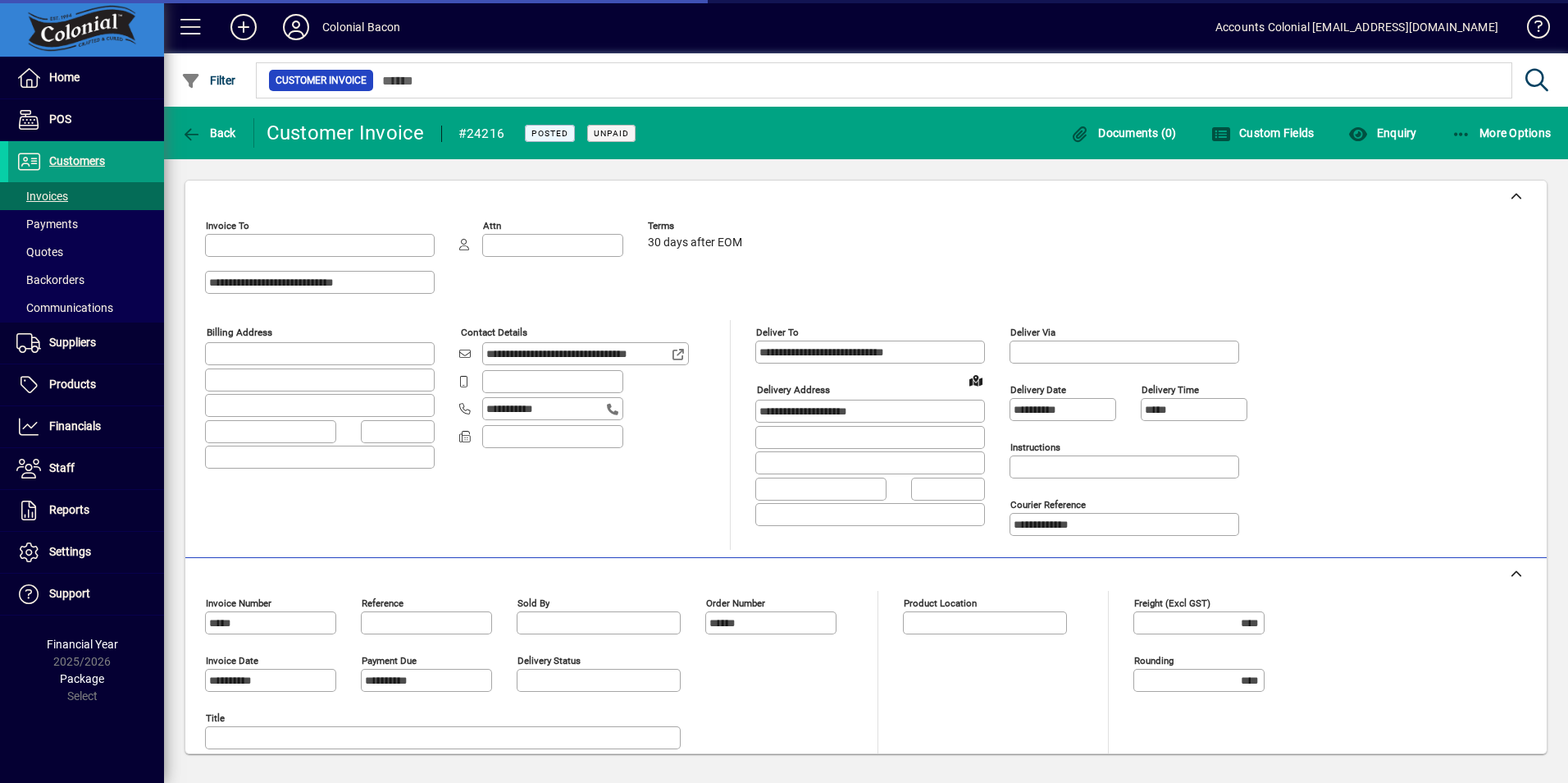
type input "**********"
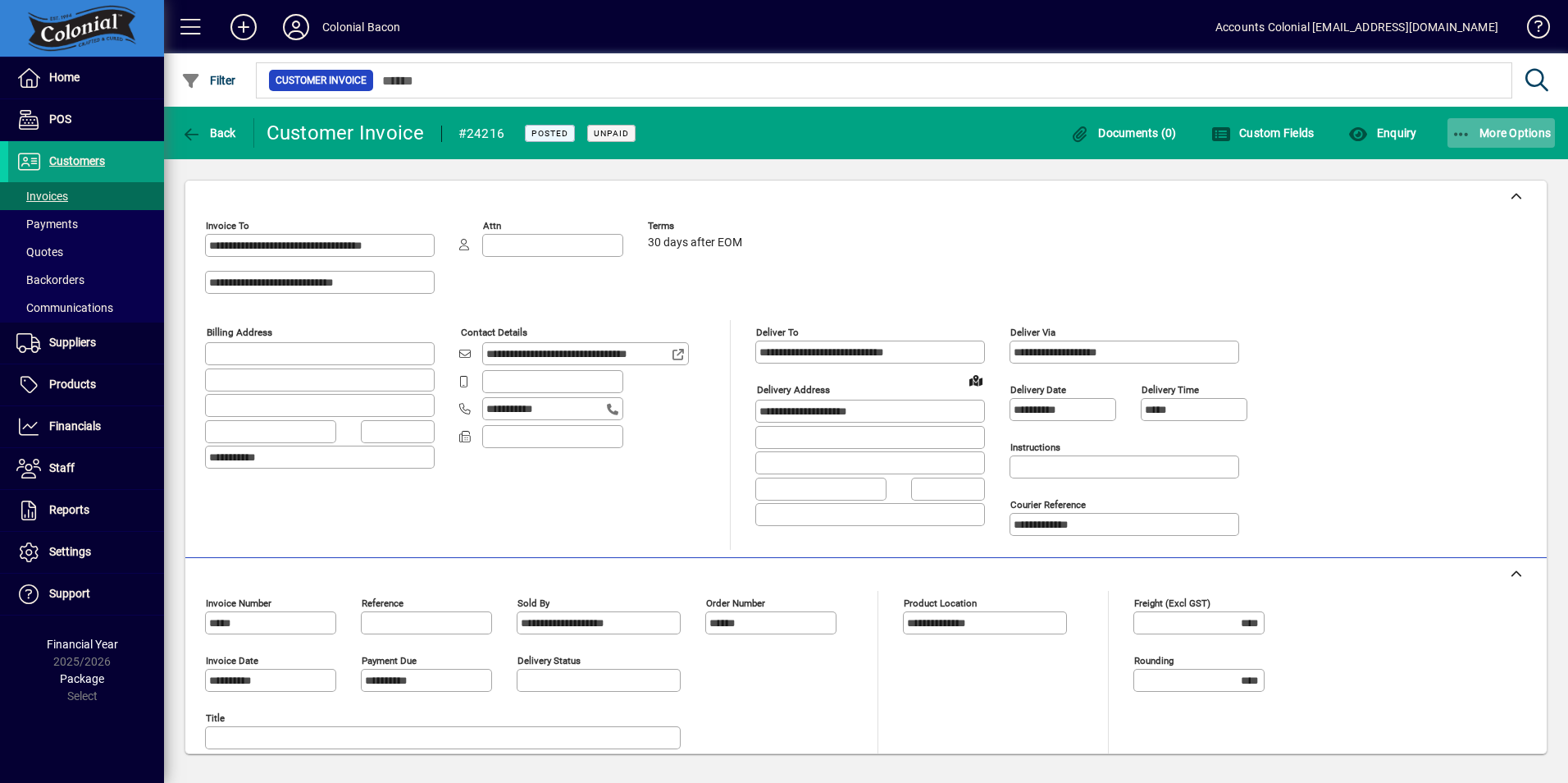
click at [1462, 131] on icon "button" at bounding box center [1462, 134] width 21 height 16
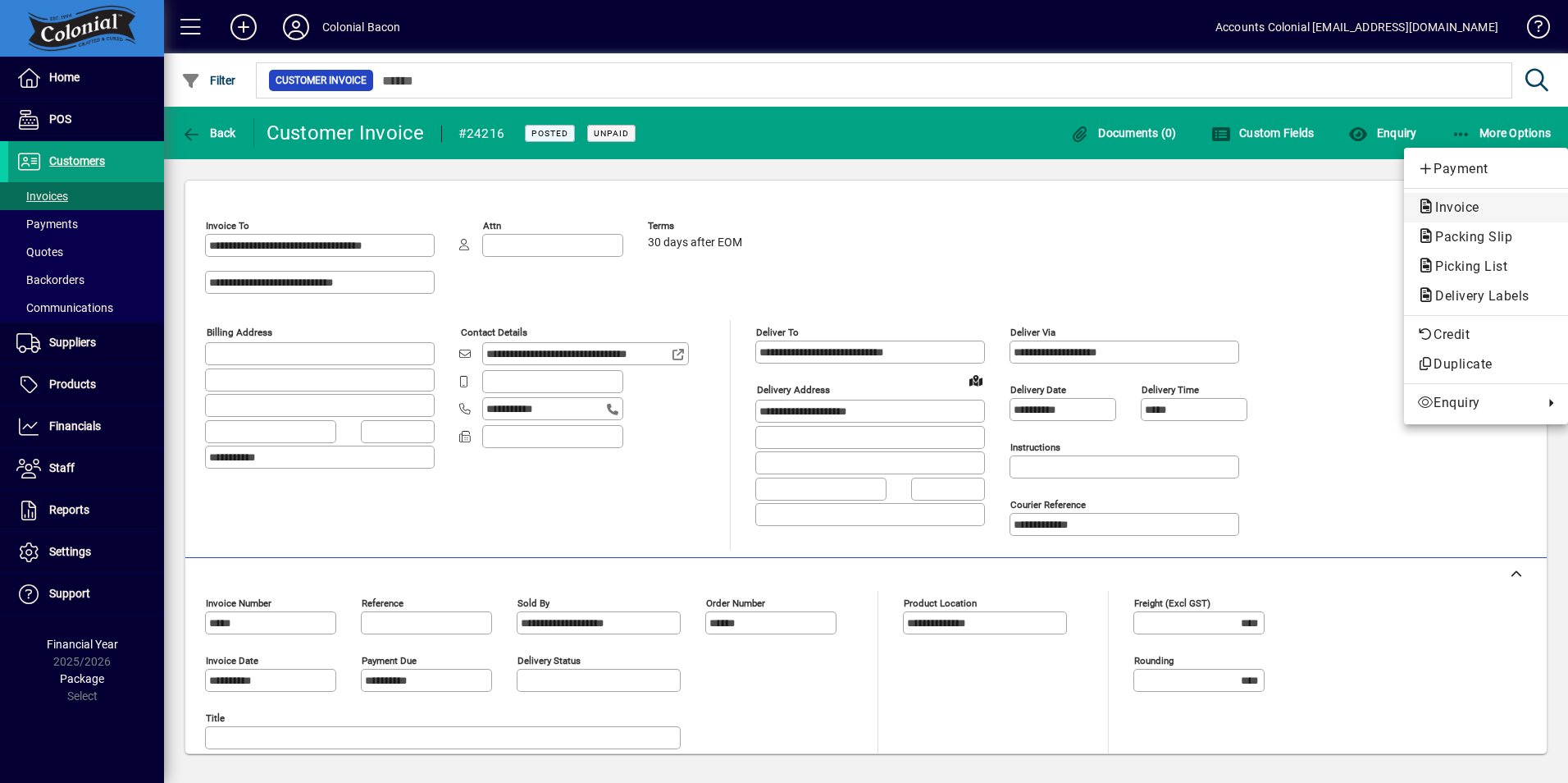
click at [1456, 214] on span "Invoice" at bounding box center [1453, 207] width 71 height 15
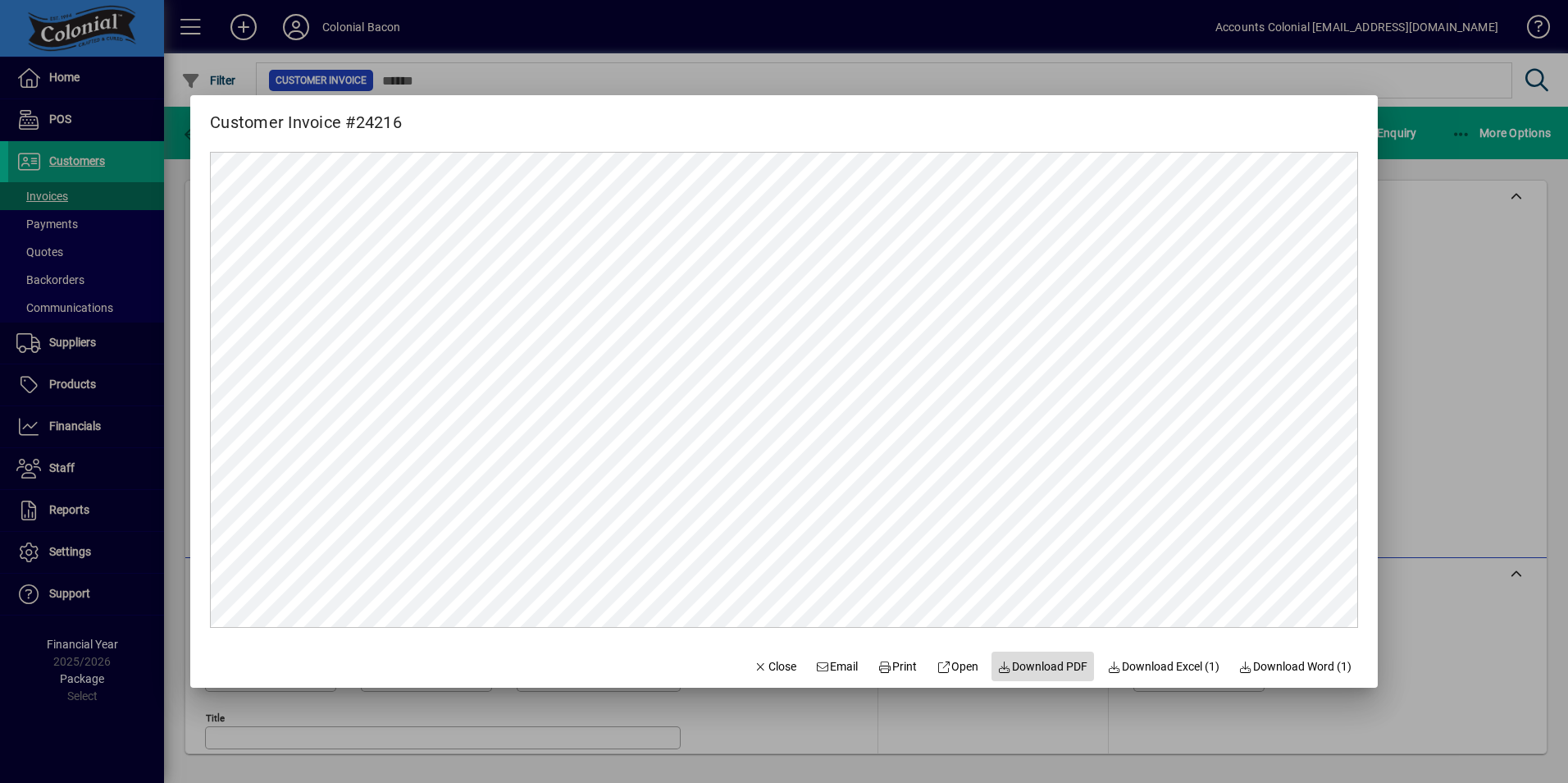
click at [1050, 668] on span "Download PDF" at bounding box center [1043, 667] width 91 height 17
